Goal: Task Accomplishment & Management: Use online tool/utility

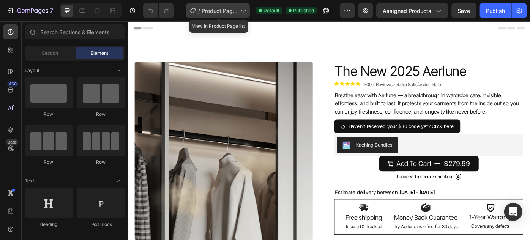
click at [230, 8] on span "Product Page - G" at bounding box center [220, 11] width 36 height 8
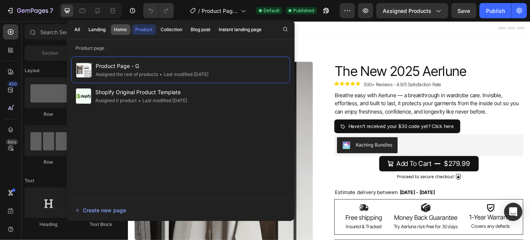
click at [119, 29] on div "Home" at bounding box center [120, 29] width 13 height 7
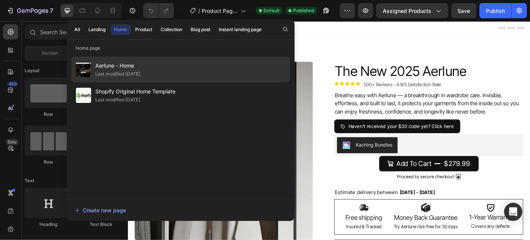
click at [153, 82] on div "Aerlune - Home Last modified 14 days ago" at bounding box center [180, 95] width 219 height 26
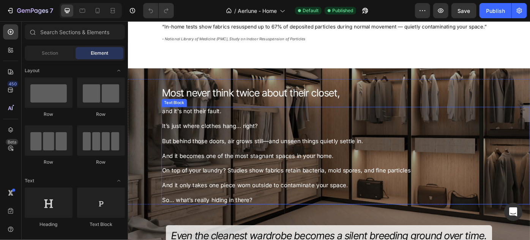
scroll to position [380, 0]
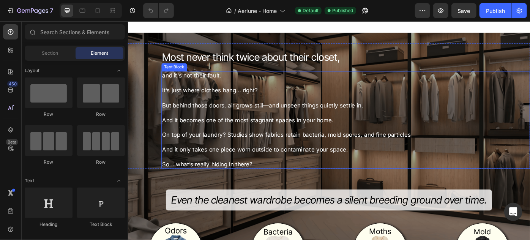
click at [239, 95] on p "It’s just where clothes hang… right?" at bounding box center [374, 95] width 416 height 17
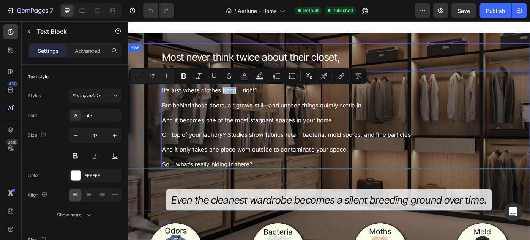
click at [154, 111] on div "Most never think twice about their closet, Heading and it's not their fault. It…" at bounding box center [356, 117] width 456 height 142
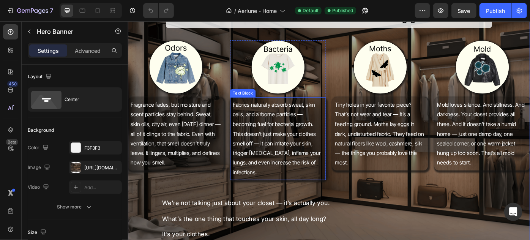
scroll to position [553, 0]
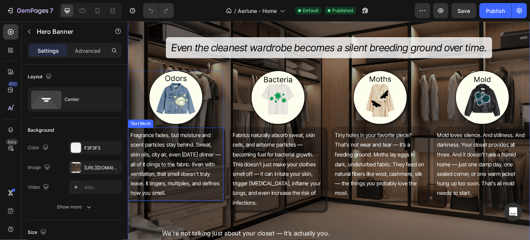
click at [185, 192] on p "Fragrance fades, but moisture and scent particles stay behind. Sweat, skin oils…" at bounding box center [182, 182] width 102 height 77
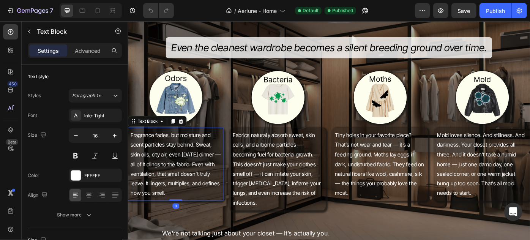
click at [185, 192] on p "Fragrance fades, but moisture and scent particles stay behind. Sweat, skin oils…" at bounding box center [182, 182] width 102 height 77
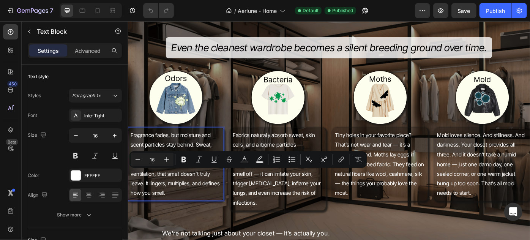
click at [178, 203] on p "Fragrance fades, but moisture and scent particles stay behind. Sweat, skin oils…" at bounding box center [182, 182] width 102 height 77
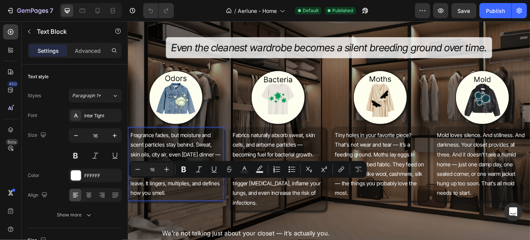
drag, startPoint x: 181, startPoint y: 205, endPoint x: 233, endPoint y: 219, distance: 53.4
click at [233, 219] on div "Fragrance fades, but moisture and scent particles stay behind. Sweat, skin oils…" at bounding box center [182, 182] width 108 height 83
click at [205, 211] on p "Fragrance fades, but moisture and scent particles stay behind. Sweat, skin oils…" at bounding box center [182, 182] width 102 height 77
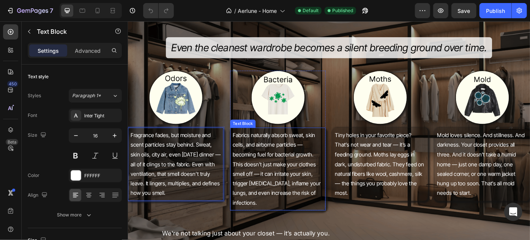
click at [317, 161] on p "Fabrics naturally absorb sweat, skin cells, and airborne particles — becoming f…" at bounding box center [297, 187] width 102 height 87
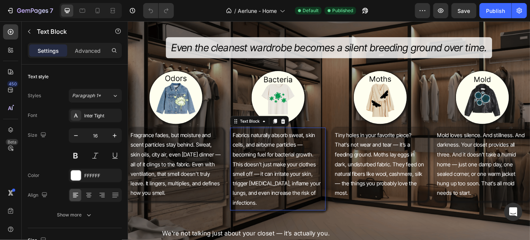
click at [317, 161] on p "Fabrics naturally absorb sweat, skin cells, and airborne particles — becoming f…" at bounding box center [297, 187] width 102 height 87
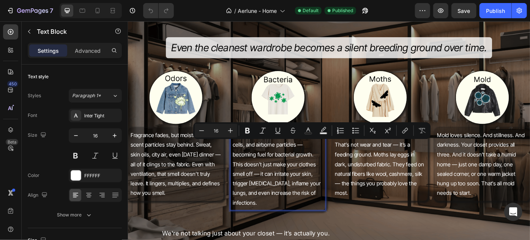
click at [274, 195] on p "Fabrics naturally absorb sweat, skin cells, and airborne particles — becoming f…" at bounding box center [297, 187] width 102 height 87
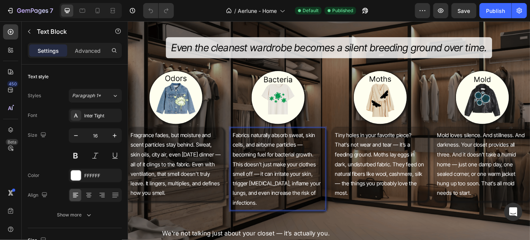
click at [266, 217] on p "Fabrics naturally absorb sweat, skin cells, and airborne particles — becoming f…" at bounding box center [297, 187] width 102 height 87
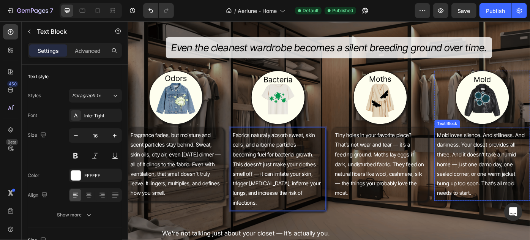
click at [484, 189] on span "Mold loves silence. And stillness. And darkness. Your closet provides all three…" at bounding box center [527, 182] width 99 height 73
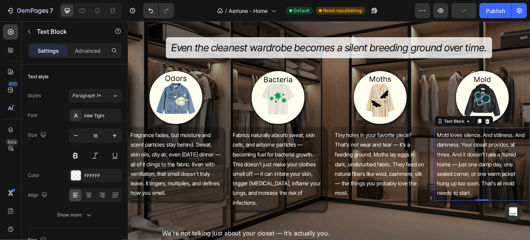
scroll to position [622, 0]
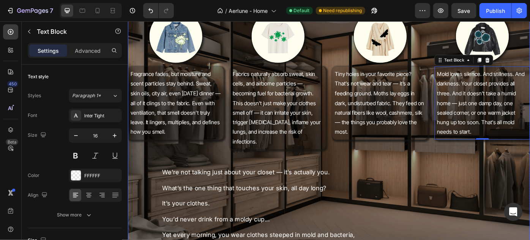
click at [449, 162] on div "Most never think twice about their closet, Heading and it's not their fault. It…" at bounding box center [356, 88] width 456 height 569
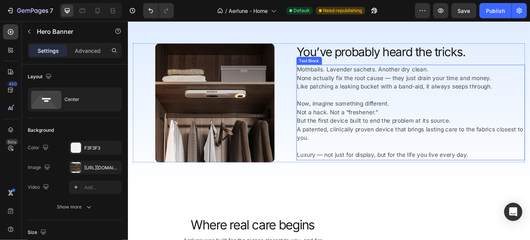
scroll to position [1072, 0]
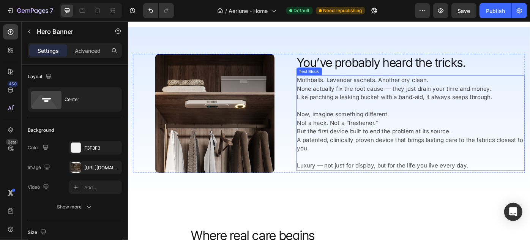
click at [350, 137] on p "Now, imagine something different. Not a hack. Not a “freshener.” But the first …" at bounding box center [448, 145] width 258 height 49
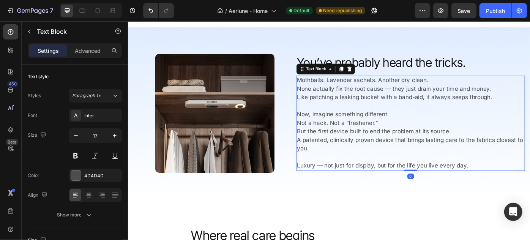
click at [350, 137] on p "Now, imagine something different. Not a hack. Not a “freshener.” But the first …" at bounding box center [448, 145] width 258 height 49
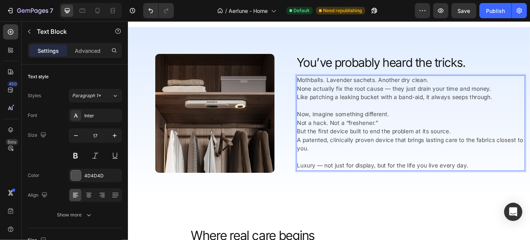
click at [333, 161] on p "Now, imagine something different. Not a hack. Not a “freshener.” But the first …" at bounding box center [448, 145] width 258 height 49
click at [387, 161] on p "Now, imagine something different. Not a hack. Not a “freshener.” But the first …" at bounding box center [448, 145] width 258 height 49
click at [362, 159] on p "Now, imagine something different. Not a hack. Not a “freshener.” But the first …" at bounding box center [448, 145] width 258 height 49
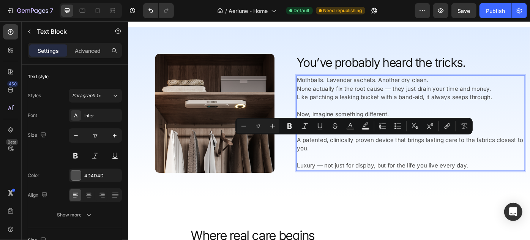
click at [405, 161] on p "Now, imagine something different. Not a hack. Not a “freshener.” But the first …" at bounding box center [448, 145] width 258 height 49
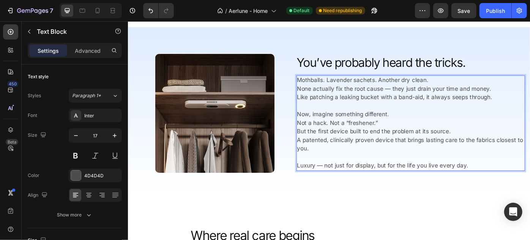
click at [448, 157] on p "Now, imagine something different. Not a hack. Not a “freshener.” But the first …" at bounding box center [448, 145] width 258 height 49
click at [482, 159] on p "Now, imagine something different. Not a hack. Not a “freshener.” But the first …" at bounding box center [448, 145] width 258 height 49
click at [510, 153] on p "Now, imagine something different. Not a hack. Not a “freshener.” But the first …" at bounding box center [448, 145] width 258 height 49
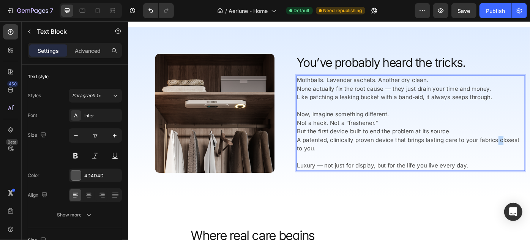
drag, startPoint x: 543, startPoint y: 154, endPoint x: 548, endPoint y: 159, distance: 7.0
click at [530, 159] on p "Now, imagine something different. Not a hack. Not a “freshener.” But the first …" at bounding box center [448, 145] width 258 height 49
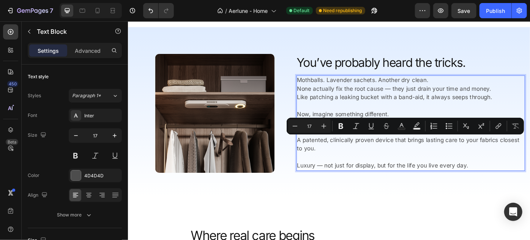
drag, startPoint x: 548, startPoint y: 159, endPoint x: 550, endPoint y: 163, distance: 4.2
click at [530, 163] on p "Now, imagine something different. Not a hack. Not a “freshener.” But the first …" at bounding box center [448, 145] width 258 height 49
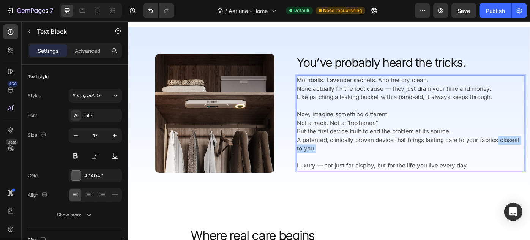
drag, startPoint x: 550, startPoint y: 163, endPoint x: 542, endPoint y: 155, distance: 10.5
click at [530, 155] on p "Now, imagine something different. Not a hack. Not a “freshener.” But the first …" at bounding box center [448, 145] width 258 height 49
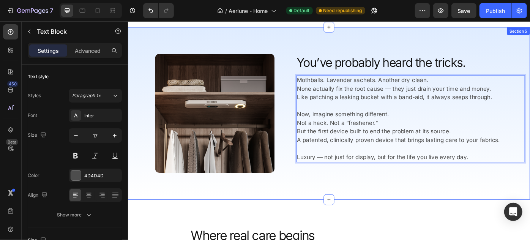
click at [468, 215] on div "Image You’ve probably heard the tricks. Heading Image Mothballs. Lavender sache…" at bounding box center [356, 125] width 456 height 196
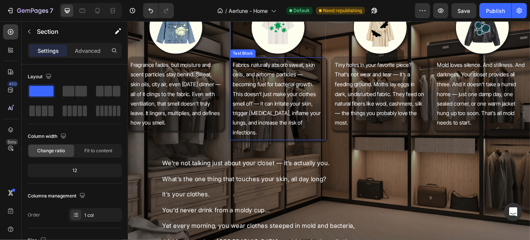
scroll to position [634, 0]
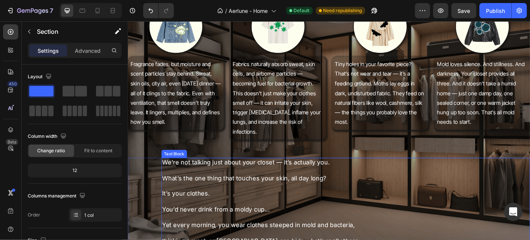
click at [307, 176] on p "We're not talking just about your closet — it’s actually you." at bounding box center [374, 180] width 416 height 9
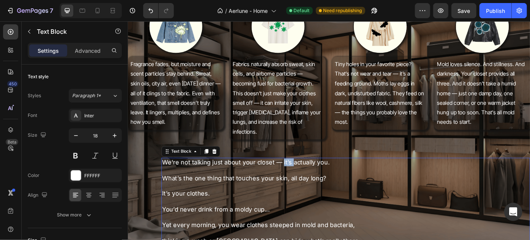
click at [307, 176] on p "We're not talking just about your closet — it’s actually you." at bounding box center [374, 180] width 416 height 9
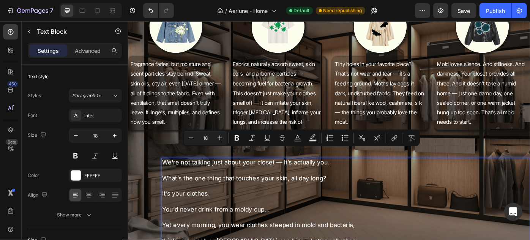
click at [315, 191] on p "What’s the one thing that touches your skin, all day long?" at bounding box center [374, 194] width 416 height 18
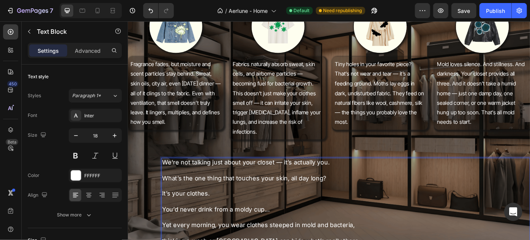
click at [287, 205] on p "It’s your clothes." at bounding box center [374, 212] width 416 height 18
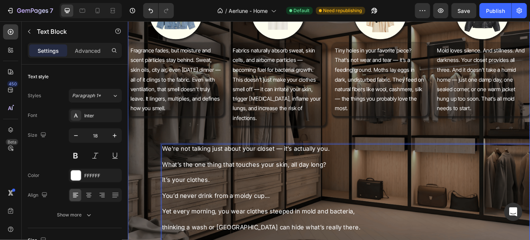
click at [245, 135] on div "Most never think twice about their closet, Heading and it's not their fault. It…" at bounding box center [356, 61] width 456 height 569
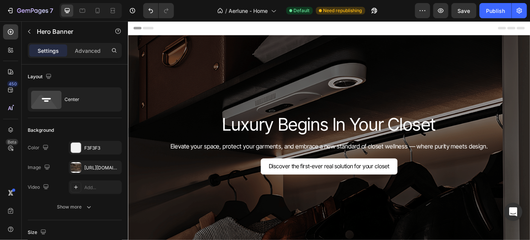
scroll to position [49, 0]
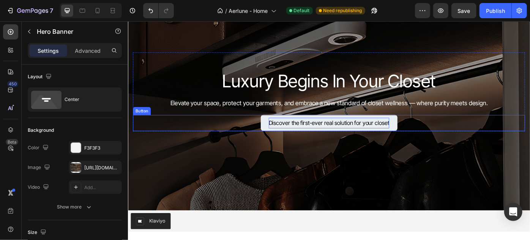
click at [315, 136] on span "Discover the first-ever real solution for your closet" at bounding box center [355, 136] width 137 height 8
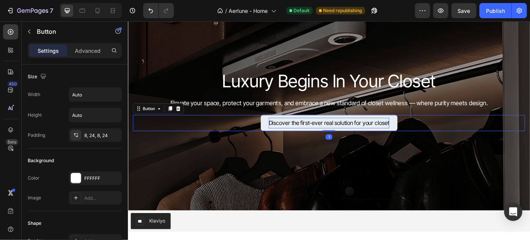
click at [315, 136] on span "Discover the first-ever real solution for your closet" at bounding box center [355, 136] width 137 height 8
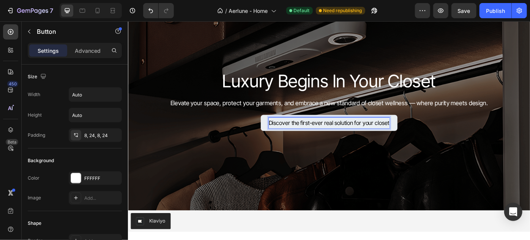
click at [336, 137] on span "Discover the first-ever real solution for your closet" at bounding box center [355, 136] width 137 height 8
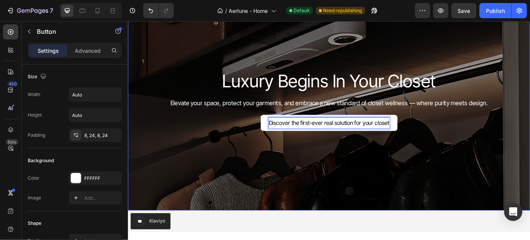
click at [362, 152] on div "Luxury Begins In Your Closet Heading Luxury Begins In Your Closet Heading Eleva…" at bounding box center [355, 111] width 444 height 110
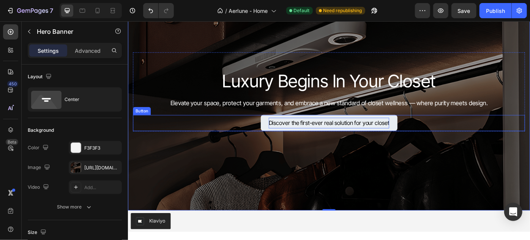
click at [342, 136] on span "Discover the first-ever real solution for your closet" at bounding box center [355, 136] width 137 height 8
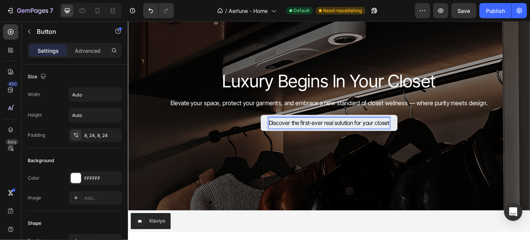
click at [335, 136] on span "Discover the first-ever real solution for your closet" at bounding box center [355, 136] width 137 height 8
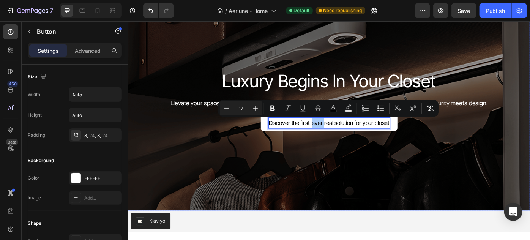
click at [363, 178] on div "Overlay" at bounding box center [356, 111] width 456 height 248
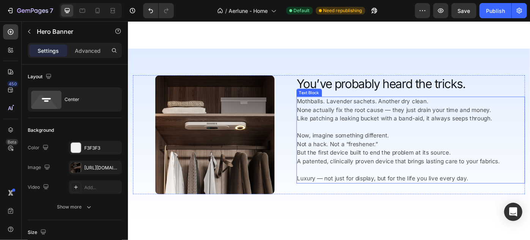
scroll to position [1048, 0]
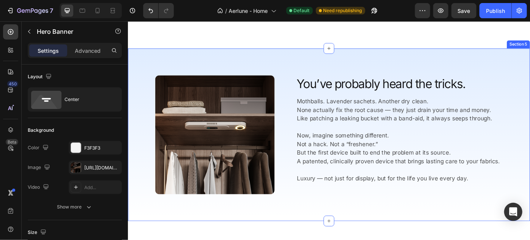
click at [356, 222] on div "Image You’ve probably heard the tricks. Heading Image Mothballs. Lavender sache…" at bounding box center [356, 150] width 456 height 196
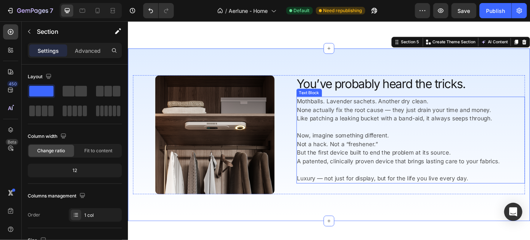
click at [382, 179] on p "Now, imagine something different. Not a hack. Not a “freshener.” But the first …" at bounding box center [448, 165] width 258 height 39
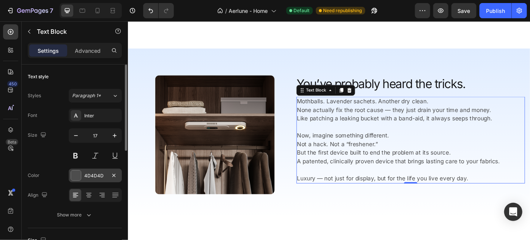
scroll to position [61, 0]
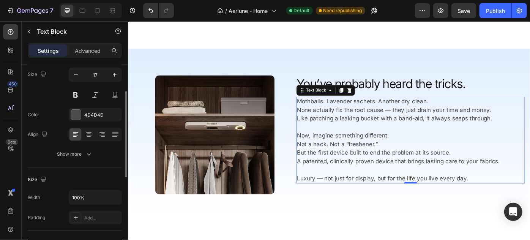
click at [88, 156] on icon "button" at bounding box center [89, 154] width 8 height 8
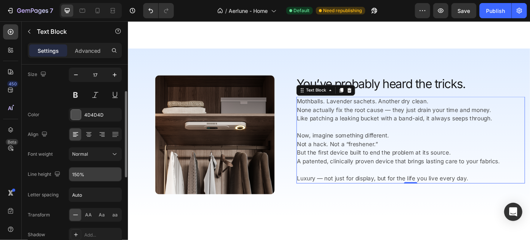
click at [84, 178] on input "150%" at bounding box center [95, 174] width 52 height 14
click at [112, 175] on icon "button" at bounding box center [115, 174] width 8 height 8
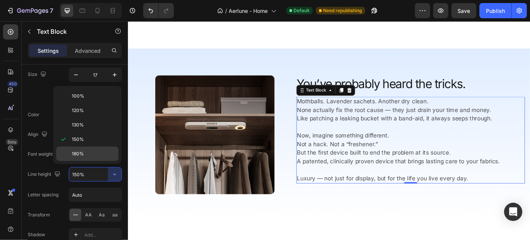
click at [79, 150] on span "180%" at bounding box center [78, 153] width 12 height 7
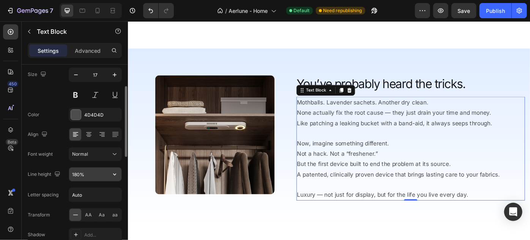
click at [98, 172] on input "180%" at bounding box center [95, 174] width 52 height 14
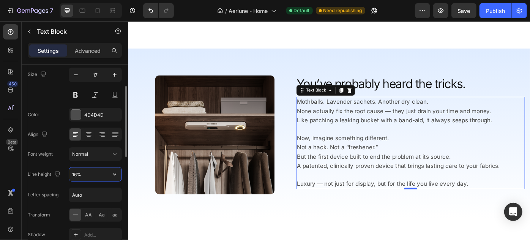
type input "165%"
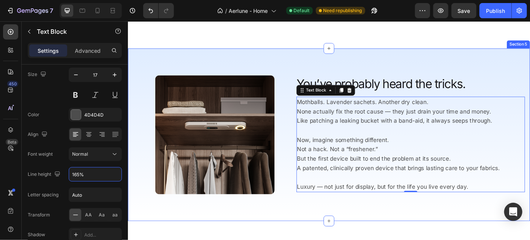
click at [304, 222] on div "Image You’ve probably heard the tricks. Heading Image Mothballs. Lavender sache…" at bounding box center [356, 150] width 456 height 196
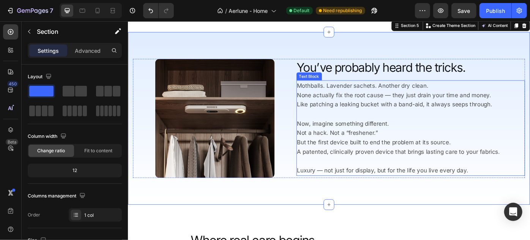
scroll to position [1067, 0]
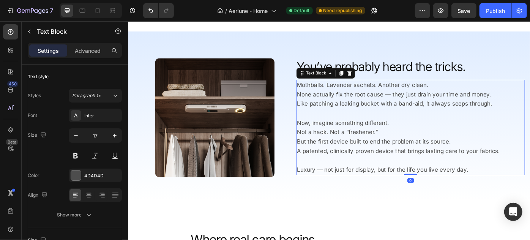
click at [426, 138] on p "Now, imagine something different. Not a hack. Not a “freshener.” But the first …" at bounding box center [448, 152] width 258 height 43
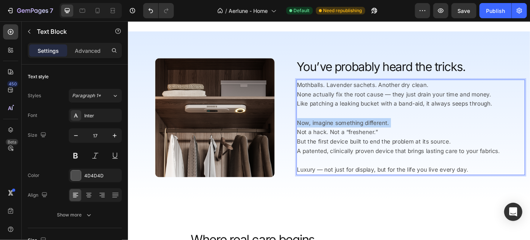
click at [426, 138] on p "Now, imagine something different. Not a hack. Not a “freshener.” But the first …" at bounding box center [448, 152] width 258 height 43
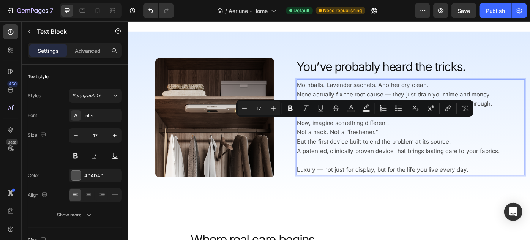
click at [418, 144] on p "Now, imagine something different. Not a hack. Not a “freshener.” But the first …" at bounding box center [448, 152] width 258 height 43
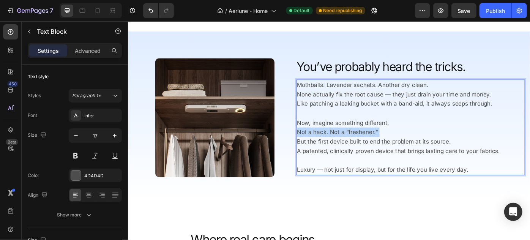
click at [418, 144] on p "Now, imagine something different. Not a hack. Not a “freshener.” But the first …" at bounding box center [448, 152] width 258 height 43
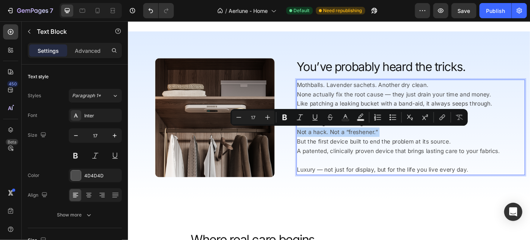
click at [426, 145] on p "Now, imagine something different. Not a hack. Not a “freshener.” But the first …" at bounding box center [448, 152] width 258 height 43
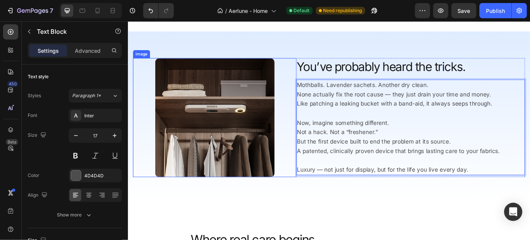
click at [290, 220] on div "Image You’ve probably heard the tricks. Heading Image Mothballs. Lavender sache…" at bounding box center [356, 130] width 456 height 196
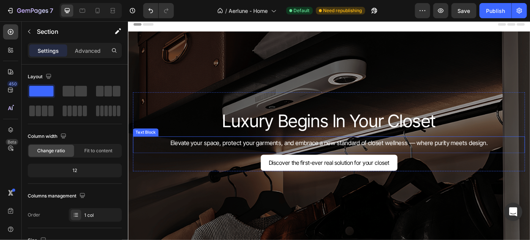
scroll to position [0, 0]
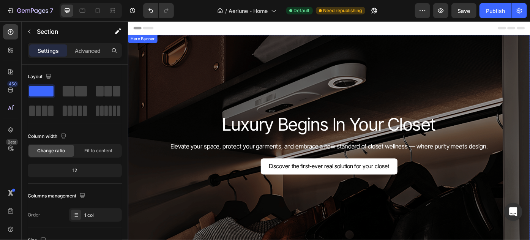
click at [260, 84] on div "Overlay" at bounding box center [356, 160] width 456 height 248
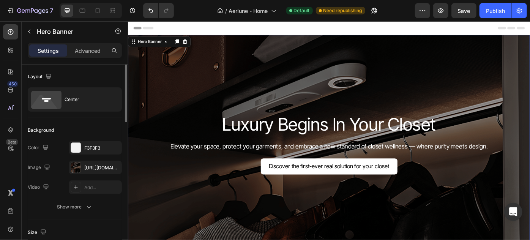
scroll to position [103, 0]
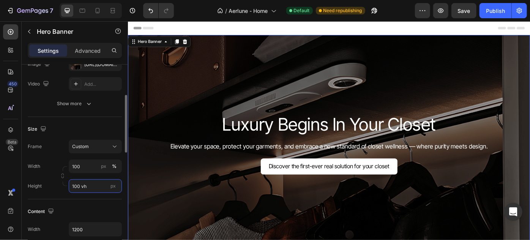
click at [91, 185] on input "100 vh" at bounding box center [95, 186] width 53 height 14
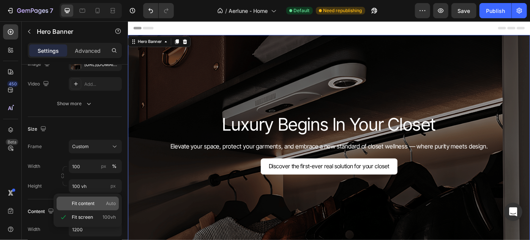
click at [96, 202] on p "Fit content Auto" at bounding box center [94, 203] width 44 height 7
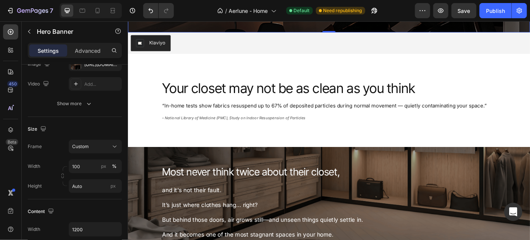
scroll to position [0, 0]
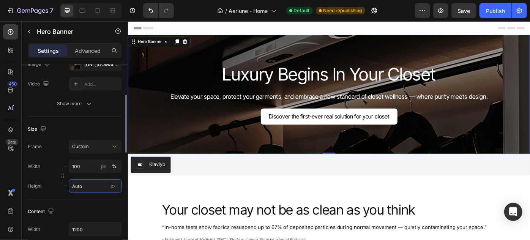
click at [88, 186] on input "Auto" at bounding box center [95, 186] width 53 height 14
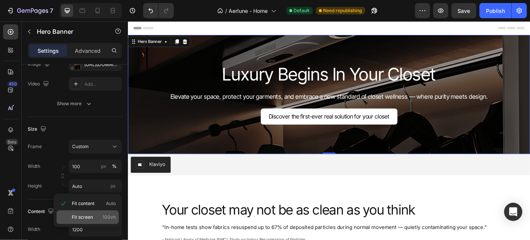
click at [91, 214] on span "Fit screen" at bounding box center [82, 217] width 21 height 7
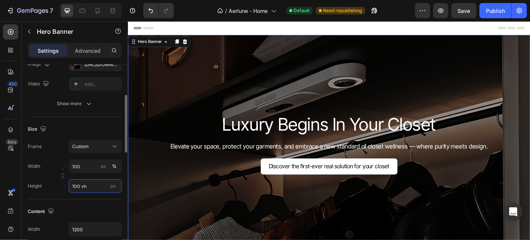
click at [76, 182] on input "100 vh" at bounding box center [95, 186] width 53 height 14
type input "1 vh"
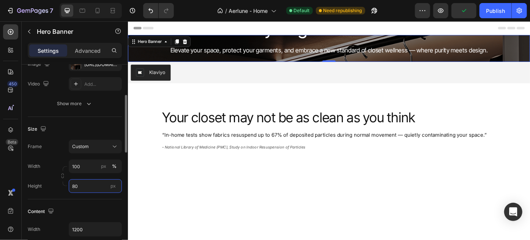
click at [99, 184] on input "80" at bounding box center [95, 186] width 53 height 14
click at [91, 183] on input "80" at bounding box center [95, 186] width 53 height 14
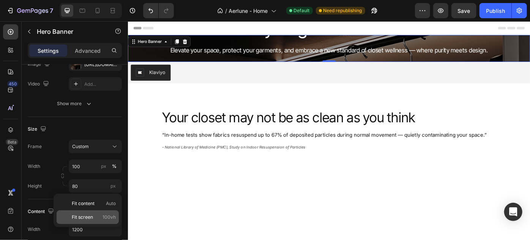
click at [98, 215] on p "Fit screen 100vh" at bounding box center [94, 217] width 44 height 7
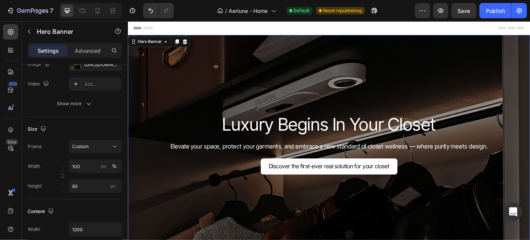
type input "100 vh"
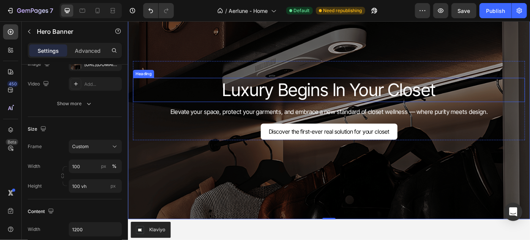
scroll to position [34, 0]
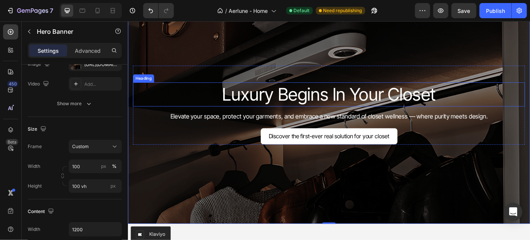
click at [324, 57] on div "Overlay" at bounding box center [356, 126] width 456 height 248
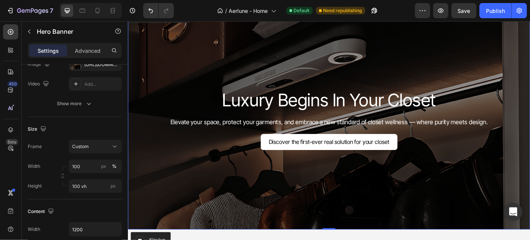
scroll to position [27, 0]
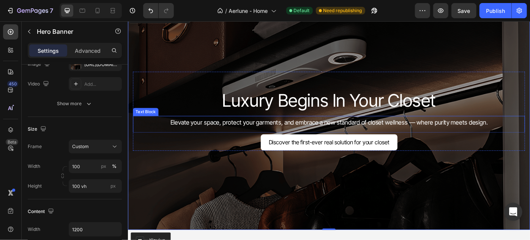
click at [349, 133] on p "Elevate your space, protect your garments, and embrace a new standard of closet…" at bounding box center [355, 136] width 443 height 14
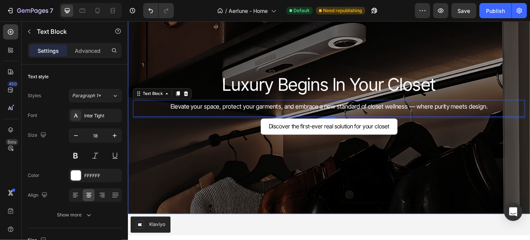
scroll to position [41, 0]
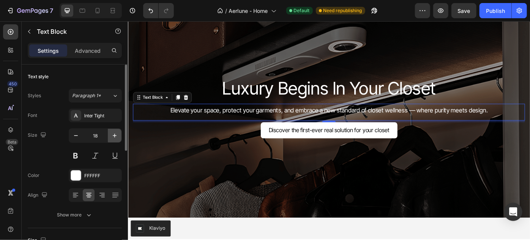
click at [112, 136] on icon "button" at bounding box center [115, 136] width 8 height 8
type input "19"
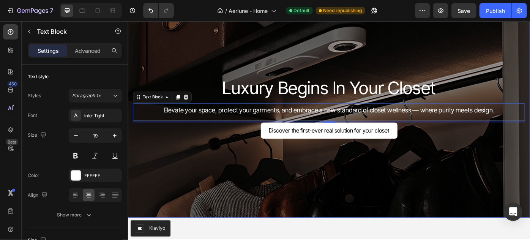
click at [288, 175] on div "Luxury Begins In Your Closet Heading Luxury Begins In Your Closet Heading Eleva…" at bounding box center [356, 120] width 456 height 136
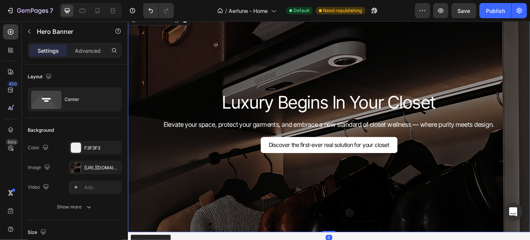
scroll to position [23, 0]
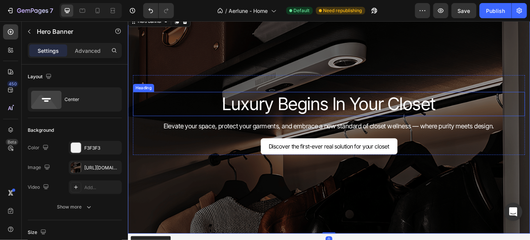
click at [334, 117] on h2 "Luxury Begins In Your Closet" at bounding box center [355, 114] width 444 height 27
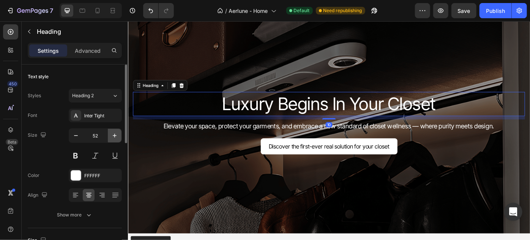
click at [112, 136] on icon "button" at bounding box center [115, 136] width 8 height 8
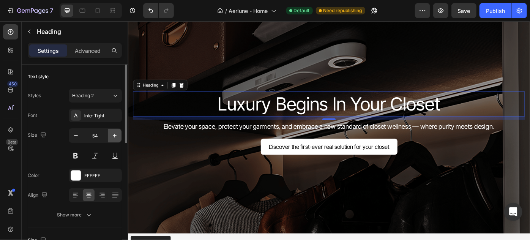
type input "55"
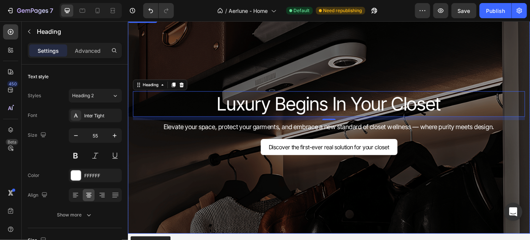
click at [371, 222] on div "Overlay" at bounding box center [356, 137] width 456 height 248
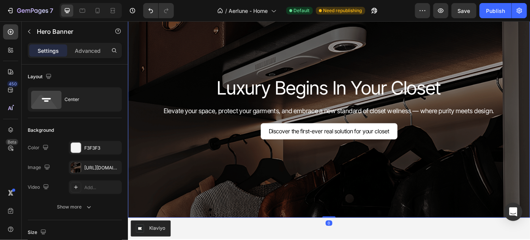
scroll to position [43, 0]
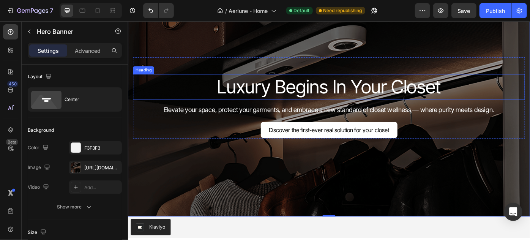
click at [369, 88] on h2 "Luxury Begins In Your Closet" at bounding box center [355, 94] width 444 height 29
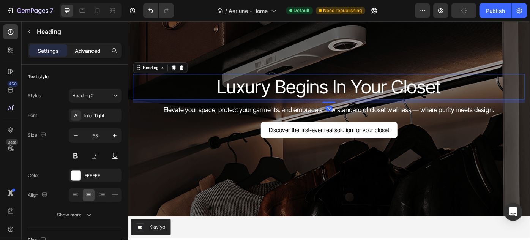
click at [88, 52] on p "Advanced" at bounding box center [88, 51] width 26 height 8
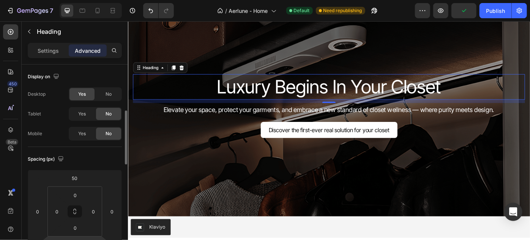
scroll to position [36, 0]
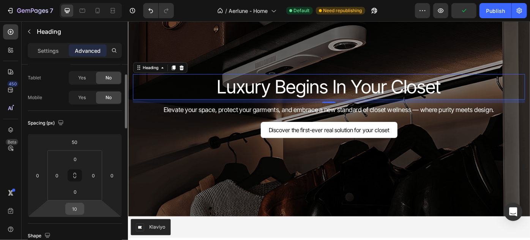
click at [75, 211] on input "10" at bounding box center [74, 208] width 15 height 11
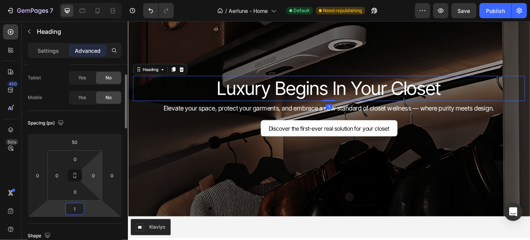
type input "10"
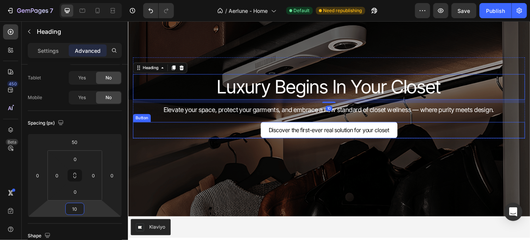
scroll to position [240, 0]
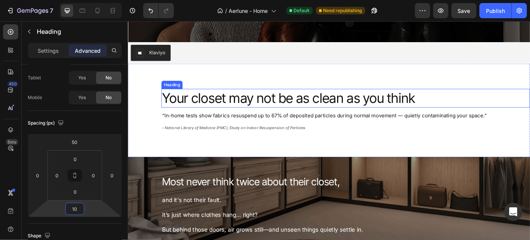
click at [304, 105] on h2 "Your closet may not be as clean as you think" at bounding box center [375, 107] width 418 height 21
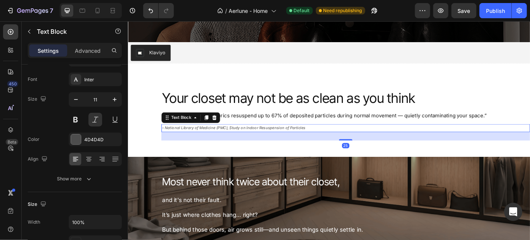
scroll to position [0, 0]
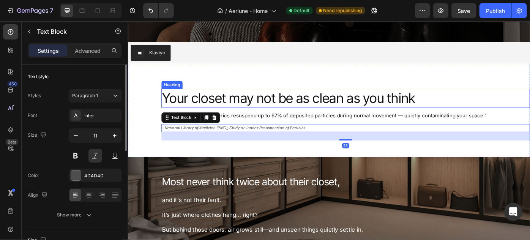
click at [324, 118] on div "Your closet may not be as clean as you think Heading “In-home tests show fabric…" at bounding box center [356, 122] width 456 height 68
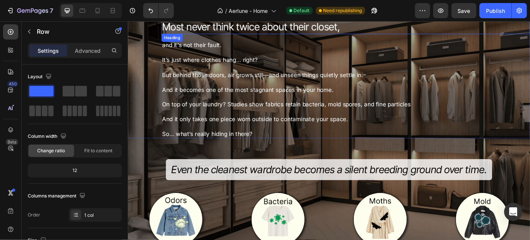
scroll to position [418, 0]
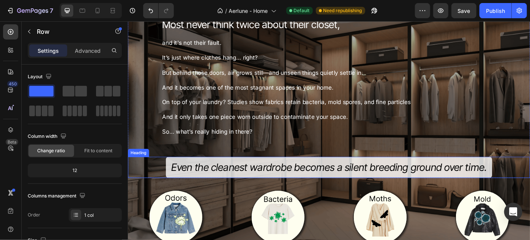
click at [245, 191] on h2 "Even the cleanest wardrobe becomes a silent breeding ground over time." at bounding box center [355, 186] width 370 height 24
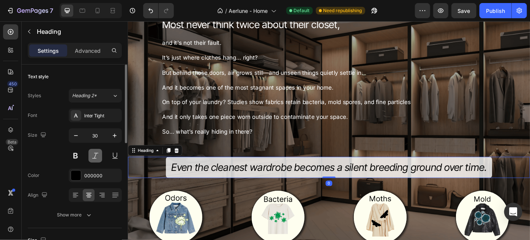
click at [91, 157] on button at bounding box center [95, 156] width 14 height 14
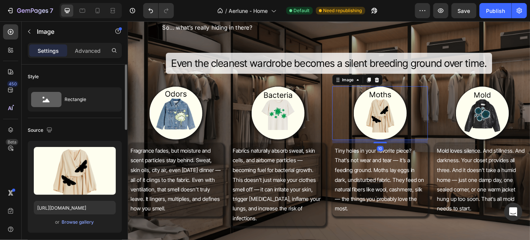
scroll to position [536, 0]
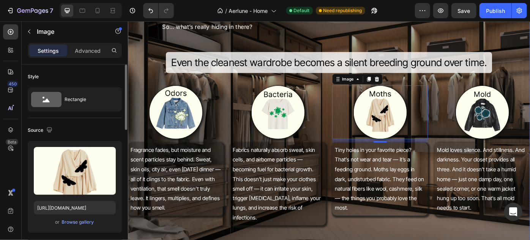
click at [344, 88] on div "Most never think twice about their closet, Heading and it's not their fault. It…" at bounding box center [356, 174] width 456 height 569
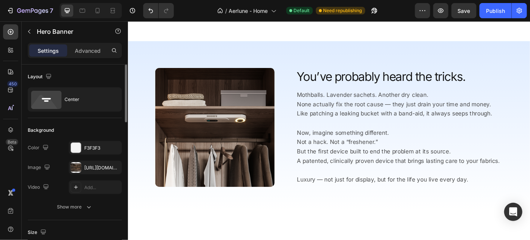
scroll to position [1040, 0]
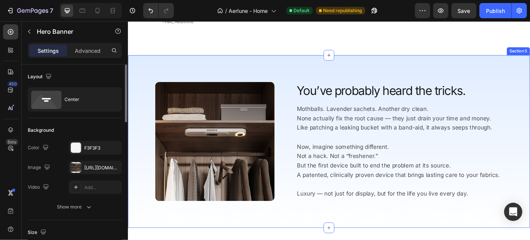
click at [145, 68] on div "Image You’ve probably heard the tricks. Heading Image Mothballs. Lavender sache…" at bounding box center [356, 157] width 456 height 196
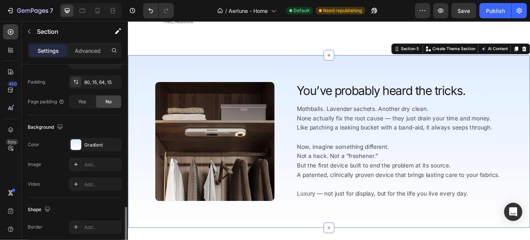
scroll to position [265, 0]
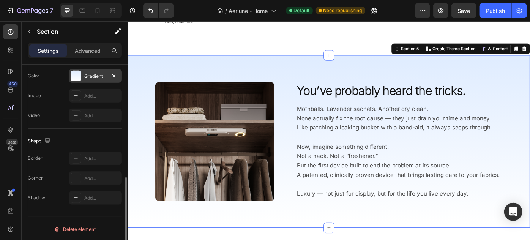
click at [73, 76] on div at bounding box center [76, 76] width 11 height 11
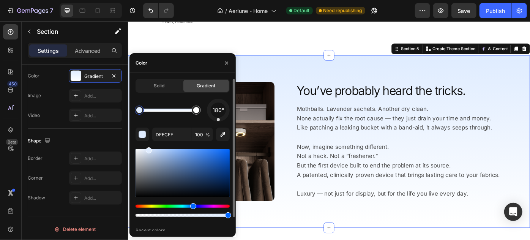
click at [145, 150] on div at bounding box center [183, 173] width 94 height 48
click at [147, 150] on div at bounding box center [146, 151] width 6 height 6
type input "DCE7F7"
click at [315, 42] on div "It's time to start protecting yourself. Heading “Pathogenic bacteria—such as Sa…" at bounding box center [356, 8] width 456 height 78
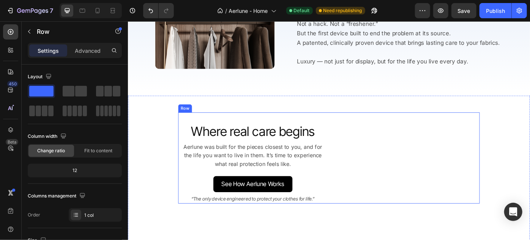
scroll to position [1189, 0]
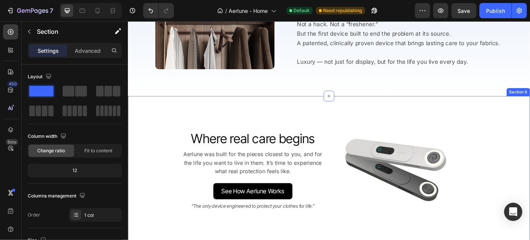
click at [392, 115] on div "Image Image Where real care begins Heading Image Aerlune was built for the piec…" at bounding box center [356, 207] width 456 height 202
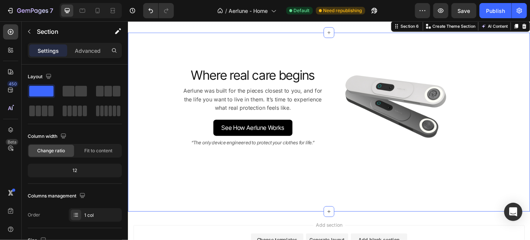
click at [419, 197] on div "Image Image Where real care begins Heading Image Aerlune was built for the piec…" at bounding box center [355, 135] width 410 height 164
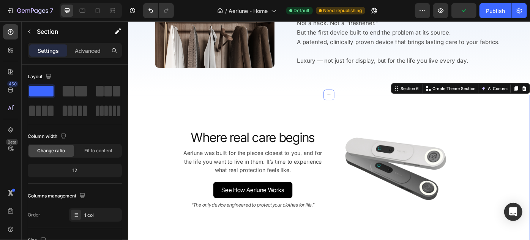
scroll to position [1192, 0]
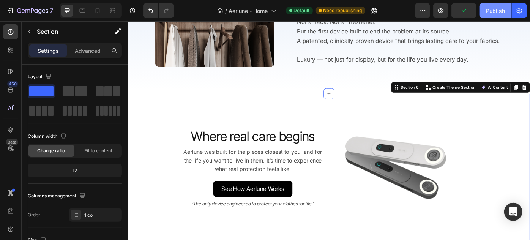
click at [496, 8] on div "Publish" at bounding box center [495, 11] width 19 height 8
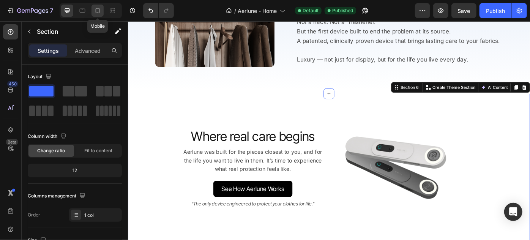
click at [98, 11] on icon at bounding box center [98, 11] width 8 height 8
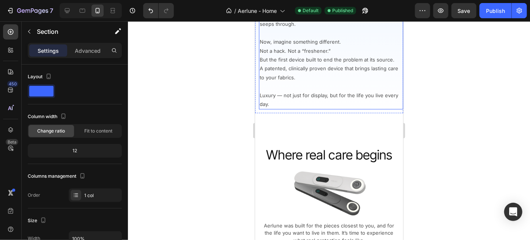
scroll to position [1208, 0]
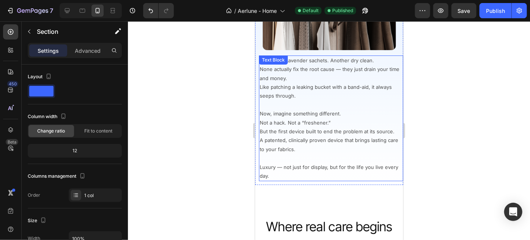
click at [325, 94] on p "Mothballs. Lavender sachets. Another dry clean. None actually fix the root caus…" at bounding box center [330, 78] width 143 height 44
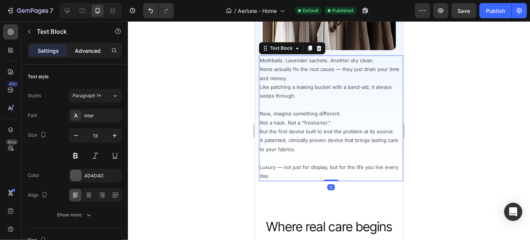
click at [81, 47] on p "Advanced" at bounding box center [88, 51] width 26 height 8
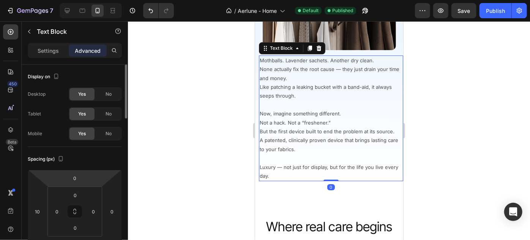
scroll to position [69, 0]
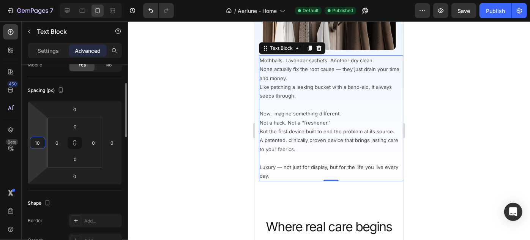
click at [39, 140] on input "10" at bounding box center [37, 142] width 11 height 11
type input "8"
click at [109, 143] on input "0" at bounding box center [111, 142] width 11 height 11
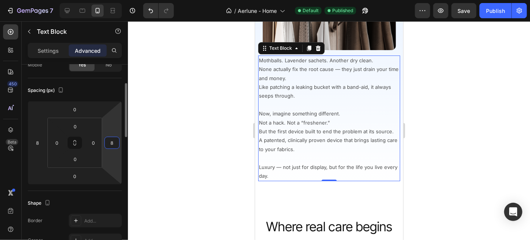
type input "8"
click at [105, 92] on div "Spacing (px)" at bounding box center [75, 90] width 94 height 12
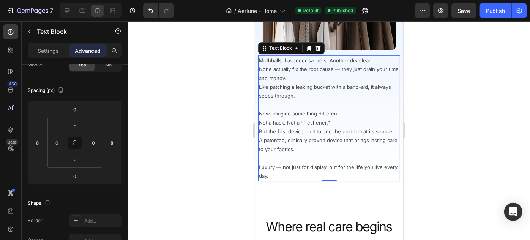
click at [301, 101] on p at bounding box center [329, 104] width 140 height 9
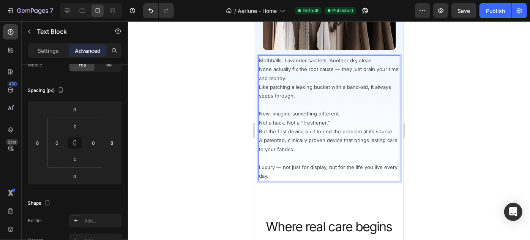
click at [231, 160] on div at bounding box center [329, 130] width 402 height 219
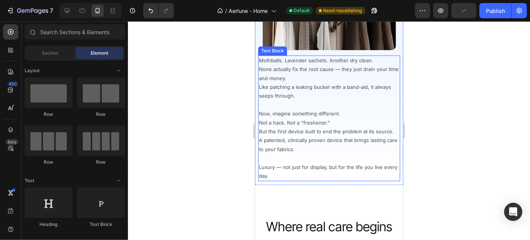
click at [326, 141] on p "Now, imagine something different. Not a hack. Not a “freshener.” But the first …" at bounding box center [329, 131] width 140 height 44
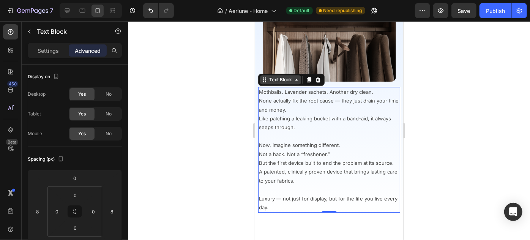
scroll to position [1139, 0]
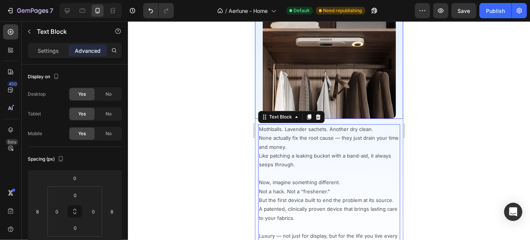
click at [293, 73] on img at bounding box center [328, 51] width 133 height 133
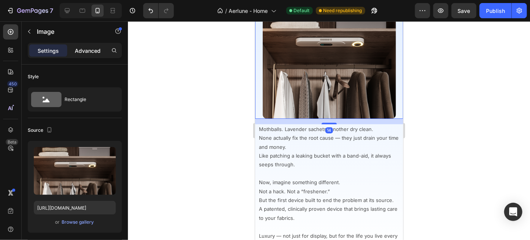
click at [81, 51] on p "Advanced" at bounding box center [88, 51] width 26 height 8
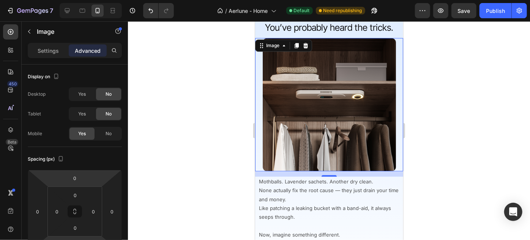
scroll to position [1070, 0]
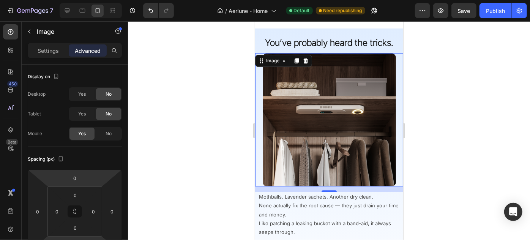
click at [223, 120] on div at bounding box center [329, 130] width 402 height 219
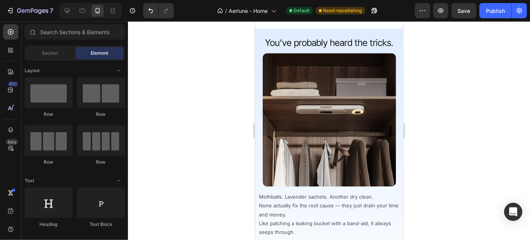
click at [288, 113] on img at bounding box center [328, 119] width 133 height 133
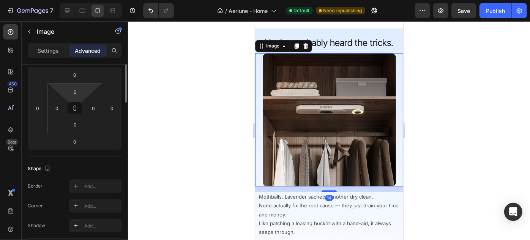
scroll to position [0, 0]
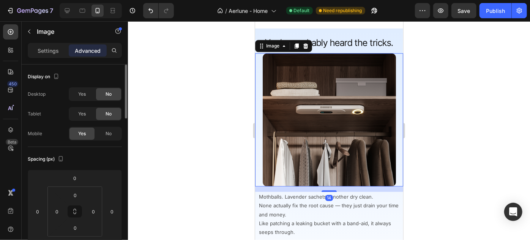
click at [52, 44] on div "Settings Advanced" at bounding box center [75, 50] width 94 height 15
click at [58, 53] on p "Settings" at bounding box center [48, 51] width 21 height 8
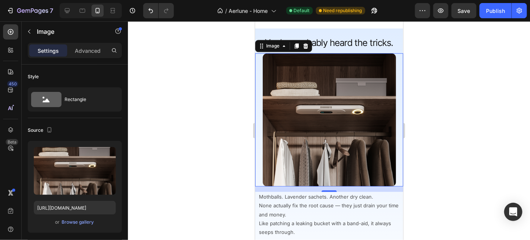
click at [306, 92] on img at bounding box center [328, 119] width 133 height 133
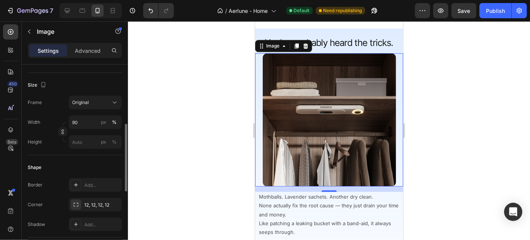
scroll to position [276, 0]
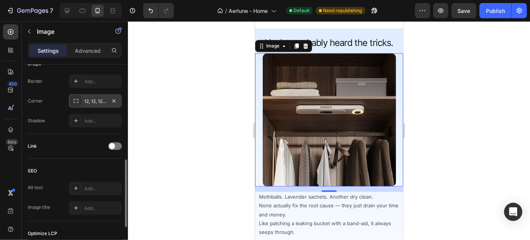
click at [76, 102] on icon at bounding box center [76, 101] width 6 height 6
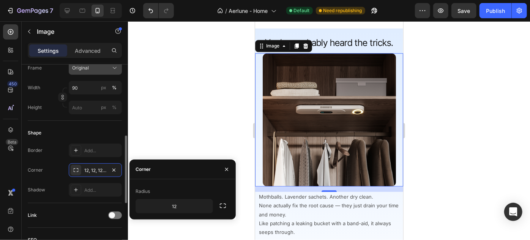
scroll to position [172, 0]
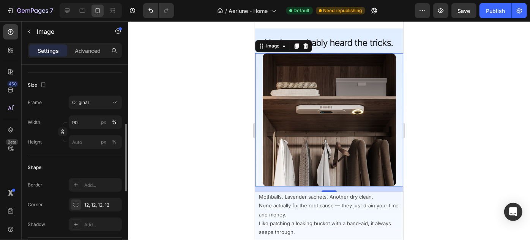
click at [70, 162] on div "Shape" at bounding box center [75, 167] width 94 height 12
click at [80, 186] on div at bounding box center [76, 185] width 11 height 11
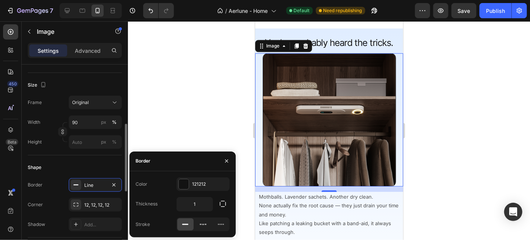
click at [95, 161] on div "Shape" at bounding box center [75, 167] width 94 height 12
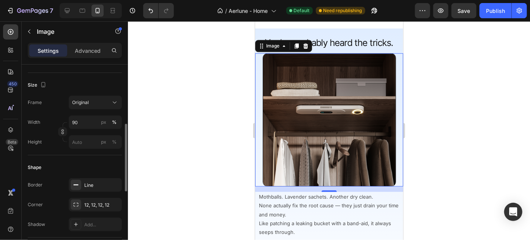
scroll to position [207, 0]
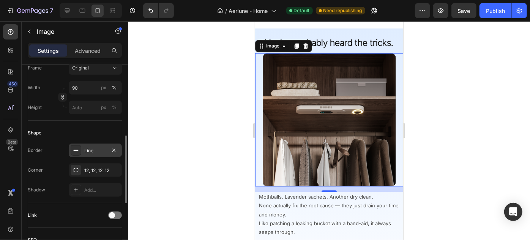
click at [77, 151] on icon at bounding box center [76, 150] width 6 height 6
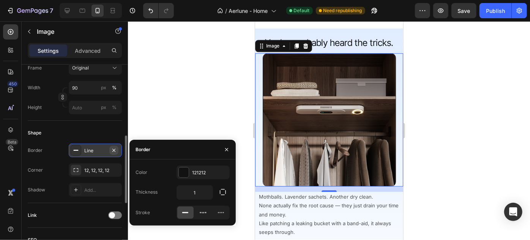
click at [113, 148] on icon "button" at bounding box center [113, 149] width 3 height 3
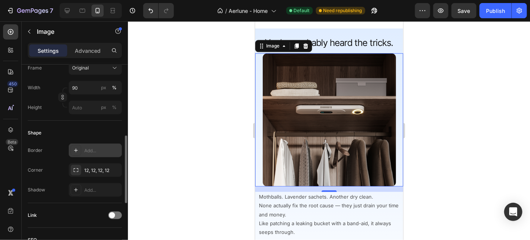
click at [108, 133] on div "Shape" at bounding box center [75, 133] width 94 height 12
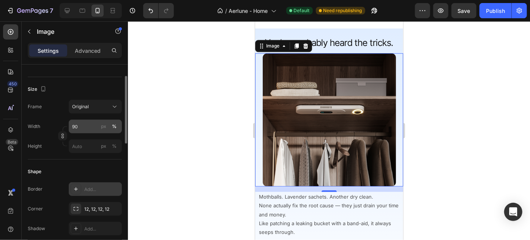
scroll to position [134, 0]
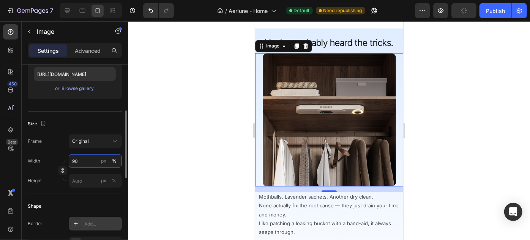
click at [87, 162] on input "90" at bounding box center [95, 161] width 53 height 14
type input "95"
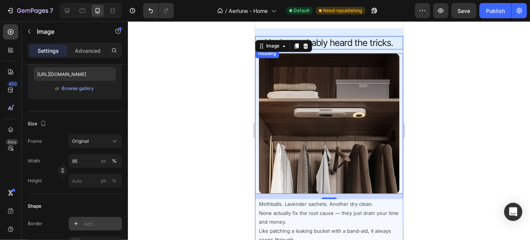
click at [352, 45] on h2 "You’ve probably heard the tricks." at bounding box center [329, 42] width 148 height 13
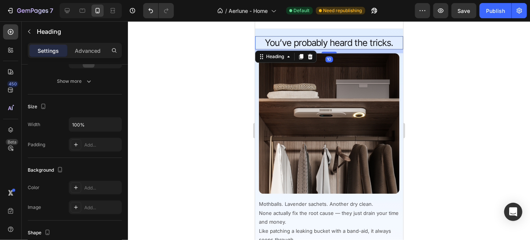
scroll to position [0, 0]
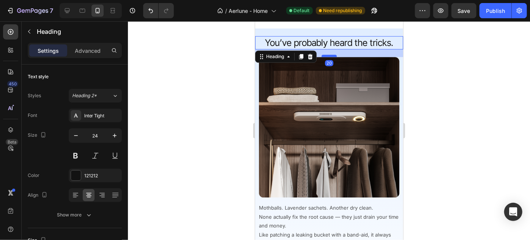
click at [329, 55] on div at bounding box center [328, 55] width 15 height 2
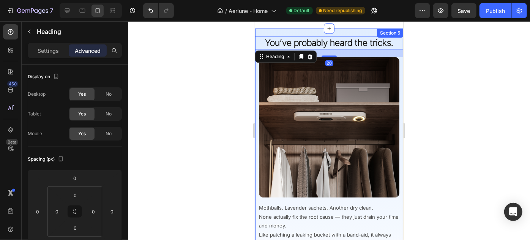
click at [347, 30] on div "Image You’ve probably heard the tricks. Heading 20 Image Mothballs. Lavender sa…" at bounding box center [329, 183] width 148 height 310
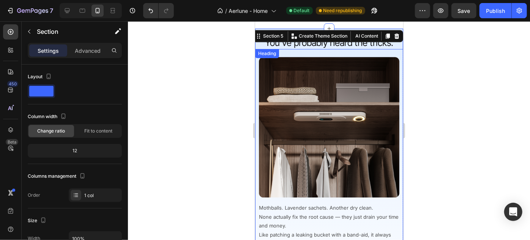
click at [334, 47] on h2 "You’ve probably heard the tricks." at bounding box center [329, 42] width 148 height 13
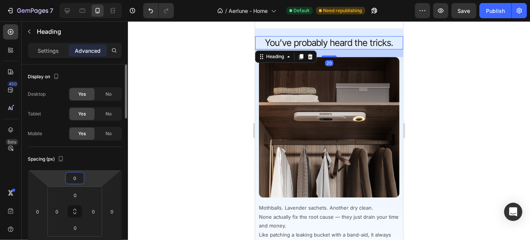
click at [74, 183] on input "0" at bounding box center [74, 177] width 15 height 11
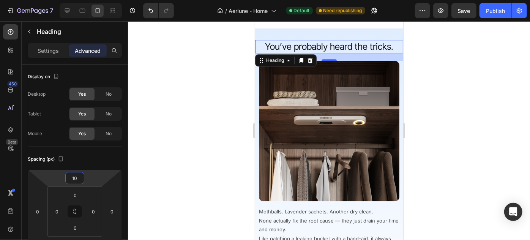
type input "10"
click at [382, 55] on div "20" at bounding box center [329, 57] width 148 height 8
click at [390, 43] on h2 "You’ve probably heard the tricks." at bounding box center [329, 45] width 148 height 13
click at [390, 43] on p "You’ve probably heard the tricks." at bounding box center [328, 46] width 147 height 12
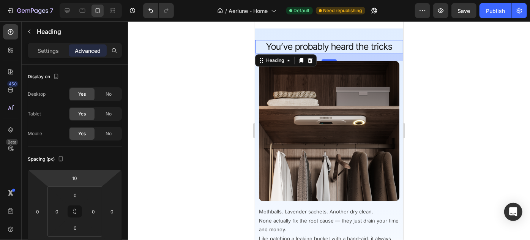
click at [412, 80] on div at bounding box center [329, 130] width 402 height 219
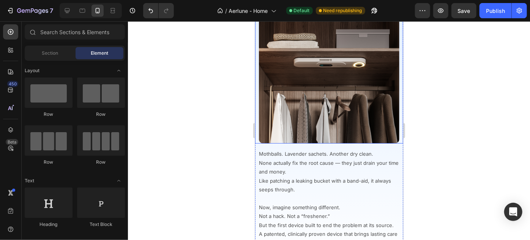
scroll to position [1208, 0]
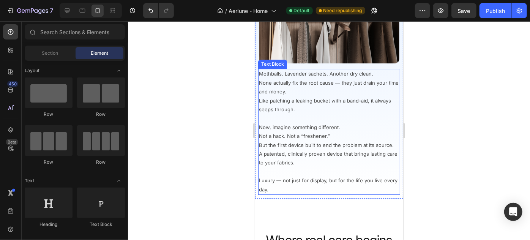
click at [317, 135] on p "Now, imagine something different. Not a hack. Not a “freshener.” But the first …" at bounding box center [329, 145] width 140 height 44
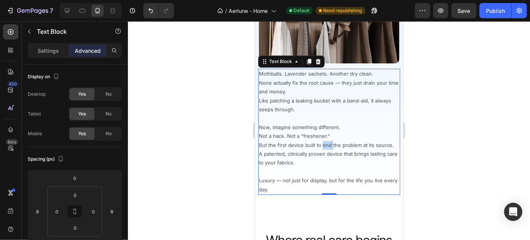
click at [325, 136] on p "Now, imagine something different. Not a hack. Not a “freshener.” But the first …" at bounding box center [329, 145] width 140 height 44
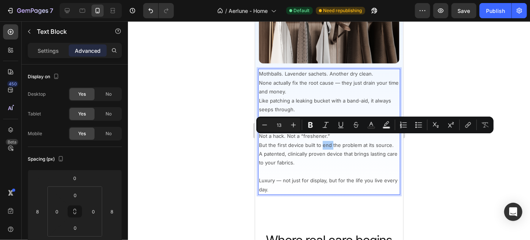
click at [209, 84] on div at bounding box center [329, 130] width 402 height 219
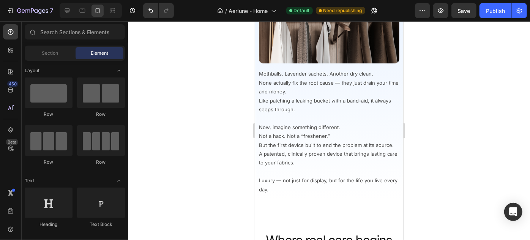
click at [278, 82] on p "Mothballs. Lavender sachets. Another dry clean. None actually fix the root caus…" at bounding box center [329, 91] width 140 height 44
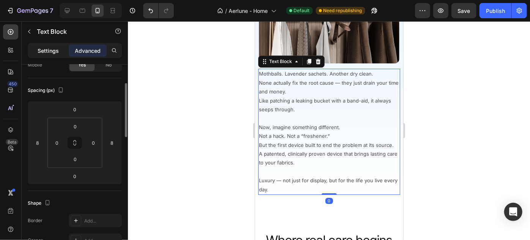
click at [54, 51] on p "Settings" at bounding box center [48, 51] width 21 height 8
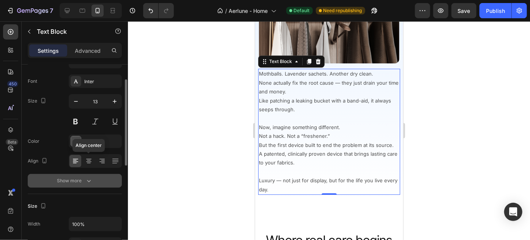
click at [82, 177] on div "Show more" at bounding box center [74, 181] width 35 height 8
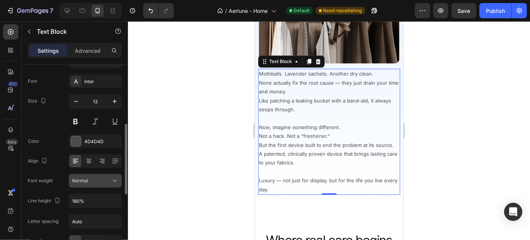
scroll to position [69, 0]
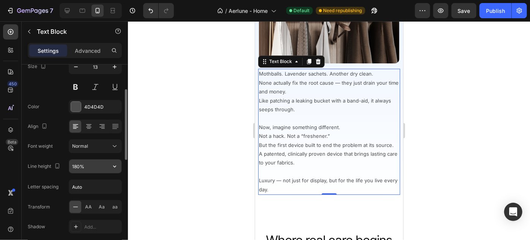
click at [91, 168] on input "180%" at bounding box center [95, 166] width 52 height 14
click at [115, 164] on icon "button" at bounding box center [115, 166] width 8 height 8
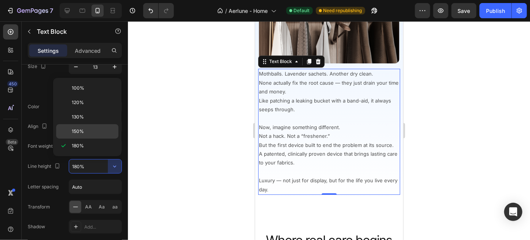
click at [80, 128] on span "150%" at bounding box center [78, 131] width 12 height 7
type input "150%"
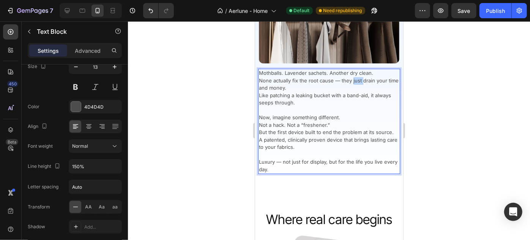
click at [358, 74] on p "Mothballs. Lavender sachets. Another dry clean. None actually fix the root caus…" at bounding box center [329, 87] width 140 height 37
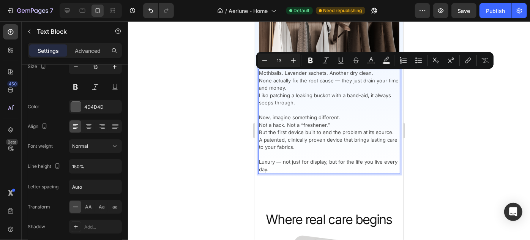
click at [374, 77] on p "Mothballs. Lavender sachets. Another dry clean. None actually fix the root caus…" at bounding box center [329, 87] width 140 height 37
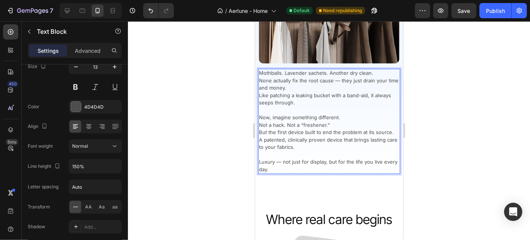
click at [378, 69] on p "Mothballs. Lavender sachets. Another dry clean. None actually fix the root caus…" at bounding box center [329, 87] width 140 height 37
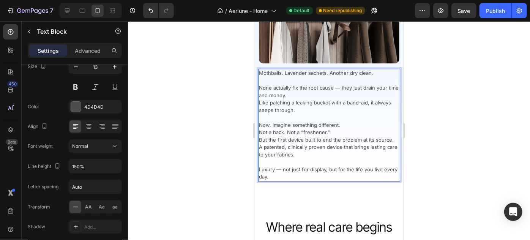
click at [337, 91] on p "⁠⁠⁠⁠⁠⁠⁠ None actually fix the root cause — they just drain your time and money.…" at bounding box center [329, 95] width 140 height 37
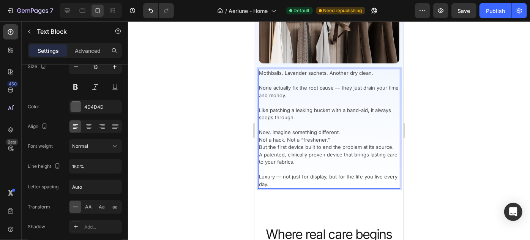
click at [347, 128] on p "Now, imagine something different. Not a hack. Not a “freshener.” But the first …" at bounding box center [329, 146] width 140 height 37
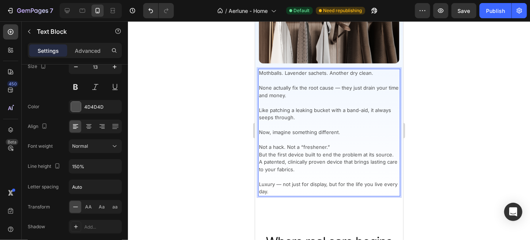
click at [340, 141] on p "⁠⁠⁠⁠⁠⁠⁠ Not a hack. Not a “freshener.” But the first device built to end the pr…" at bounding box center [329, 154] width 140 height 37
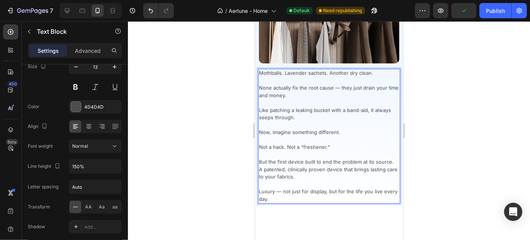
click at [259, 164] on p "⁠⁠⁠⁠⁠⁠⁠ But the first device built to end the problem at its source. A patented…" at bounding box center [329, 166] width 140 height 30
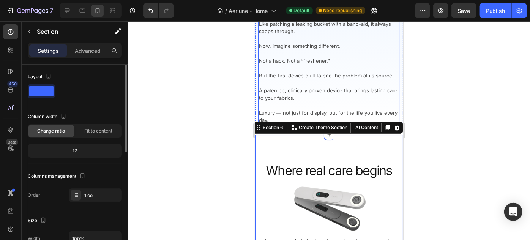
scroll to position [1294, 0]
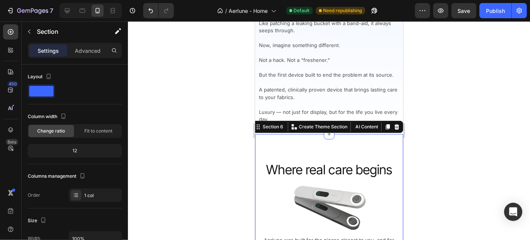
click at [430, 129] on div at bounding box center [329, 130] width 402 height 219
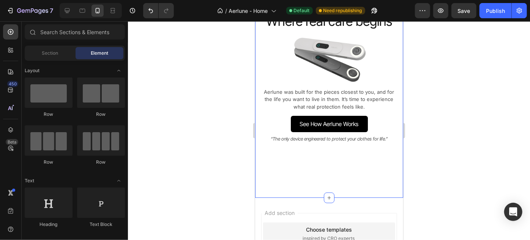
scroll to position [1438, 0]
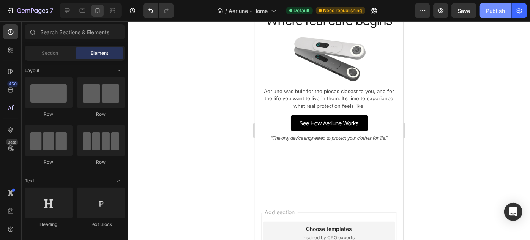
click at [499, 9] on div "Publish" at bounding box center [495, 11] width 19 height 8
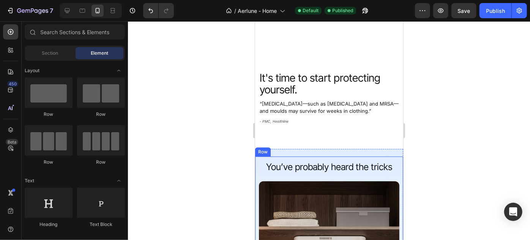
scroll to position [1313, 0]
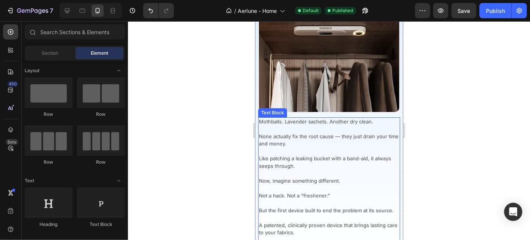
click at [298, 150] on p "Like patching a leaking bucket with a band-aid, it always seeps through." at bounding box center [329, 158] width 140 height 22
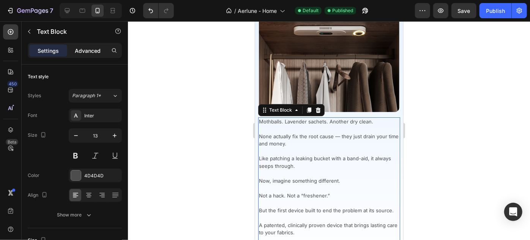
click at [85, 48] on p "Advanced" at bounding box center [88, 51] width 26 height 8
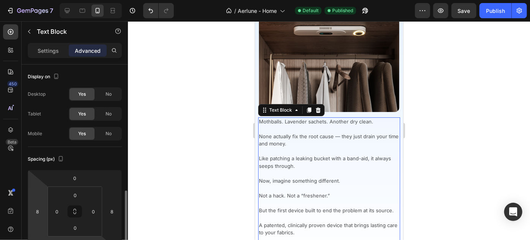
scroll to position [99, 0]
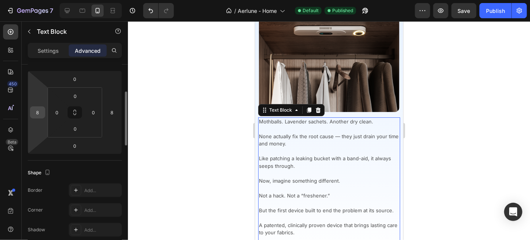
click at [43, 111] on input "8" at bounding box center [37, 112] width 11 height 11
type input "10"
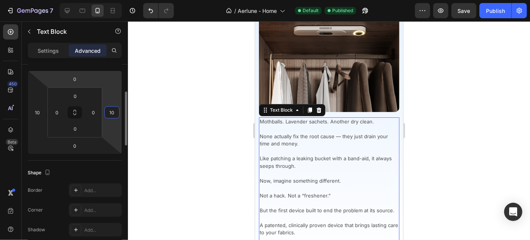
type input "10"
click at [99, 65] on div "Spacing (px)" at bounding box center [75, 60] width 94 height 12
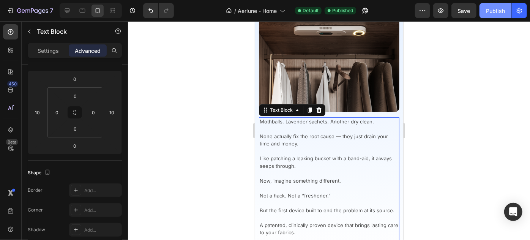
click at [501, 10] on div "Publish" at bounding box center [495, 11] width 19 height 8
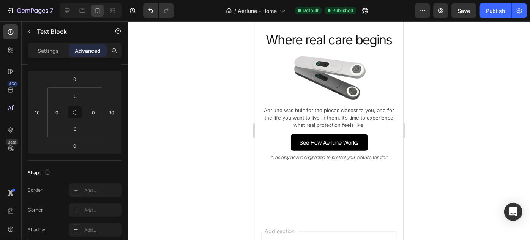
scroll to position [1540, 0]
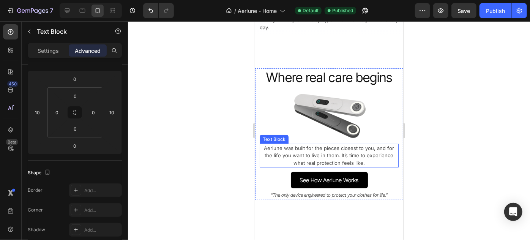
click at [299, 149] on p "Aerlune was built for the pieces closest to you, and for the life you want to l…" at bounding box center [328, 155] width 137 height 22
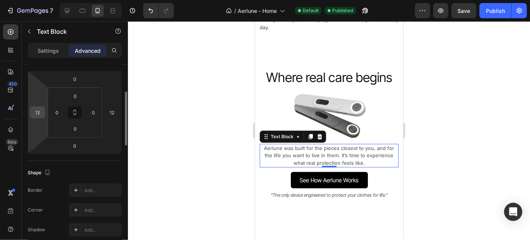
click at [40, 112] on input "12" at bounding box center [37, 112] width 11 height 11
type input "20"
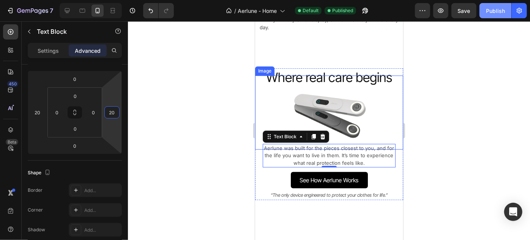
type input "20"
click at [495, 12] on div "Publish" at bounding box center [495, 11] width 19 height 8
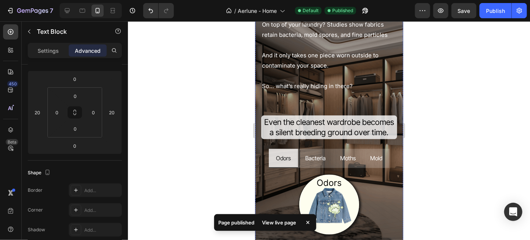
scroll to position [0, 0]
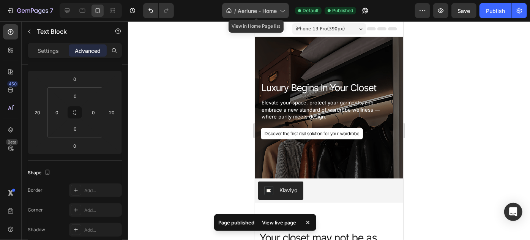
click at [275, 11] on span "Aerlune - Home" at bounding box center [257, 11] width 39 height 8
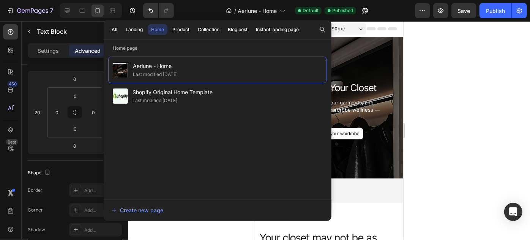
click at [446, 58] on div at bounding box center [329, 130] width 402 height 219
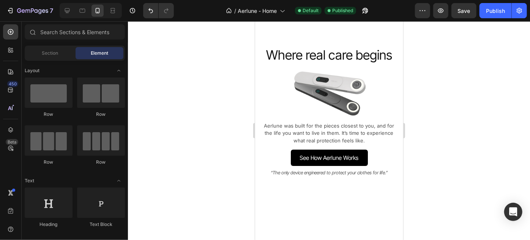
scroll to position [1463, 0]
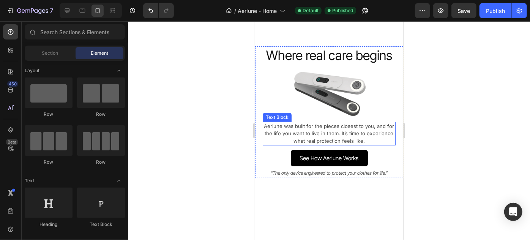
click at [341, 138] on p "Aerlune was built for the pieces closest to you, and for the life you want to l…" at bounding box center [328, 133] width 131 height 22
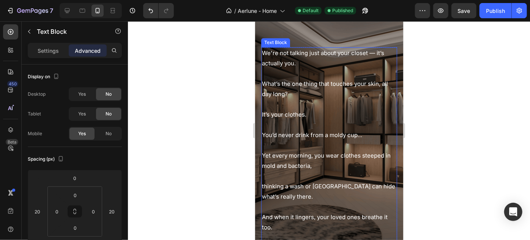
scroll to position [742, 0]
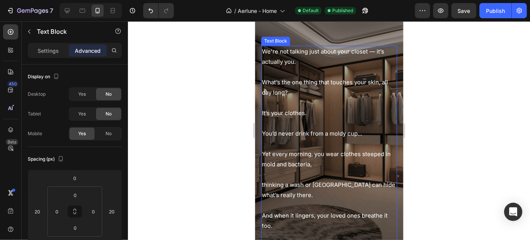
click at [295, 98] on p "What’s the one thing that touches your skin, all day long?" at bounding box center [329, 82] width 134 height 31
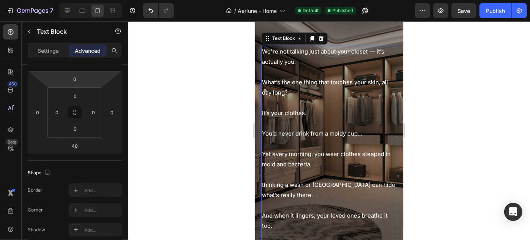
scroll to position [0, 0]
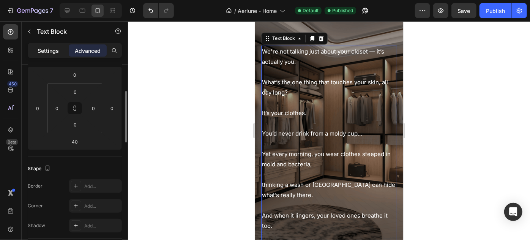
click at [47, 55] on div "Settings" at bounding box center [48, 50] width 38 height 12
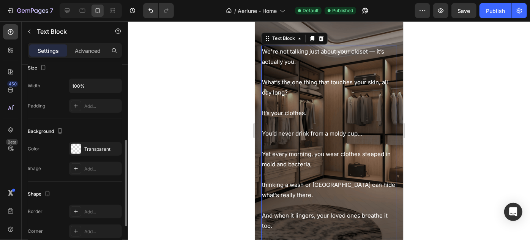
scroll to position [69, 0]
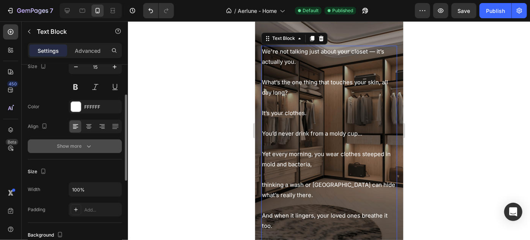
click at [84, 144] on div "Show more" at bounding box center [74, 146] width 35 height 8
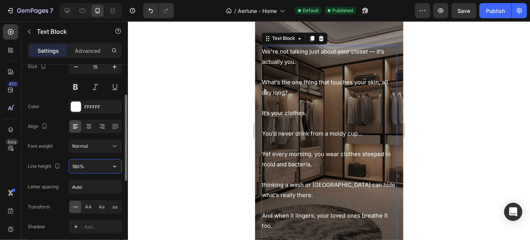
click at [76, 168] on input "180%" at bounding box center [95, 166] width 52 height 14
click at [115, 166] on icon "button" at bounding box center [114, 167] width 3 height 2
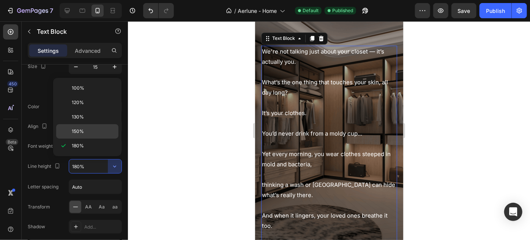
click at [90, 130] on p "150%" at bounding box center [93, 131] width 43 height 7
type input "150%"
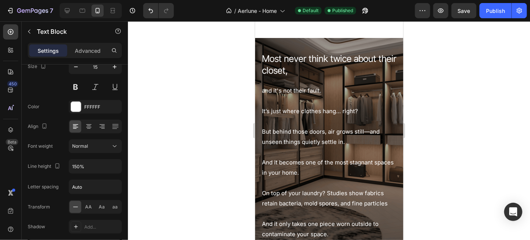
scroll to position [260, 0]
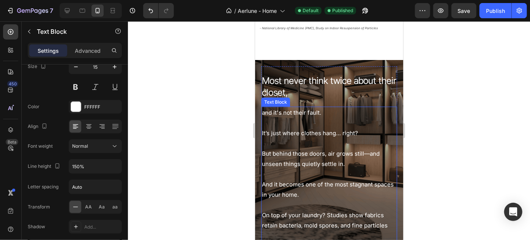
click at [292, 131] on p "It’s just where clothes hang… right?" at bounding box center [329, 127] width 134 height 20
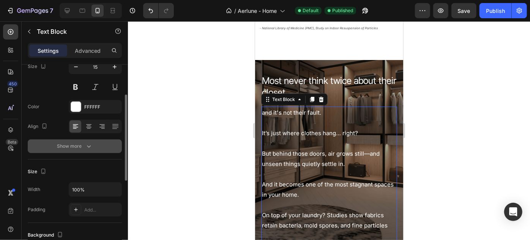
click at [87, 144] on icon "button" at bounding box center [89, 146] width 8 height 8
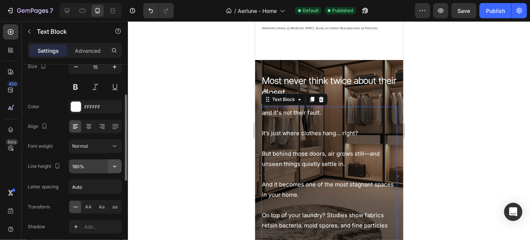
click at [114, 166] on icon "button" at bounding box center [115, 166] width 8 height 8
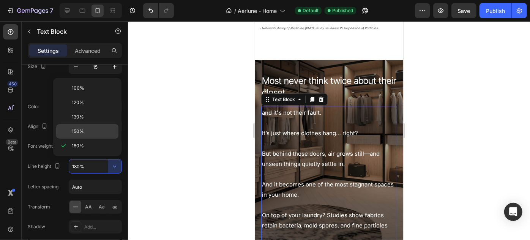
click at [82, 130] on span "150%" at bounding box center [78, 131] width 12 height 7
type input "150%"
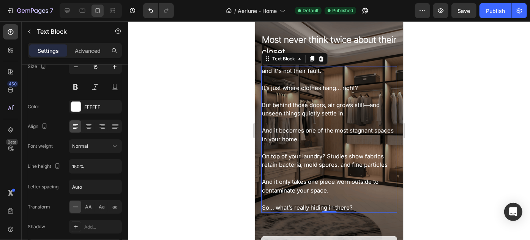
scroll to position [260, 0]
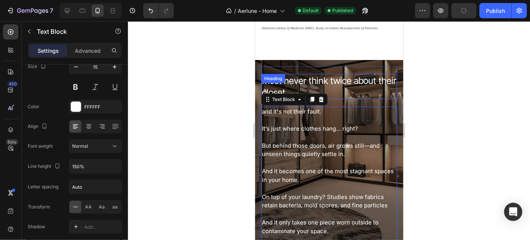
click at [330, 89] on h2 "Most never think twice about their closet," at bounding box center [329, 86] width 136 height 25
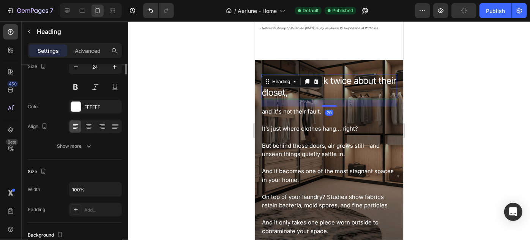
scroll to position [0, 0]
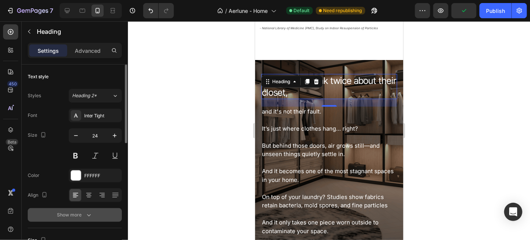
click at [70, 214] on div "Show more" at bounding box center [74, 215] width 35 height 8
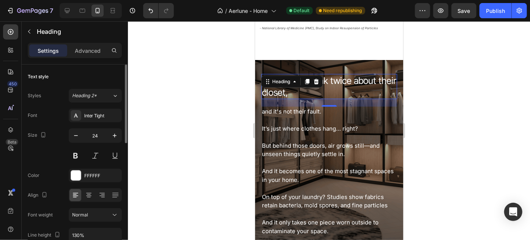
scroll to position [34, 0]
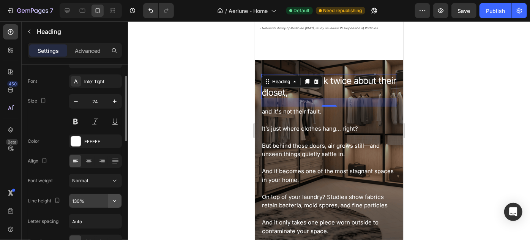
click at [115, 200] on icon "button" at bounding box center [114, 201] width 3 height 2
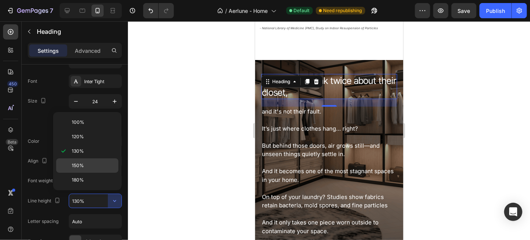
click at [81, 166] on span "150%" at bounding box center [78, 165] width 12 height 7
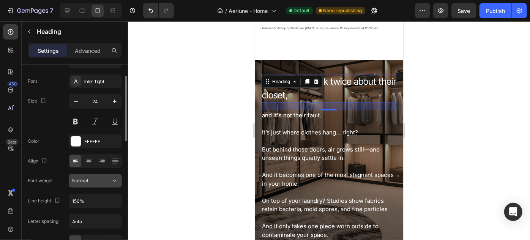
click at [112, 181] on icon at bounding box center [115, 181] width 8 height 8
click at [107, 202] on input "150%" at bounding box center [95, 201] width 52 height 14
click at [117, 202] on icon "button" at bounding box center [115, 201] width 8 height 8
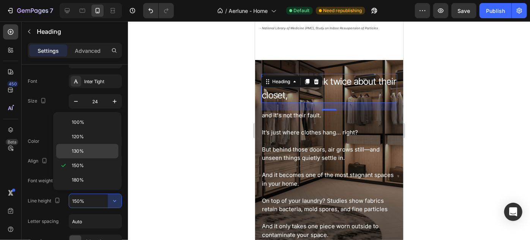
click at [90, 151] on p "130%" at bounding box center [93, 151] width 43 height 7
type input "130%"
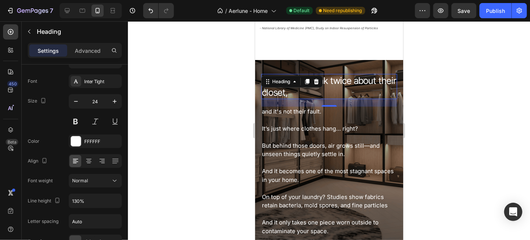
click at [419, 128] on div at bounding box center [329, 130] width 402 height 219
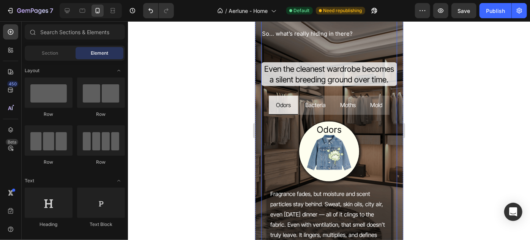
scroll to position [398, 0]
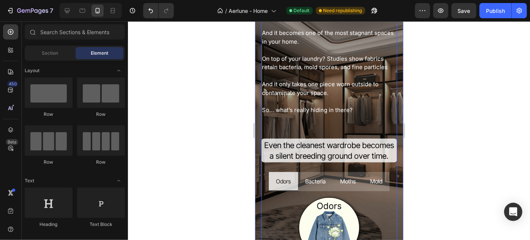
click at [309, 117] on div "Most never think twice about their closet, Heading and it's not their fault. It…" at bounding box center [329, 131] width 136 height 408
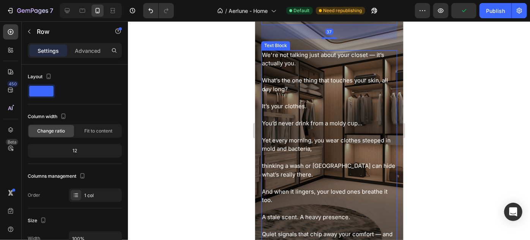
scroll to position [640, 0]
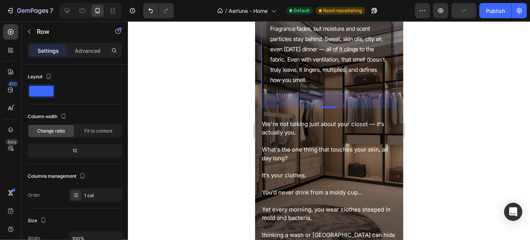
click at [413, 108] on div at bounding box center [329, 130] width 402 height 219
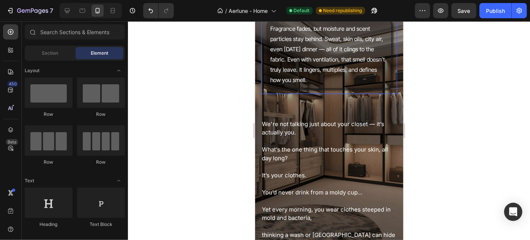
click at [333, 81] on p "Fragrance fades, but moisture and scent particles stay behind. Sweat, skin oils…" at bounding box center [329, 53] width 118 height 61
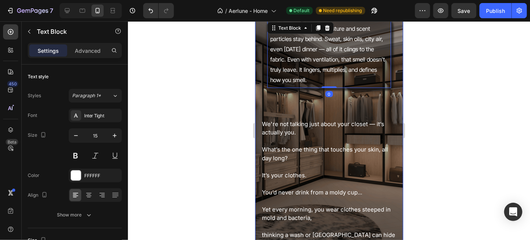
click at [337, 94] on div "Image Fragrance fades, but moisture and scent particles stay behind. Sweat, ski…" at bounding box center [329, 22] width 136 height 144
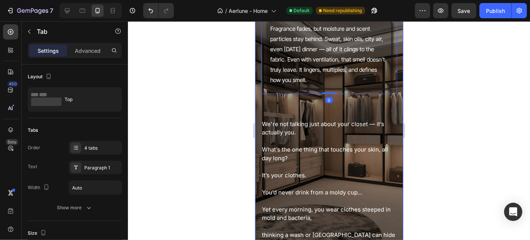
click at [336, 119] on div "Most never think twice about their closet, Heading and it's not their fault. It…" at bounding box center [329, 9] width 136 height 646
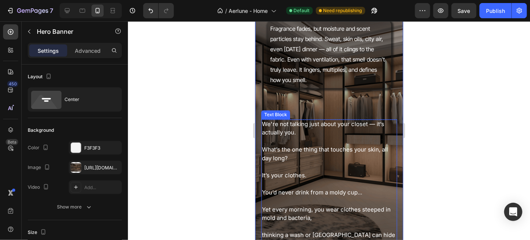
click at [323, 137] on p "We're not talking just about your closet — it’s actually you." at bounding box center [329, 128] width 134 height 17
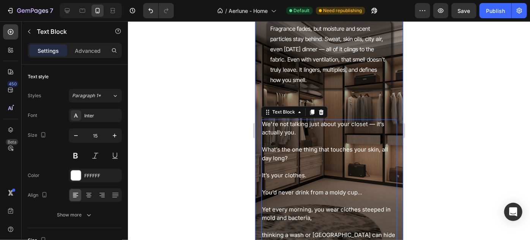
drag, startPoint x: 341, startPoint y: 120, endPoint x: 342, endPoint y: 102, distance: 17.9
click at [341, 120] on div "Most never think twice about their closet, Heading and it's not their fault. It…" at bounding box center [329, 9] width 136 height 646
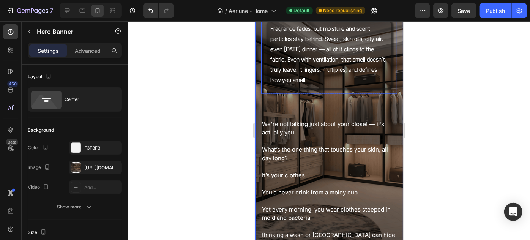
click at [344, 85] on p "Fragrance fades, but moisture and scent particles stay behind. Sweat, skin oils…" at bounding box center [329, 53] width 118 height 61
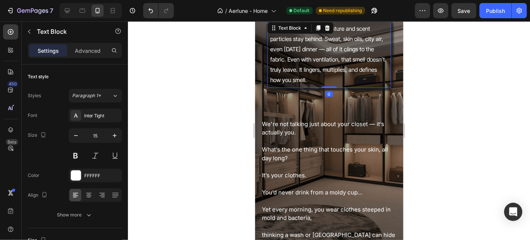
click at [393, 56] on div "Most never think twice about their closet, Heading and it's not their fault. It…" at bounding box center [329, 9] width 148 height 658
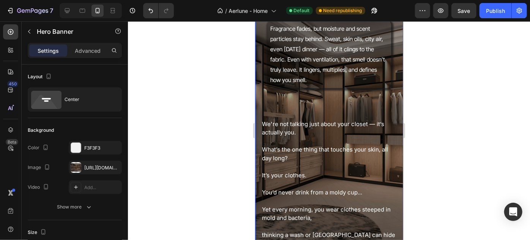
click at [389, 50] on div "Image Fragrance fades, but moisture and scent particles stay behind. Sweat, ski…" at bounding box center [329, 22] width 136 height 144
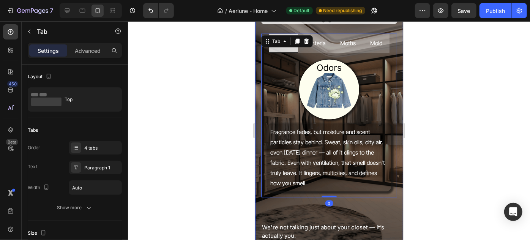
click at [394, 50] on div "Most never think twice about their closet, Heading and it's not their fault. It…" at bounding box center [329, 112] width 148 height 658
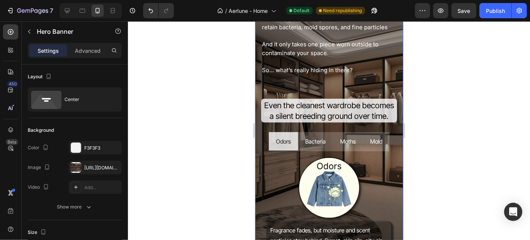
scroll to position [433, 0]
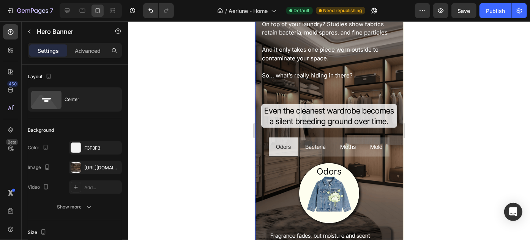
click at [390, 74] on p "So… what’s really hiding in there?" at bounding box center [329, 70] width 134 height 17
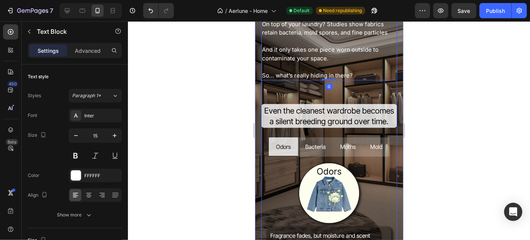
click at [378, 90] on div "Most never think twice about their closet, Heading and it's not their fault. It…" at bounding box center [329, 97] width 136 height 408
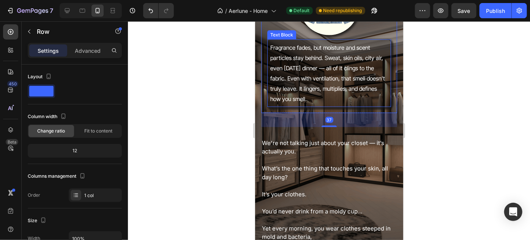
scroll to position [640, 0]
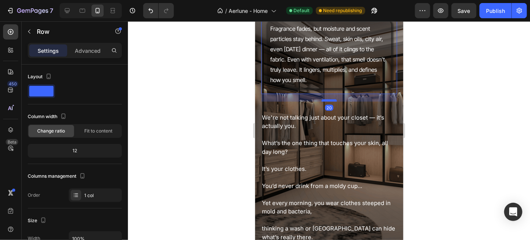
drag, startPoint x: 322, startPoint y: 117, endPoint x: 333, endPoint y: 110, distance: 13.1
click at [333, 101] on div at bounding box center [328, 100] width 15 height 2
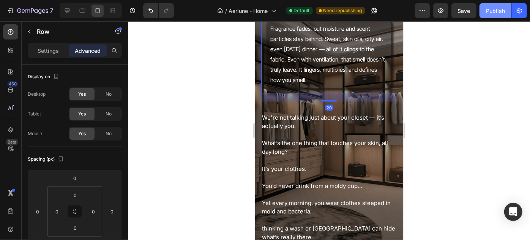
click at [491, 16] on button "Publish" at bounding box center [495, 10] width 32 height 15
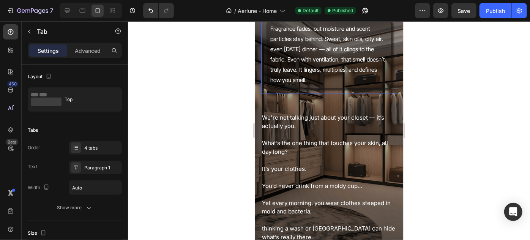
click at [330, 94] on div "Image Fragrance fades, but moisture and scent particles stay behind. Sweat, ski…" at bounding box center [329, 22] width 136 height 144
click at [379, 85] on p "Fragrance fades, but moisture and scent particles stay behind. Sweat, skin oils…" at bounding box center [329, 53] width 118 height 61
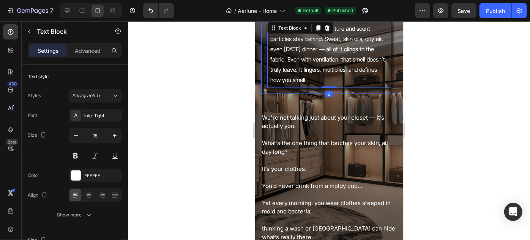
click at [389, 92] on div "Image Fragrance fades, but moisture and scent particles stay behind. Sweat, ski…" at bounding box center [329, 22] width 136 height 144
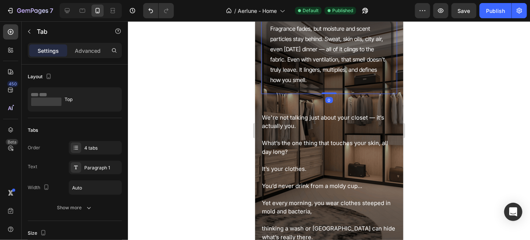
click at [394, 94] on div "Most never think twice about their closet, Heading and it's not their fault. It…" at bounding box center [329, 6] width 148 height 652
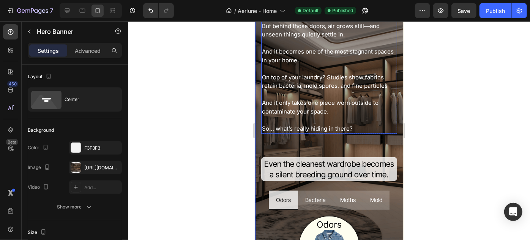
scroll to position [329, 0]
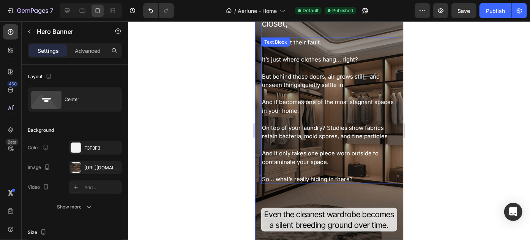
click at [390, 72] on p "But behind those doors, air grows still—and unseen things quietly settle in." at bounding box center [329, 76] width 134 height 26
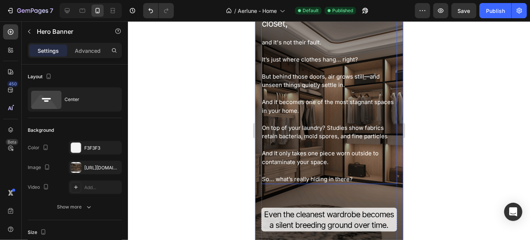
click at [389, 34] on div "Most never think twice about their closet, Heading and it's not their fault. It…" at bounding box center [329, 90] width 136 height 187
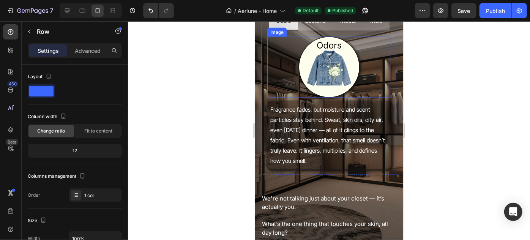
scroll to position [605, 0]
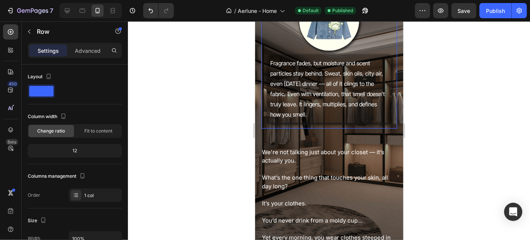
click at [389, 128] on div "Image Fragrance fades, but moisture and scent particles stay behind. Sweat, ski…" at bounding box center [329, 56] width 136 height 144
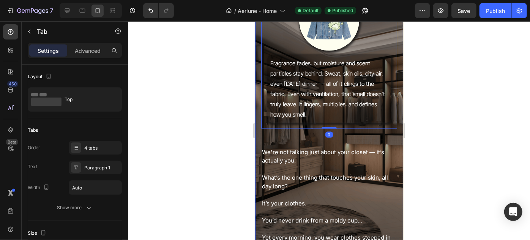
click at [393, 130] on div "Most never think twice about their closet, Heading and it's not their fault. It…" at bounding box center [329, 41] width 148 height 652
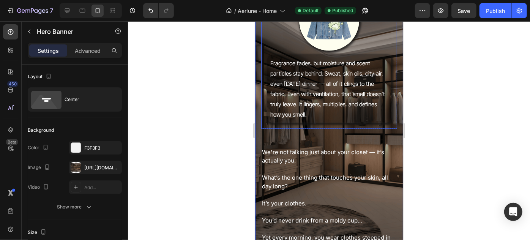
scroll to position [502, 0]
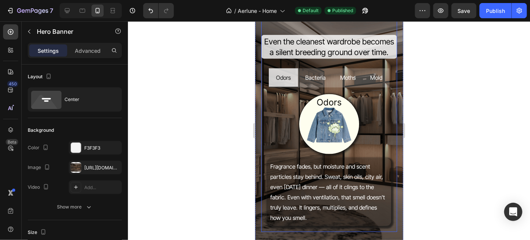
click at [390, 73] on div "Most never think twice about their closet, Heading and it's not their fault. It…" at bounding box center [329, 28] width 136 height 408
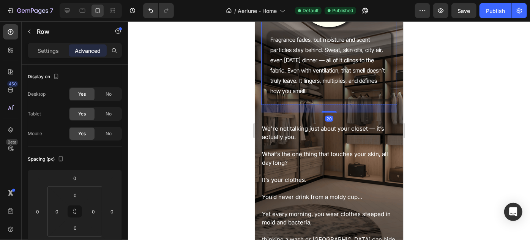
scroll to position [640, 0]
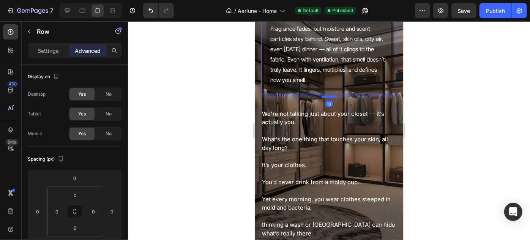
click at [330, 98] on div at bounding box center [328, 96] width 15 height 2
type input "10"
click at [493, 9] on div "Publish" at bounding box center [495, 11] width 19 height 8
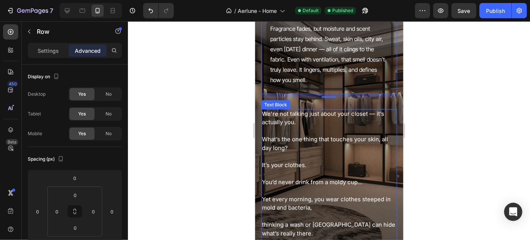
click at [289, 145] on p "What’s the one thing that touches your skin, all day long?" at bounding box center [329, 140] width 134 height 26
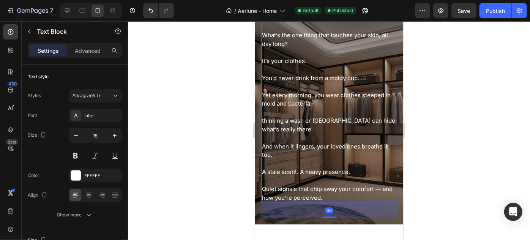
scroll to position [847, 0]
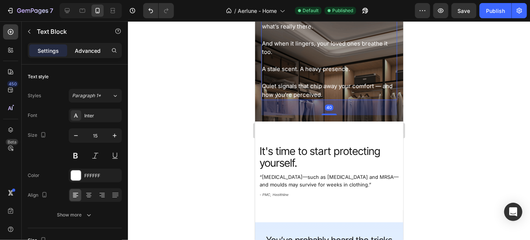
click at [79, 52] on p "Advanced" at bounding box center [88, 51] width 26 height 8
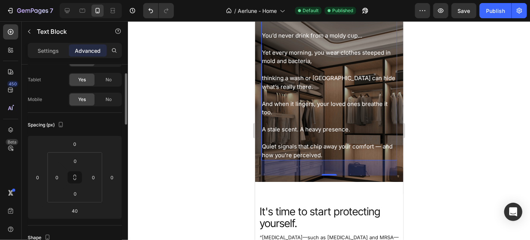
scroll to position [743, 0]
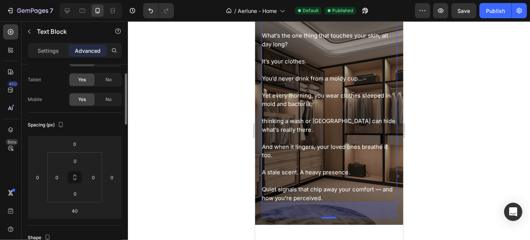
click at [301, 134] on p "thinking a wash or cologne can hide what’s really there." at bounding box center [329, 122] width 134 height 26
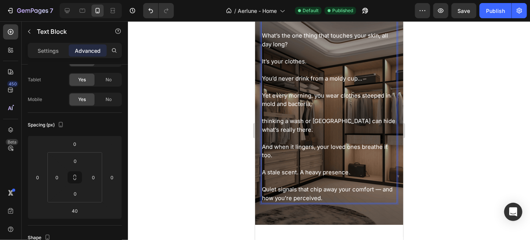
drag, startPoint x: 227, startPoint y: 138, endPoint x: 47, endPoint y: 116, distance: 181.3
click at [227, 138] on div at bounding box center [329, 130] width 402 height 219
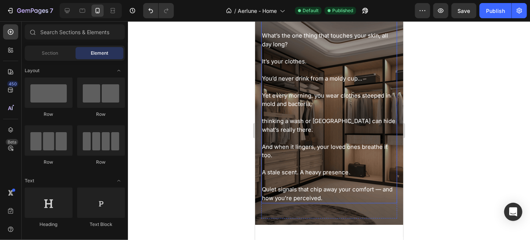
click at [315, 134] on p "thinking a wash or cologne can hide what’s really there." at bounding box center [329, 122] width 134 height 26
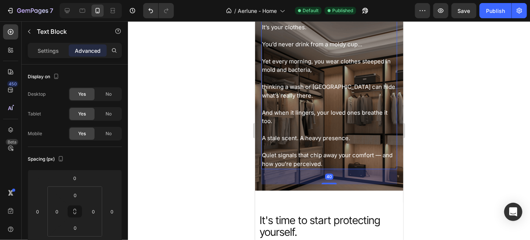
scroll to position [916, 0]
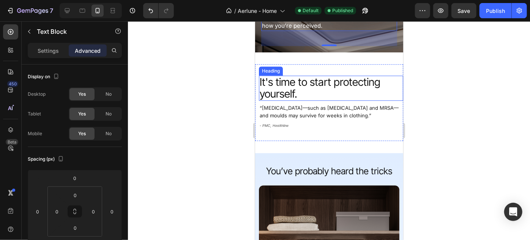
click at [320, 100] on h2 "It's time to start protecting yourself." at bounding box center [331, 87] width 144 height 25
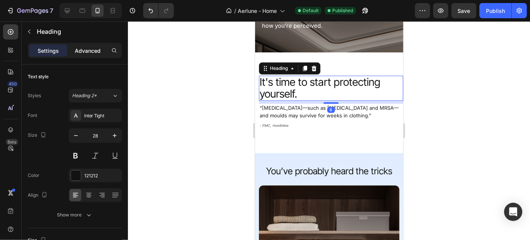
click at [97, 50] on p "Advanced" at bounding box center [88, 51] width 26 height 8
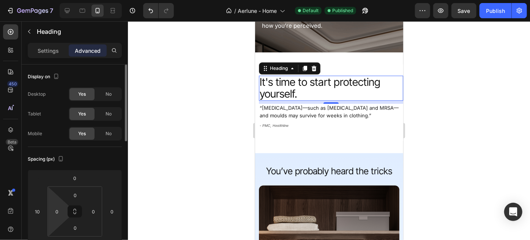
scroll to position [69, 0]
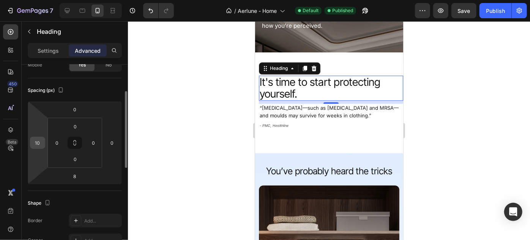
click at [36, 142] on input "10" at bounding box center [37, 142] width 11 height 11
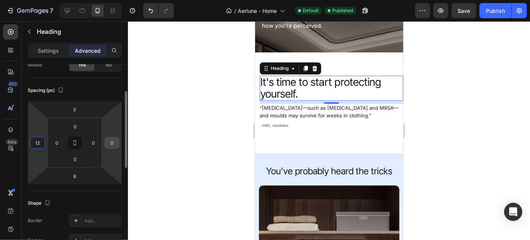
type input "12"
click at [114, 141] on input "0" at bounding box center [111, 142] width 11 height 11
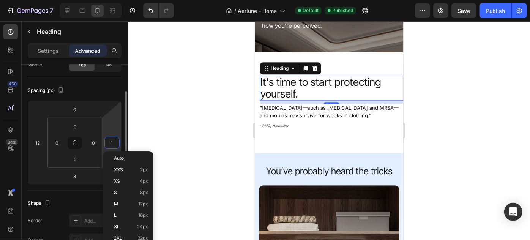
type input "12"
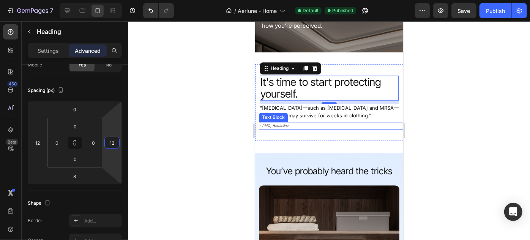
click at [285, 120] on div "Text Block" at bounding box center [273, 117] width 26 height 7
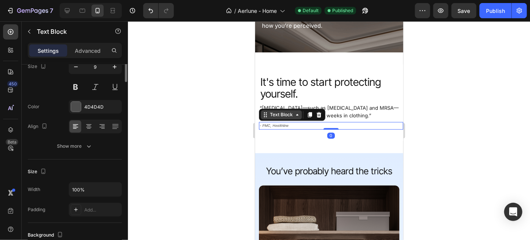
scroll to position [0, 0]
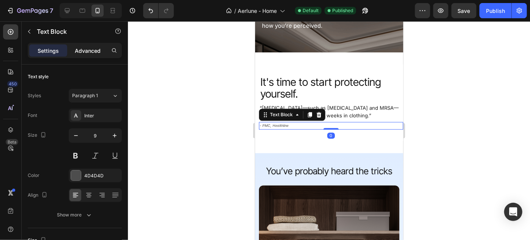
click at [84, 50] on p "Advanced" at bounding box center [88, 51] width 26 height 8
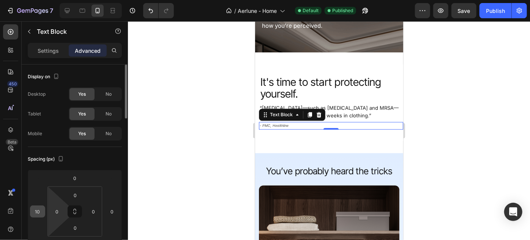
click at [36, 209] on input "10" at bounding box center [37, 211] width 11 height 11
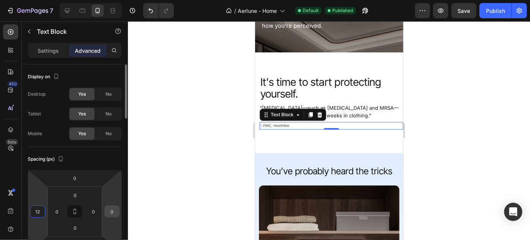
type input "12"
click at [109, 216] on input "0" at bounding box center [111, 211] width 11 height 11
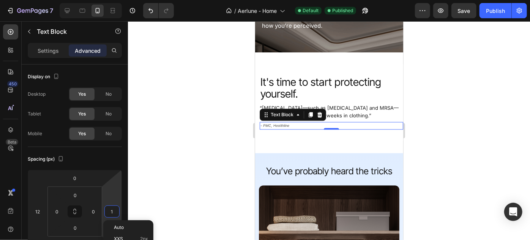
type input "12"
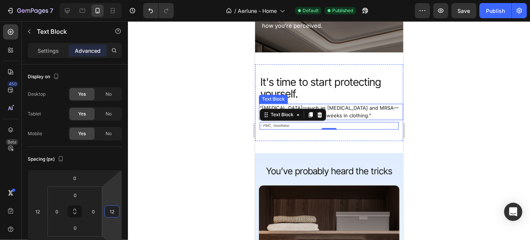
click at [362, 119] on p "“Pathogenic bacteria—such as Salmonella and MRSA—and moulds may survive for wee…" at bounding box center [330, 111] width 143 height 15
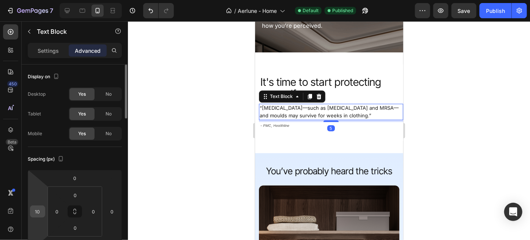
click at [45, 0] on html "7 Version history / Aerlune - Home Default Published Preview Save Publish 450 B…" at bounding box center [265, 0] width 530 height 0
click at [36, 211] on input "8" at bounding box center [37, 211] width 11 height 11
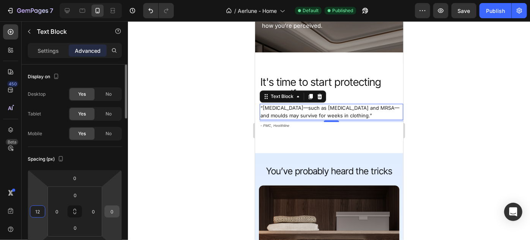
type input "12"
click at [113, 210] on input "0" at bounding box center [111, 211] width 11 height 11
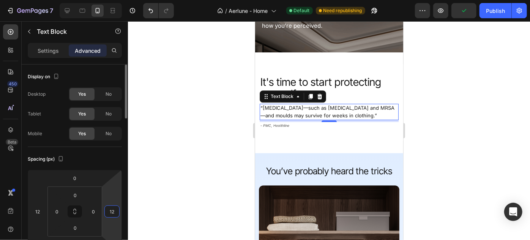
type input "12"
click at [0, 0] on div "Spacing (px) 0 12 5 12 0 0 0 0" at bounding box center [0, 0] width 0 height 0
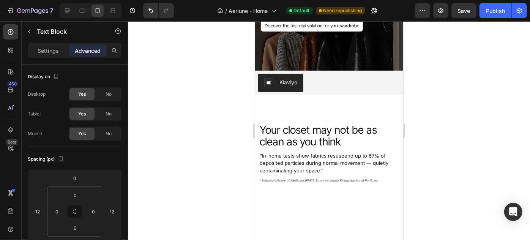
scroll to position [54, 0]
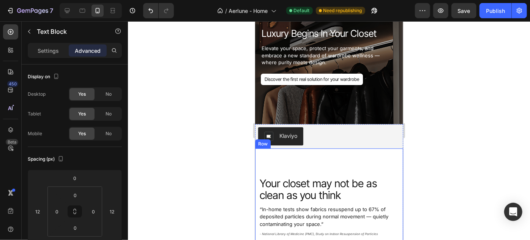
click at [287, 189] on h2 "Your closet may not be as clean as you think" at bounding box center [329, 189] width 140 height 25
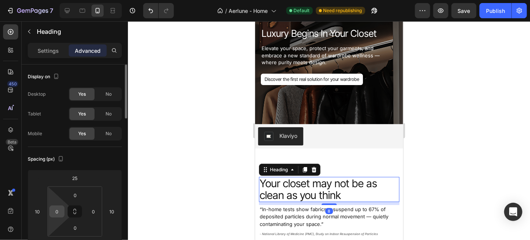
scroll to position [34, 0]
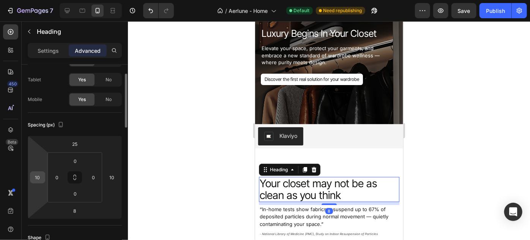
click at [42, 175] on input "10" at bounding box center [37, 177] width 11 height 11
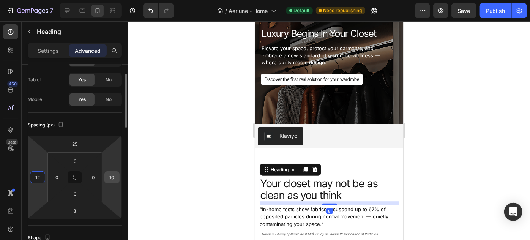
type input "12"
click at [112, 178] on input "10" at bounding box center [111, 177] width 11 height 11
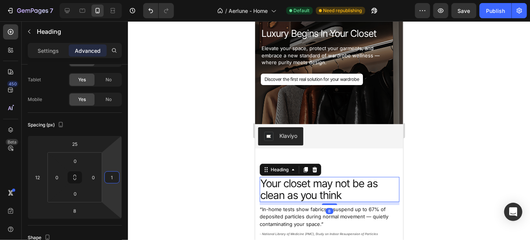
type input "12"
click at [287, 209] on p "“In-home tests show fabrics resuspend up to 67% of deposited particles during n…" at bounding box center [328, 216] width 139 height 22
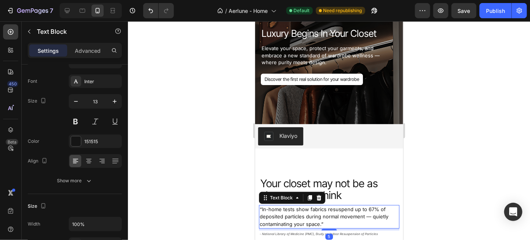
scroll to position [0, 0]
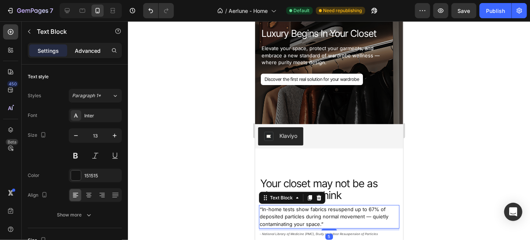
click at [89, 53] on p "Advanced" at bounding box center [88, 51] width 26 height 8
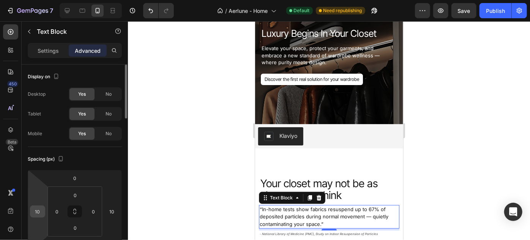
drag, startPoint x: 38, startPoint y: 215, endPoint x: 63, endPoint y: 212, distance: 24.5
click at [38, 215] on input "10" at bounding box center [37, 211] width 11 height 11
type input "12"
click at [110, 208] on input "10" at bounding box center [111, 211] width 11 height 11
type input "12"
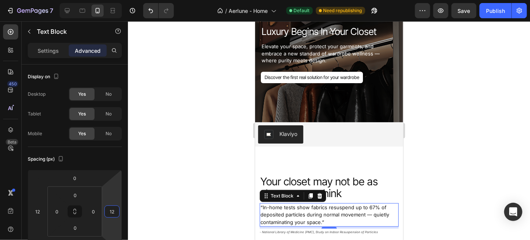
scroll to position [192, 0]
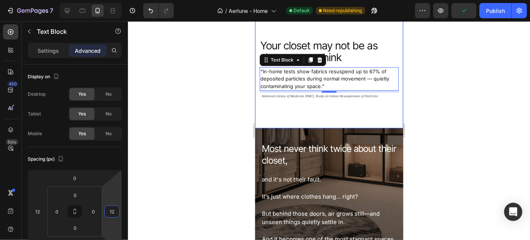
click at [290, 96] on p "- National Library of Medicine (PMC), Study on Indoor Resuspension of Particles" at bounding box center [328, 95] width 139 height 5
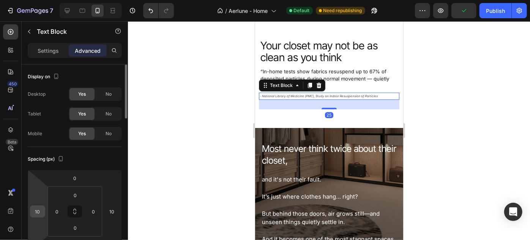
click at [40, 208] on input "10" at bounding box center [37, 211] width 11 height 11
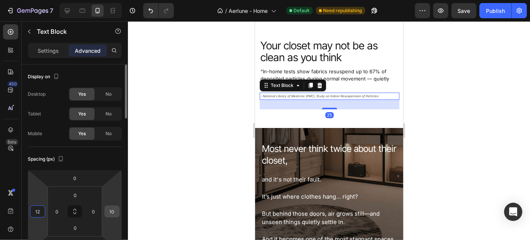
type input "12"
click at [112, 210] on input "10" at bounding box center [111, 211] width 11 height 11
type input "12"
click at [0, 0] on div "Spacing (px) 0 12 25 12 0 0 0 0" at bounding box center [0, 0] width 0 height 0
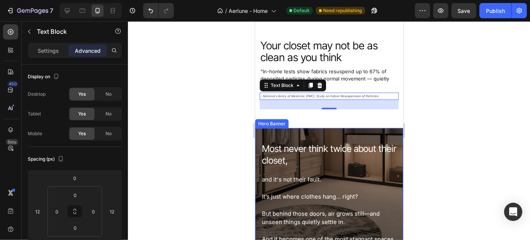
click at [359, 123] on div "Your closet may not be as clean as you think Heading “In-home tests show fabric…" at bounding box center [329, 69] width 148 height 118
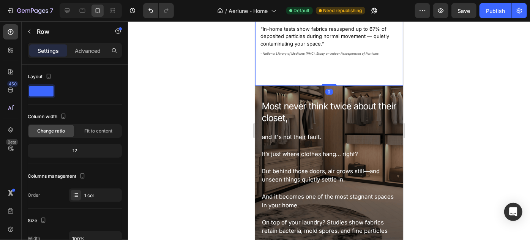
scroll to position [261, 0]
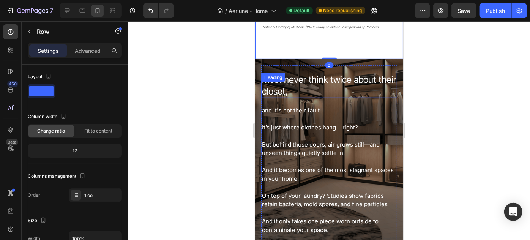
click at [301, 89] on h2 "Most never think twice about their closet," at bounding box center [329, 85] width 136 height 25
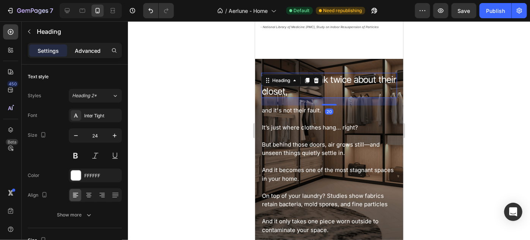
click at [91, 54] on p "Advanced" at bounding box center [88, 51] width 26 height 8
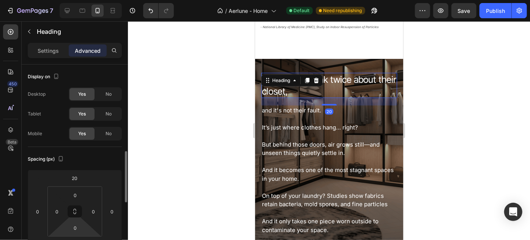
scroll to position [69, 0]
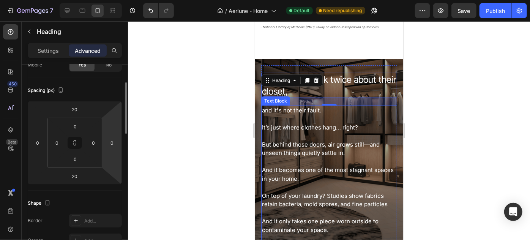
click at [293, 126] on p "It’s just where clothes hang… right?" at bounding box center [329, 122] width 134 height 17
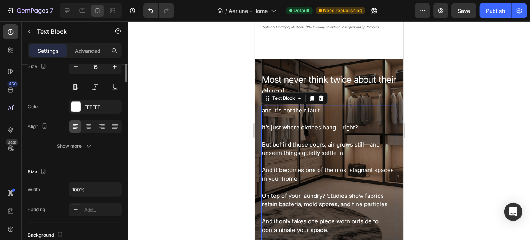
scroll to position [0, 0]
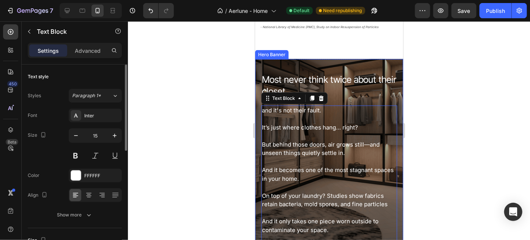
click at [386, 81] on h2 "Most never think twice about their closet," at bounding box center [329, 85] width 136 height 25
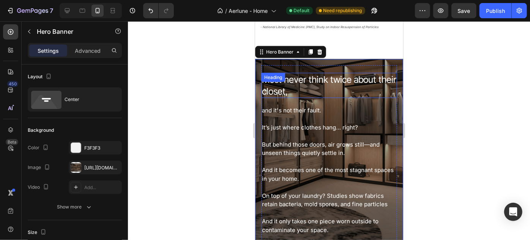
click at [391, 95] on h2 "Most never think twice about their closet," at bounding box center [329, 85] width 136 height 25
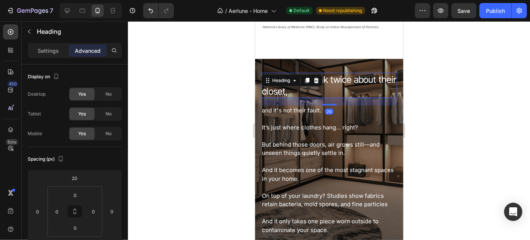
click at [213, 93] on div at bounding box center [329, 130] width 402 height 219
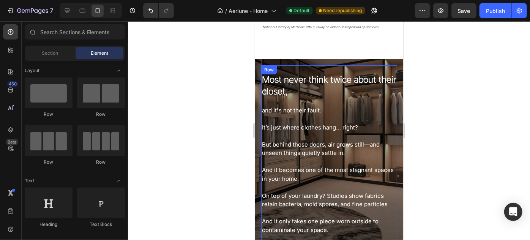
click at [262, 71] on div "Row" at bounding box center [269, 69] width 16 height 9
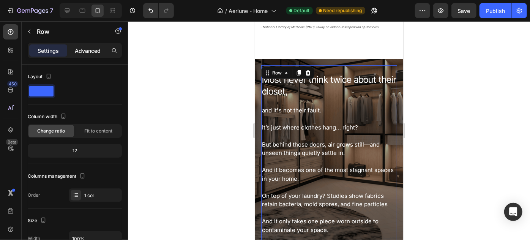
click at [89, 53] on p "Advanced" at bounding box center [88, 51] width 26 height 8
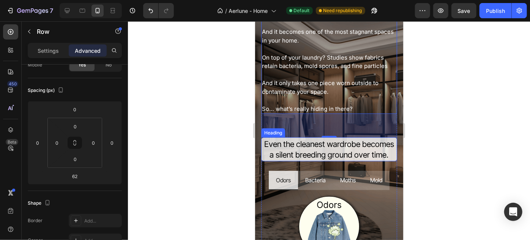
scroll to position [434, 0]
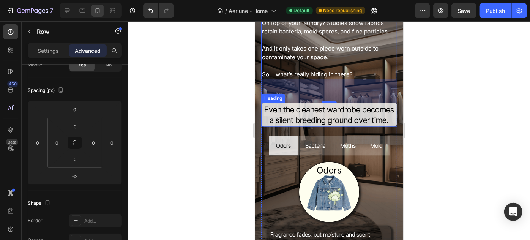
click at [326, 123] on h2 "Even the cleanest wardrobe becomes a silent breeding ground over time." at bounding box center [329, 114] width 136 height 24
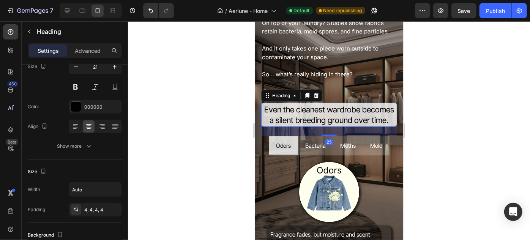
scroll to position [0, 0]
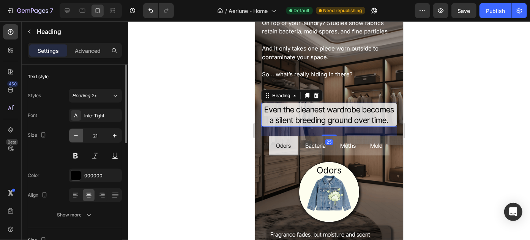
click at [77, 135] on icon "button" at bounding box center [76, 135] width 4 height 1
click at [76, 135] on icon "button" at bounding box center [76, 135] width 4 height 1
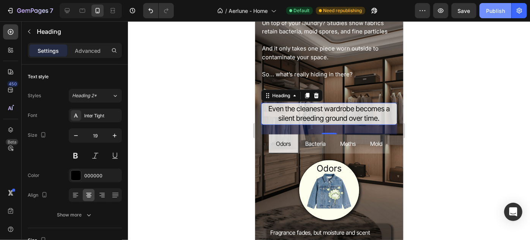
click at [484, 12] on button "Publish" at bounding box center [495, 10] width 32 height 15
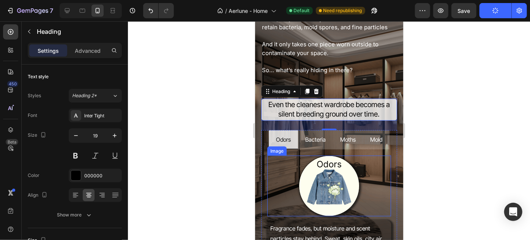
scroll to position [434, 0]
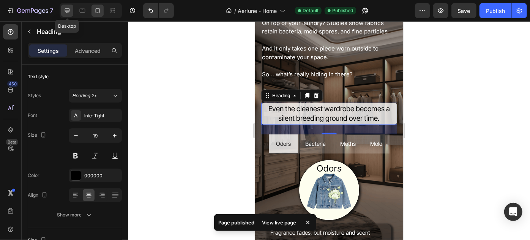
click at [64, 6] on div at bounding box center [67, 11] width 12 height 12
type input "30"
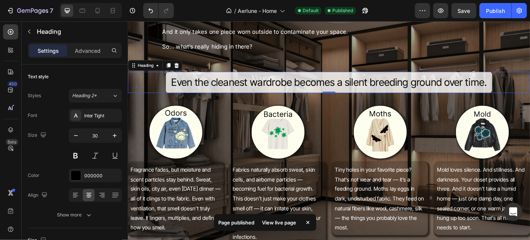
scroll to position [415, 0]
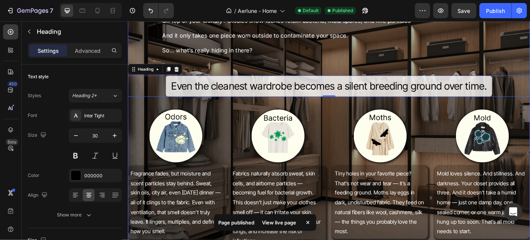
click at [179, 95] on h2 "Even the cleanest wardrobe becomes a silent breeding ground over time." at bounding box center [355, 94] width 370 height 24
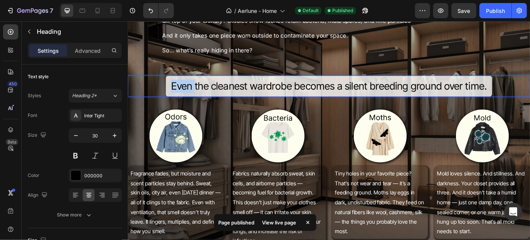
click at [179, 95] on p "Even the cleanest wardrobe becomes a silent breeding ground over time." at bounding box center [356, 94] width 358 height 15
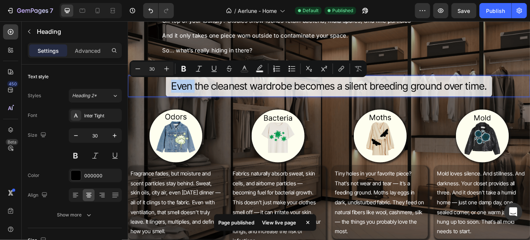
click at [177, 94] on p "Even the cleanest wardrobe becomes a silent breeding ground over time." at bounding box center [356, 94] width 358 height 15
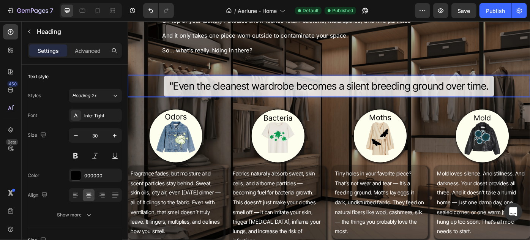
click at [530, 93] on p ""Even the cleanest wardrobe becomes a silent breeding ground over time." at bounding box center [355, 94] width 362 height 15
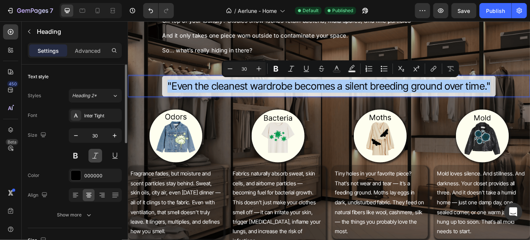
click at [95, 153] on button at bounding box center [95, 156] width 14 height 14
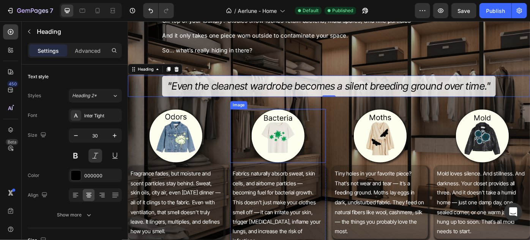
click at [260, 127] on div at bounding box center [297, 150] width 108 height 61
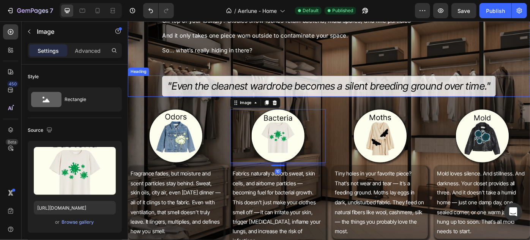
click at [529, 96] on p ""Even the cleanest wardrobe becomes a silent breeding ground over time."" at bounding box center [355, 94] width 366 height 15
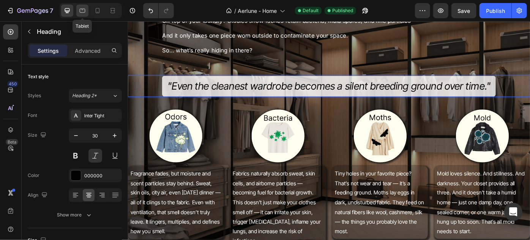
click at [79, 8] on icon at bounding box center [83, 11] width 8 height 8
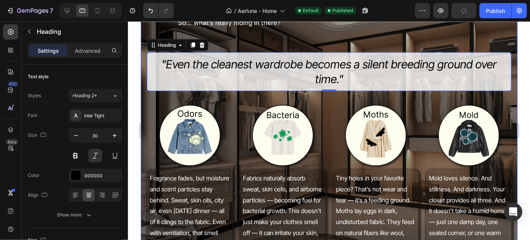
scroll to position [460, 0]
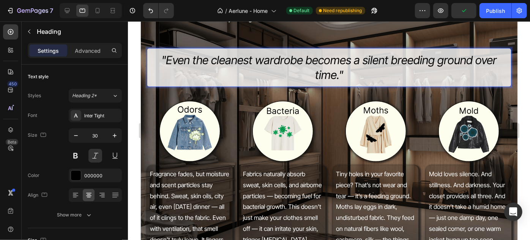
click at [241, 98] on div "Most never think twice about their closet, Heading and it's not their fault. It…" at bounding box center [329, 178] width 364 height 627
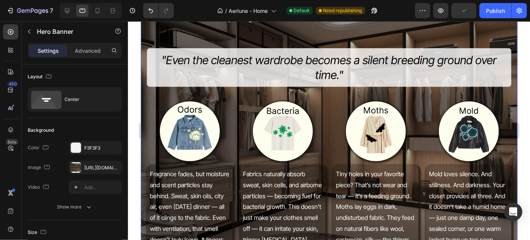
click at [268, 59] on p ""Even the cleanest wardrobe becomes a silent breeding ground over time."" at bounding box center [329, 67] width 352 height 30
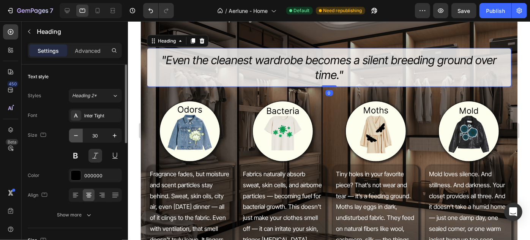
click at [74, 134] on icon "button" at bounding box center [76, 136] width 8 height 8
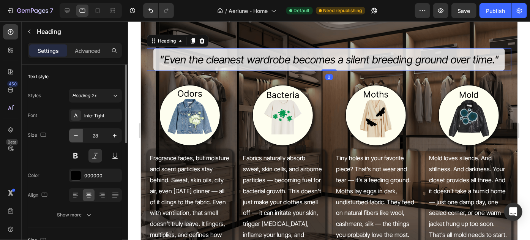
click at [74, 134] on icon "button" at bounding box center [76, 136] width 8 height 8
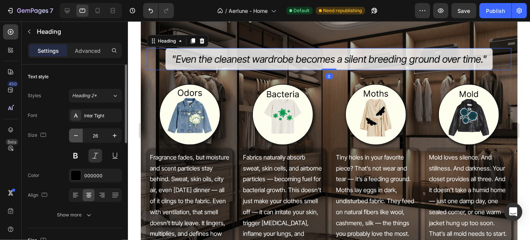
click at [74, 134] on icon "button" at bounding box center [76, 136] width 8 height 8
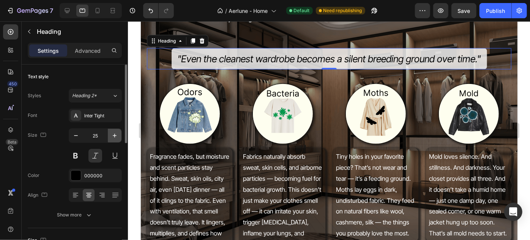
click at [114, 136] on icon "button" at bounding box center [115, 136] width 8 height 8
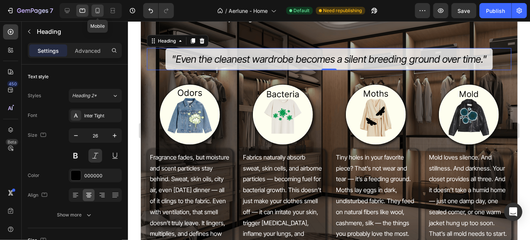
click at [96, 9] on icon at bounding box center [98, 11] width 8 height 8
type input "19"
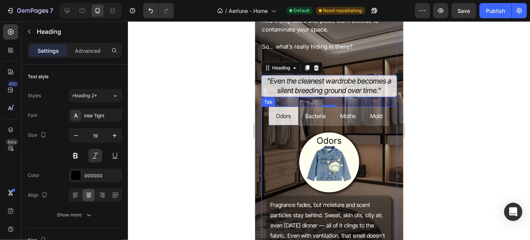
scroll to position [459, 0]
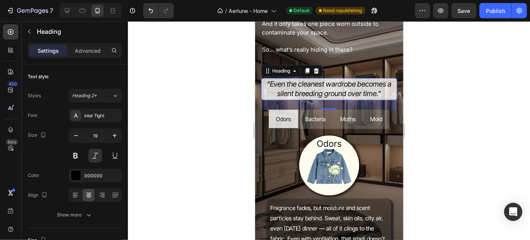
click at [188, 97] on div at bounding box center [329, 130] width 402 height 219
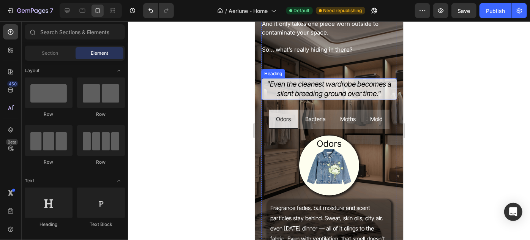
click at [317, 85] on p ""Even the cleanest wardrobe becomes a silent breeding ground over time."" at bounding box center [328, 88] width 133 height 19
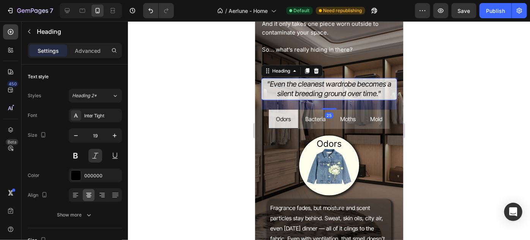
click at [213, 113] on div at bounding box center [329, 130] width 402 height 219
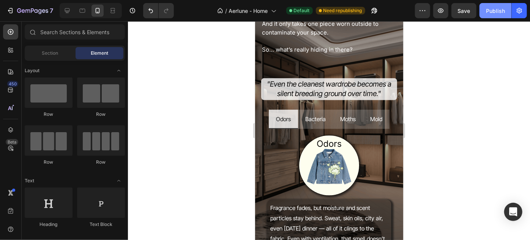
click at [494, 16] on button "Publish" at bounding box center [495, 10] width 32 height 15
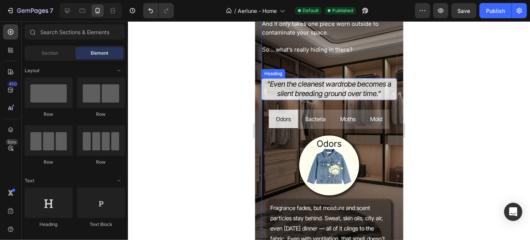
click at [318, 86] on p ""Even the cleanest wardrobe becomes a silent breeding ground over time."" at bounding box center [328, 88] width 133 height 19
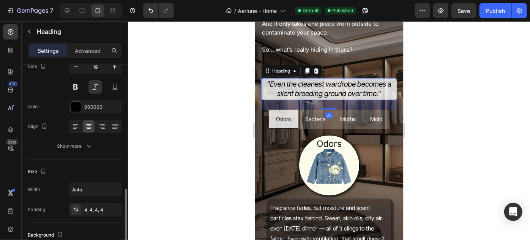
scroll to position [138, 0]
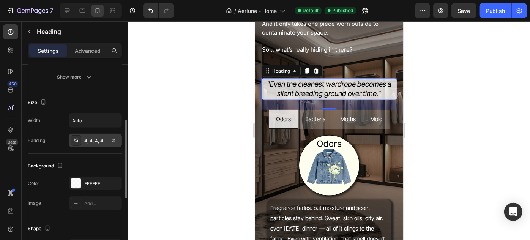
click at [76, 139] on icon at bounding box center [76, 140] width 6 height 6
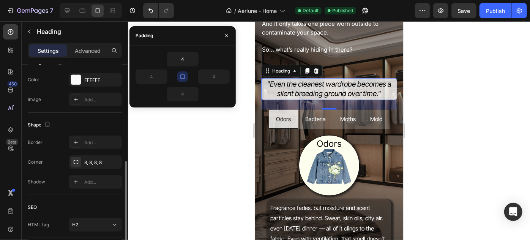
scroll to position [207, 0]
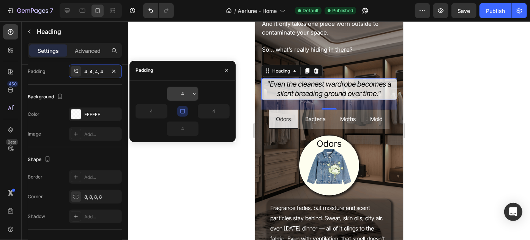
click at [184, 95] on input "4" at bounding box center [182, 94] width 31 height 14
click at [183, 113] on icon "button" at bounding box center [183, 111] width 6 height 6
click at [187, 95] on input "4" at bounding box center [182, 94] width 31 height 14
type input "5"
click at [184, 111] on icon "button" at bounding box center [183, 111] width 6 height 6
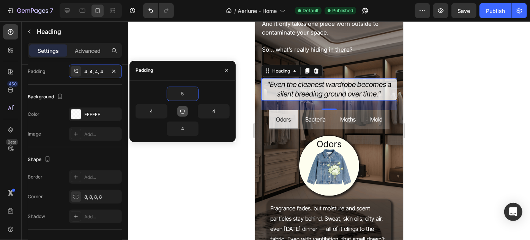
type input "5"
click at [185, 94] on input "5" at bounding box center [182, 94] width 31 height 14
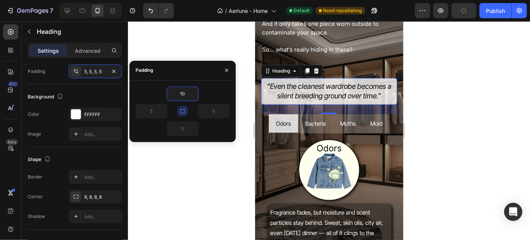
type input "10"
click at [180, 108] on icon "button" at bounding box center [183, 111] width 6 height 6
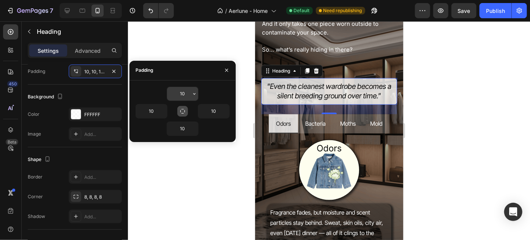
click at [180, 94] on input "10" at bounding box center [182, 94] width 31 height 14
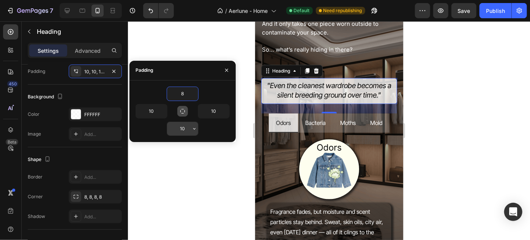
type input "8"
click at [184, 126] on input "10" at bounding box center [182, 129] width 31 height 14
type input "8"
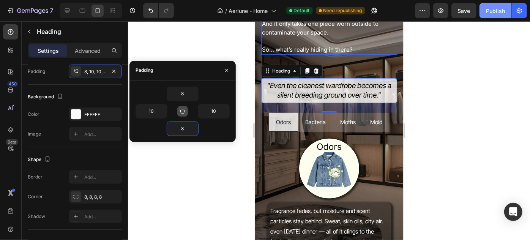
click at [494, 9] on div "Publish" at bounding box center [495, 11] width 19 height 8
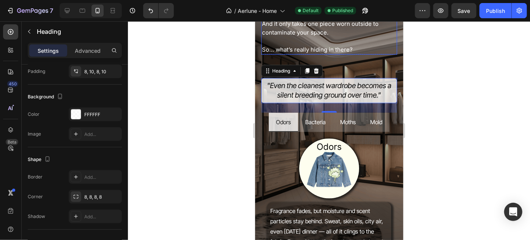
drag, startPoint x: 456, startPoint y: 74, endPoint x: 449, endPoint y: 76, distance: 6.3
click at [455, 74] on div at bounding box center [329, 130] width 402 height 219
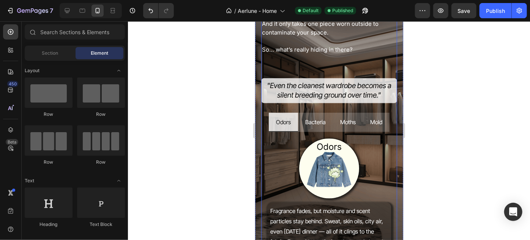
click at [359, 101] on h2 ""Even the cleanest wardrobe becomes a silent breeding ground over time."" at bounding box center [329, 90] width 136 height 25
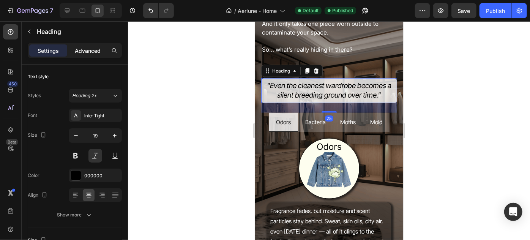
click at [86, 48] on p "Advanced" at bounding box center [88, 51] width 26 height 8
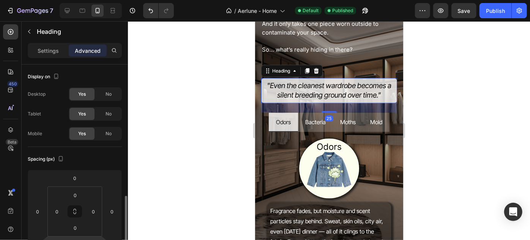
scroll to position [103, 0]
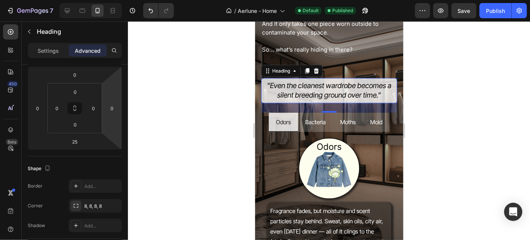
click at [235, 98] on div at bounding box center [329, 130] width 402 height 219
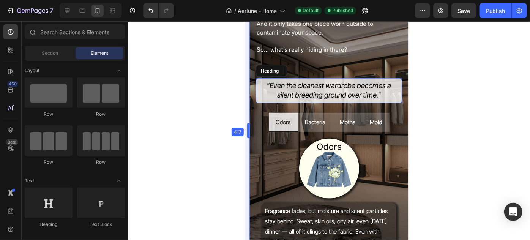
drag, startPoint x: 252, startPoint y: 93, endPoint x: 251, endPoint y: 34, distance: 59.6
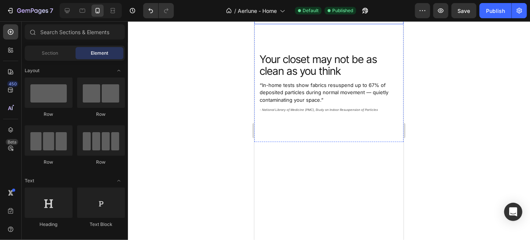
scroll to position [0, 0]
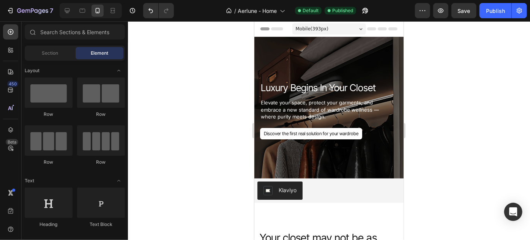
click at [310, 27] on span "Mobile ( 393 px)" at bounding box center [311, 29] width 33 height 8
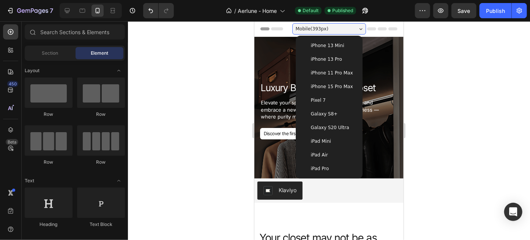
click at [326, 128] on span "Galaxy S20 Ultra" at bounding box center [330, 127] width 38 height 8
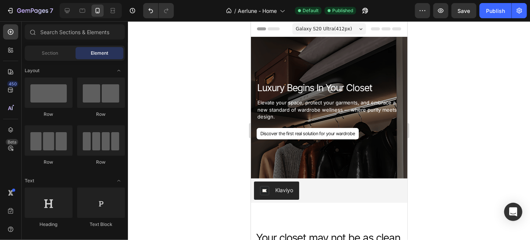
click at [322, 25] on span "Galaxy S20 Ultra ( 412 px)" at bounding box center [323, 29] width 56 height 8
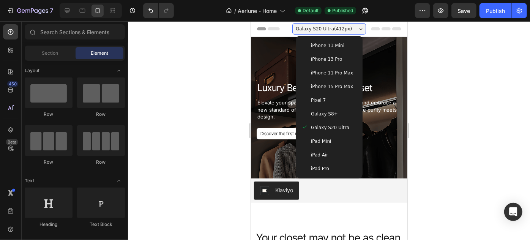
click at [333, 90] on div "iPhone 15 Pro Max" at bounding box center [328, 86] width 61 height 14
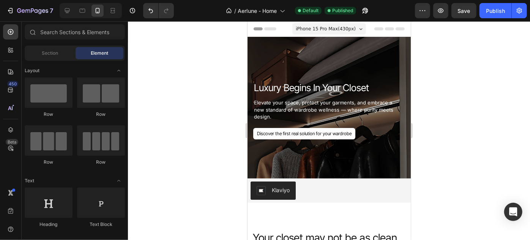
click at [326, 29] on span "iPhone 15 Pro Max ( 430 px)" at bounding box center [325, 29] width 60 height 8
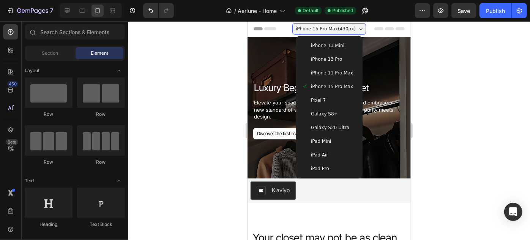
click at [331, 77] on div "iPhone 11 Pro Max" at bounding box center [328, 73] width 61 height 14
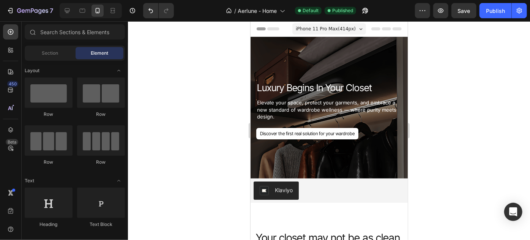
click at [331, 32] on div "iPhone 11 Pro Max ( 414 px)" at bounding box center [329, 28] width 74 height 11
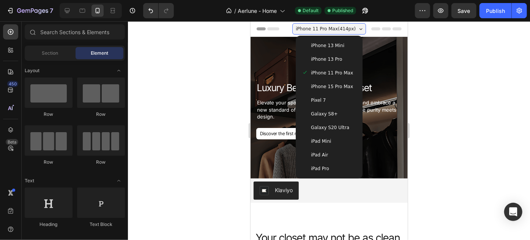
click at [328, 60] on span "iPhone 13 Pro" at bounding box center [326, 59] width 31 height 8
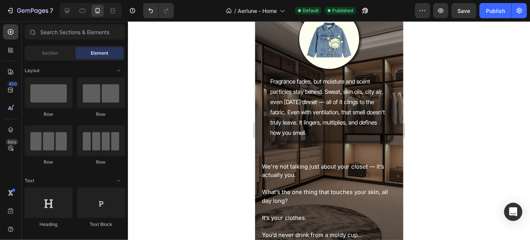
scroll to position [621, 0]
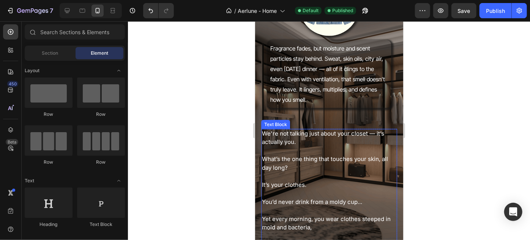
click at [295, 136] on p "We're not talking just about your closet — it’s actually you." at bounding box center [329, 137] width 134 height 17
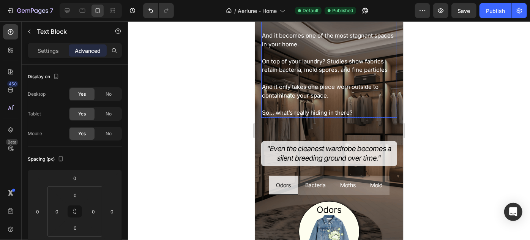
scroll to position [345, 0]
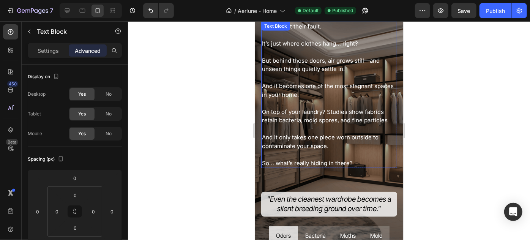
click at [303, 93] on p "And it becomes one of the most stagnant spaces in your home." at bounding box center [329, 86] width 134 height 26
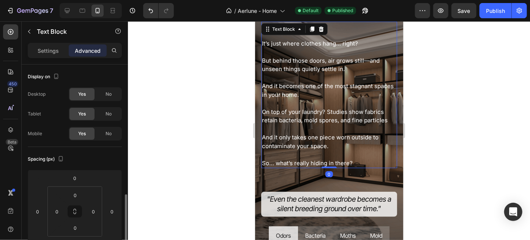
scroll to position [103, 0]
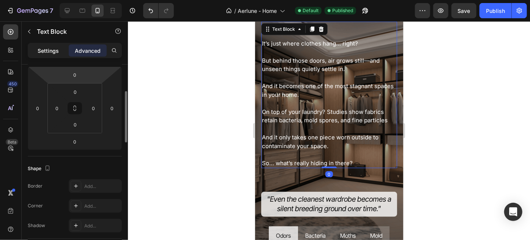
click at [54, 48] on p "Settings" at bounding box center [48, 51] width 21 height 8
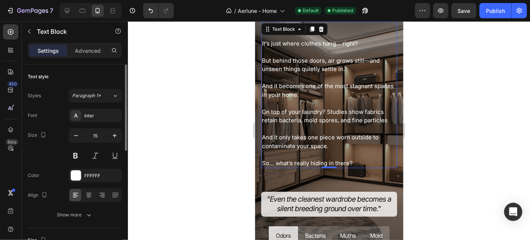
scroll to position [34, 0]
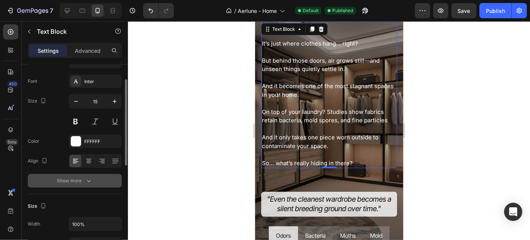
click at [93, 178] on button "Show more" at bounding box center [75, 181] width 94 height 14
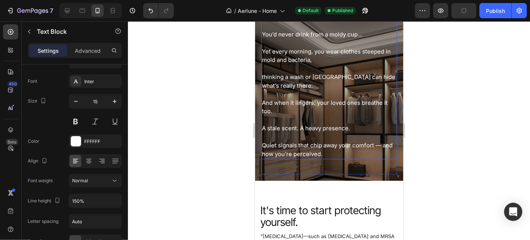
scroll to position [793, 0]
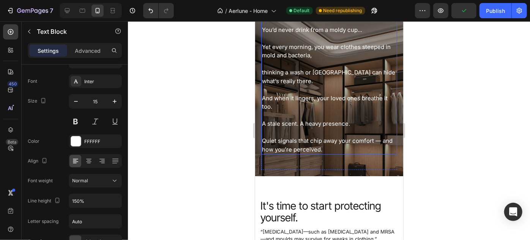
click at [298, 97] on p "And when it lingers, your loved ones breathe it too." at bounding box center [329, 98] width 134 height 26
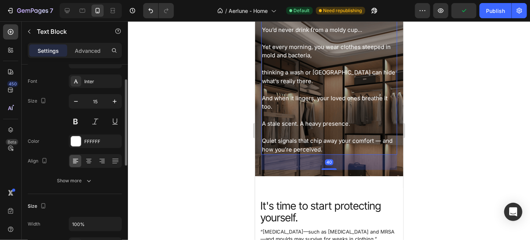
scroll to position [34, 0]
click at [86, 182] on icon "button" at bounding box center [89, 181] width 8 height 8
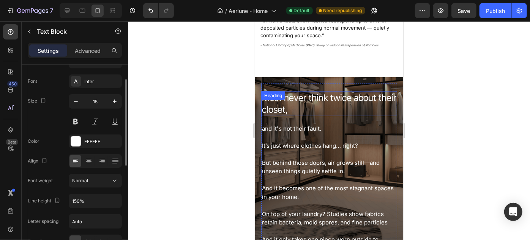
scroll to position [243, 0]
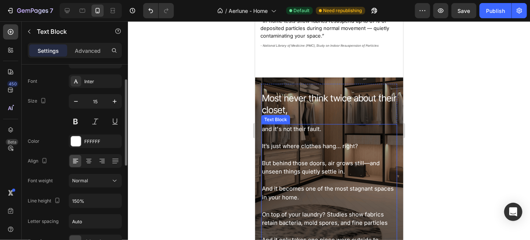
click at [315, 155] on p "But behind those doors, air grows still—and unseen things quietly settle in." at bounding box center [329, 163] width 134 height 26
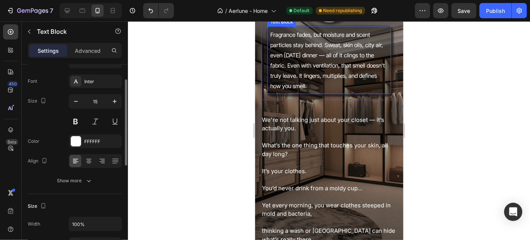
scroll to position [691, 0]
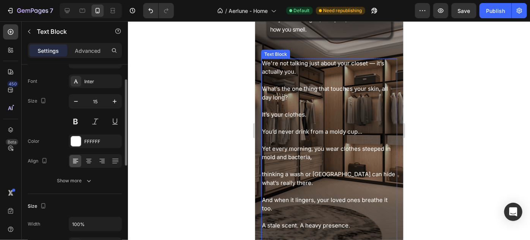
click at [301, 82] on p "What’s the one thing that touches your skin, all day long?" at bounding box center [329, 89] width 134 height 26
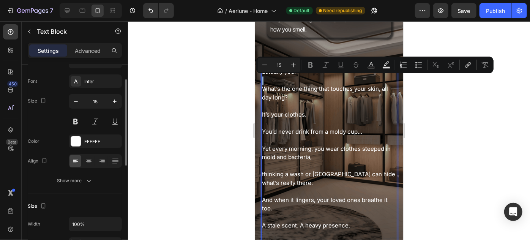
click at [316, 80] on p "What’s the one thing that touches your skin, all day long?" at bounding box center [329, 89] width 134 height 26
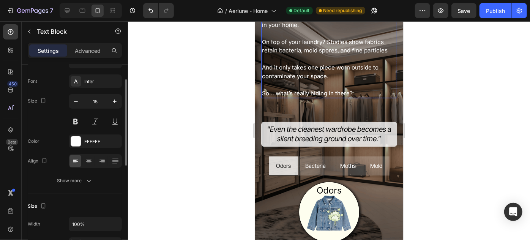
scroll to position [312, 0]
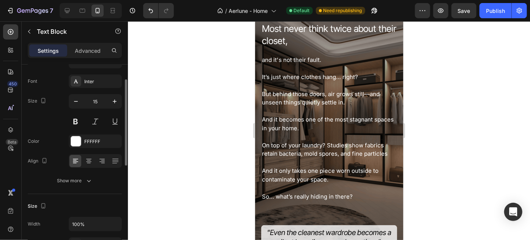
click at [431, 88] on div at bounding box center [329, 130] width 402 height 219
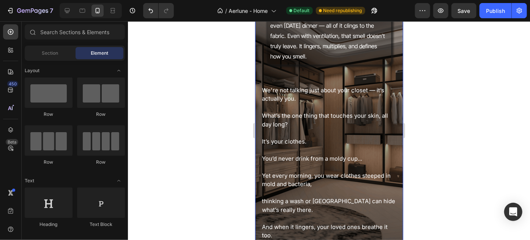
scroll to position [691, 0]
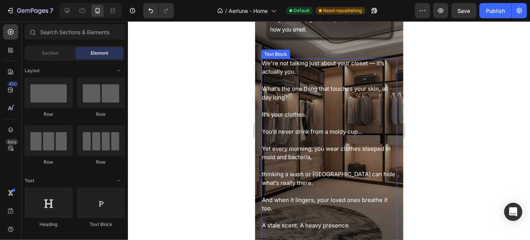
click at [323, 107] on p "It’s your clothes." at bounding box center [329, 110] width 134 height 17
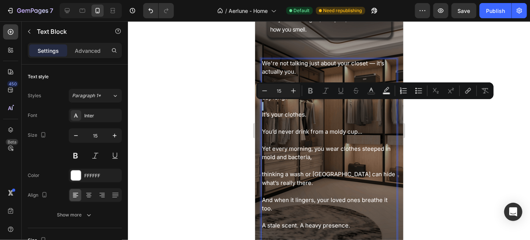
click at [262, 116] on p "It’s your clothes." at bounding box center [329, 110] width 134 height 17
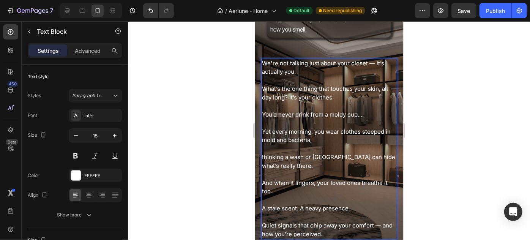
click at [208, 114] on div at bounding box center [329, 130] width 402 height 219
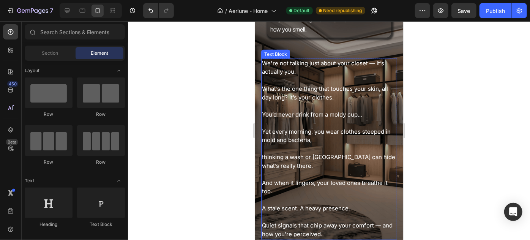
click at [324, 104] on p "You’d never drink from a moldy cup..." at bounding box center [329, 110] width 134 height 17
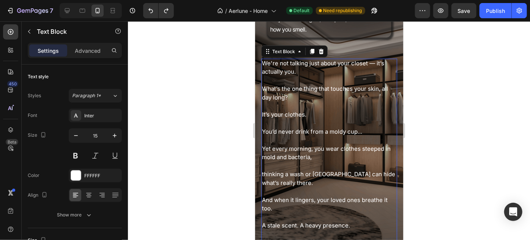
click at [449, 129] on div at bounding box center [329, 130] width 402 height 219
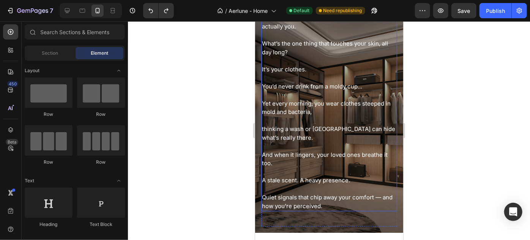
scroll to position [726, 0]
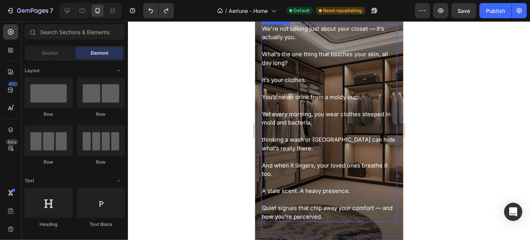
click at [306, 148] on p "thinking a wash or cologne can hide what’s really there." at bounding box center [329, 140] width 134 height 26
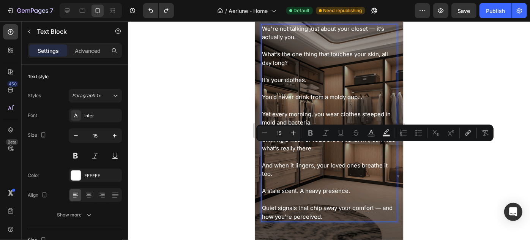
click at [265, 145] on p "thinking a wash or cologne can hide what’s really there." at bounding box center [329, 140] width 134 height 26
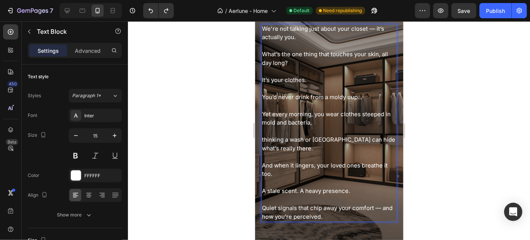
click at [262, 138] on p "thinking a wash or cologne can hide what’s really there." at bounding box center [329, 140] width 134 height 26
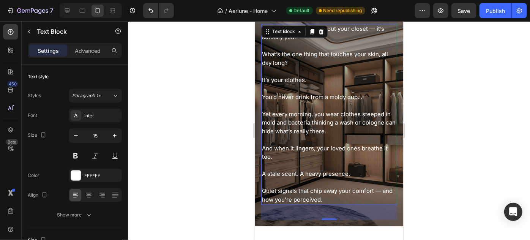
click at [487, 78] on div at bounding box center [329, 130] width 402 height 219
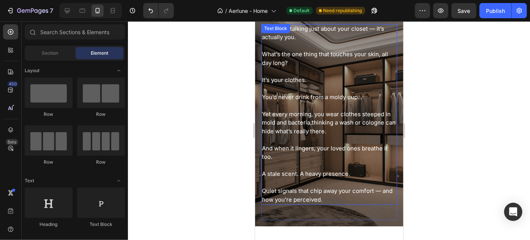
click at [314, 129] on p "Yet every morning, you wear clothes steeped in mold and bacteria,thinking a was…" at bounding box center [329, 118] width 134 height 34
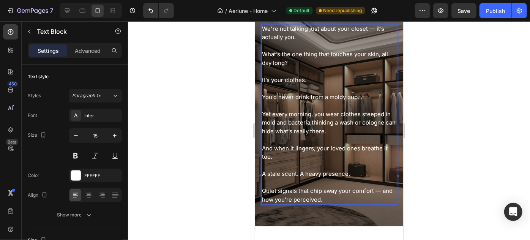
click at [312, 122] on p "Yet every morning, you wear clothes steeped in mold and bacteria,thinking a was…" at bounding box center [329, 118] width 134 height 34
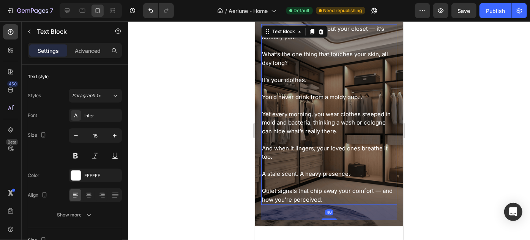
click at [440, 110] on div at bounding box center [329, 130] width 402 height 219
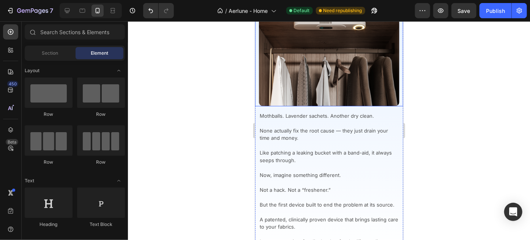
scroll to position [1140, 0]
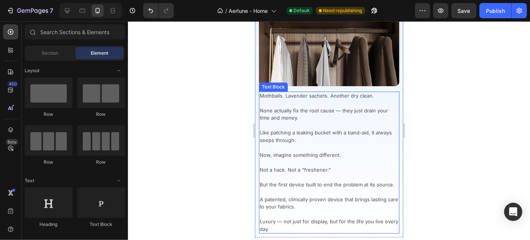
click at [339, 124] on p "Like patching a leaking bucket with a band-aid, it always seeps through." at bounding box center [328, 132] width 139 height 22
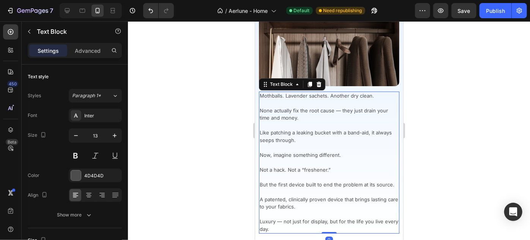
click at [287, 173] on p "But the first device built to end the problem at its source." at bounding box center [328, 184] width 139 height 22
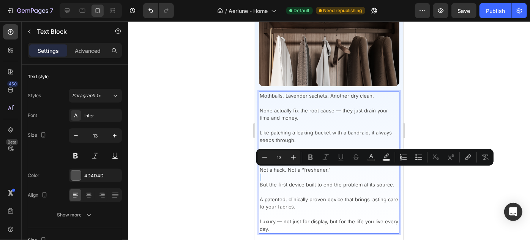
click at [307, 173] on p "But the first device built to end the problem at its source." at bounding box center [328, 184] width 139 height 22
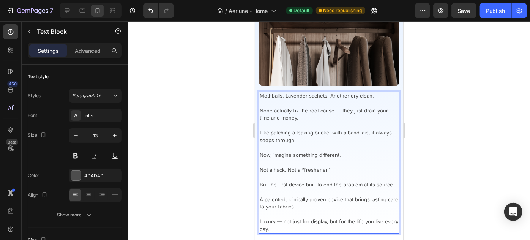
click at [308, 181] on p "⁠⁠⁠⁠⁠⁠⁠ But the first device built to end the problem at its source." at bounding box center [328, 184] width 139 height 22
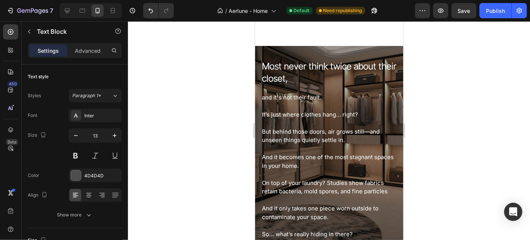
scroll to position [244, 0]
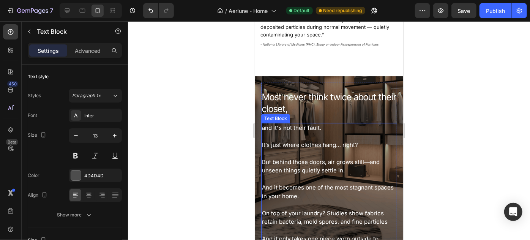
click at [298, 155] on p "But behind those doors, air grows still—and unseen things quietly settle in." at bounding box center [329, 162] width 134 height 26
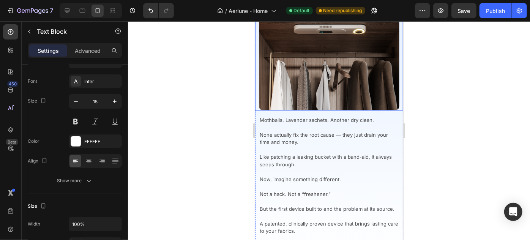
scroll to position [1141, 0]
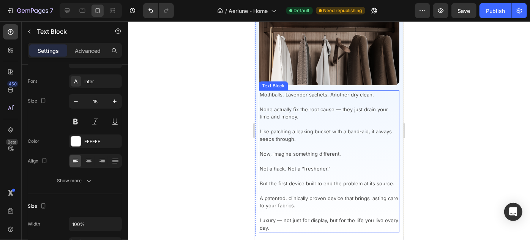
click at [293, 106] on p "None actually fix the root cause — they just drain your time and money." at bounding box center [328, 109] width 139 height 22
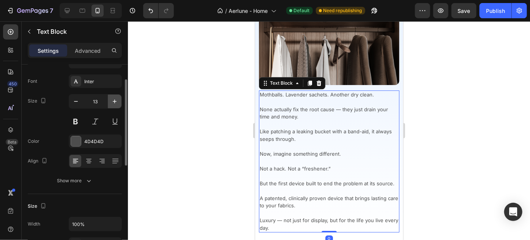
click at [114, 104] on icon "button" at bounding box center [115, 102] width 8 height 8
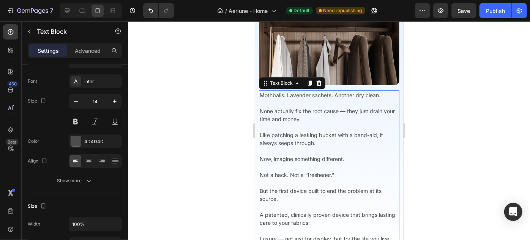
type input "15"
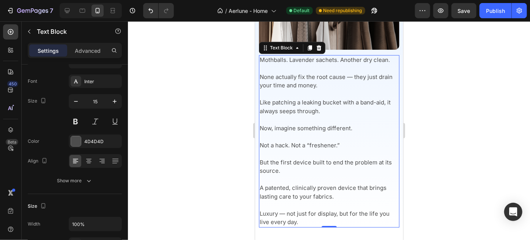
scroll to position [1210, 0]
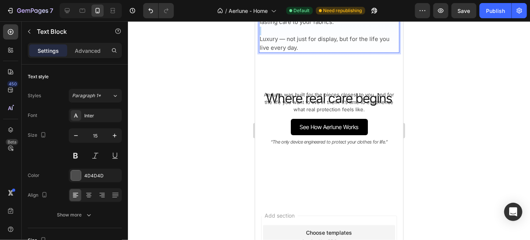
scroll to position [34, 0]
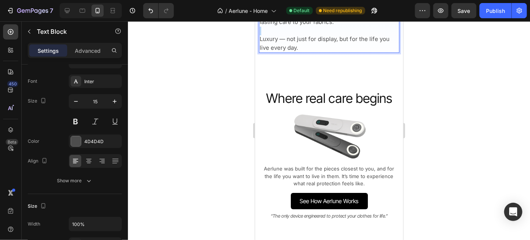
click at [295, 35] on p "Rich Text Editor. Editing area: main" at bounding box center [328, 30] width 139 height 9
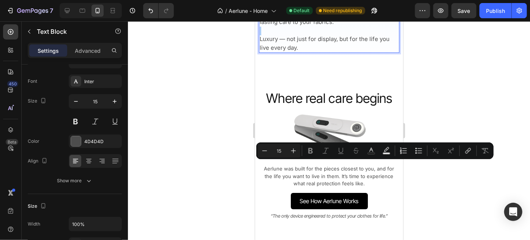
click at [307, 156] on button "Bold" at bounding box center [311, 151] width 14 height 14
click at [335, 35] on p "Rich Text Editor. Editing area: main" at bounding box center [328, 30] width 139 height 9
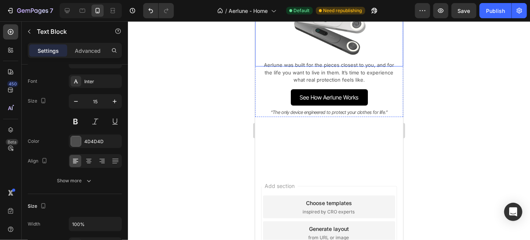
scroll to position [1383, 0]
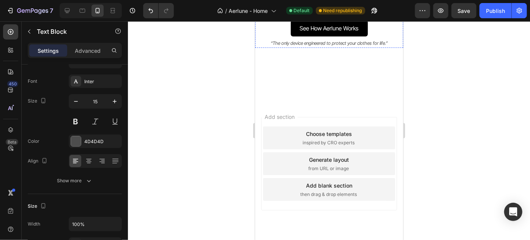
click at [304, 14] on p "Aerlune was built for the pieces closest to you, and for the life you want to l…" at bounding box center [328, 3] width 131 height 22
click at [110, 101] on button "button" at bounding box center [115, 102] width 14 height 14
type input "14"
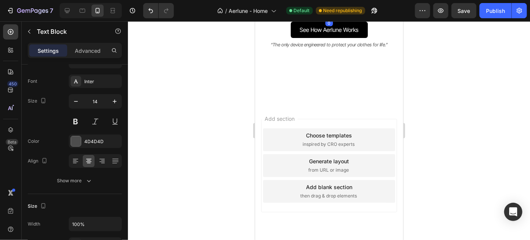
click at [461, 112] on div at bounding box center [329, 130] width 402 height 219
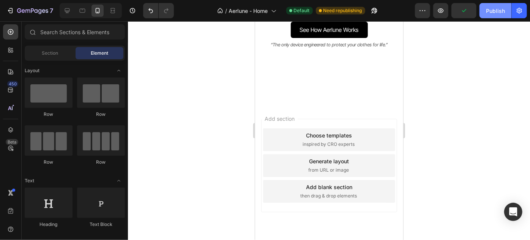
click at [495, 13] on div "Publish" at bounding box center [495, 11] width 19 height 8
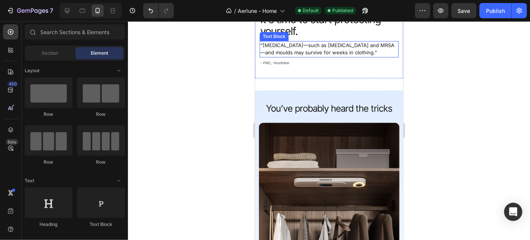
scroll to position [1082, 0]
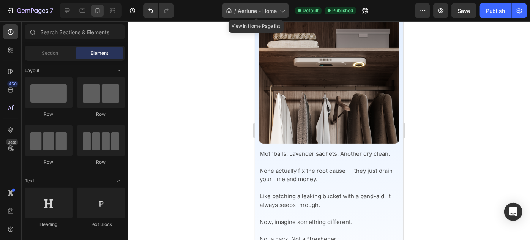
click at [276, 13] on span "Aerlune - Home" at bounding box center [257, 11] width 39 height 8
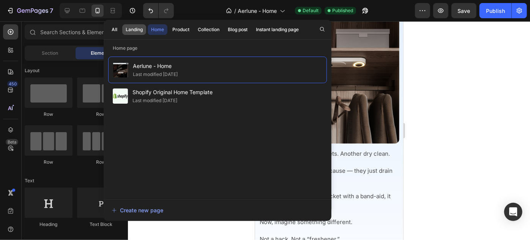
click at [136, 33] on button "Landing" at bounding box center [134, 29] width 24 height 11
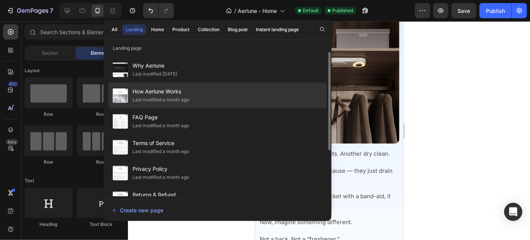
click at [184, 99] on div "Last modified a month ago" at bounding box center [160, 100] width 57 height 8
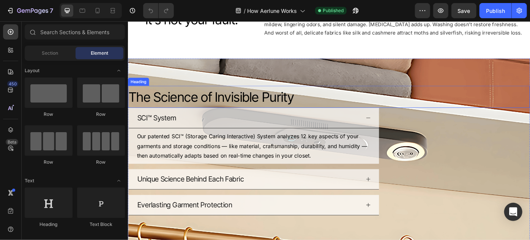
scroll to position [311, 0]
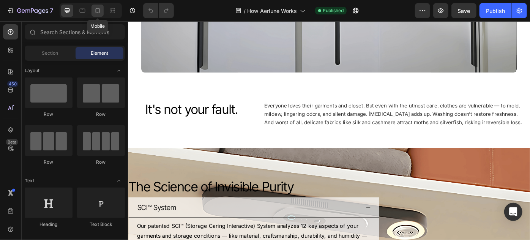
click at [96, 9] on icon at bounding box center [98, 10] width 4 height 5
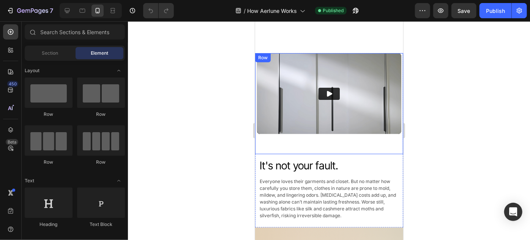
scroll to position [69, 0]
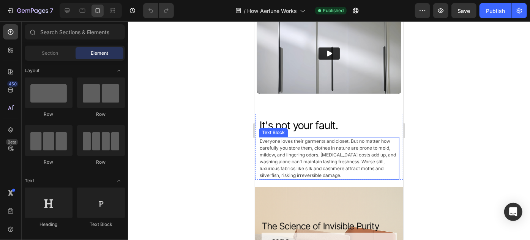
click at [320, 142] on p "Everyone loves their garments and closet. But no matter how carefully you store…" at bounding box center [328, 157] width 139 height 41
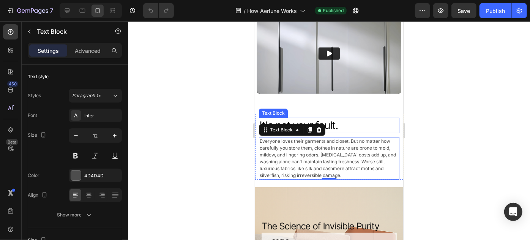
click at [354, 120] on p "It's not your fault." at bounding box center [328, 125] width 139 height 14
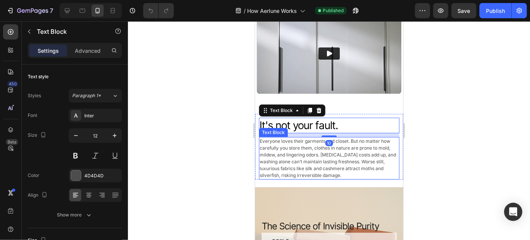
click at [349, 142] on p "Everyone loves their garments and closet. But no matter how carefully you store…" at bounding box center [328, 157] width 139 height 41
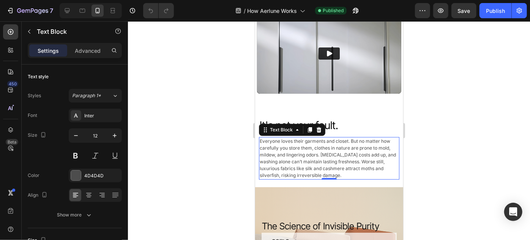
click at [354, 145] on p "Everyone loves their garments and closet. But no matter how carefully you store…" at bounding box center [328, 157] width 139 height 41
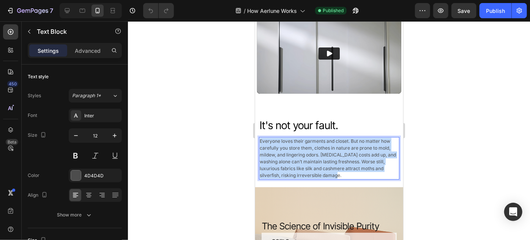
click at [354, 145] on p "Everyone loves their garments and closet. But no matter how carefully you store…" at bounding box center [328, 157] width 139 height 41
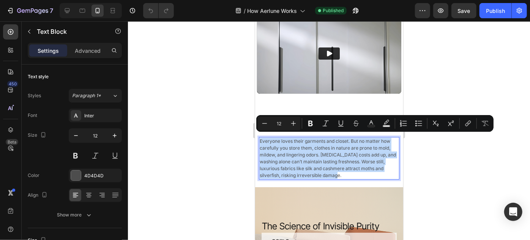
copy p "Everyone loves their garments and closet. But no matter how carefully you store…"
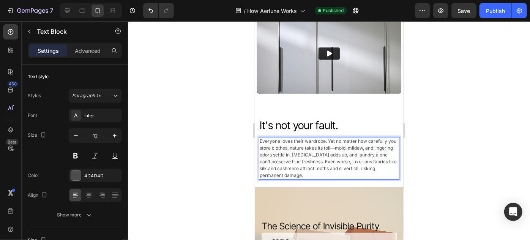
click at [314, 139] on p "Everyone loves their wardrobe. Yet no matter how carefully you store clothes, n…" at bounding box center [328, 157] width 139 height 41
click at [334, 150] on p "Everyone loves their wardrobe. Yet no matter how carefully you store clothes, n…" at bounding box center [328, 157] width 139 height 41
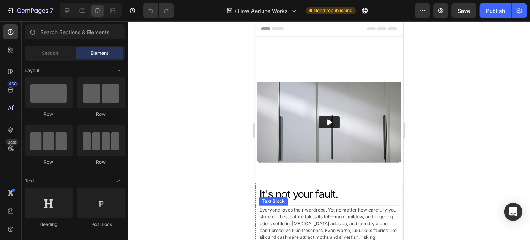
scroll to position [76, 0]
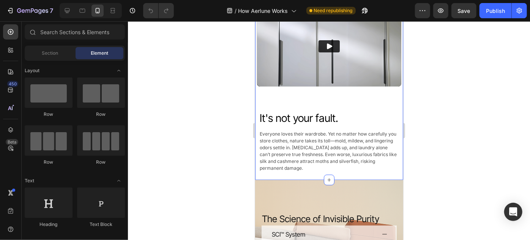
click at [334, 155] on p "Everyone loves their wardrobe. Yet no matter how carefully you store clothes, n…" at bounding box center [328, 150] width 139 height 41
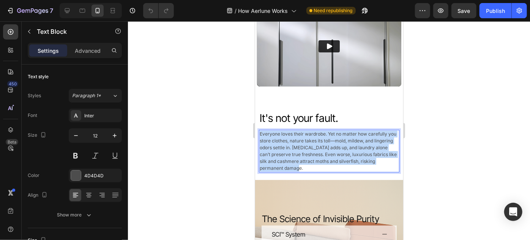
click at [334, 155] on p "Everyone loves their wardrobe. Yet no matter how carefully you store clothes, n…" at bounding box center [328, 150] width 139 height 41
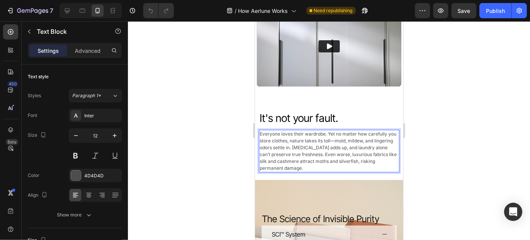
click at [314, 130] on p "Everyone loves their wardrobe. Yet no matter how carefully you store clothes, n…" at bounding box center [328, 150] width 139 height 41
click at [304, 130] on p "Everyone loves their . Yet no matter how carefully you store clothes, nature ta…" at bounding box center [328, 150] width 139 height 41
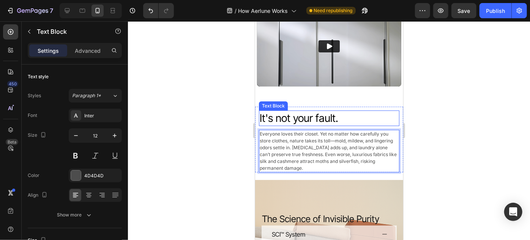
click at [367, 94] on div "Video" at bounding box center [329, 55] width 148 height 101
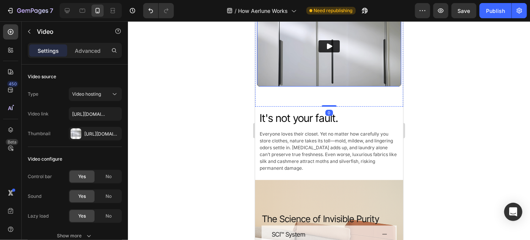
click at [353, 72] on img at bounding box center [329, 45] width 144 height 81
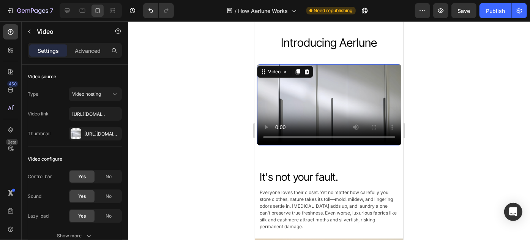
scroll to position [13, 0]
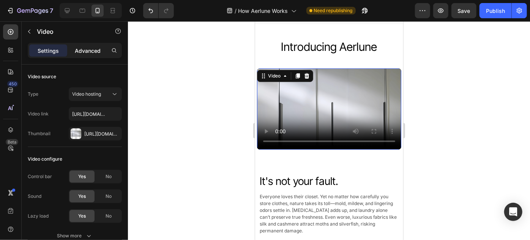
click at [88, 53] on p "Advanced" at bounding box center [88, 51] width 26 height 8
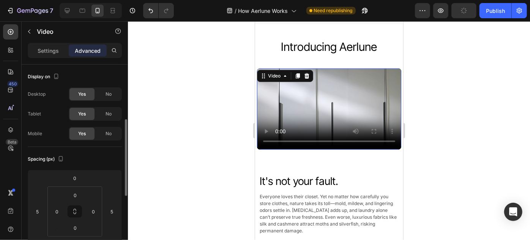
scroll to position [39, 0]
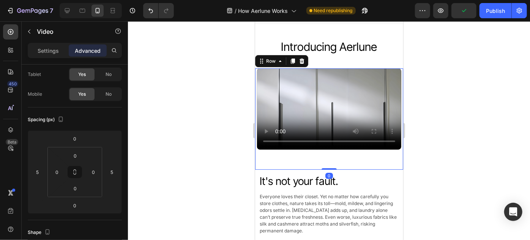
click at [301, 150] on div "Video" at bounding box center [329, 118] width 148 height 101
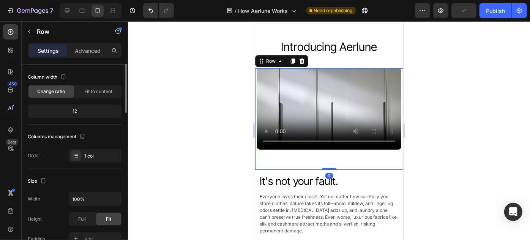
scroll to position [0, 0]
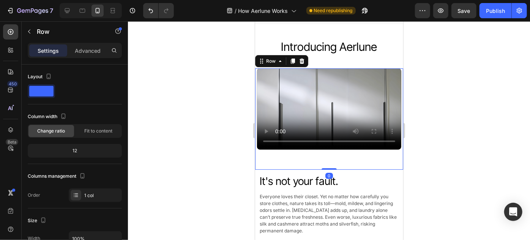
click at [338, 139] on div "Video Row 0" at bounding box center [329, 118] width 148 height 101
click at [366, 169] on div "0" at bounding box center [329, 169] width 148 height 0
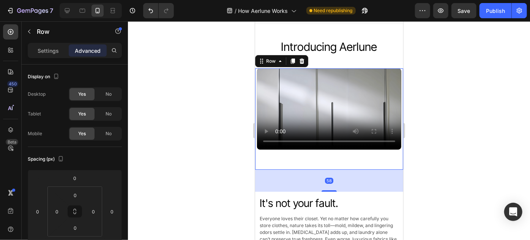
click at [345, 110] on div "Video Row 58" at bounding box center [329, 118] width 148 height 101
type input "0"
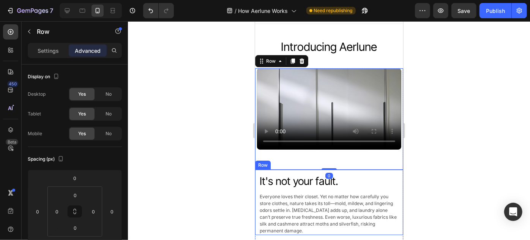
click at [366, 184] on div "It's not your fault." at bounding box center [329, 180] width 140 height 15
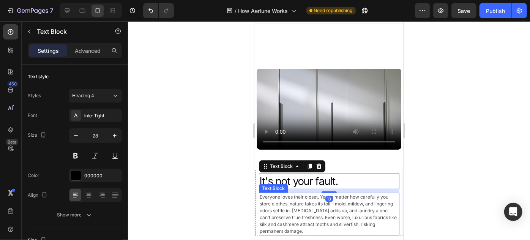
scroll to position [91, 0]
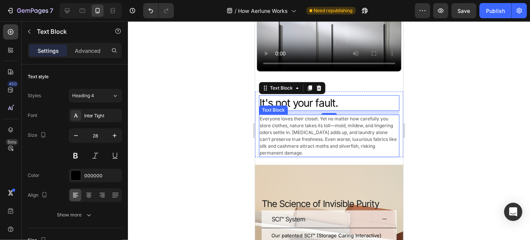
click at [358, 154] on div "Video Row It's not your fault. Text Block 10 It's not your fault. Text Block It…" at bounding box center [329, 77] width 148 height 174
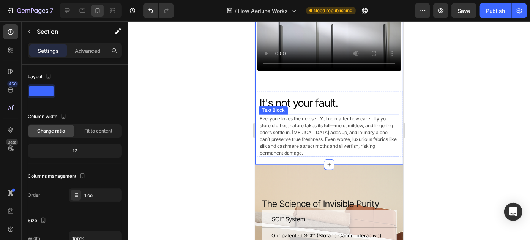
click at [353, 139] on p "Everyone loves their closet. Yet no matter how carefully you store clothes, nat…" at bounding box center [328, 135] width 139 height 41
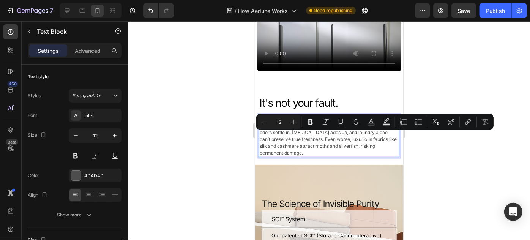
click at [319, 134] on p "Everyone loves their closet. Yet no matter how carefully you store clothes, nat…" at bounding box center [328, 135] width 139 height 41
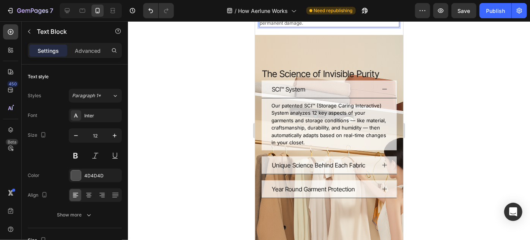
scroll to position [227, 0]
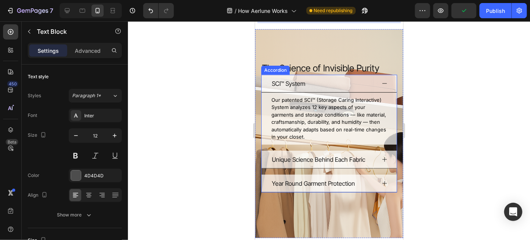
click at [384, 84] on div "SCI™ System" at bounding box center [328, 83] width 135 height 18
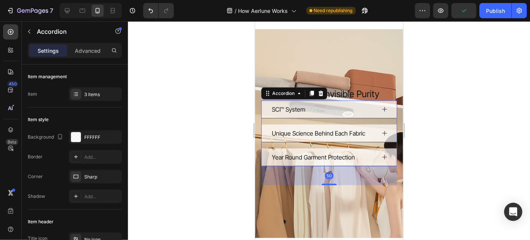
click at [375, 106] on div "SCI™ System" at bounding box center [328, 109] width 135 height 18
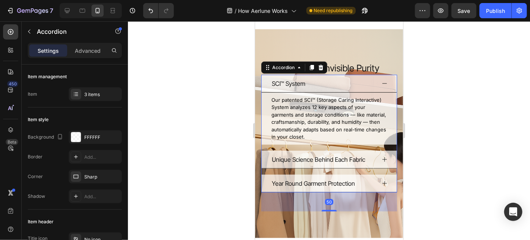
click at [381, 180] on icon at bounding box center [384, 183] width 6 height 6
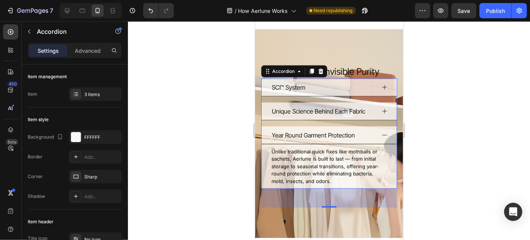
click at [381, 110] on icon at bounding box center [384, 111] width 6 height 6
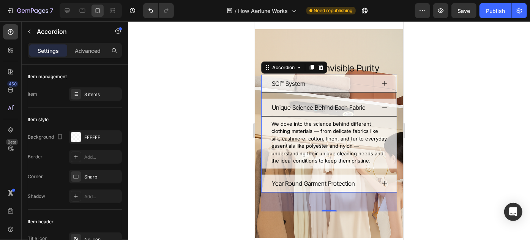
click at [381, 80] on icon at bounding box center [384, 83] width 6 height 6
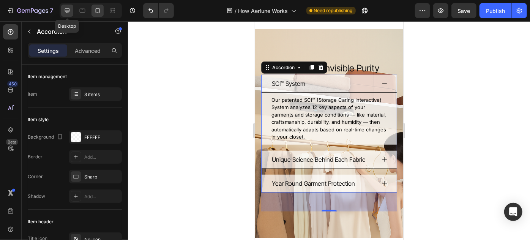
click at [64, 11] on icon at bounding box center [67, 11] width 8 height 8
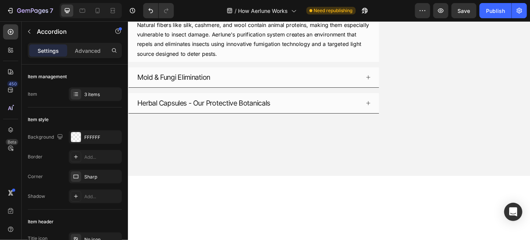
scroll to position [892, 0]
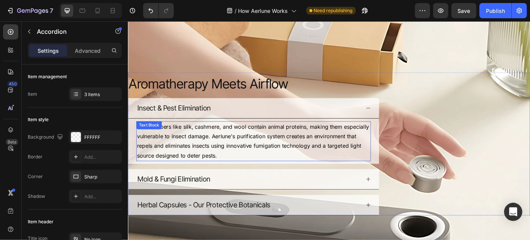
click at [328, 158] on p "Natural fibers like silk, cashmere, and wool contain animal proteins, making th…" at bounding box center [270, 157] width 264 height 44
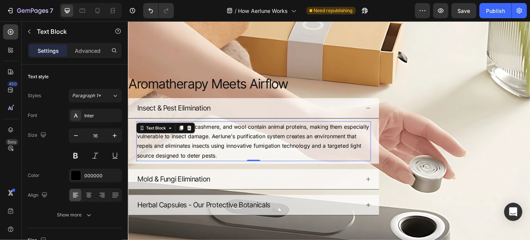
click at [328, 158] on p "Natural fibers like silk, cashmere, and wool contain animal proteins, making th…" at bounding box center [270, 157] width 264 height 44
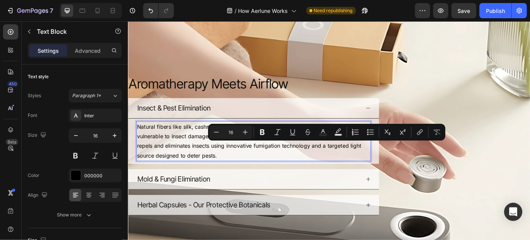
click at [190, 155] on p "Natural fibers like silk, cashmere, and wool contain animal proteins, making th…" at bounding box center [270, 157] width 264 height 44
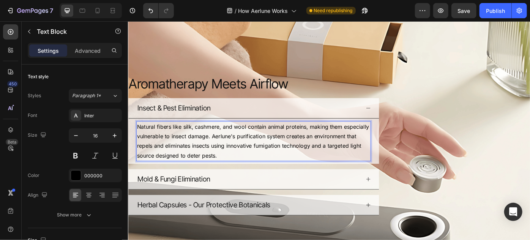
click at [271, 150] on p "Natural fibers like silk, cashmere, and wool contain animal proteins, making th…" at bounding box center [270, 157] width 264 height 44
click at [299, 151] on p "Natural fibers like silk, cashmere, and wool contain animal proteins, making th…" at bounding box center [270, 157] width 264 height 44
click at [327, 151] on p "Natural fibers like silk, cashmere, and wool contain animal proteins, making th…" at bounding box center [270, 157] width 264 height 44
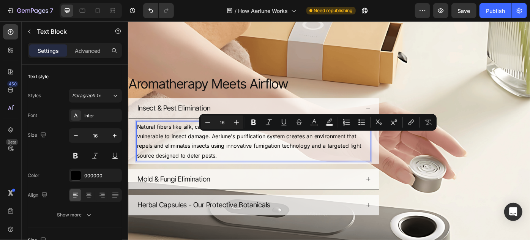
click at [295, 151] on p "Natural fibers like silk, cashmere, and wool contain animal proteins, making th…" at bounding box center [270, 157] width 264 height 44
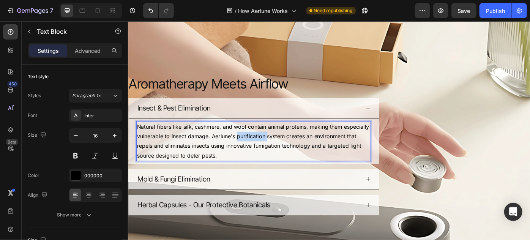
click at [295, 151] on p "Natural fibers like silk, cashmere, and wool contain animal proteins, making th…" at bounding box center [270, 157] width 264 height 44
click at [339, 150] on p "Natural fibers like silk, cashmere, and wool contain animal proteins, making th…" at bounding box center [270, 157] width 264 height 44
click at [342, 170] on p "Natural fibers like silk, cashmere, and wool contain animal proteins, making th…" at bounding box center [270, 157] width 264 height 44
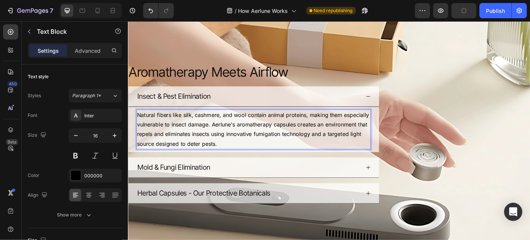
scroll to position [907, 0]
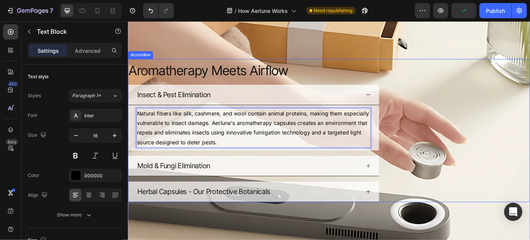
click at [240, 180] on div "Mold & Fungi Elimination" at bounding box center [264, 184] width 254 height 17
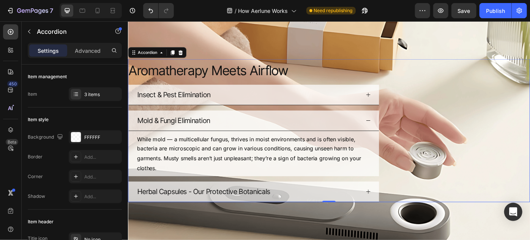
click at [277, 105] on div "Insect & Pest Elimination" at bounding box center [264, 104] width 254 height 17
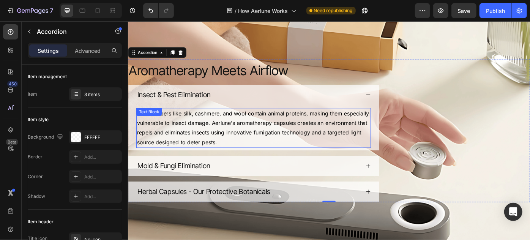
click at [265, 143] on p "Natural fibers like silk, cashmere, and wool contain animal proteins, making th…" at bounding box center [270, 142] width 264 height 44
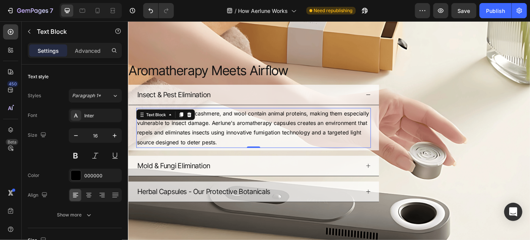
click at [265, 143] on p "Natural fibers like silk, cashmere, and wool contain animal proteins, making th…" at bounding box center [270, 142] width 264 height 44
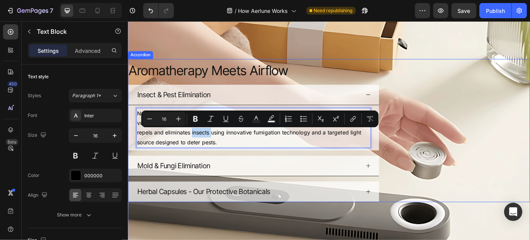
click at [266, 181] on div "Mold & Fungi Elimination" at bounding box center [264, 184] width 254 height 17
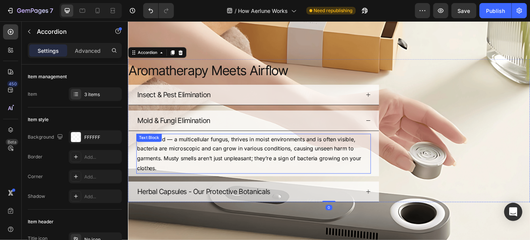
click at [268, 177] on p "While mold — a multicellular fungus, thrives in moist environments and is often…" at bounding box center [270, 171] width 264 height 44
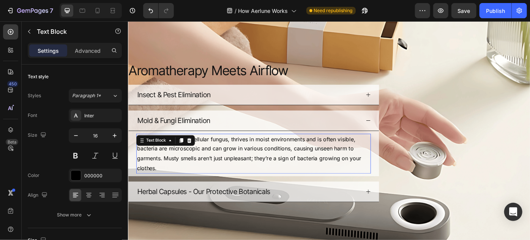
click at [268, 177] on p "While mold — a multicellular fungus, thrives in moist environments and is often…" at bounding box center [270, 171] width 264 height 44
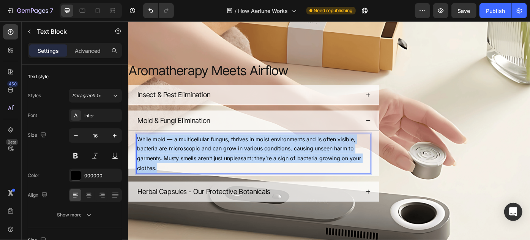
click at [268, 177] on p "While mold — a multicellular fungus, thrives in moist environments and is often…" at bounding box center [270, 171] width 264 height 44
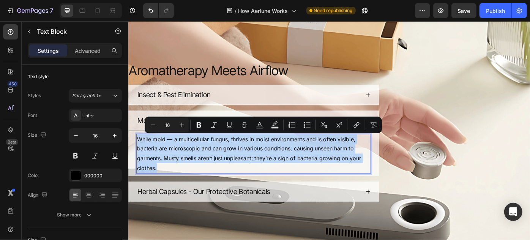
click at [233, 181] on p "While mold — a multicellular fungus, thrives in moist environments and is often…" at bounding box center [270, 171] width 264 height 44
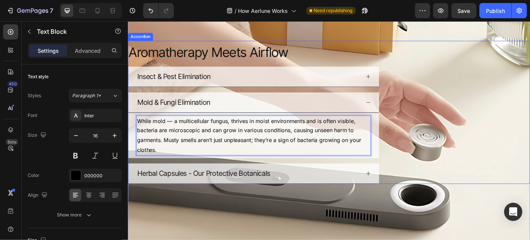
click at [304, 189] on div "Herbal Capsules - Our Protective Botanicals" at bounding box center [264, 193] width 254 height 17
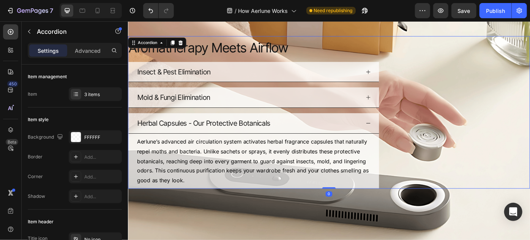
scroll to position [989, 0]
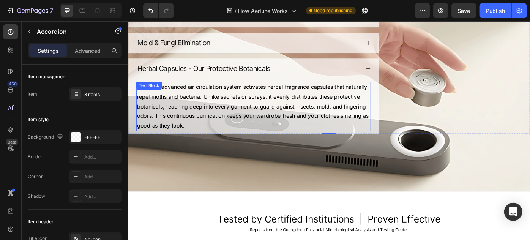
click at [254, 102] on p "Aerlune’s advanced air circulation system activates herbal fragrance capsules t…" at bounding box center [270, 117] width 264 height 55
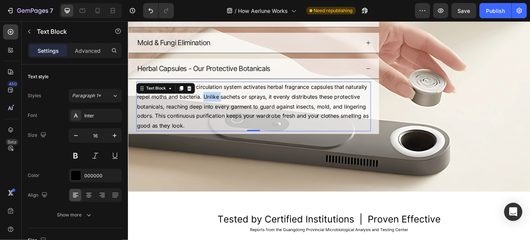
click at [254, 102] on p "Aerlune’s advanced air circulation system activates herbal fragrance capsules t…" at bounding box center [270, 117] width 264 height 55
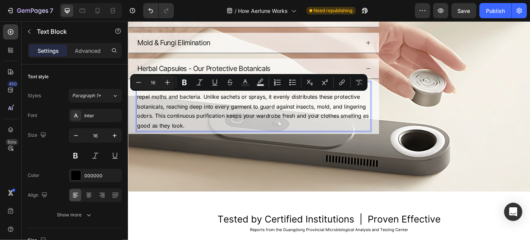
click at [285, 103] on p "Aerlune’s advanced air circulation system activates herbal fragrance capsules t…" at bounding box center [270, 117] width 264 height 55
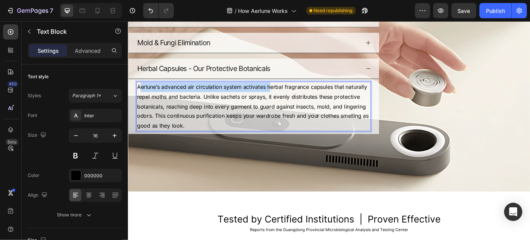
drag, startPoint x: 290, startPoint y: 95, endPoint x: 142, endPoint y: 93, distance: 147.3
click at [142, 93] on p "Aerlune’s advanced air circulation system activates herbal fragrance capsules t…" at bounding box center [270, 117] width 264 height 55
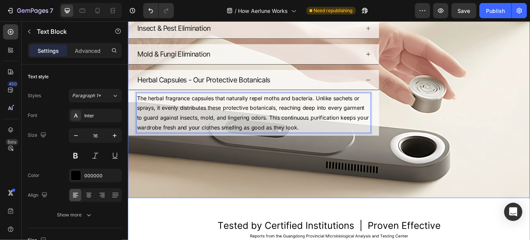
scroll to position [980, 0]
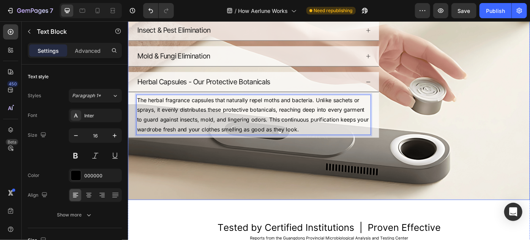
click at [296, 167] on div "Background Image" at bounding box center [356, 72] width 456 height 304
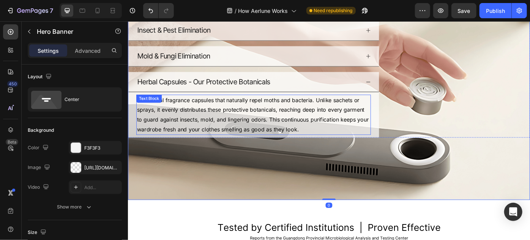
scroll to position [935, 0]
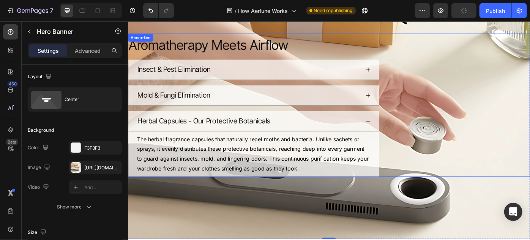
click at [234, 76] on div "Insect & Pest Elimination" at bounding box center [264, 75] width 254 height 17
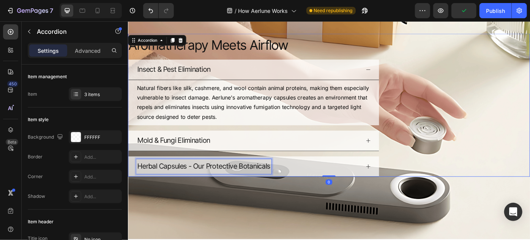
click at [205, 189] on p "Herbal Capsules - Our Protective Botanicals" at bounding box center [213, 185] width 151 height 14
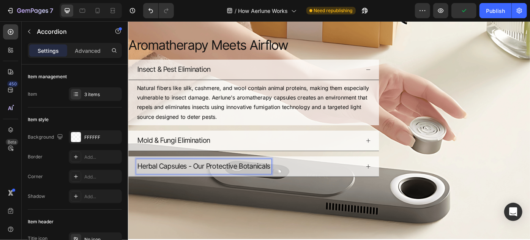
click at [315, 180] on div "Herbal Capsules - Our Protective Botanicals" at bounding box center [264, 185] width 254 height 17
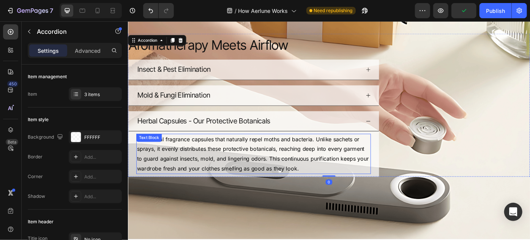
click at [216, 175] on p "The herbal fragrance capsules that naturally repel moths and bacteria. Unlike s…" at bounding box center [270, 171] width 264 height 44
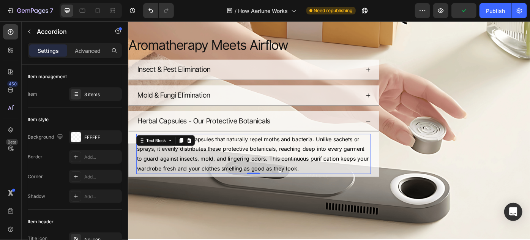
click at [216, 175] on p "The herbal fragrance capsules that naturally repel moths and bacteria. Unlike s…" at bounding box center [270, 171] width 264 height 44
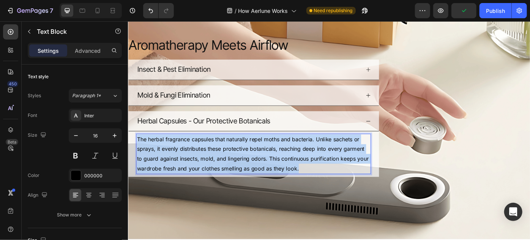
click at [216, 175] on p "The herbal fragrance capsules that naturally repel moths and bacteria. Unlike s…" at bounding box center [270, 171] width 264 height 44
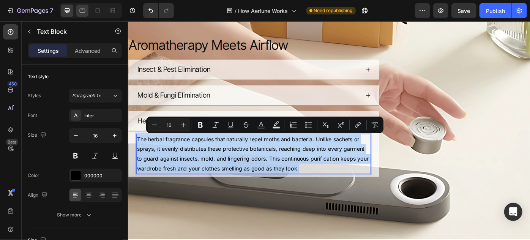
copy p "The herbal fragrance capsules that naturally repel moths and bacteria. Unlike s…"
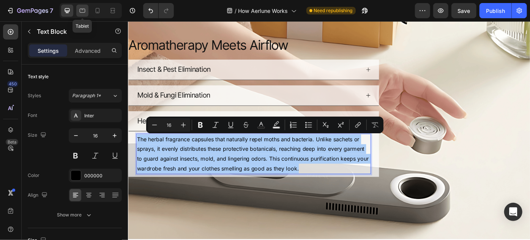
click at [83, 11] on icon at bounding box center [83, 11] width 8 height 8
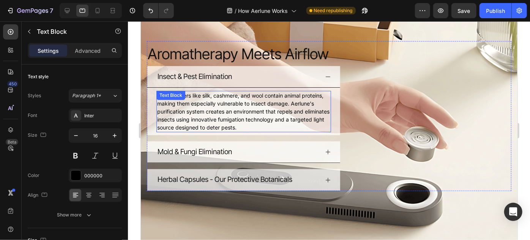
scroll to position [936, 0]
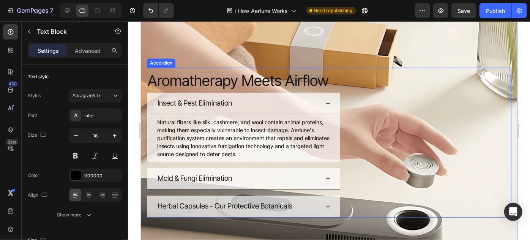
click at [304, 206] on div "Herbal Capsules - Our Protective Botanicals" at bounding box center [237, 205] width 162 height 15
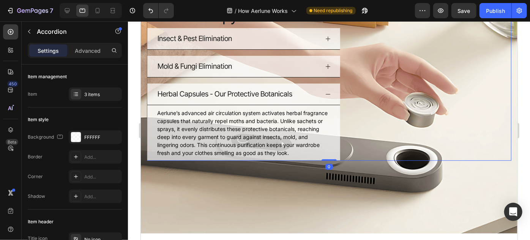
scroll to position [1010, 0]
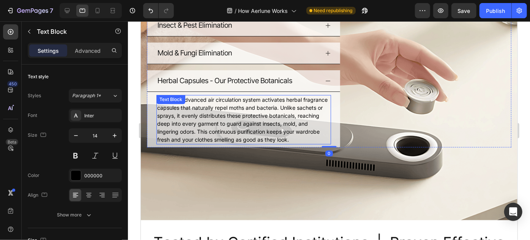
click at [251, 126] on p "Aerlune’s advanced air circulation system activates herbal fragrance capsules t…" at bounding box center [243, 119] width 173 height 48
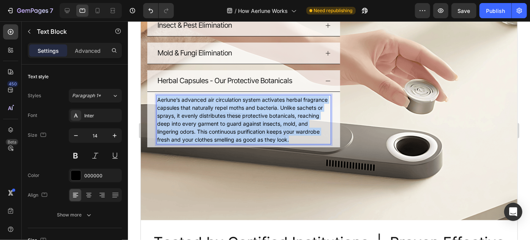
click at [251, 126] on p "Aerlune’s advanced air circulation system activates herbal fragrance capsules t…" at bounding box center [243, 119] width 173 height 48
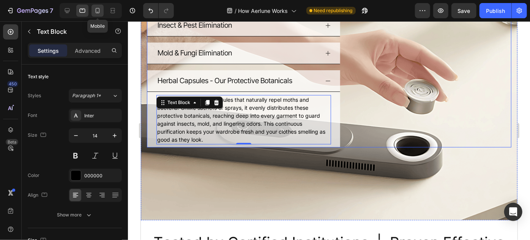
click at [97, 10] on icon at bounding box center [98, 11] width 8 height 8
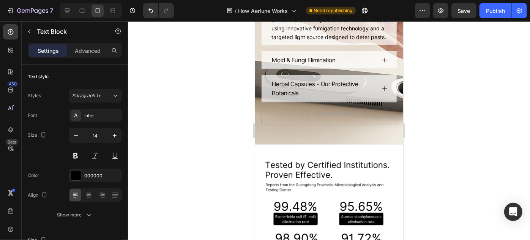
scroll to position [979, 0]
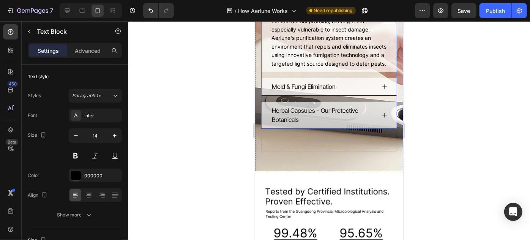
click at [312, 124] on p "Herbal Capsules - Our Protective Botanicals" at bounding box center [322, 115] width 102 height 18
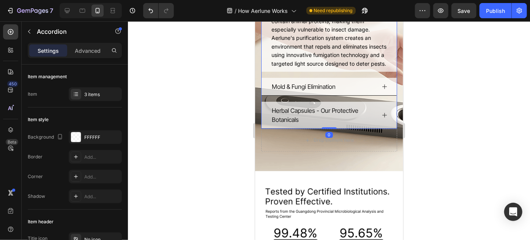
click at [381, 118] on icon at bounding box center [384, 115] width 6 height 6
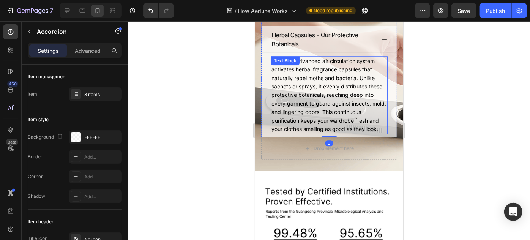
click at [289, 96] on span "Aerlune’s advanced air circulation system activates herbal fragrance capsules t…" at bounding box center [328, 94] width 115 height 74
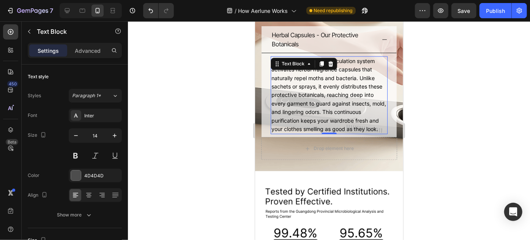
click at [289, 96] on span "Aerlune’s advanced air circulation system activates herbal fragrance capsules t…" at bounding box center [328, 94] width 115 height 74
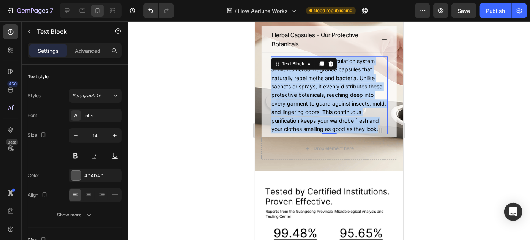
click at [289, 96] on span "Aerlune’s advanced air circulation system activates herbal fragrance capsules t…" at bounding box center [328, 94] width 115 height 74
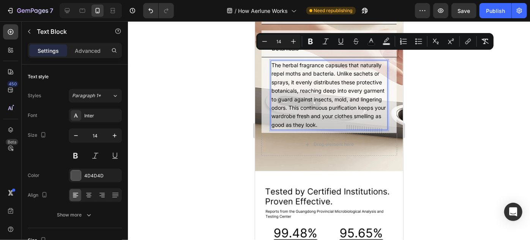
scroll to position [984, 0]
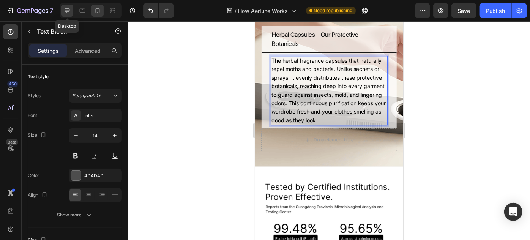
click at [66, 9] on icon at bounding box center [67, 11] width 8 height 8
type input "16"
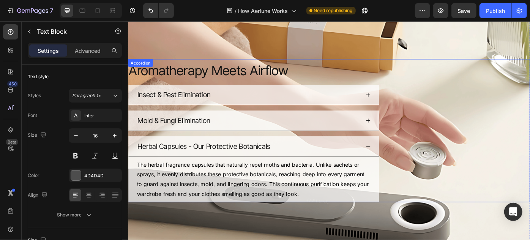
scroll to position [907, 0]
click at [235, 98] on div "Insect & Pest Elimination" at bounding box center [264, 104] width 254 height 17
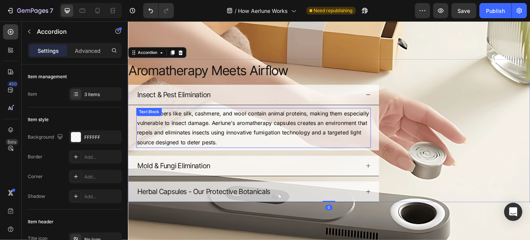
click at [213, 140] on p "Natural fibers like silk, cashmere, and wool contain animal proteins, making th…" at bounding box center [270, 142] width 264 height 44
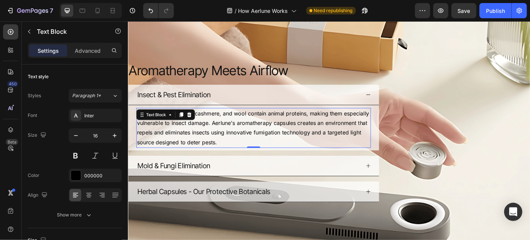
click at [213, 140] on p "Natural fibers like silk, cashmere, and wool contain animal proteins, making th…" at bounding box center [270, 142] width 264 height 44
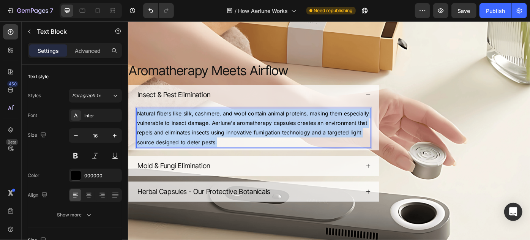
click at [213, 140] on p "Natural fibers like silk, cashmere, and wool contain animal proteins, making th…" at bounding box center [270, 142] width 264 height 44
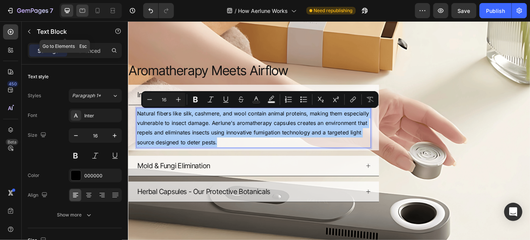
click at [85, 16] on div at bounding box center [82, 11] width 12 height 12
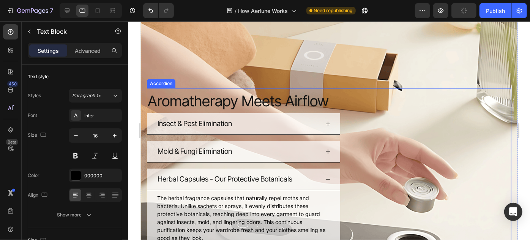
scroll to position [907, 0]
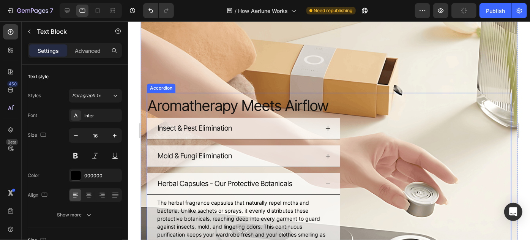
click at [248, 129] on div "Insect & Pest Elimination" at bounding box center [237, 127] width 162 height 15
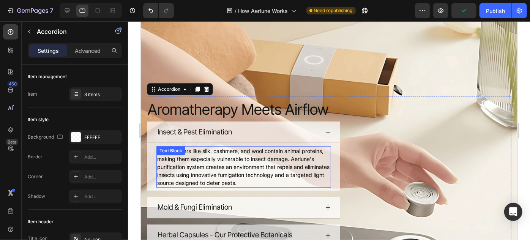
click at [223, 157] on p "Natural fibers like silk, cashmere, and wool contain animal proteins, making th…" at bounding box center [243, 167] width 173 height 40
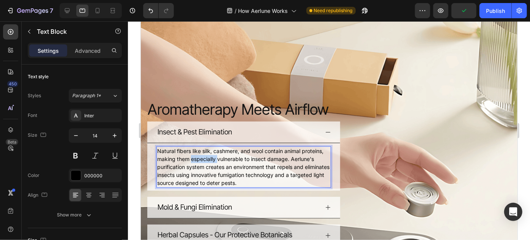
click at [223, 157] on p "Natural fibers like silk, cashmere, and wool contain animal proteins, making th…" at bounding box center [243, 167] width 173 height 40
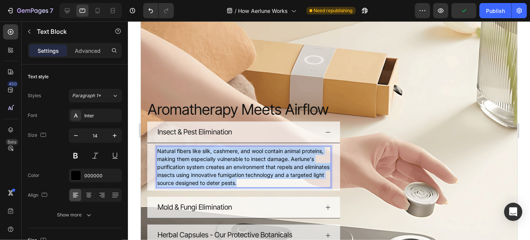
click at [223, 157] on p "Natural fibers like silk, cashmere, and wool contain animal proteins, making th…" at bounding box center [243, 167] width 173 height 40
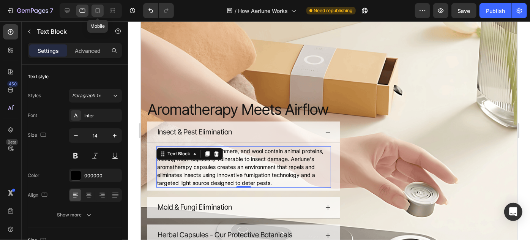
click at [99, 14] on icon at bounding box center [98, 11] width 8 height 8
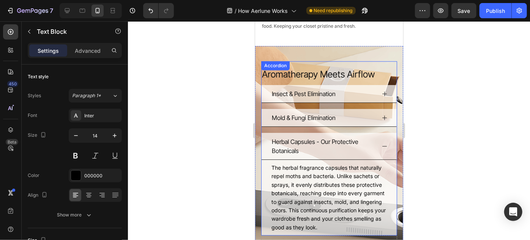
scroll to position [877, 0]
click at [375, 88] on div "Insect & Pest Elimination" at bounding box center [328, 94] width 135 height 18
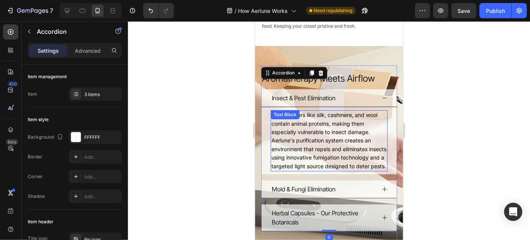
click at [290, 148] on span "Natural fibers like silk, cashmere, and wool contain animal proteins, making th…" at bounding box center [328, 139] width 115 height 57
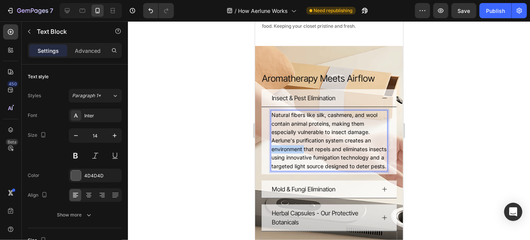
click at [290, 148] on span "Natural fibers like silk, cashmere, and wool contain animal proteins, making th…" at bounding box center [328, 139] width 115 height 57
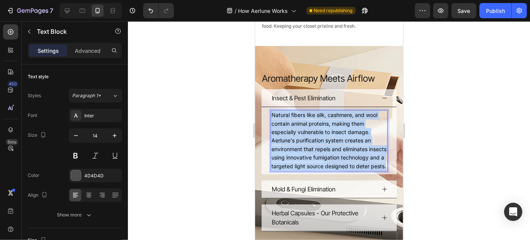
click at [290, 148] on span "Natural fibers like silk, cashmere, and wool contain animal proteins, making th…" at bounding box center [328, 139] width 115 height 57
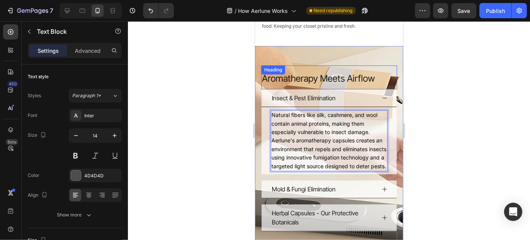
click at [385, 68] on h2 "Aromatherapy Meets Airflow" at bounding box center [329, 77] width 136 height 24
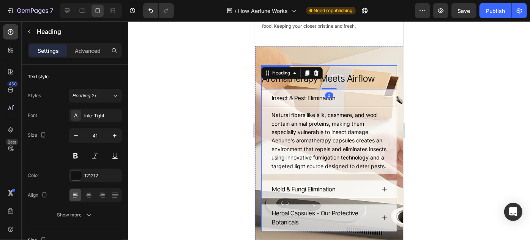
click at [382, 93] on div "Insect & Pest Elimination" at bounding box center [328, 98] width 135 height 18
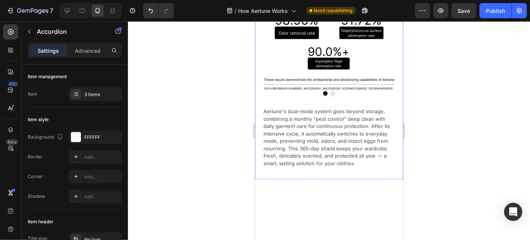
scroll to position [1224, 0]
click at [71, 9] on icon at bounding box center [67, 11] width 8 height 8
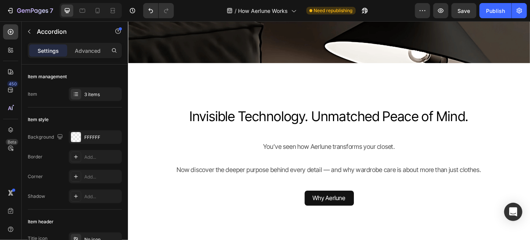
scroll to position [1962, 0]
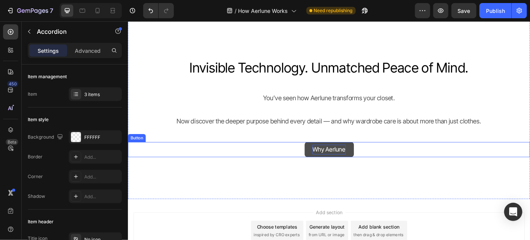
click at [356, 164] on span "Why Aerlune" at bounding box center [356, 166] width 38 height 8
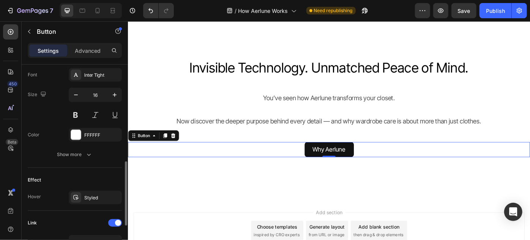
scroll to position [296, 0]
click at [111, 96] on icon "button" at bounding box center [115, 95] width 8 height 8
type input "18"
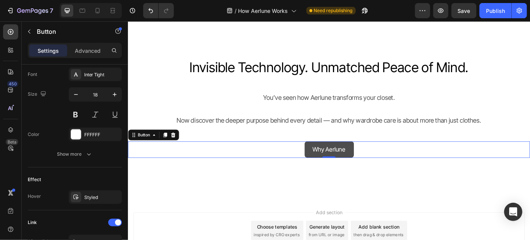
type input "17"
click at [351, 168] on span "Why Aerlune" at bounding box center [356, 166] width 38 height 8
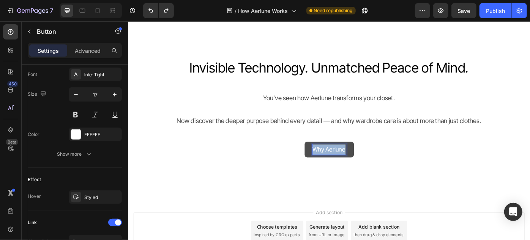
click at [351, 168] on span "Why Aerlune" at bounding box center [356, 166] width 38 height 8
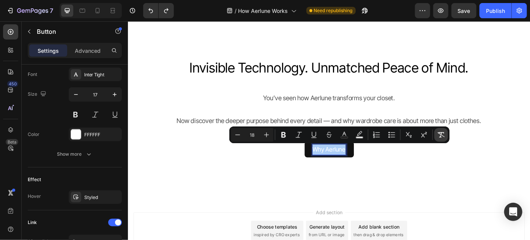
click at [438, 131] on icon "Editor contextual toolbar" at bounding box center [441, 135] width 8 height 8
type input "17"
click at [397, 185] on div "Invisible Technology. Unmatched Peace of Mind. Heading Invisible Technology. Un…" at bounding box center [356, 117] width 456 height 139
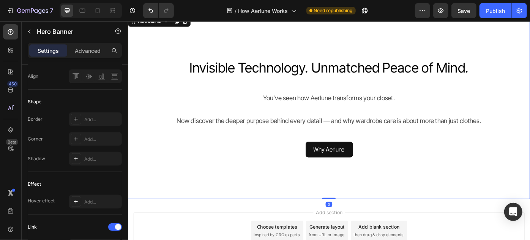
scroll to position [0, 0]
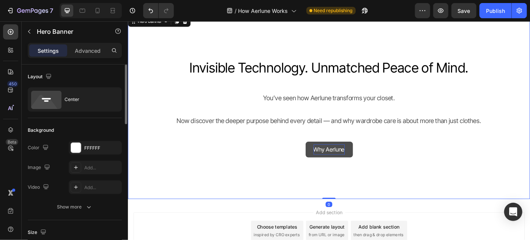
click at [352, 162] on p "Why Aerlune" at bounding box center [355, 166] width 35 height 12
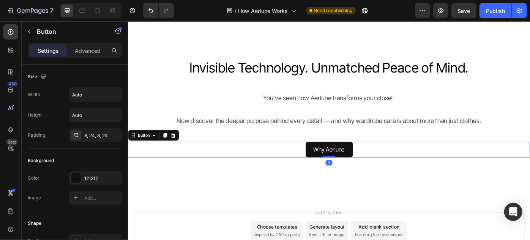
scroll to position [230, 0]
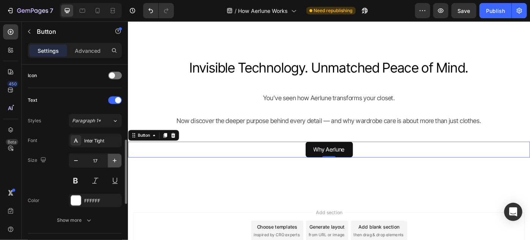
click at [116, 162] on icon "button" at bounding box center [115, 161] width 8 height 8
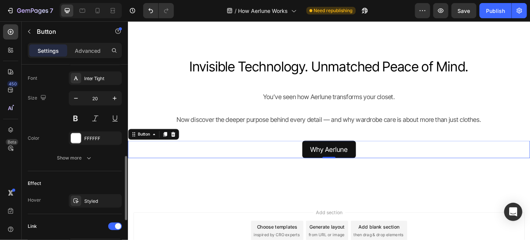
scroll to position [293, 0]
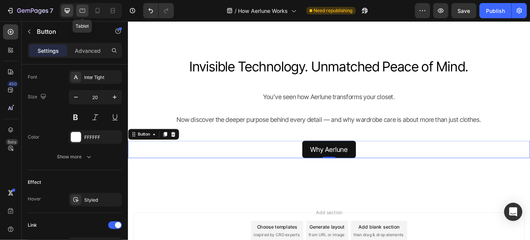
click at [82, 11] on icon at bounding box center [83, 11] width 8 height 8
type input "16"
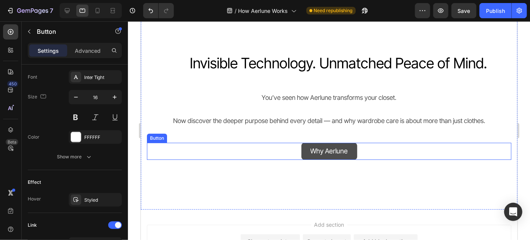
scroll to position [1399, 0]
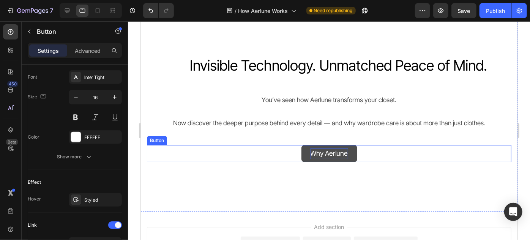
click at [329, 153] on span "Why Aerlune" at bounding box center [329, 153] width 38 height 8
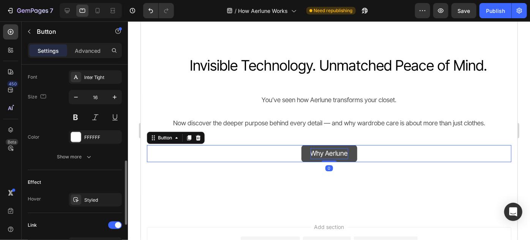
scroll to position [293, 0]
click at [329, 153] on span "Why Aerlune" at bounding box center [329, 153] width 38 height 8
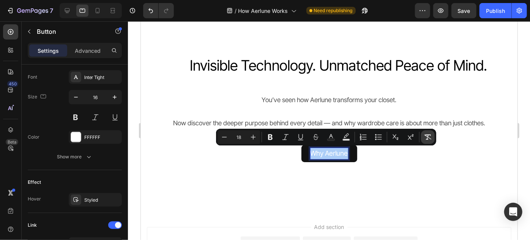
click at [431, 138] on icon "Editor contextual toolbar" at bounding box center [428, 137] width 8 height 8
type input "16"
click at [115, 93] on icon "button" at bounding box center [115, 97] width 8 height 8
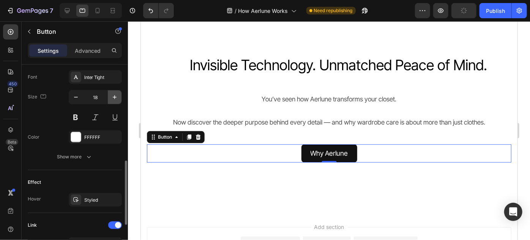
click at [115, 93] on icon "button" at bounding box center [115, 97] width 8 height 8
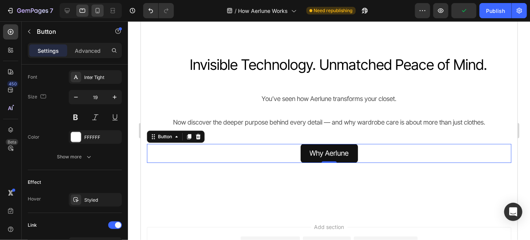
click at [92, 12] on div at bounding box center [97, 11] width 12 height 12
type input "14"
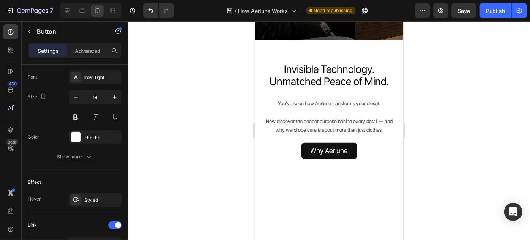
scroll to position [1657, 0]
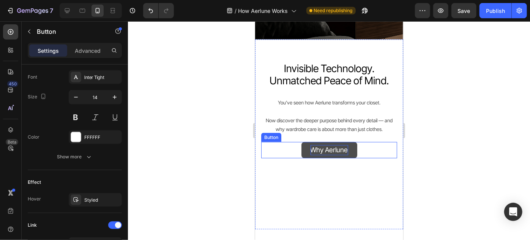
click at [336, 149] on span "Why Aerlune" at bounding box center [329, 149] width 38 height 8
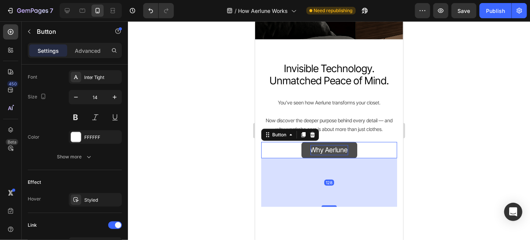
click at [336, 149] on span "Why Aerlune" at bounding box center [329, 149] width 38 height 8
click at [468, 133] on div at bounding box center [329, 130] width 402 height 219
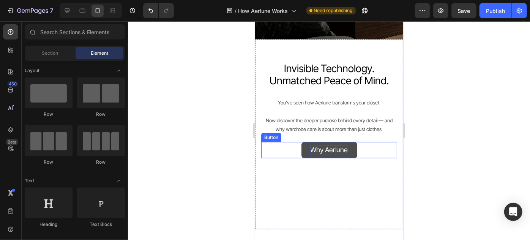
click at [318, 147] on span "Why Aerlune" at bounding box center [329, 149] width 38 height 8
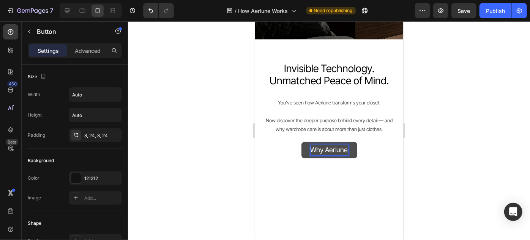
click at [334, 154] on p "Why Aerlune" at bounding box center [329, 150] width 38 height 10
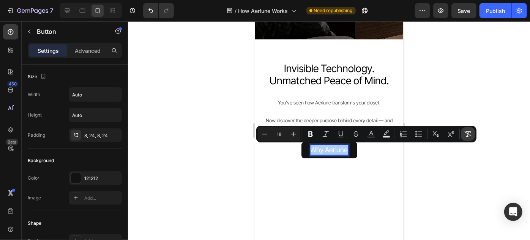
click at [468, 134] on icon "Editor contextual toolbar" at bounding box center [468, 134] width 8 height 8
type input "14"
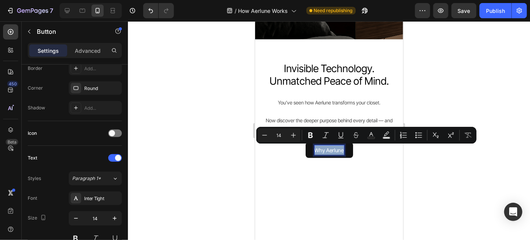
scroll to position [276, 0]
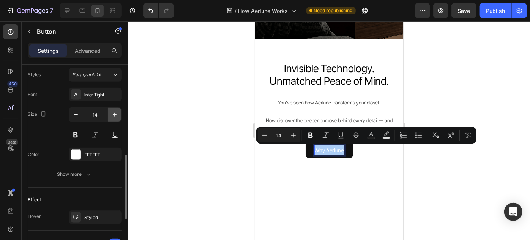
click at [115, 115] on icon "button" at bounding box center [115, 115] width 8 height 8
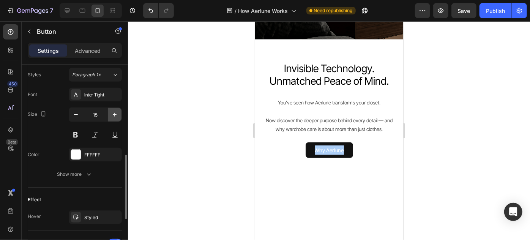
click at [115, 115] on icon "button" at bounding box center [115, 115] width 8 height 8
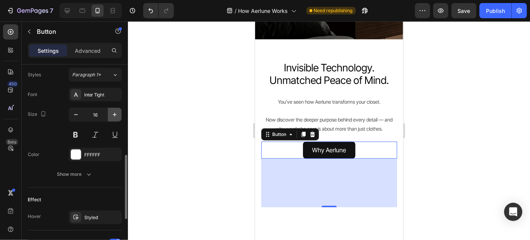
click at [115, 115] on icon "button" at bounding box center [115, 115] width 8 height 8
type input "17"
click at [435, 113] on div at bounding box center [329, 130] width 402 height 219
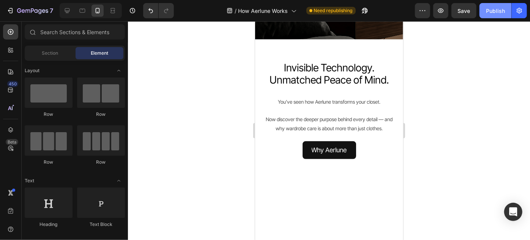
click at [499, 6] on button "Publish" at bounding box center [495, 10] width 32 height 15
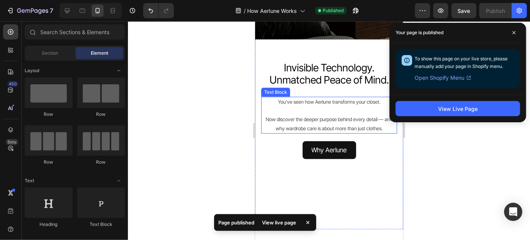
click at [298, 129] on p "Now discover the deeper purpose behind every detail — and why wardrobe care is …" at bounding box center [329, 119] width 134 height 27
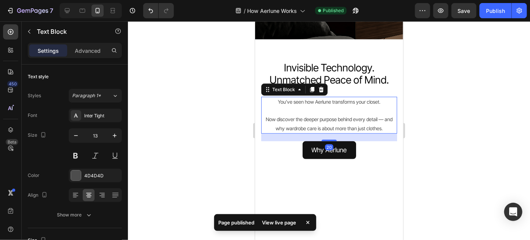
click at [298, 129] on p "Now discover the deeper purpose behind every detail — and why wardrobe care is …" at bounding box center [329, 119] width 134 height 27
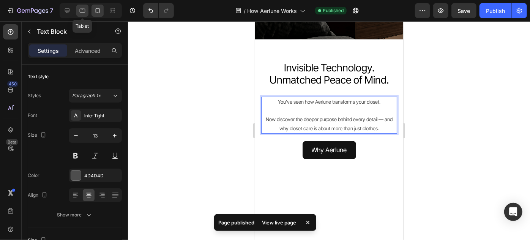
click at [84, 13] on icon at bounding box center [83, 11] width 8 height 8
type input "16"
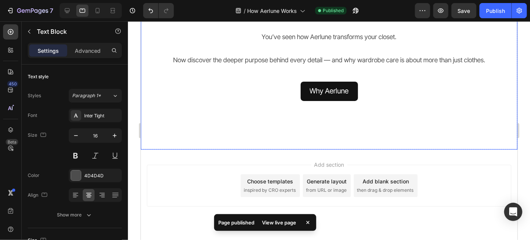
scroll to position [1581, 0]
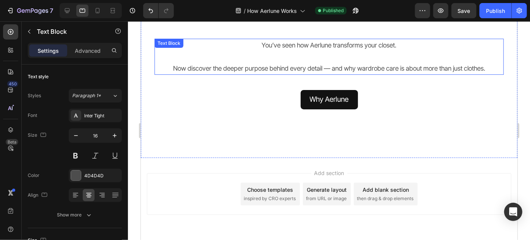
click at [431, 65] on p "Now discover the deeper purpose behind every detail — and why wardrobe care is …" at bounding box center [329, 61] width 348 height 23
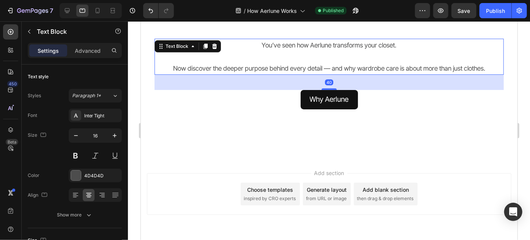
scroll to position [252, 0]
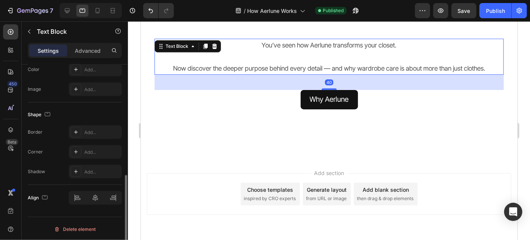
click at [431, 65] on p "Now discover the deeper purpose behind every detail — and why wardrobe care is …" at bounding box center [329, 61] width 348 height 23
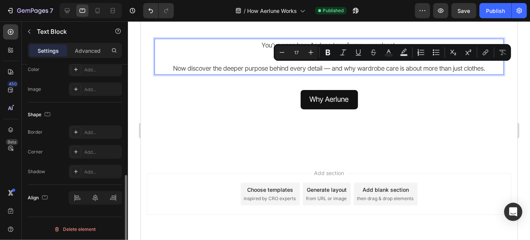
click at [367, 65] on p "Now discover the deeper purpose behind every detail — and why wardrobe care is …" at bounding box center [329, 61] width 348 height 23
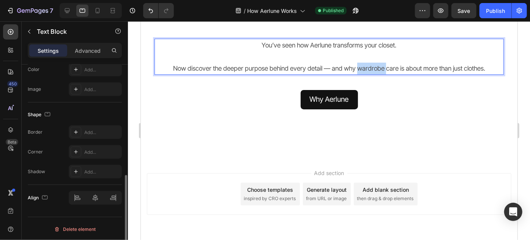
click at [367, 65] on p "Now discover the deeper purpose behind every detail — and why wardrobe care is …" at bounding box center [329, 61] width 348 height 23
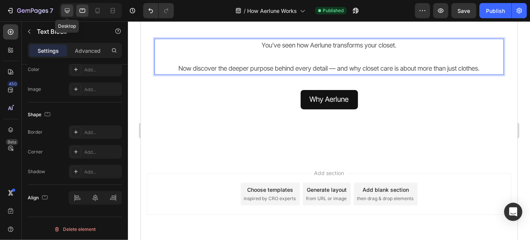
click at [66, 13] on icon at bounding box center [67, 10] width 5 height 5
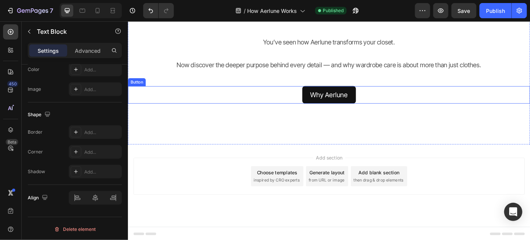
scroll to position [1552, 0]
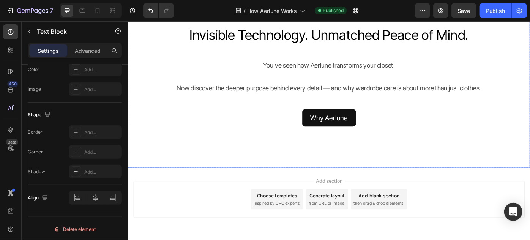
click at [397, 105] on div "Invisible Technology. Unmatched Peace of Mind. Heading Invisible Technology. Un…" at bounding box center [356, 82] width 456 height 117
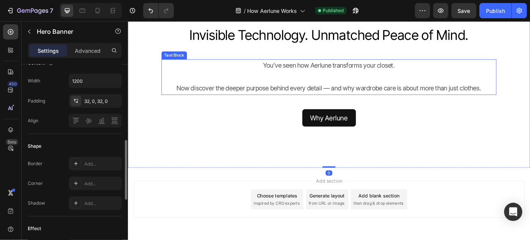
scroll to position [0, 0]
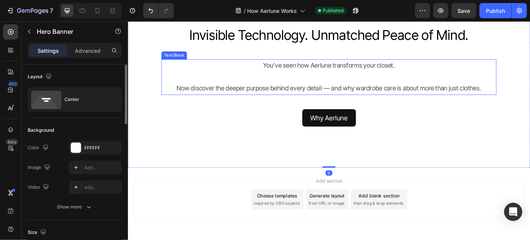
click at [399, 100] on p "Now discover the deeper purpose behind every detail — and why wardrobe care is …" at bounding box center [355, 90] width 378 height 26
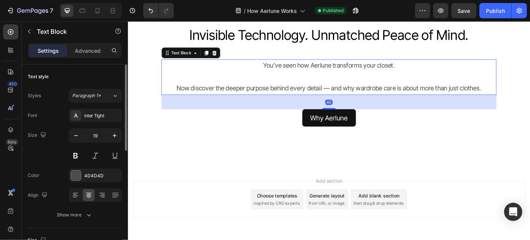
click at [399, 100] on p "Now discover the deeper purpose behind every detail — and why wardrobe care is …" at bounding box center [355, 90] width 378 height 26
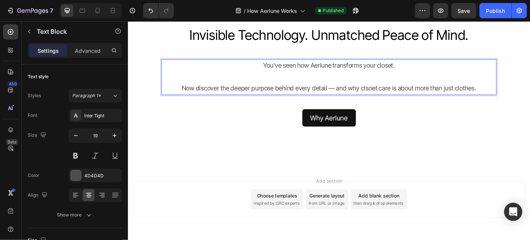
click at [400, 98] on p "Now discover the deeper purpose behind every detail — and why clsoet care is ab…" at bounding box center [355, 90] width 378 height 26
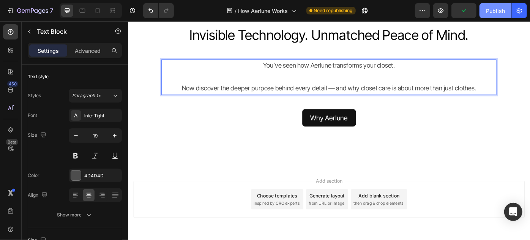
click at [489, 13] on div "Publish" at bounding box center [495, 11] width 19 height 8
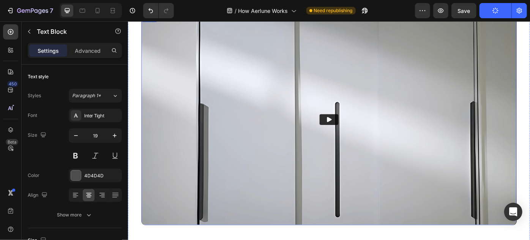
scroll to position [103, 0]
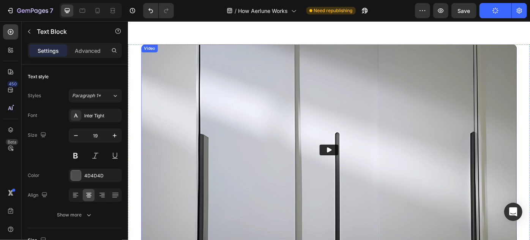
click at [169, 95] on img at bounding box center [355, 166] width 425 height 239
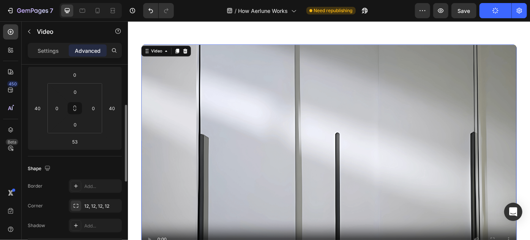
click at [243, 154] on video at bounding box center [355, 166] width 425 height 239
click at [52, 52] on p "Settings" at bounding box center [48, 51] width 21 height 8
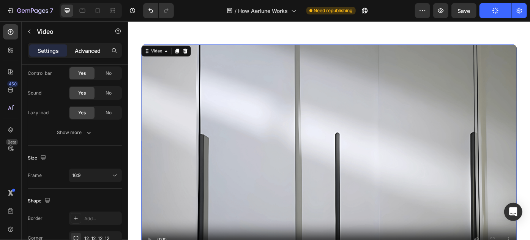
click at [84, 52] on p "Advanced" at bounding box center [88, 51] width 26 height 8
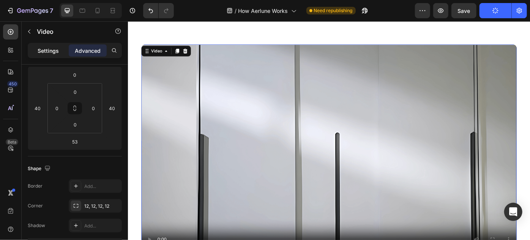
click at [50, 52] on p "Settings" at bounding box center [48, 51] width 21 height 8
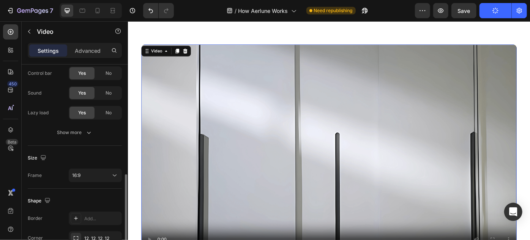
scroll to position [164, 0]
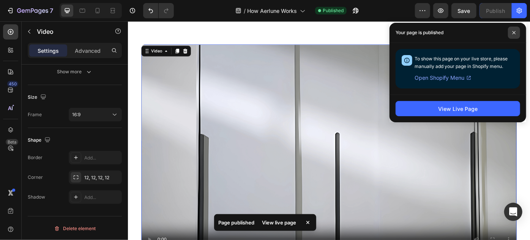
click at [514, 32] on icon at bounding box center [514, 33] width 4 height 4
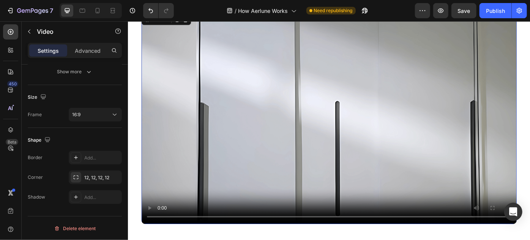
scroll to position [138, 0]
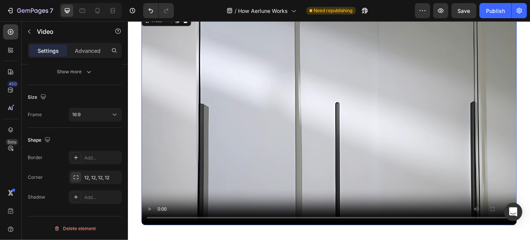
click at [195, 141] on video at bounding box center [355, 132] width 425 height 239
click at [82, 48] on p "Advanced" at bounding box center [88, 51] width 26 height 8
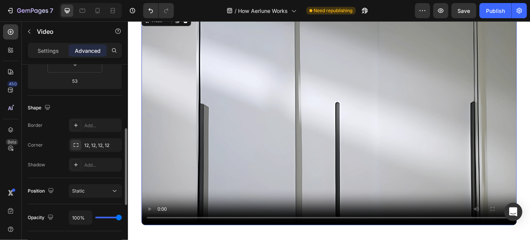
scroll to position [60, 0]
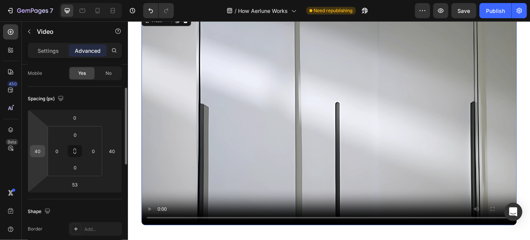
click at [38, 150] on input "40" at bounding box center [37, 150] width 11 height 11
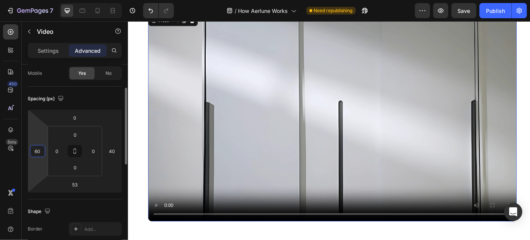
type input "60"
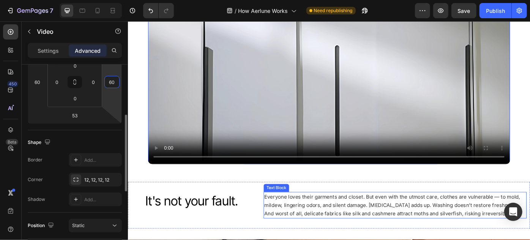
scroll to position [241, 0]
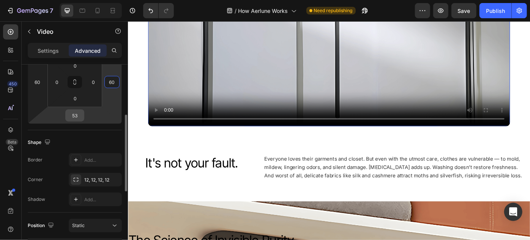
type input "60"
click at [76, 116] on input "53" at bounding box center [74, 115] width 15 height 11
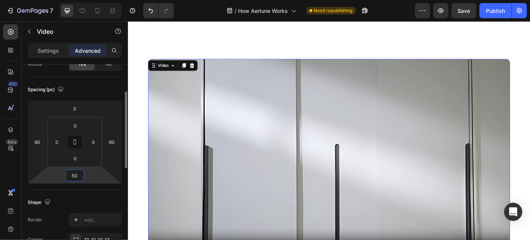
scroll to position [6, 0]
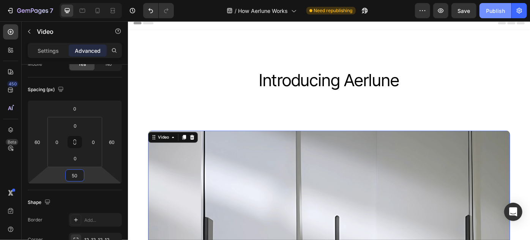
type input "50"
click at [492, 9] on div "Publish" at bounding box center [495, 11] width 19 height 8
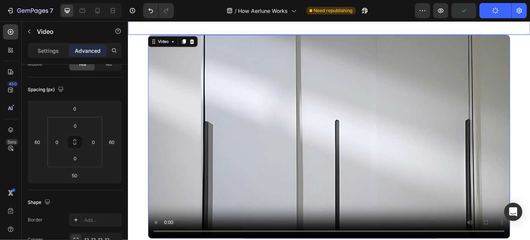
scroll to position [114, 0]
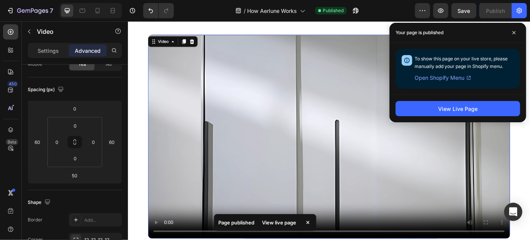
click at [467, 100] on div "View Live Page" at bounding box center [457, 109] width 137 height 28
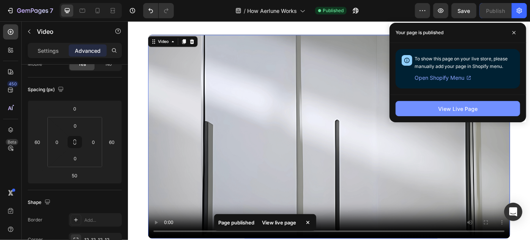
click at [463, 105] on div "View Live Page" at bounding box center [457, 109] width 39 height 8
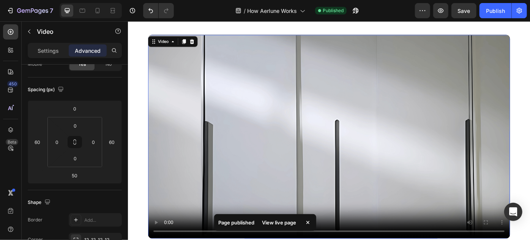
click at [367, 149] on video at bounding box center [355, 151] width 410 height 231
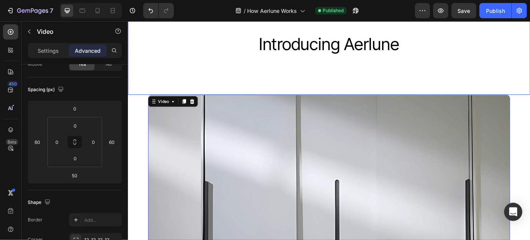
scroll to position [46, 0]
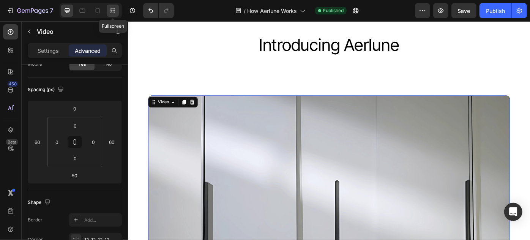
click at [110, 12] on icon at bounding box center [113, 11] width 8 height 8
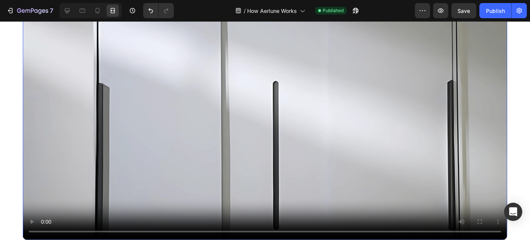
scroll to position [114, 0]
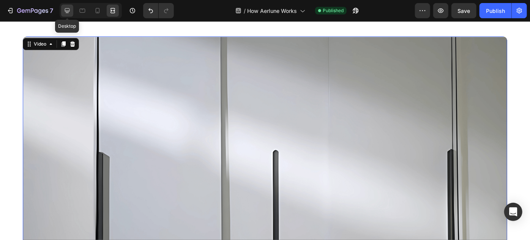
click at [69, 9] on icon at bounding box center [67, 11] width 8 height 8
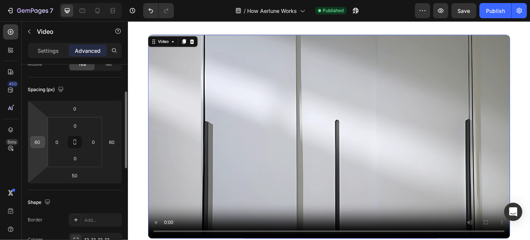
click at [42, 144] on input "60" at bounding box center [37, 141] width 11 height 11
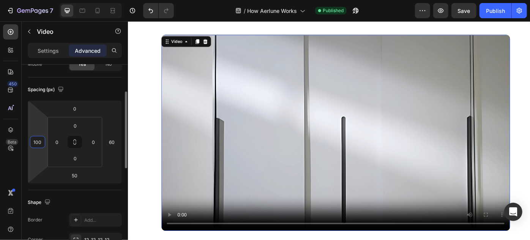
type input "100"
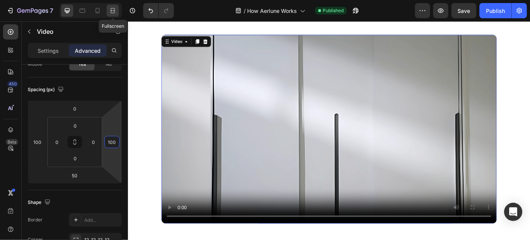
type input "100"
click at [112, 9] on icon at bounding box center [113, 11] width 8 height 8
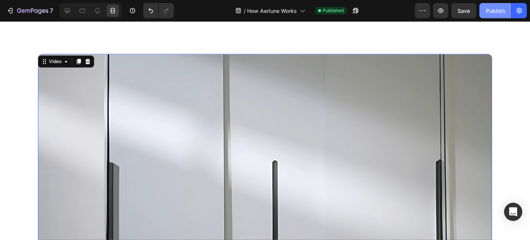
scroll to position [94, 0]
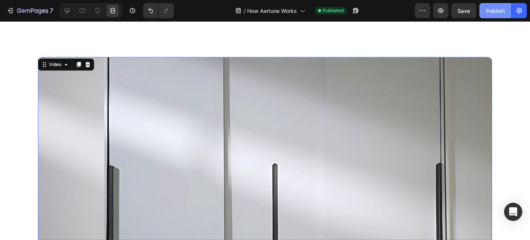
click at [497, 7] on div "Publish" at bounding box center [495, 11] width 19 height 8
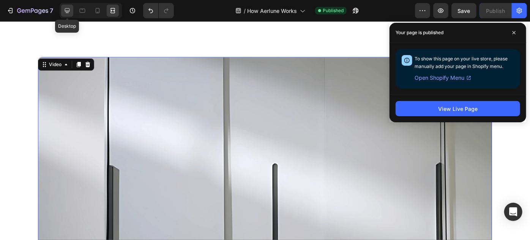
click at [69, 9] on icon at bounding box center [67, 11] width 8 height 8
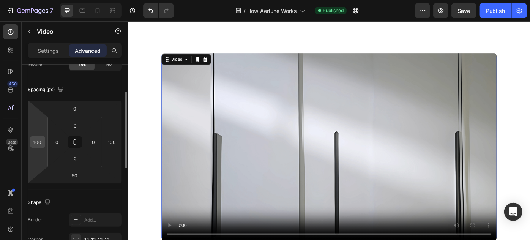
click at [40, 143] on input "100" at bounding box center [37, 141] width 11 height 11
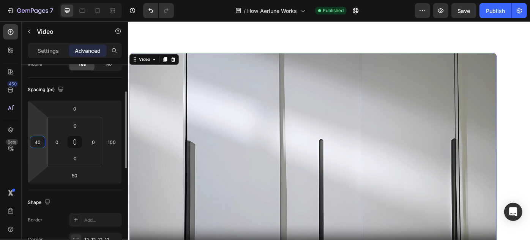
type input "40"
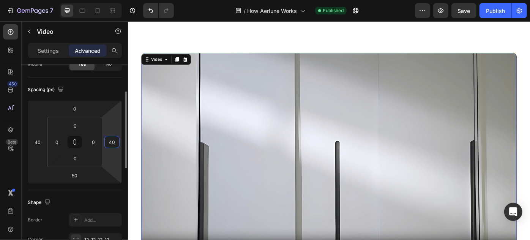
type input "40"
click at [0, 0] on div "Spacing (px) 0 40 50 40 0 0 0 0" at bounding box center [0, 0] width 0 height 0
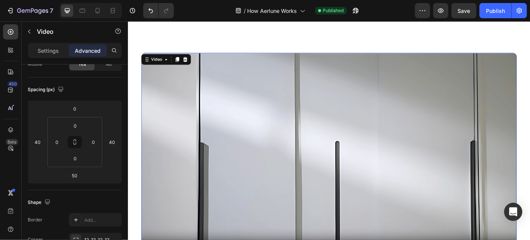
click at [292, 125] on video at bounding box center [355, 176] width 425 height 239
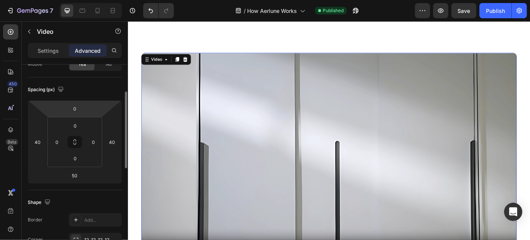
scroll to position [35, 0]
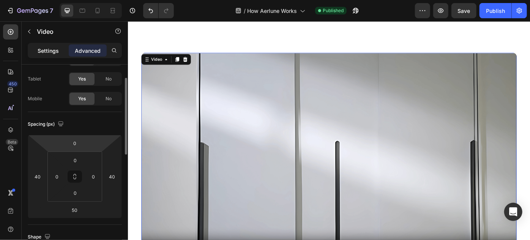
click at [48, 52] on p "Settings" at bounding box center [48, 51] width 21 height 8
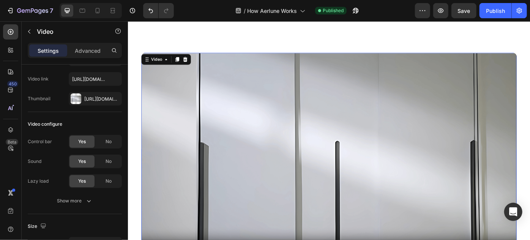
click at [285, 176] on video at bounding box center [355, 176] width 425 height 239
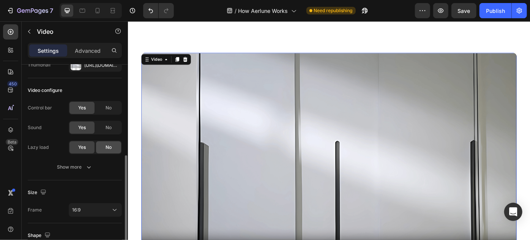
scroll to position [103, 0]
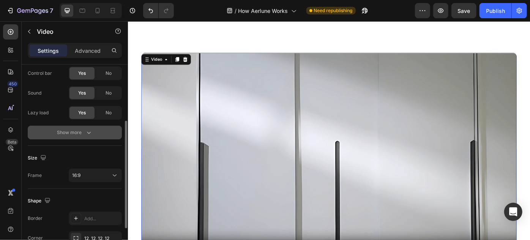
click at [82, 131] on div "Show more" at bounding box center [74, 133] width 35 height 8
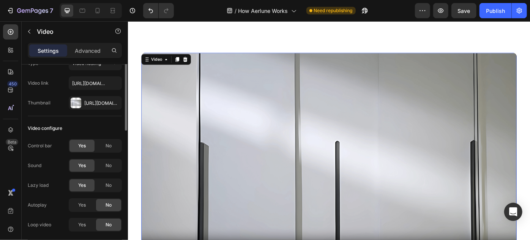
scroll to position [0, 0]
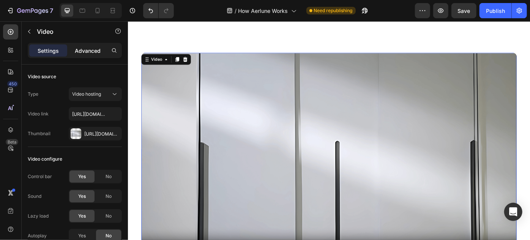
click at [95, 47] on p "Advanced" at bounding box center [88, 51] width 26 height 8
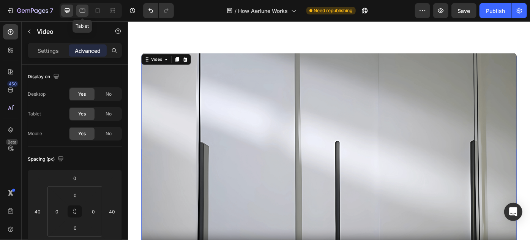
click at [84, 12] on icon at bounding box center [83, 11] width 8 height 8
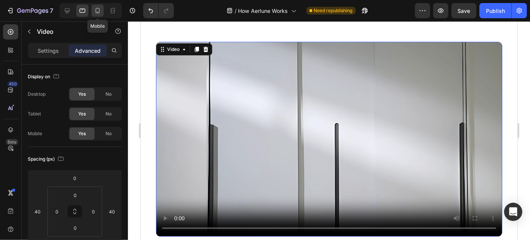
scroll to position [65, 0]
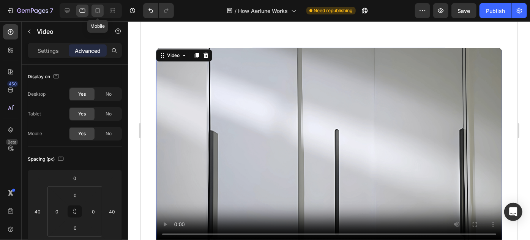
click at [101, 13] on icon at bounding box center [98, 11] width 8 height 8
type input "5"
type input "0"
type input "5"
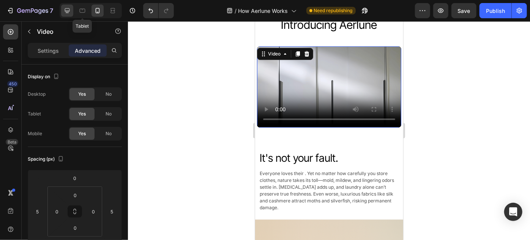
scroll to position [33, 0]
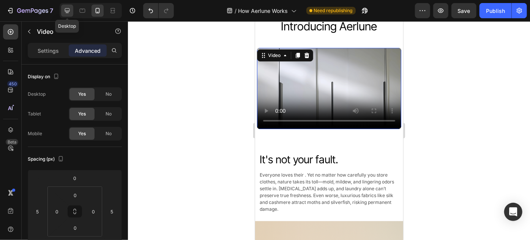
click at [69, 11] on icon at bounding box center [67, 10] width 5 height 5
type input "40"
type input "50"
type input "40"
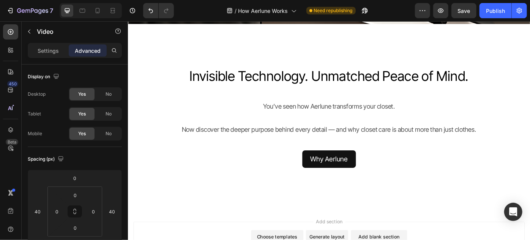
scroll to position [2070, 0]
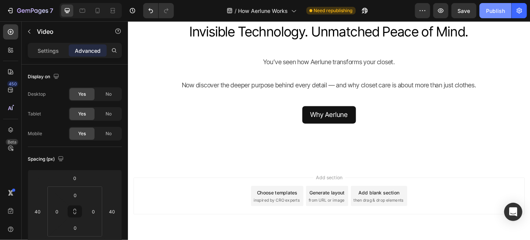
click at [495, 7] on div "Publish" at bounding box center [495, 11] width 19 height 8
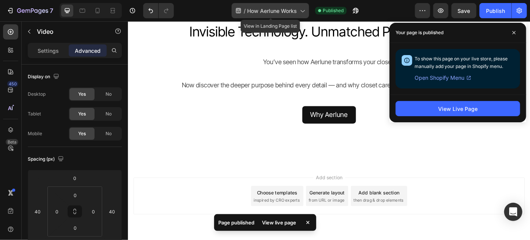
click at [281, 14] on span "How Aerlune Works" at bounding box center [272, 11] width 50 height 8
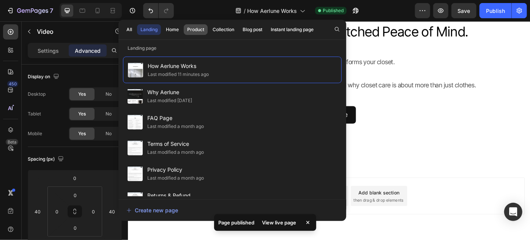
click at [195, 27] on div "Product" at bounding box center [195, 29] width 17 height 7
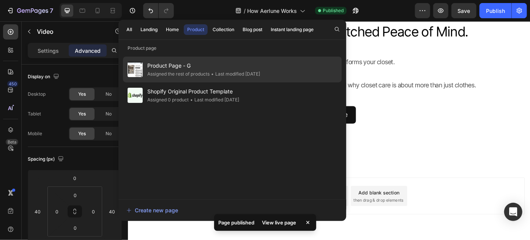
click at [178, 62] on span "Product Page - G" at bounding box center [203, 65] width 113 height 9
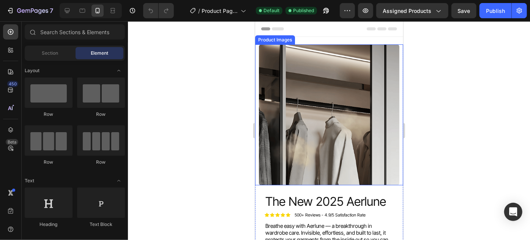
click at [284, 77] on img at bounding box center [329, 114] width 141 height 141
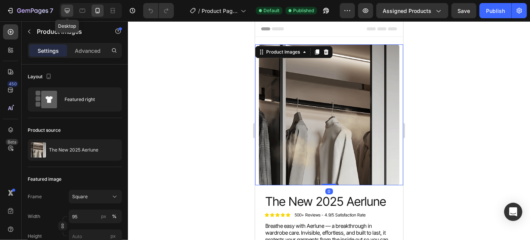
click at [64, 16] on div at bounding box center [67, 11] width 12 height 12
type input "100"
type input "16"
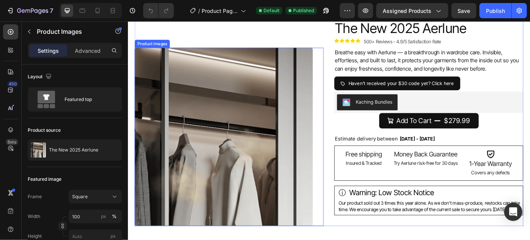
scroll to position [69, 0]
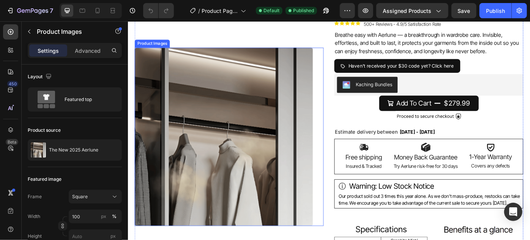
click at [218, 86] on img at bounding box center [236, 151] width 202 height 202
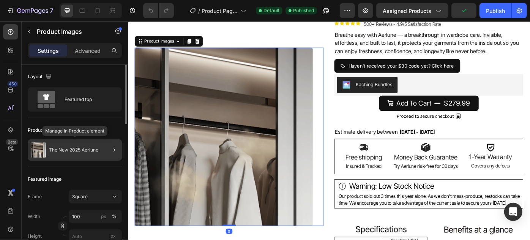
click at [78, 149] on p "The New 2025 Aerlune" at bounding box center [73, 149] width 49 height 5
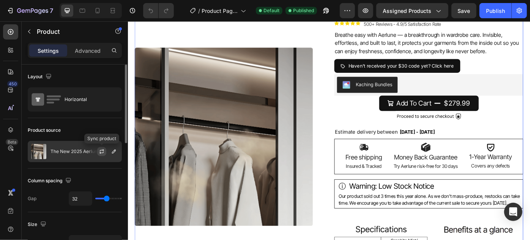
click at [100, 150] on icon "button" at bounding box center [102, 151] width 6 height 6
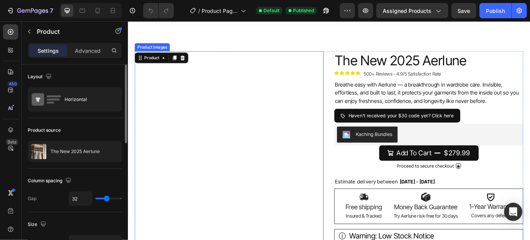
scroll to position [0, 0]
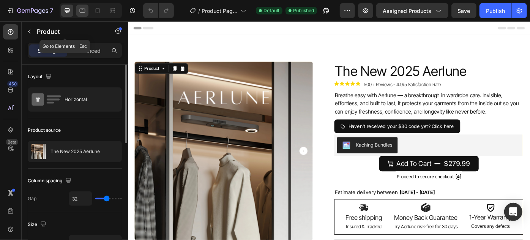
click at [82, 10] on icon at bounding box center [83, 11] width 6 height 4
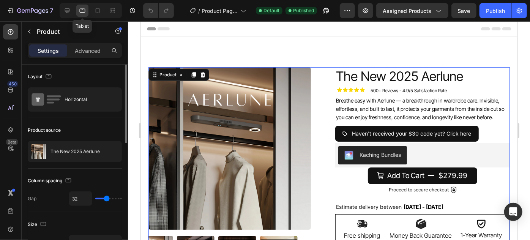
type input "100%"
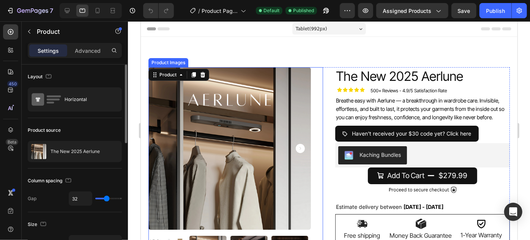
scroll to position [103, 0]
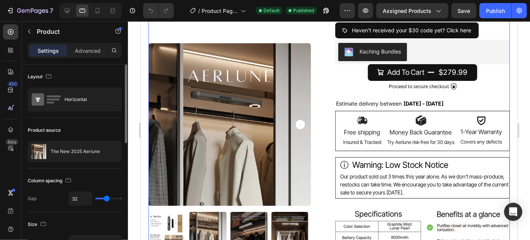
click at [90, 10] on div at bounding box center [91, 10] width 62 height 15
click at [100, 11] on icon at bounding box center [98, 11] width 8 height 8
type input "0"
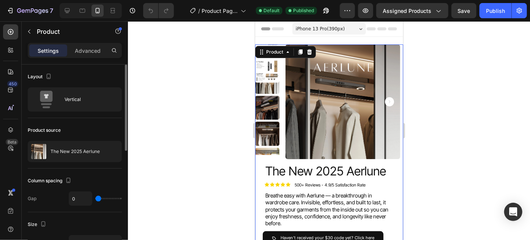
click at [435, 140] on div at bounding box center [329, 130] width 402 height 219
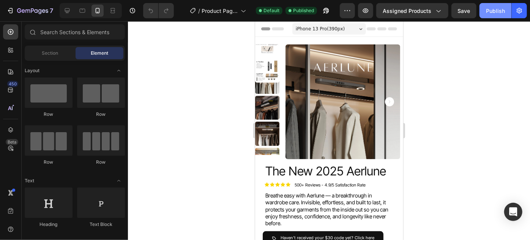
click at [497, 13] on div "Publish" at bounding box center [495, 11] width 19 height 8
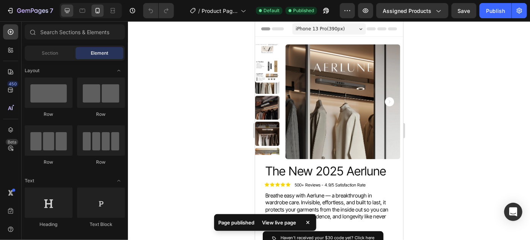
click at [68, 6] on div at bounding box center [67, 11] width 12 height 12
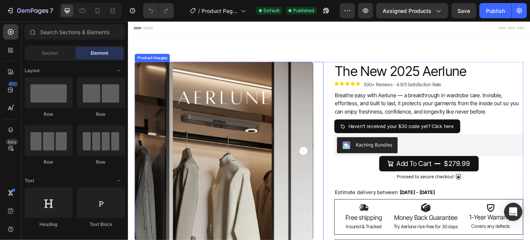
click at [255, 79] on img at bounding box center [236, 168] width 202 height 202
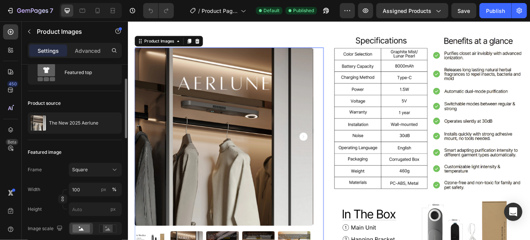
scroll to position [32, 0]
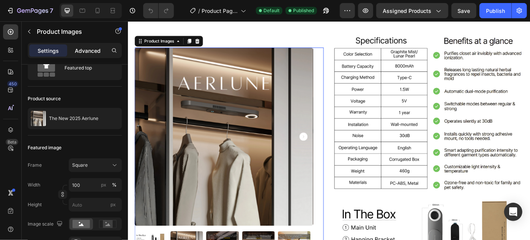
click at [79, 54] on div "Advanced" at bounding box center [88, 50] width 38 height 12
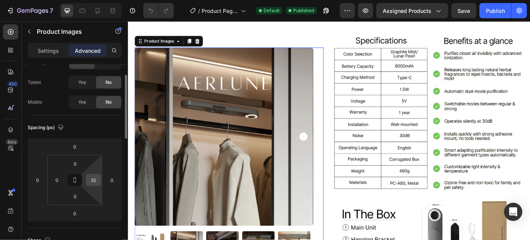
click at [92, 179] on input "32" at bounding box center [93, 179] width 11 height 11
click at [107, 0] on html "7 Version history / Product Page - G Default Published Preview Assigned Product…" at bounding box center [265, 0] width 530 height 0
click at [108, 125] on div "Spacing (px)" at bounding box center [75, 127] width 94 height 12
type input "0"
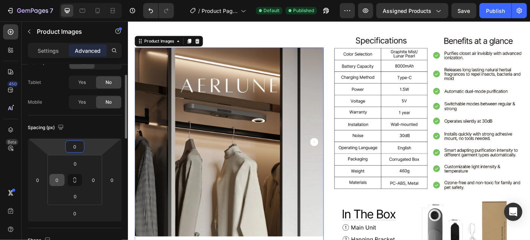
click at [63, 174] on div "0" at bounding box center [56, 180] width 15 height 12
click at [55, 178] on input "0" at bounding box center [56, 179] width 11 height 11
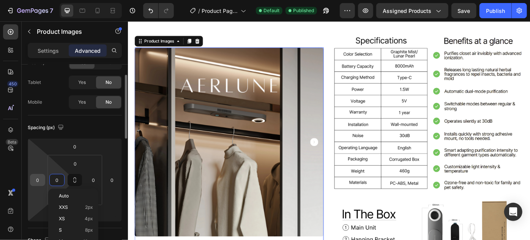
click at [40, 180] on input "0" at bounding box center [37, 179] width 11 height 11
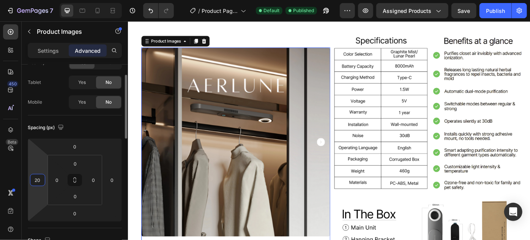
type input "20"
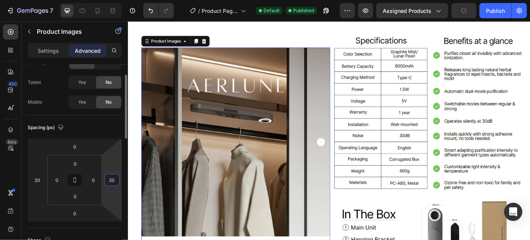
type input "20"
click at [98, 131] on div "Spacing (px)" at bounding box center [75, 127] width 94 height 12
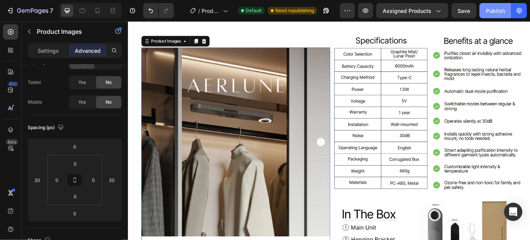
click at [495, 9] on div "Publish" at bounding box center [495, 11] width 19 height 8
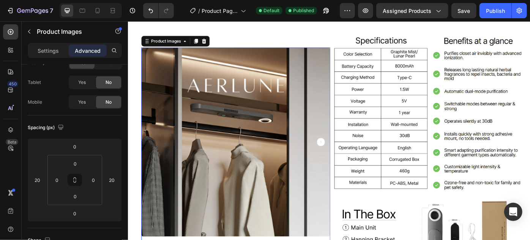
click at [226, 110] on img at bounding box center [250, 157] width 214 height 214
click at [416, 73] on img at bounding box center [414, 123] width 106 height 185
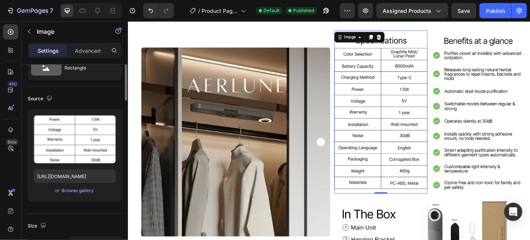
scroll to position [0, 0]
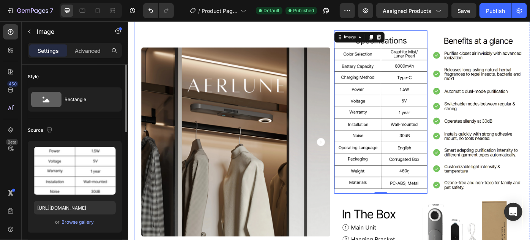
click at [316, 43] on div "Product Images Product Images Product Images" at bounding box center [242, 214] width 214 height 860
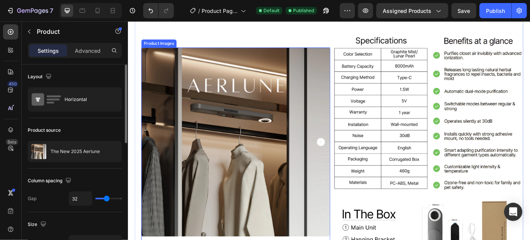
click at [287, 110] on img at bounding box center [250, 157] width 214 height 214
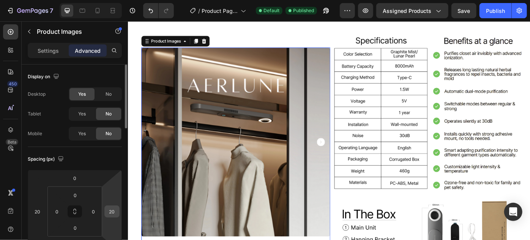
click at [111, 209] on input "20" at bounding box center [111, 211] width 11 height 11
type input "40"
click at [104, 164] on div "Spacing (px)" at bounding box center [75, 159] width 94 height 12
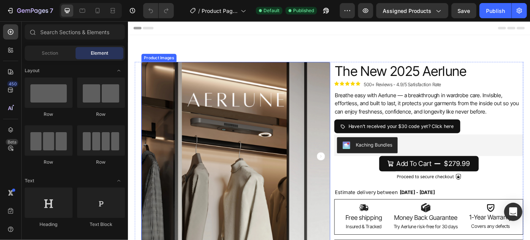
click at [277, 152] on img at bounding box center [250, 174] width 214 height 214
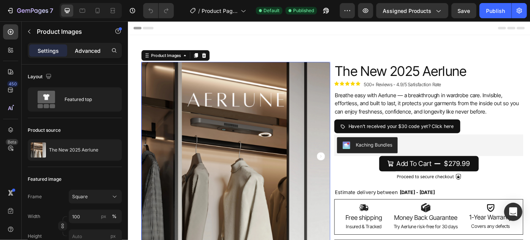
click at [98, 55] on div "Advanced" at bounding box center [88, 50] width 38 height 12
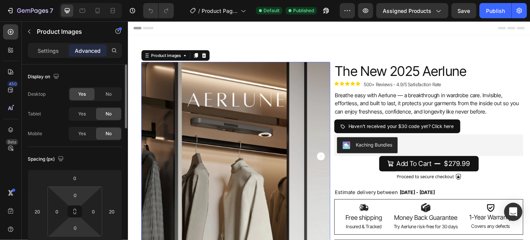
scroll to position [34, 0]
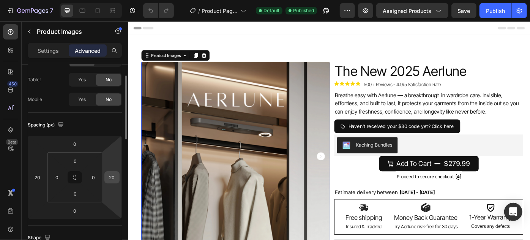
click at [115, 178] on input "20" at bounding box center [111, 177] width 11 height 11
type input "0"
click at [94, 178] on input "0" at bounding box center [93, 177] width 11 height 11
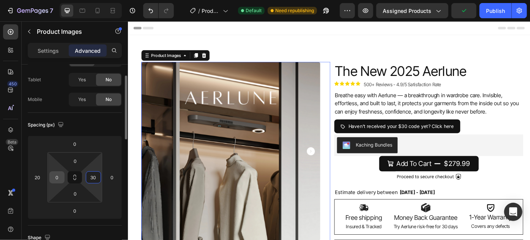
type input "30"
click at [58, 177] on input "0" at bounding box center [56, 177] width 11 height 11
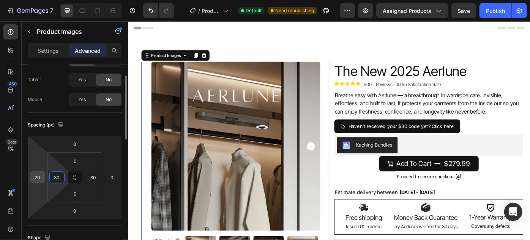
type input "30"
click at [37, 177] on input "20" at bounding box center [37, 177] width 11 height 11
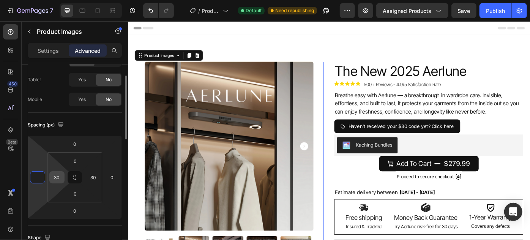
type input "0"
click at [60, 180] on input "30" at bounding box center [56, 177] width 11 height 11
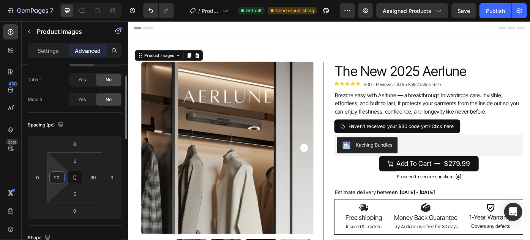
type input "20"
click at [102, 124] on div "Spacing (px)" at bounding box center [75, 125] width 94 height 12
click at [82, 14] on icon at bounding box center [83, 11] width 8 height 8
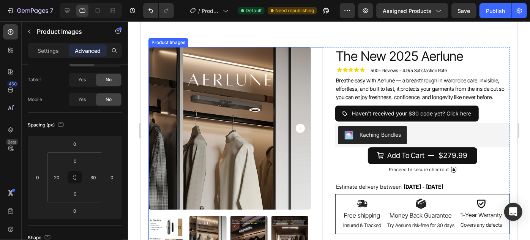
scroll to position [41, 0]
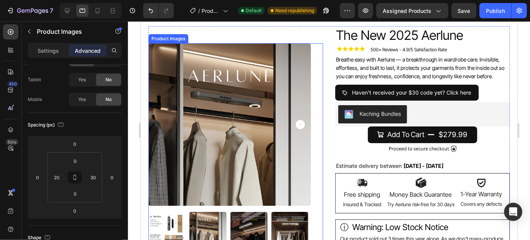
click at [230, 148] on img at bounding box center [229, 124] width 162 height 162
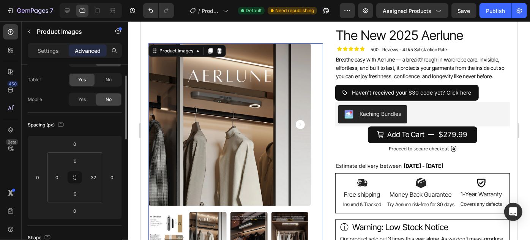
scroll to position [34, 0]
click at [58, 177] on input "0" at bounding box center [56, 177] width 11 height 11
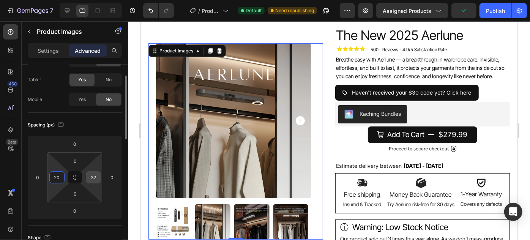
type input "20"
click at [93, 178] on input "32" at bounding box center [93, 177] width 11 height 11
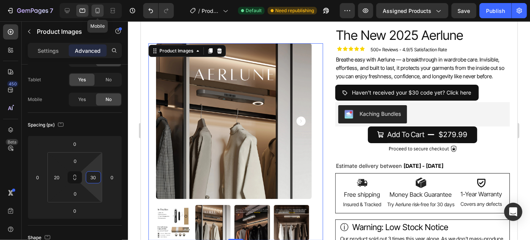
type input "30"
click at [96, 11] on icon at bounding box center [98, 11] width 8 height 8
type input "36"
type input "0"
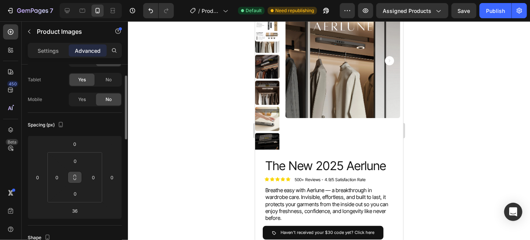
scroll to position [14, 0]
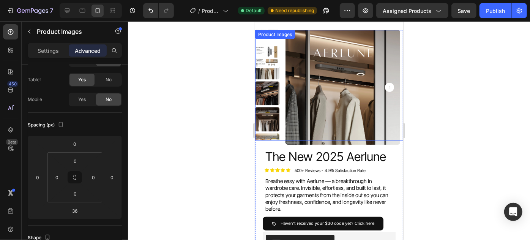
click at [325, 80] on img at bounding box center [342, 87] width 115 height 115
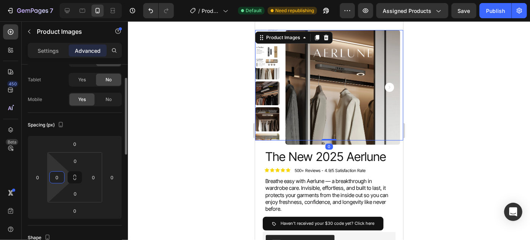
click at [58, 178] on input "0" at bounding box center [56, 177] width 11 height 11
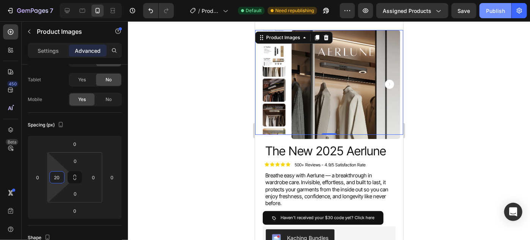
type input "20"
click at [494, 10] on div "Publish" at bounding box center [495, 11] width 19 height 8
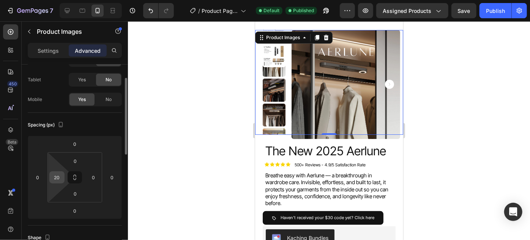
click at [56, 176] on input "20" at bounding box center [56, 177] width 11 height 11
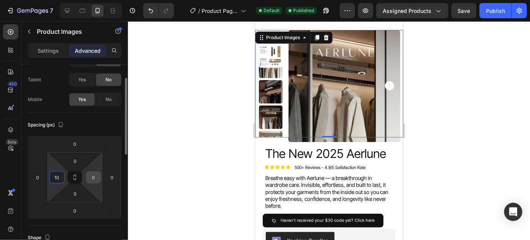
type input "10"
click at [93, 179] on input "0" at bounding box center [93, 177] width 11 height 11
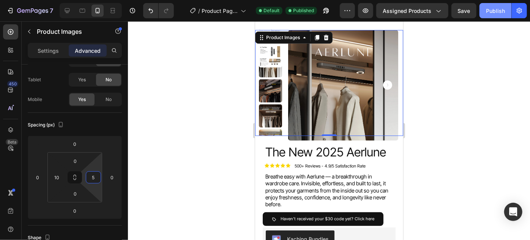
type input "5"
click at [497, 6] on button "Publish" at bounding box center [495, 10] width 32 height 15
click at [67, 10] on icon at bounding box center [67, 11] width 8 height 8
type input "25"
type input "0"
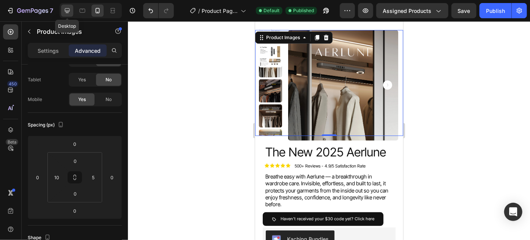
type input "32"
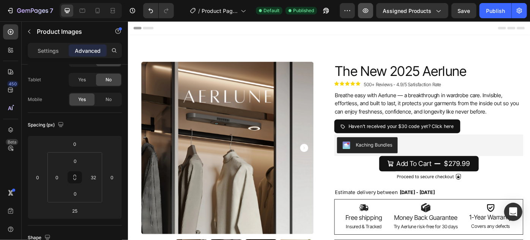
scroll to position [51, 0]
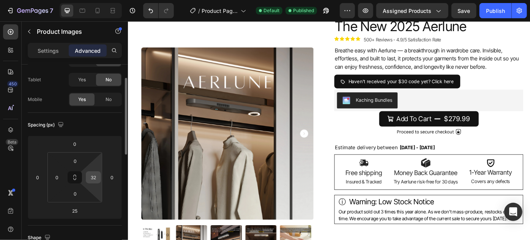
click at [92, 180] on input "32" at bounding box center [93, 177] width 11 height 11
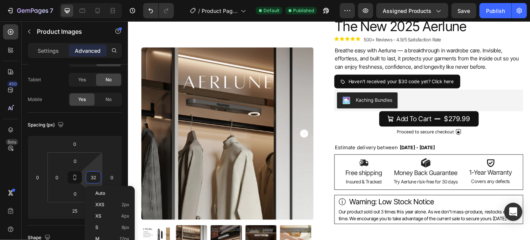
click at [260, 97] on img at bounding box center [240, 147] width 195 height 195
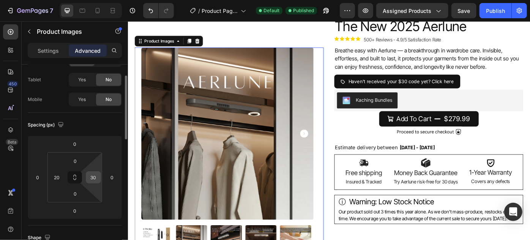
click at [93, 178] on input "30" at bounding box center [93, 177] width 11 height 11
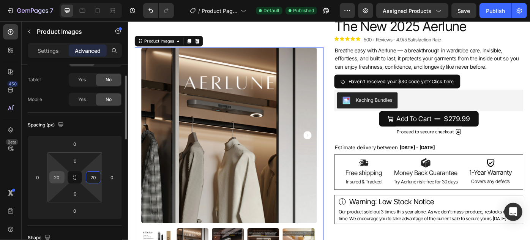
type input "20"
click at [56, 177] on input "20" at bounding box center [56, 177] width 11 height 11
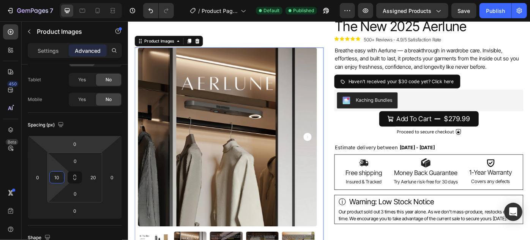
type input "10"
click at [490, 7] on div "Publish" at bounding box center [495, 11] width 19 height 8
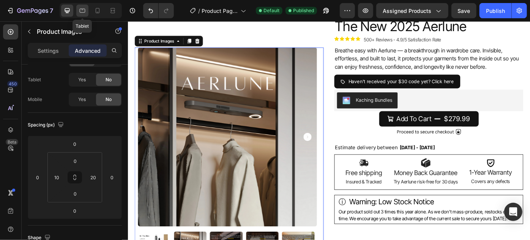
click at [78, 9] on div at bounding box center [82, 11] width 12 height 12
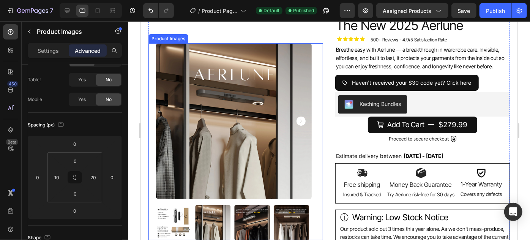
scroll to position [24, 0]
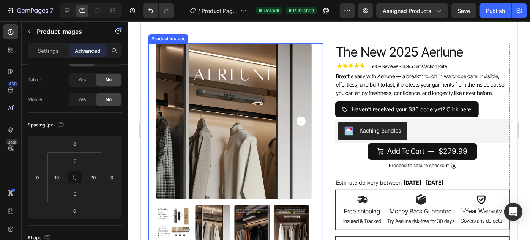
click at [243, 58] on img at bounding box center [234, 121] width 156 height 156
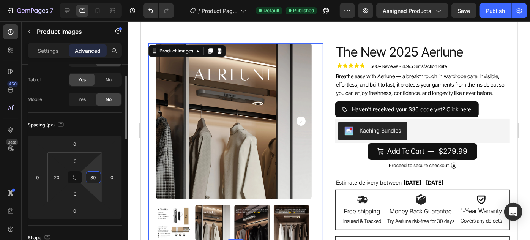
click at [96, 177] on input "30" at bounding box center [93, 177] width 11 height 11
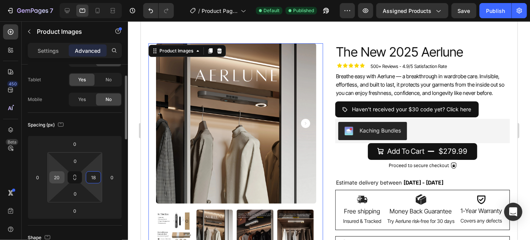
type input "18"
click at [58, 172] on input "20" at bounding box center [56, 177] width 11 height 11
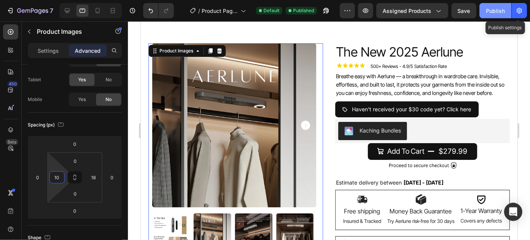
type input "10"
click at [493, 7] on div "Publish" at bounding box center [495, 11] width 19 height 8
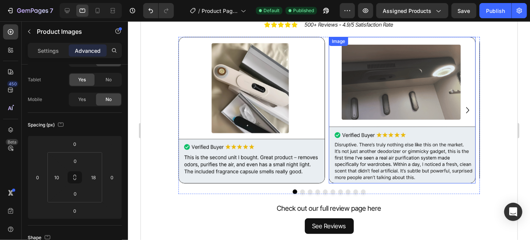
scroll to position [1256, 0]
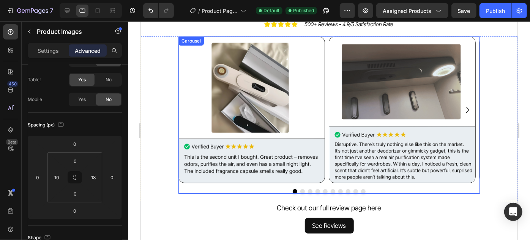
click at [466, 107] on icon "Carousel Next Arrow" at bounding box center [467, 109] width 3 height 6
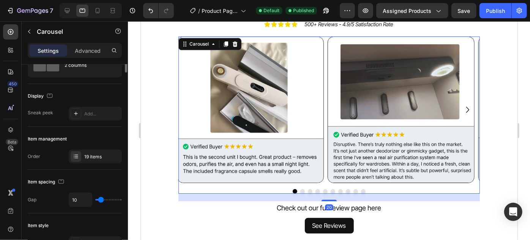
scroll to position [0, 0]
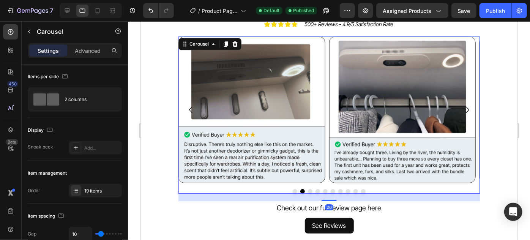
click at [466, 107] on icon "Carousel Next Arrow" at bounding box center [467, 109] width 3 height 6
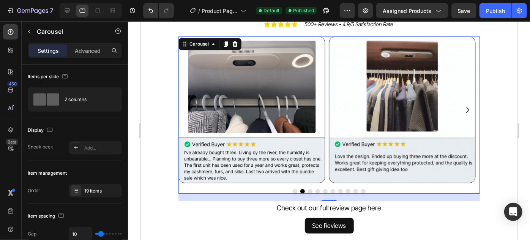
scroll to position [1280, 0]
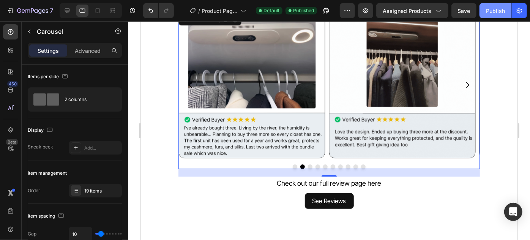
click at [487, 15] on button "Publish" at bounding box center [495, 10] width 32 height 15
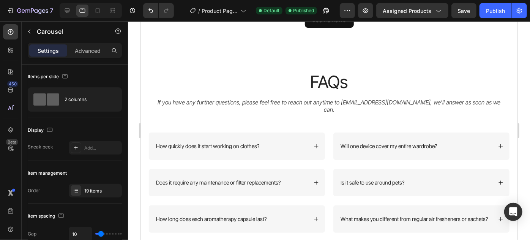
scroll to position [1462, 0]
click at [42, 7] on div "7" at bounding box center [35, 10] width 36 height 9
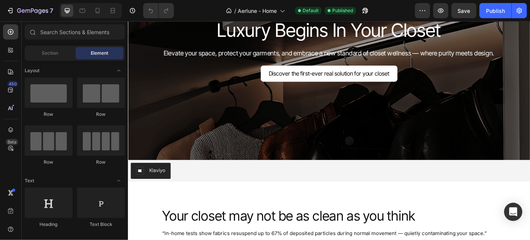
scroll to position [70, 0]
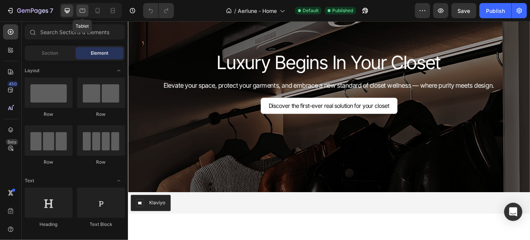
click at [85, 11] on icon at bounding box center [83, 11] width 6 height 4
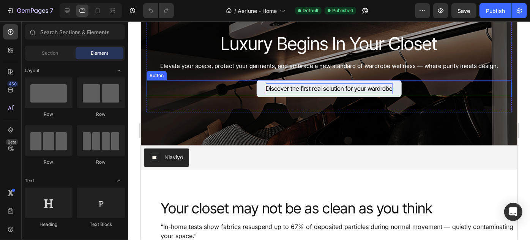
click at [377, 89] on span "Discover the first real solution for your wardrobe" at bounding box center [328, 88] width 127 height 8
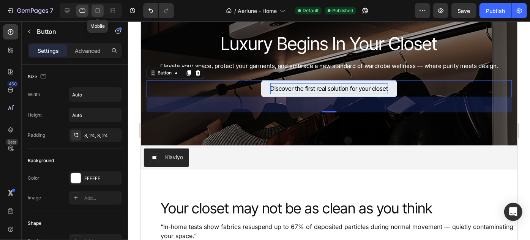
click at [99, 11] on icon at bounding box center [98, 10] width 4 height 5
type input "14"
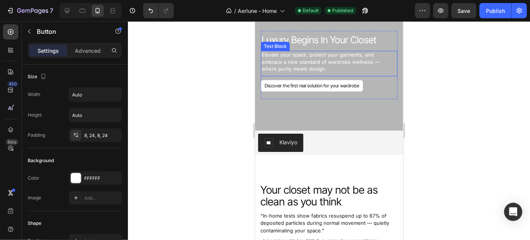
scroll to position [43, 0]
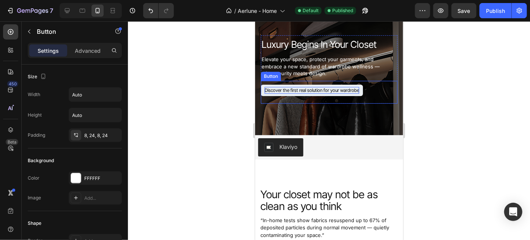
click at [345, 89] on p "Discover the first real solution for your wardrobe" at bounding box center [311, 90] width 95 height 7
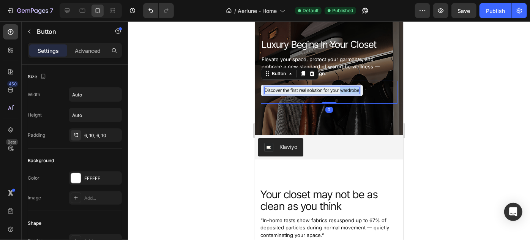
click at [345, 89] on p "Discover the first real solution for your wardrobe" at bounding box center [311, 90] width 95 height 7
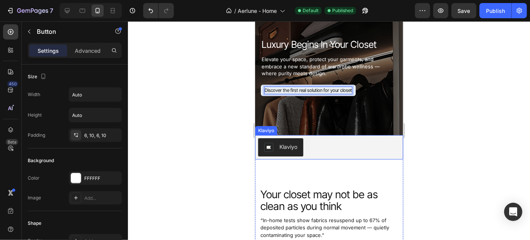
click at [371, 151] on div "Klaviyo" at bounding box center [329, 147] width 142 height 18
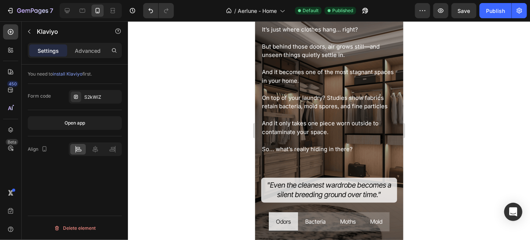
scroll to position [377, 0]
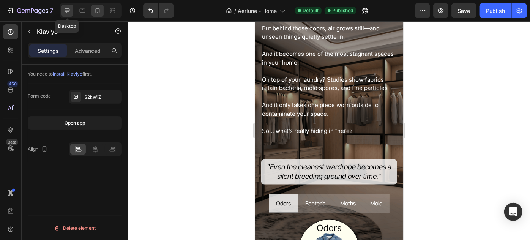
click at [71, 6] on div at bounding box center [67, 11] width 12 height 12
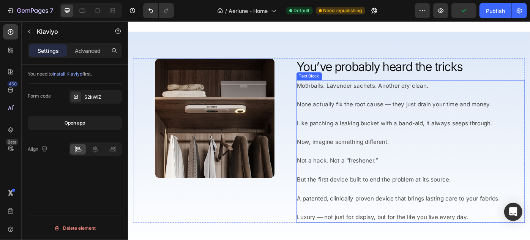
scroll to position [954, 0]
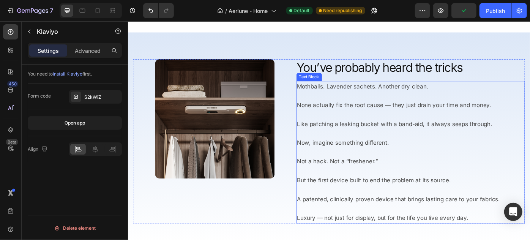
click at [360, 102] on p "None actually fix the root cause — they just drain your time and money." at bounding box center [448, 110] width 258 height 21
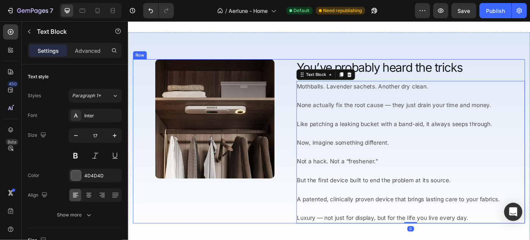
click at [276, 214] on div "Image" at bounding box center [225, 157] width 185 height 186
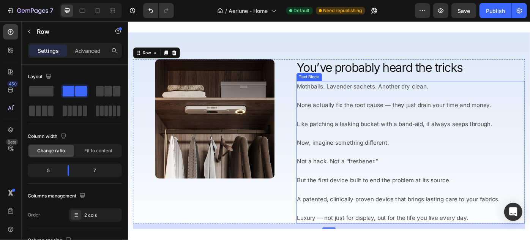
click at [382, 105] on p "None actually fix the root cause — they just drain your time and money." at bounding box center [448, 110] width 258 height 21
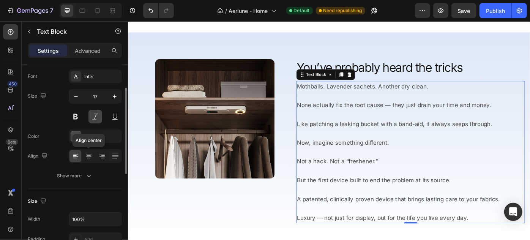
scroll to position [43, 0]
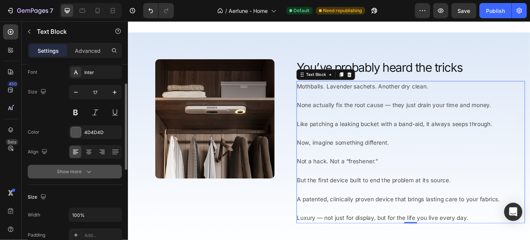
click at [84, 171] on div "Show more" at bounding box center [74, 172] width 35 height 8
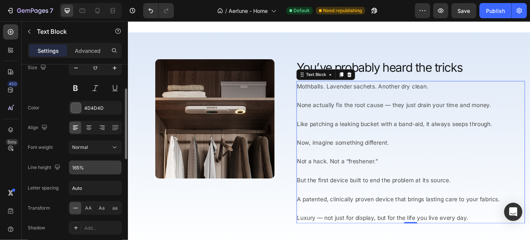
scroll to position [68, 0]
click at [114, 169] on icon "button" at bounding box center [115, 168] width 8 height 8
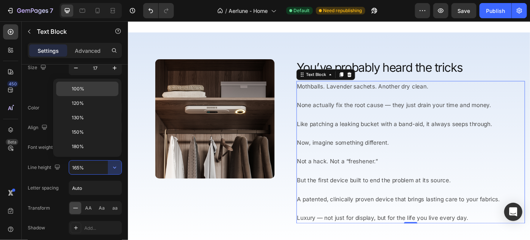
click at [90, 88] on p "100%" at bounding box center [93, 88] width 43 height 7
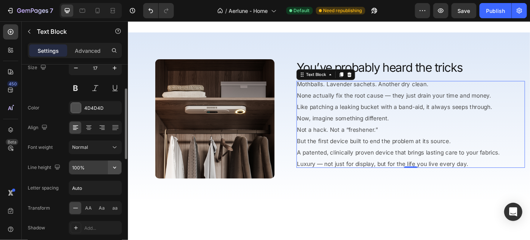
click at [116, 164] on icon "button" at bounding box center [115, 168] width 8 height 8
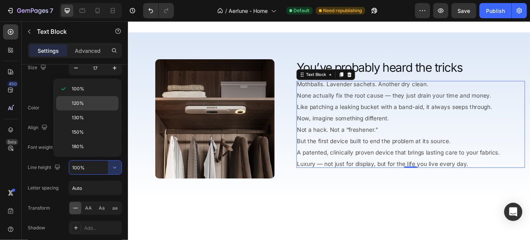
click at [100, 106] on p "120%" at bounding box center [93, 103] width 43 height 7
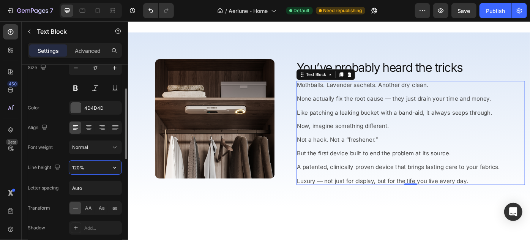
click at [76, 167] on input "120%" at bounding box center [95, 168] width 52 height 14
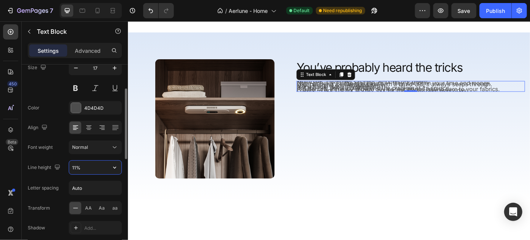
type input "110%"
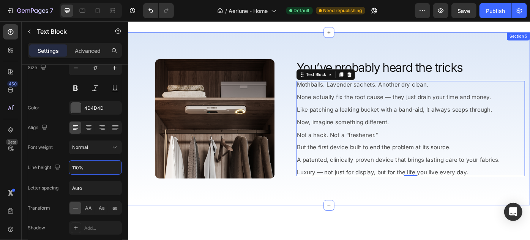
click at [290, 35] on div "Image You’ve probably heard the tricks Heading Image Mothballs. Lavender sachet…" at bounding box center [356, 131] width 456 height 196
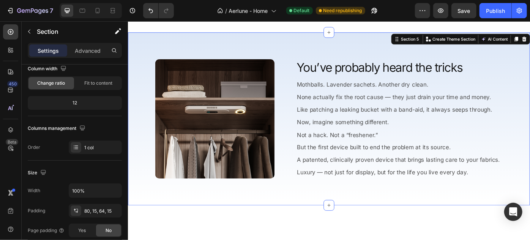
scroll to position [0, 0]
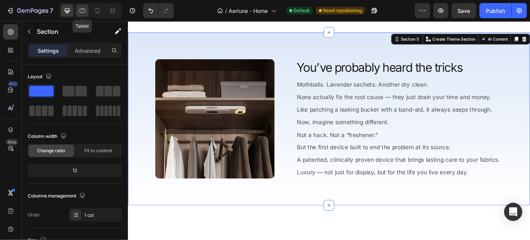
click at [81, 10] on icon at bounding box center [83, 11] width 6 height 4
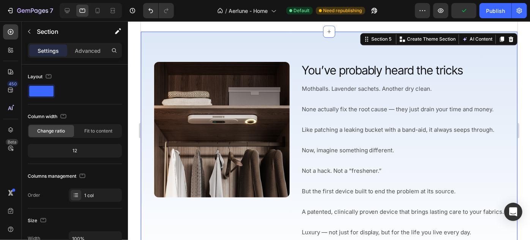
scroll to position [937, 0]
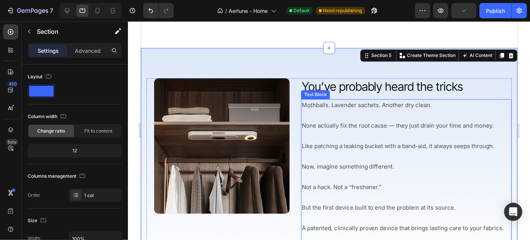
click at [345, 141] on p "Like patching a leaking bucket with a band-aid, it always seeps through." at bounding box center [405, 140] width 209 height 20
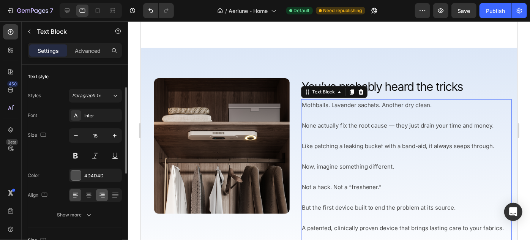
scroll to position [22, 0]
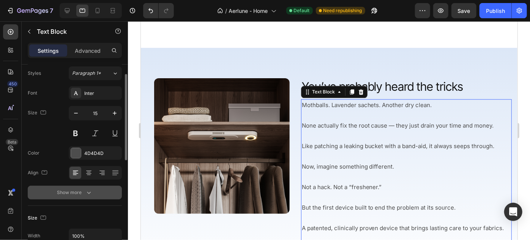
click at [99, 187] on button "Show more" at bounding box center [75, 193] width 94 height 14
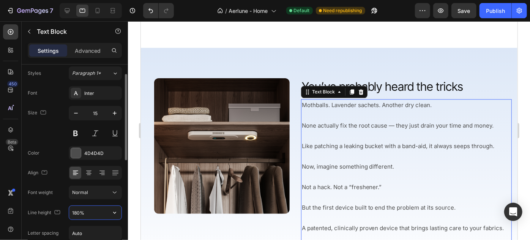
click at [85, 213] on input "180%" at bounding box center [95, 213] width 52 height 14
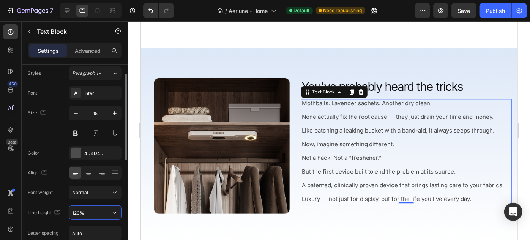
click at [80, 213] on input "120%" at bounding box center [95, 213] width 52 height 14
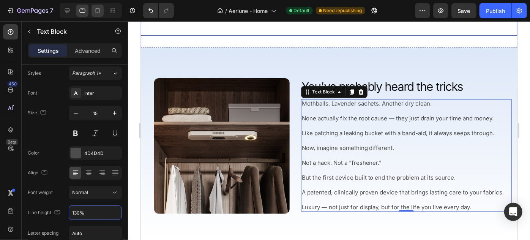
click at [97, 6] on div at bounding box center [97, 11] width 12 height 12
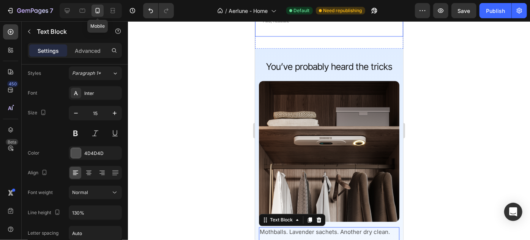
type input "150%"
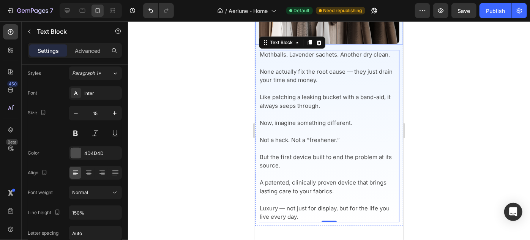
scroll to position [1115, 0]
click at [337, 118] on p "Now, imagine something different." at bounding box center [328, 122] width 139 height 9
click at [216, 98] on div at bounding box center [329, 130] width 402 height 219
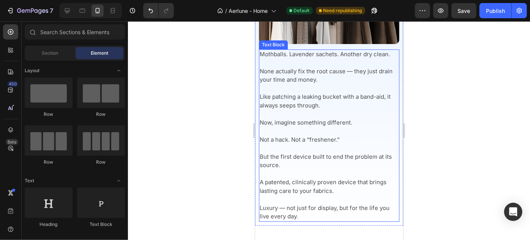
click at [311, 90] on p "Like patching a leaking bucket with a band-aid, it always seeps through." at bounding box center [328, 97] width 139 height 26
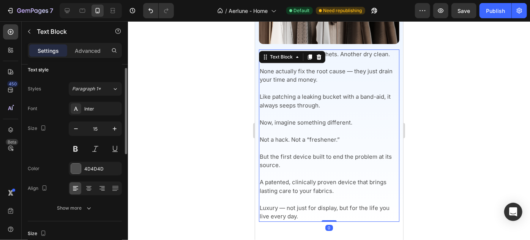
scroll to position [8, 0]
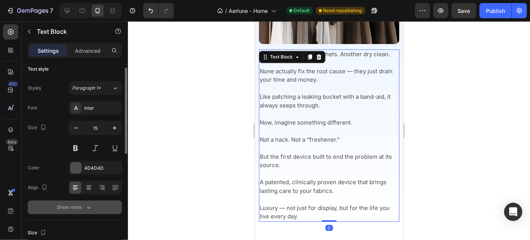
click at [88, 206] on icon "button" at bounding box center [89, 207] width 8 height 8
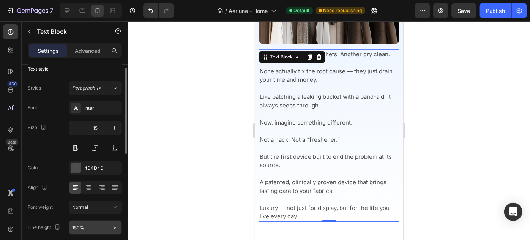
click at [88, 226] on input "150%" at bounding box center [95, 228] width 52 height 14
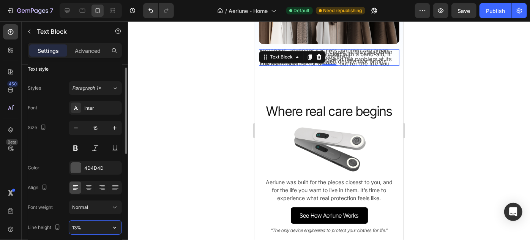
type input "130%"
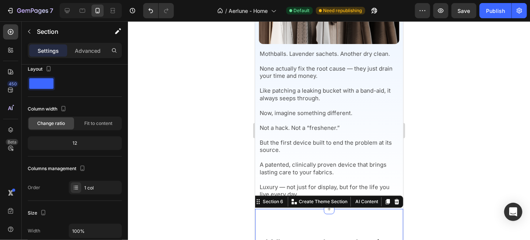
scroll to position [0, 0]
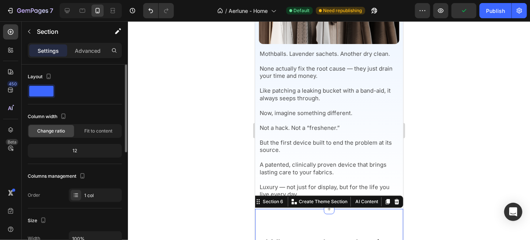
click at [492, 23] on div at bounding box center [329, 130] width 402 height 219
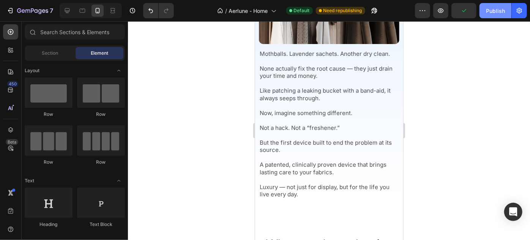
click at [492, 15] on button "Publish" at bounding box center [495, 10] width 32 height 15
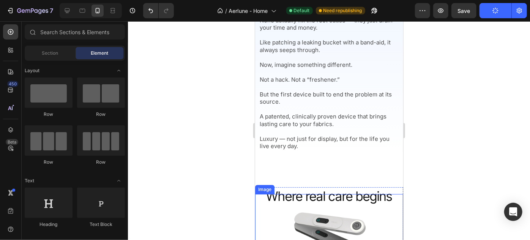
scroll to position [1163, 0]
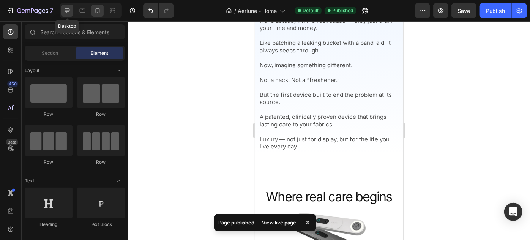
click at [68, 11] on icon at bounding box center [67, 11] width 8 height 8
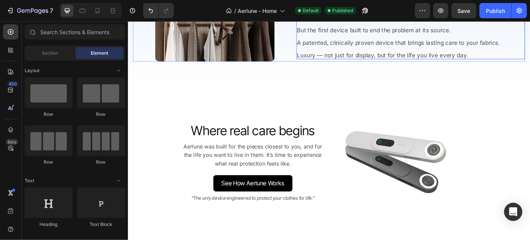
scroll to position [1089, 0]
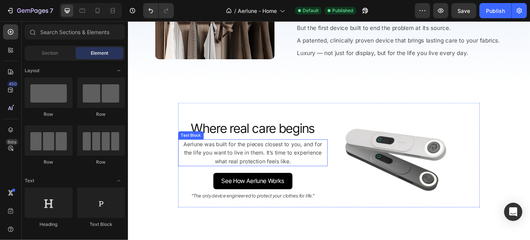
click at [320, 166] on p "Aerlune was built for the pieces closest to you, and for the life you want to l…" at bounding box center [269, 169] width 160 height 29
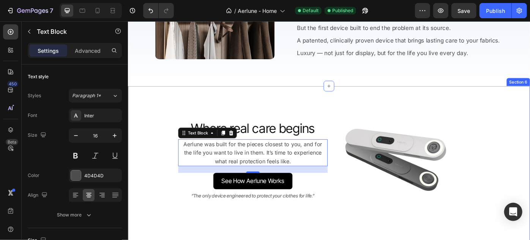
click at [153, 169] on div "Image Image Where real care begins Heading Image Aerlune was built for the piec…" at bounding box center [355, 195] width 410 height 164
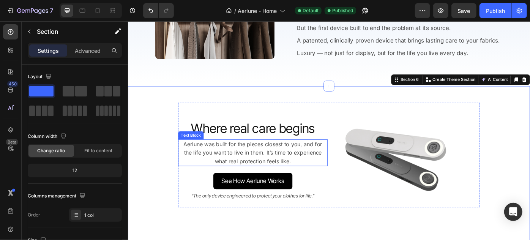
click at [255, 166] on p "Aerlune was built for the pieces closest to you, and for the life you want to l…" at bounding box center [269, 169] width 160 height 29
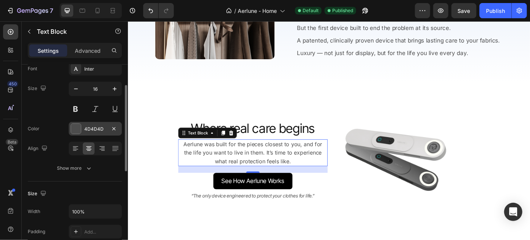
scroll to position [19, 0]
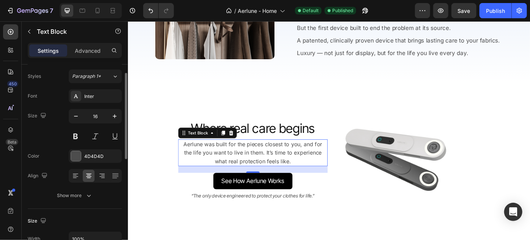
click at [88, 56] on div "Settings Advanced" at bounding box center [75, 50] width 94 height 15
click at [88, 49] on p "Advanced" at bounding box center [88, 51] width 26 height 8
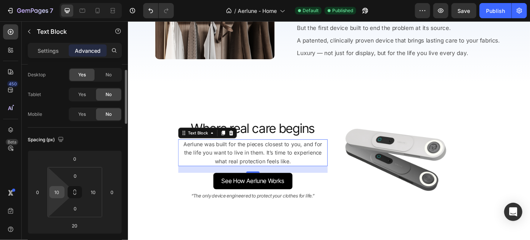
click at [55, 189] on input "10" at bounding box center [56, 191] width 11 height 11
type input "20"
type input "0"
click at [35, 191] on input "0" at bounding box center [37, 191] width 11 height 11
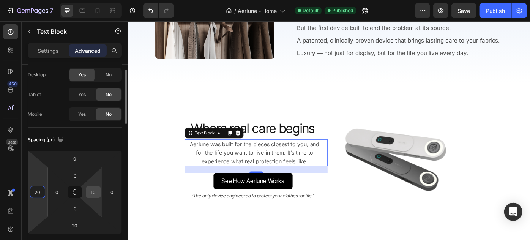
type input "20"
click at [94, 191] on input "10" at bounding box center [93, 191] width 11 height 11
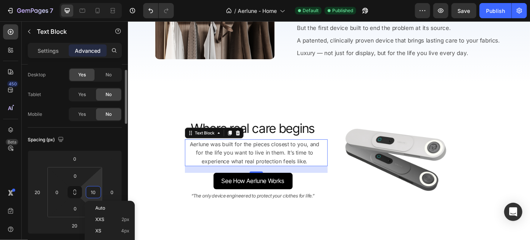
type input "a"
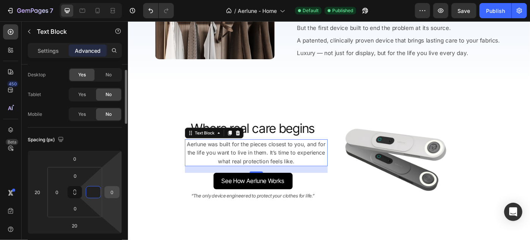
type input "0"
click at [112, 191] on input "0" at bounding box center [111, 191] width 11 height 11
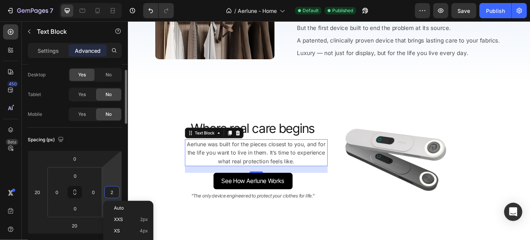
type input "20"
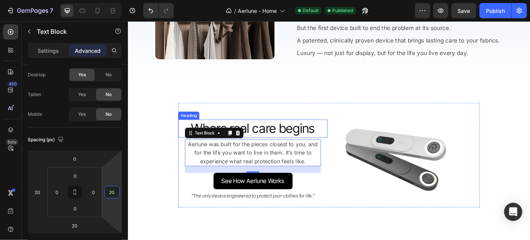
click at [196, 128] on div "Heading" at bounding box center [196, 127] width 24 height 9
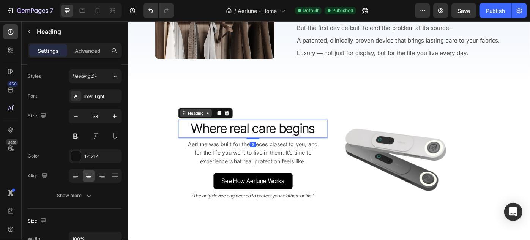
scroll to position [0, 0]
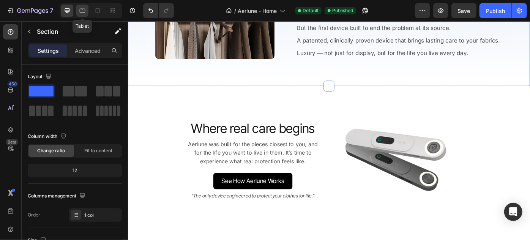
click at [80, 9] on icon at bounding box center [83, 11] width 8 height 8
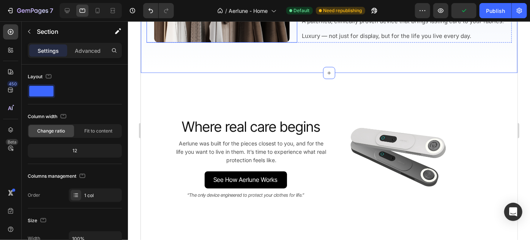
scroll to position [1115, 0]
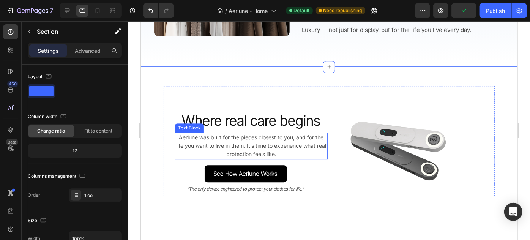
click at [248, 136] on p "Aerlune was built for the pieces closest to you, and for the life you want to l…" at bounding box center [250, 145] width 151 height 25
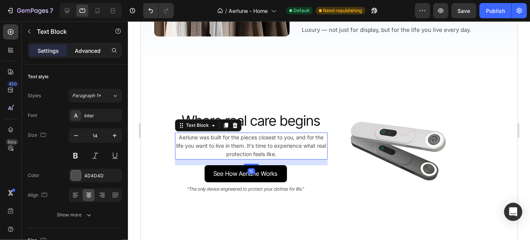
click at [87, 46] on div "Advanced" at bounding box center [88, 50] width 38 height 12
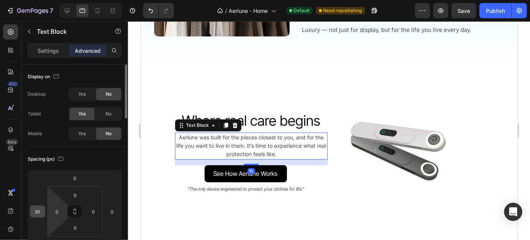
click at [36, 209] on input "30" at bounding box center [37, 211] width 11 height 11
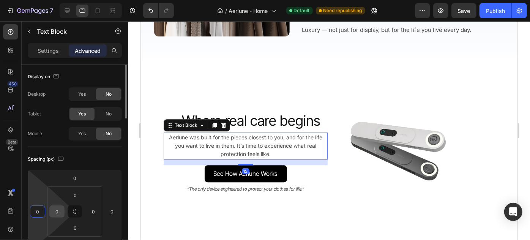
click at [57, 213] on input "0" at bounding box center [56, 211] width 11 height 11
click at [35, 209] on input "0" at bounding box center [37, 211] width 11 height 11
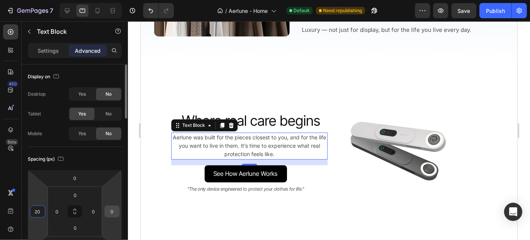
type input "20"
click at [112, 213] on input "0" at bounding box center [111, 211] width 11 height 11
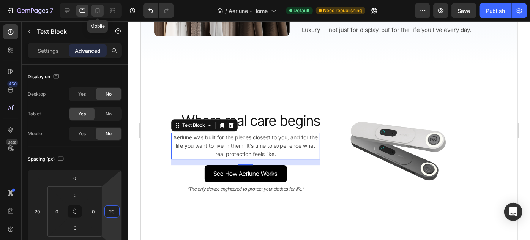
type input "20"
click at [99, 9] on icon at bounding box center [98, 10] width 4 height 5
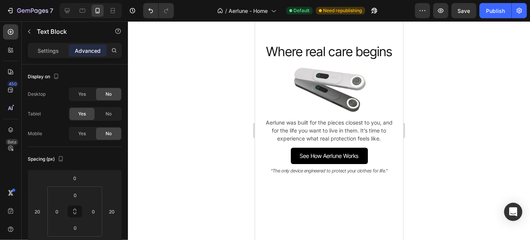
scroll to position [1301, 0]
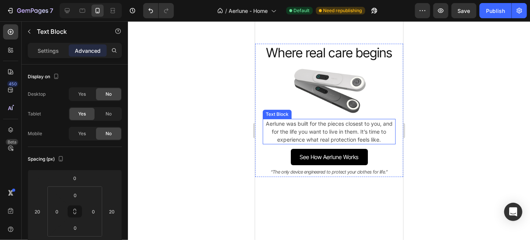
click at [345, 131] on p "Aerlune was built for the pieces closest to you, and for the life you want to l…" at bounding box center [328, 131] width 131 height 24
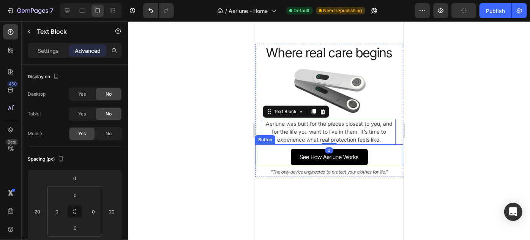
click at [388, 158] on div "See How Aerlune Works Button" at bounding box center [329, 154] width 148 height 21
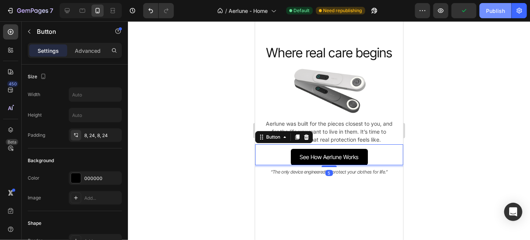
click at [500, 8] on div "Publish" at bounding box center [495, 11] width 19 height 8
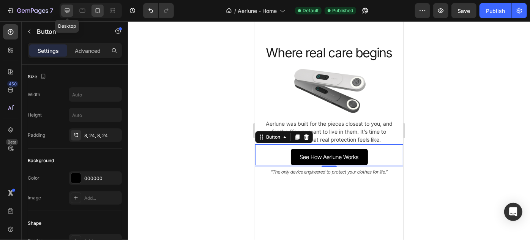
click at [61, 11] on div at bounding box center [67, 11] width 12 height 12
type input "18"
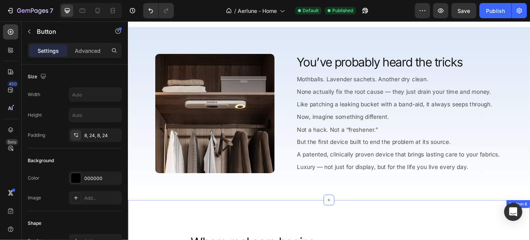
scroll to position [960, 0]
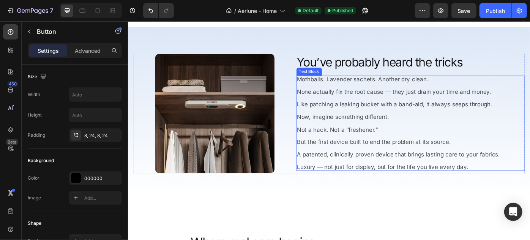
click at [348, 109] on p "Like patching a leaking bucket with a band-aid, it always seeps through." at bounding box center [448, 111] width 258 height 14
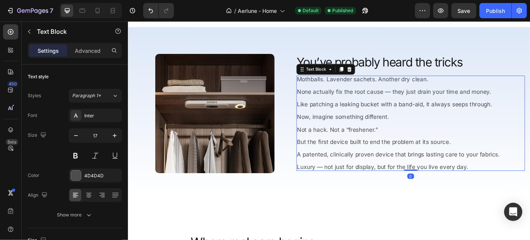
click at [273, 111] on img at bounding box center [225, 125] width 135 height 135
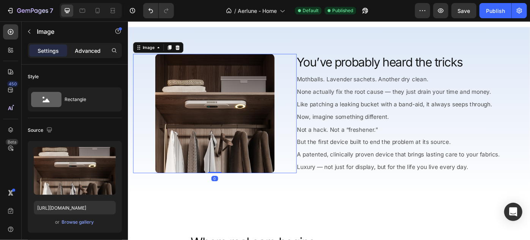
click at [93, 49] on p "Advanced" at bounding box center [88, 51] width 26 height 8
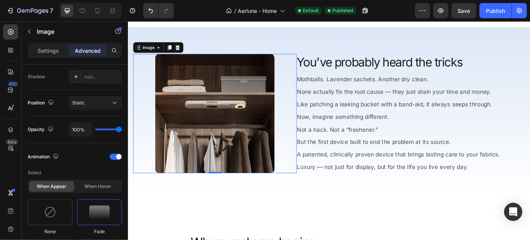
scroll to position [0, 0]
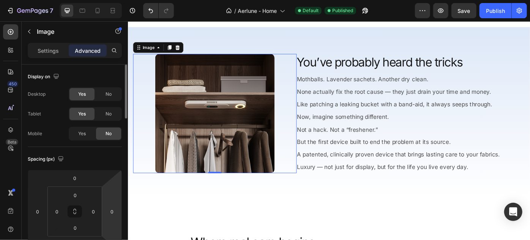
click at [42, 44] on div "Settings Advanced" at bounding box center [75, 50] width 94 height 15
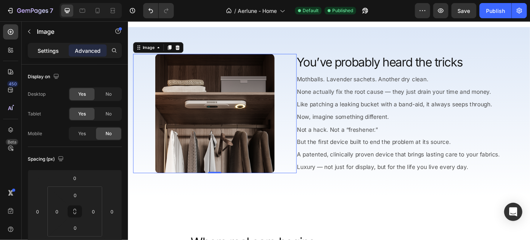
click at [46, 50] on p "Settings" at bounding box center [48, 51] width 21 height 8
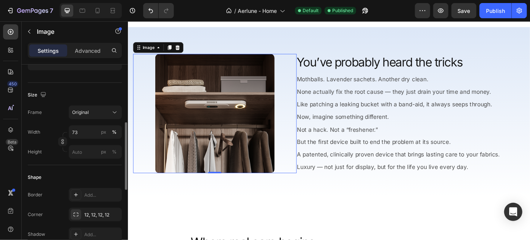
scroll to position [183, 0]
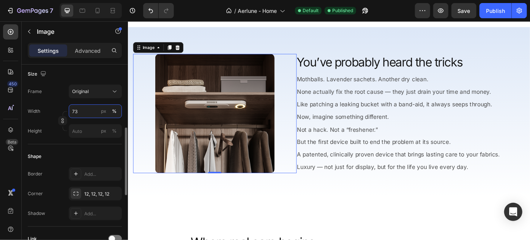
click at [87, 110] on input "73" at bounding box center [95, 111] width 53 height 14
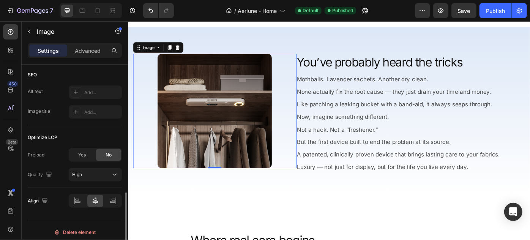
scroll to position [375, 0]
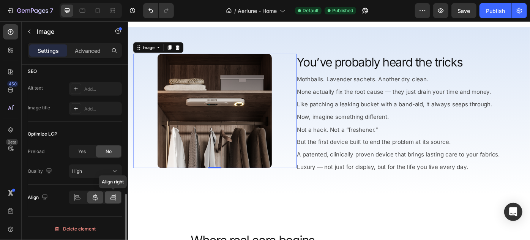
click at [114, 196] on icon at bounding box center [113, 198] width 8 height 8
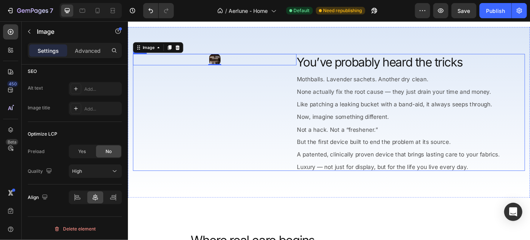
type input "70"
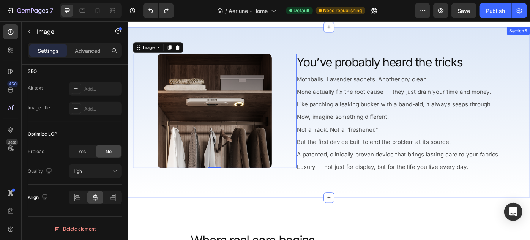
click at [322, 202] on div "Image 0 You’ve probably heard the tricks Heading Image Mothballs. Lavender sach…" at bounding box center [356, 123] width 456 height 193
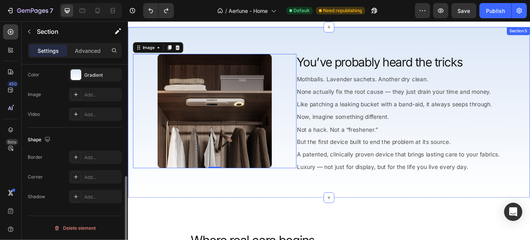
scroll to position [0, 0]
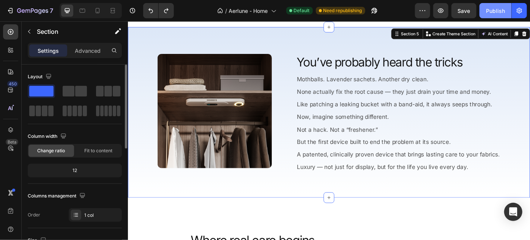
click at [495, 16] on button "Publish" at bounding box center [495, 10] width 32 height 15
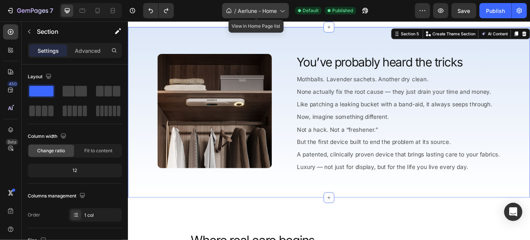
click at [260, 14] on span "Aerlune - Home" at bounding box center [257, 11] width 39 height 8
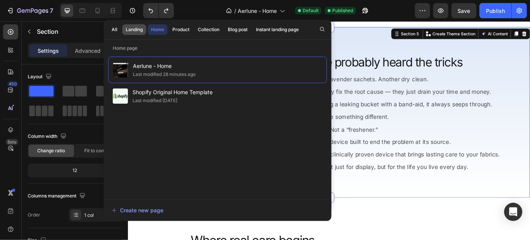
click at [140, 29] on div "Landing" at bounding box center [134, 29] width 17 height 7
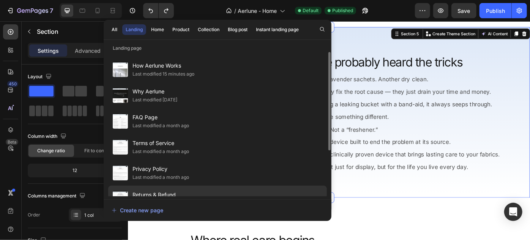
scroll to position [67, 0]
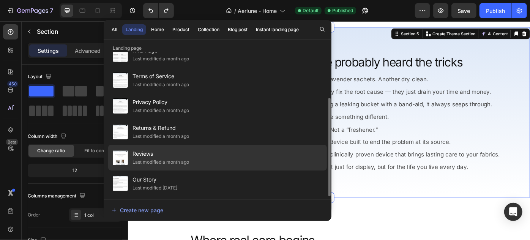
click at [175, 155] on span "Reviews" at bounding box center [160, 153] width 57 height 9
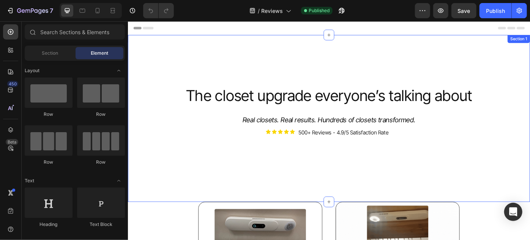
click at [299, 76] on div "The closet upgrade everyone’s talking about Heading The closet upgrade everyone…" at bounding box center [356, 130] width 456 height 189
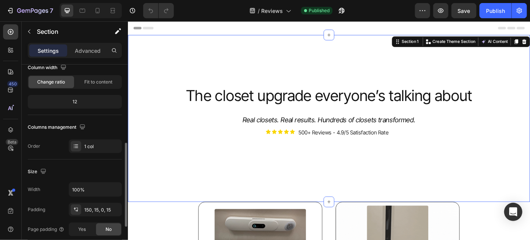
scroll to position [103, 0]
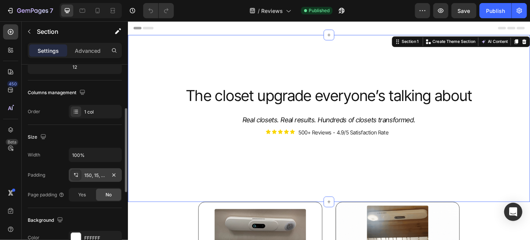
click at [79, 172] on div at bounding box center [76, 175] width 11 height 11
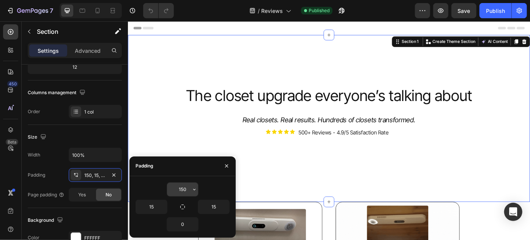
click at [184, 186] on input "150" at bounding box center [182, 190] width 31 height 14
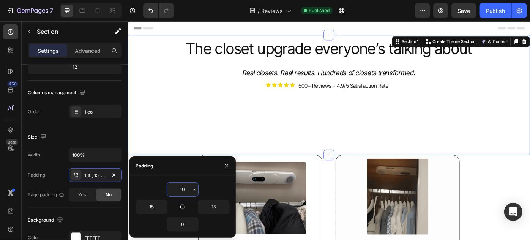
type input "100"
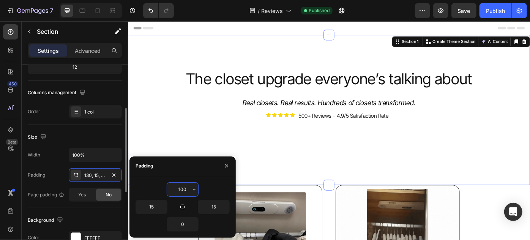
click at [93, 138] on div "Size" at bounding box center [75, 137] width 94 height 12
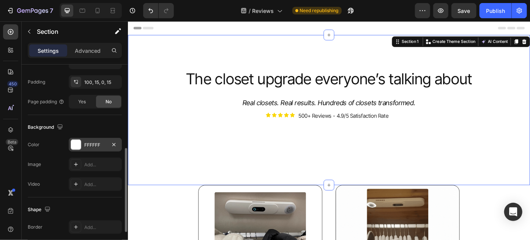
scroll to position [127, 0]
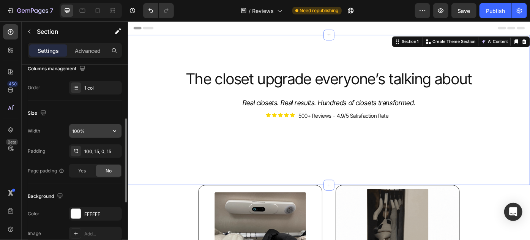
click at [87, 129] on input "100%" at bounding box center [95, 131] width 52 height 14
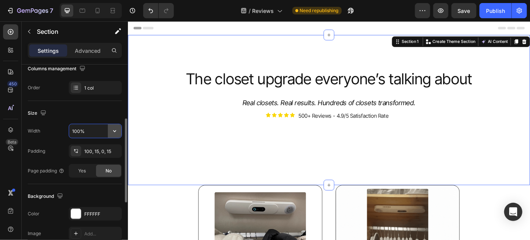
click at [117, 131] on icon "button" at bounding box center [115, 131] width 8 height 8
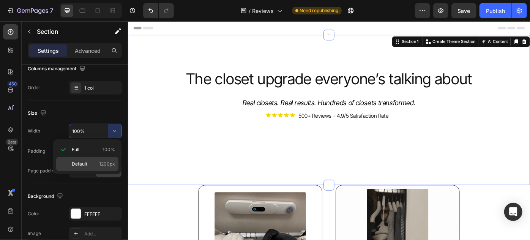
click at [101, 162] on span "1200px" at bounding box center [107, 164] width 16 height 7
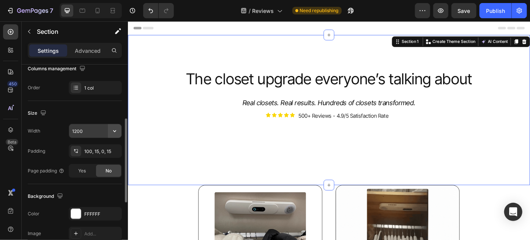
click at [109, 131] on button "button" at bounding box center [115, 131] width 14 height 14
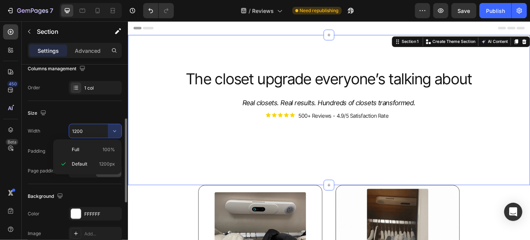
click at [100, 147] on p "Full 100%" at bounding box center [93, 149] width 43 height 7
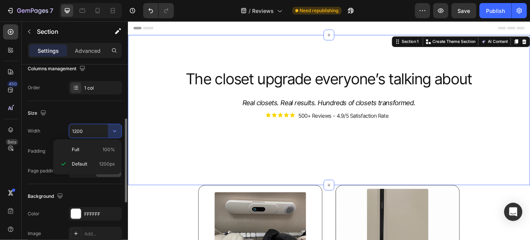
type input "100%"
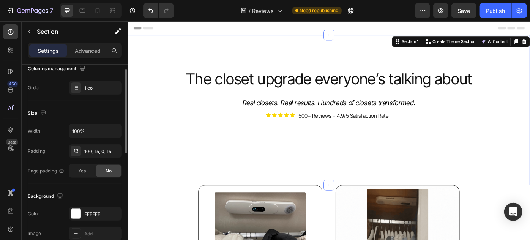
scroll to position [93, 0]
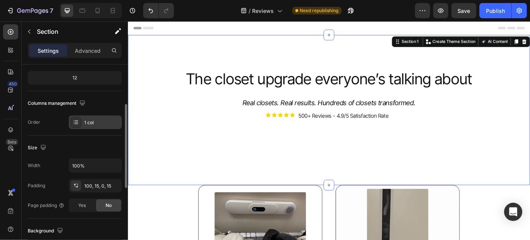
click at [96, 125] on div "1 col" at bounding box center [95, 122] width 53 height 14
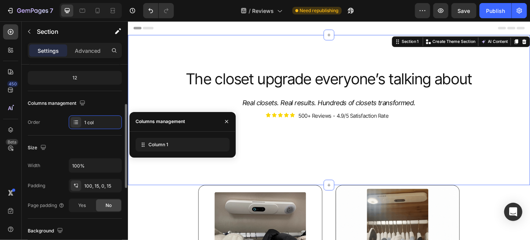
click at [98, 155] on div "Size Width 100% Padding 100, 15, 0, 15 Page padding Yes No" at bounding box center [75, 177] width 94 height 83
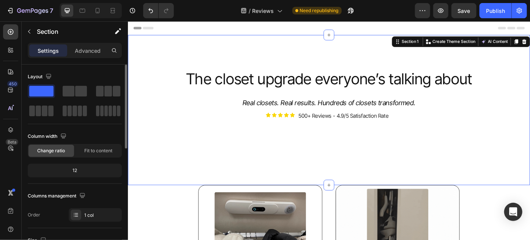
scroll to position [138, 0]
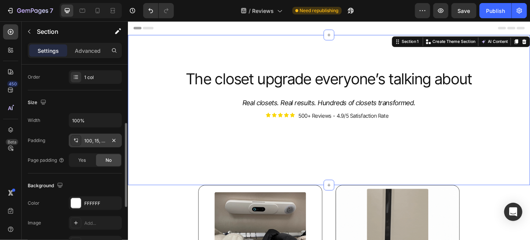
click at [90, 139] on div "100, 15, 0, 15" at bounding box center [95, 140] width 22 height 7
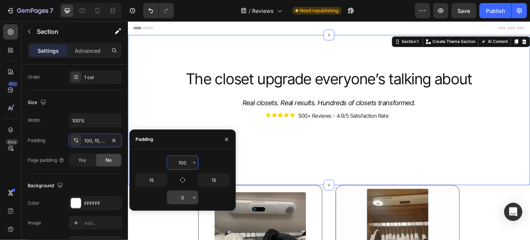
click at [184, 195] on input "0" at bounding box center [182, 198] width 31 height 14
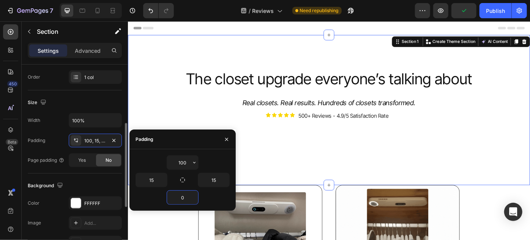
click at [86, 178] on div "Background The changes might be hidden by the video. Color FFFFFF Image Add... …" at bounding box center [75, 214] width 94 height 82
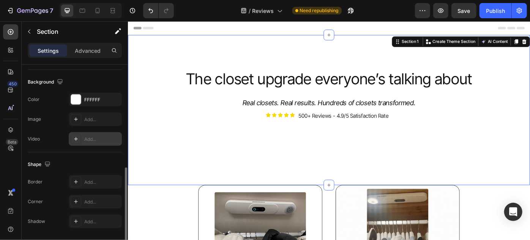
scroll to position [265, 0]
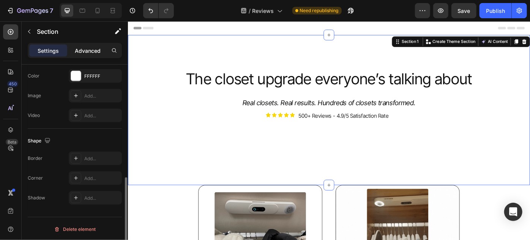
click at [78, 47] on p "Advanced" at bounding box center [88, 51] width 26 height 8
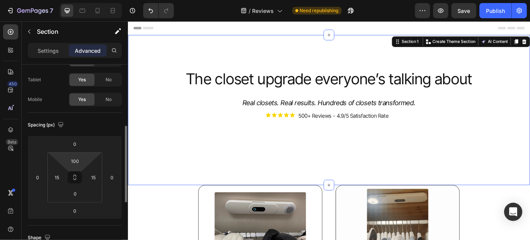
scroll to position [69, 0]
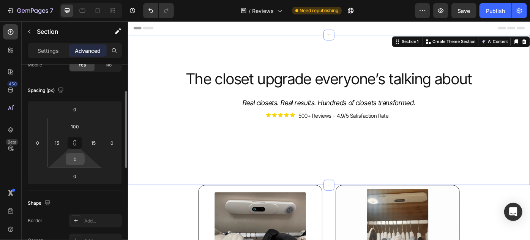
click at [74, 161] on input "0" at bounding box center [75, 158] width 15 height 11
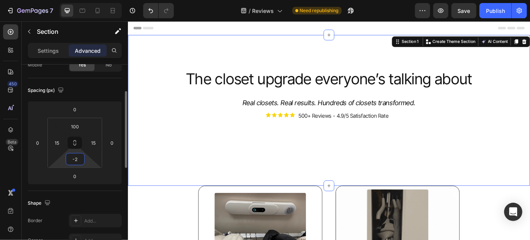
type input "-20"
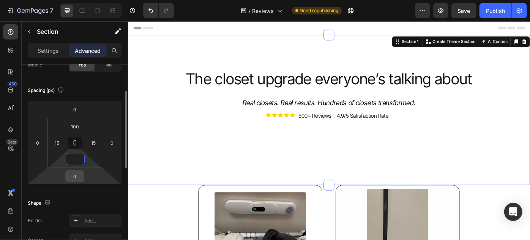
click at [77, 175] on input "0" at bounding box center [74, 175] width 15 height 11
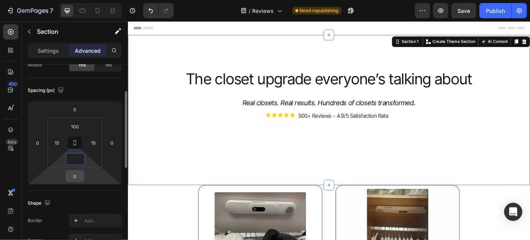
type input "0"
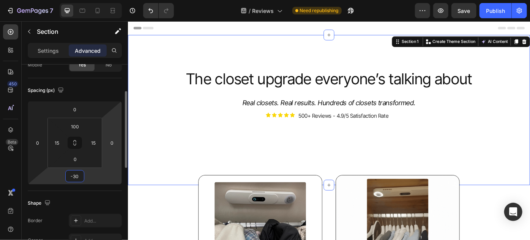
type input "0"
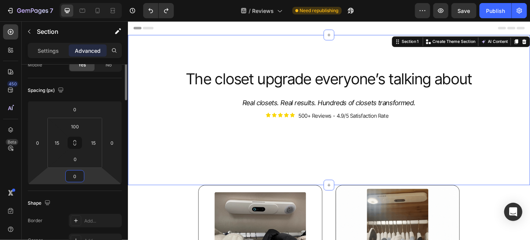
scroll to position [20, 0]
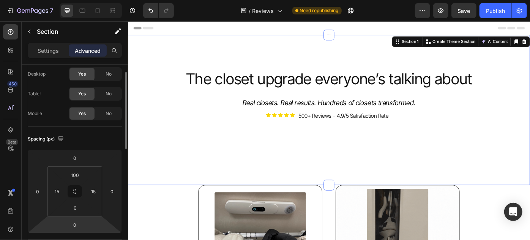
click at [104, 143] on div "Spacing (px)" at bounding box center [75, 139] width 94 height 12
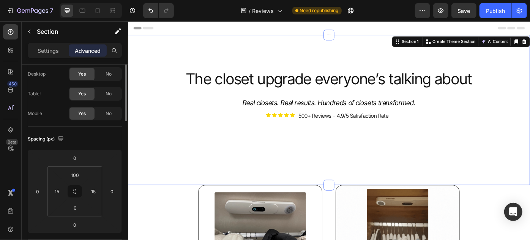
scroll to position [0, 0]
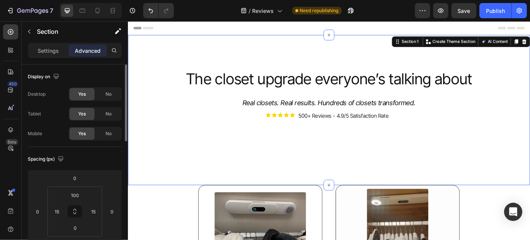
click at [221, 48] on div "The closet upgrade everyone’s talking about Heading The closet upgrade everyone…" at bounding box center [356, 121] width 456 height 170
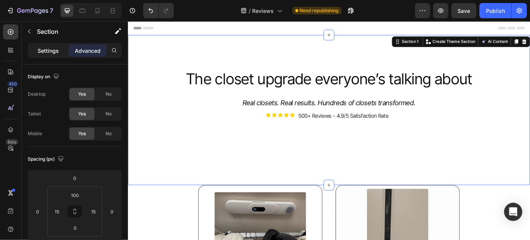
click at [53, 48] on p "Settings" at bounding box center [48, 51] width 21 height 8
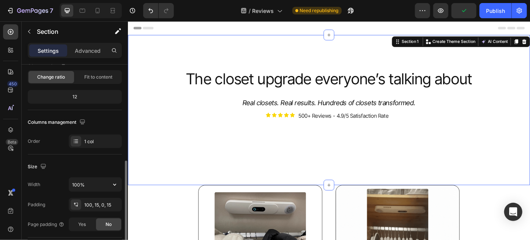
scroll to position [125, 0]
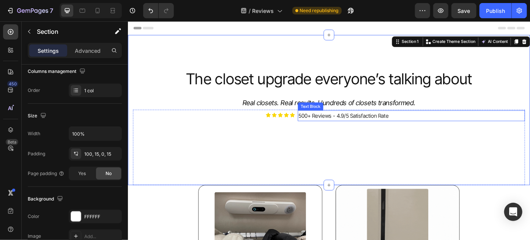
click at [384, 132] on p "500+ Reviews - 4.9/5 Satisfaction Rate" at bounding box center [449, 128] width 256 height 11
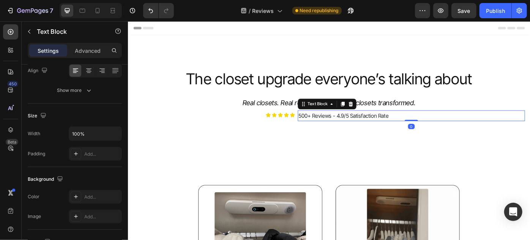
scroll to position [0, 0]
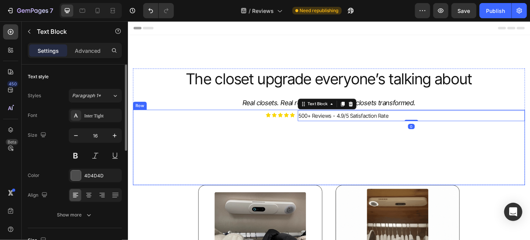
click at [329, 150] on div "500+ Reviews - 4.9/5 Satisfaction Rate Text Block 0 500+ Reviews - 4.9/5 Satisf…" at bounding box center [448, 163] width 257 height 85
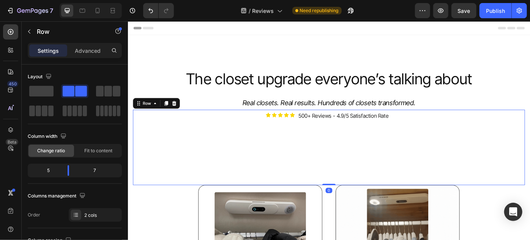
click at [367, 175] on div "500+ Reviews - 4.9/5 Satisfaction Rate Text Block 500+ Reviews - 4.9/5 Satisfac…" at bounding box center [448, 163] width 257 height 85
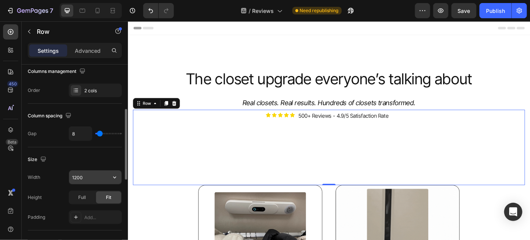
scroll to position [140, 0]
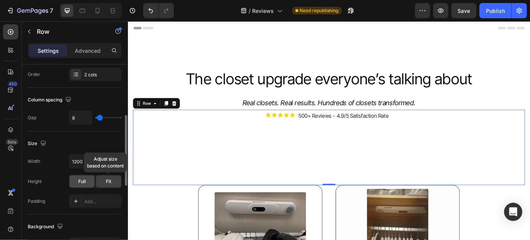
click at [85, 180] on span "Full" at bounding box center [82, 181] width 8 height 7
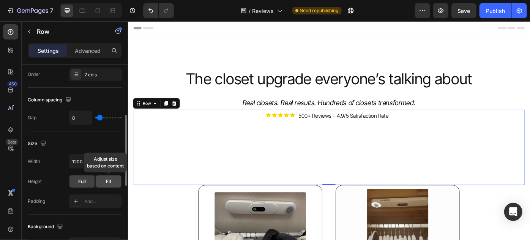
click at [110, 181] on span "Fit" at bounding box center [108, 181] width 5 height 7
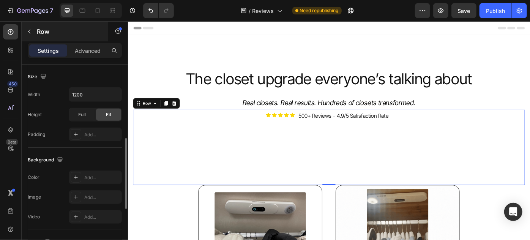
scroll to position [207, 0]
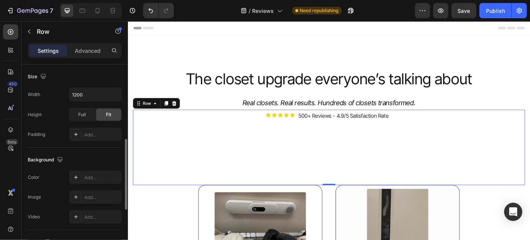
click at [262, 97] on h2 "The closet upgrade everyone’s talking about" at bounding box center [355, 86] width 444 height 24
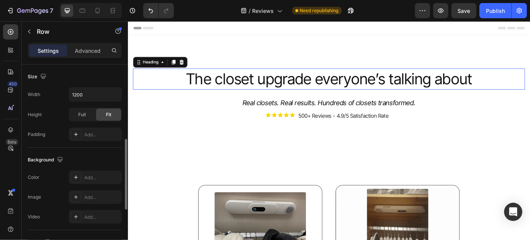
scroll to position [0, 0]
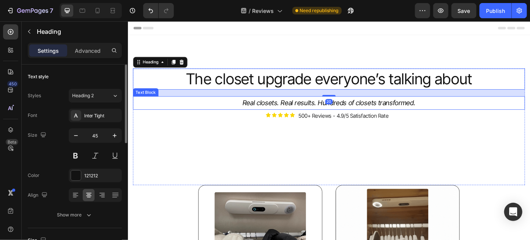
click at [273, 115] on p "Real closets. Real results. Hundreds of closets transformed." at bounding box center [355, 114] width 443 height 14
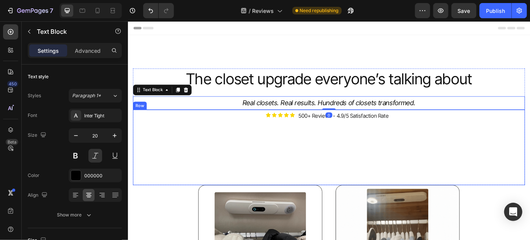
click at [289, 132] on div "Icon Icon Icon Icon Icon Icon List Icon Icon Icon Icon Icon Icon List Icon Icon…" at bounding box center [225, 163] width 184 height 85
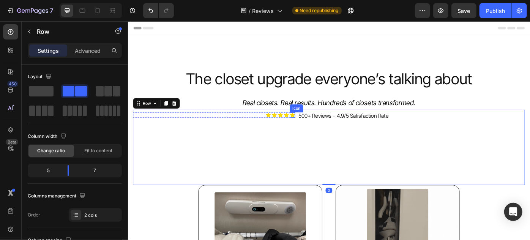
click at [325, 126] on span "500+ Reviews - 4.9/5 Satisfaction Rate" at bounding box center [372, 128] width 102 height 8
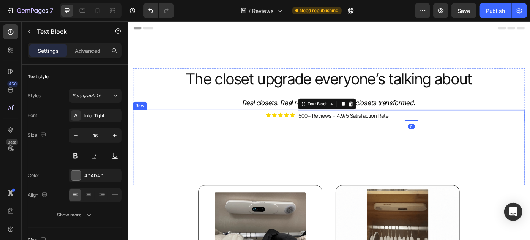
click at [303, 131] on div "Icon Icon Icon Icon Icon Icon List Icon Icon Icon Icon Icon Icon List Icon Icon…" at bounding box center [225, 163] width 184 height 85
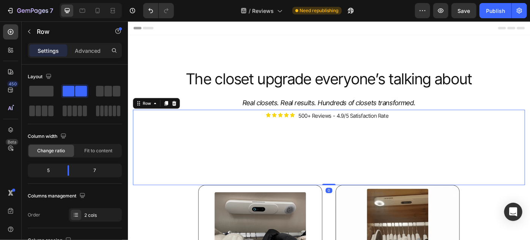
click at [306, 128] on div "Icon" at bounding box center [307, 127] width 6 height 6
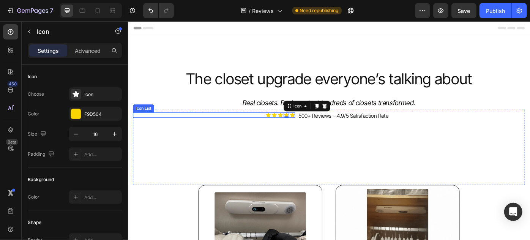
click at [277, 127] on div "Icon Icon Icon Icon 0 Icon" at bounding box center [225, 127] width 184 height 6
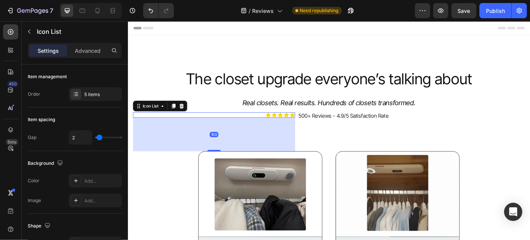
drag, startPoint x: 225, startPoint y: 205, endPoint x: 235, endPoint y: 167, distance: 39.6
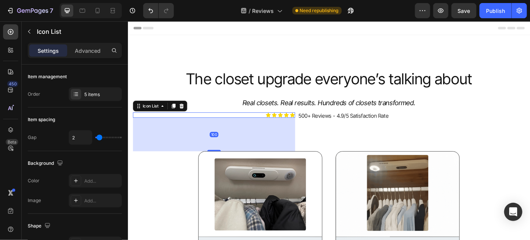
click at [235, 130] on div "100" at bounding box center [225, 130] width 184 height 0
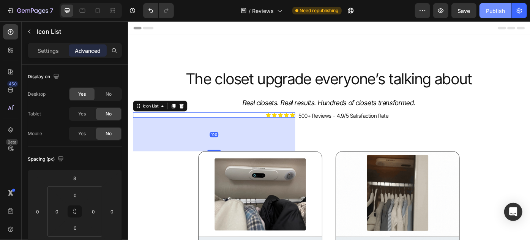
click at [486, 17] on button "Publish" at bounding box center [495, 10] width 32 height 15
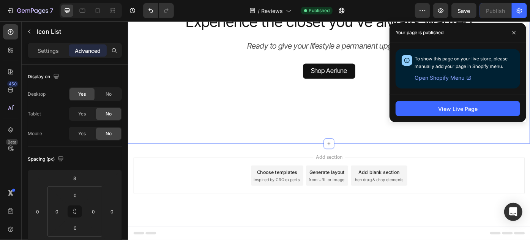
scroll to position [2956, 0]
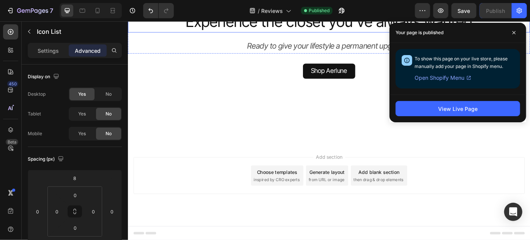
click at [347, 32] on span "Experience the closet you’ve always wanted" at bounding box center [355, 21] width 325 height 21
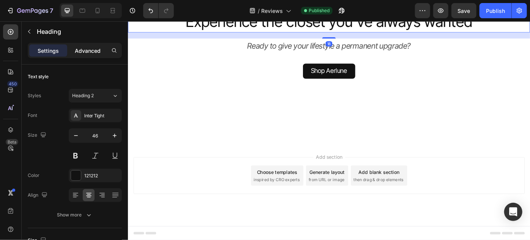
click at [91, 55] on div "Advanced" at bounding box center [88, 50] width 38 height 12
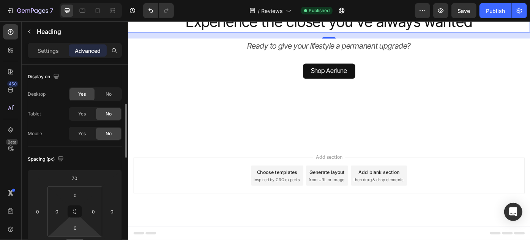
scroll to position [31, 0]
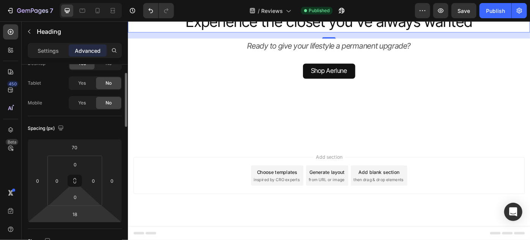
click at [75, 214] on input "18" at bounding box center [74, 213] width 15 height 11
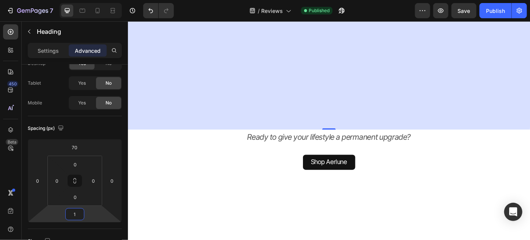
type input "15"
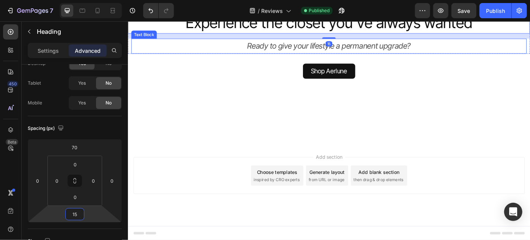
click at [311, 57] on p "Ready to give your lifestyle a permanent upgrade?" at bounding box center [355, 49] width 446 height 16
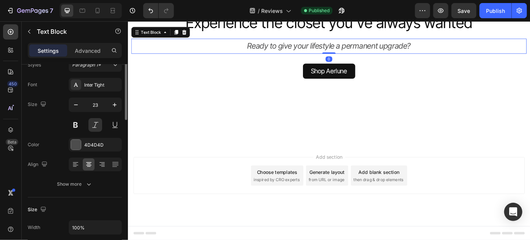
scroll to position [0, 0]
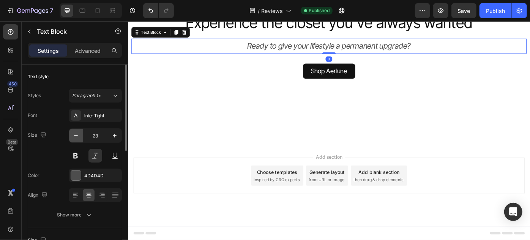
click at [71, 135] on button "button" at bounding box center [76, 136] width 14 height 14
type input "21"
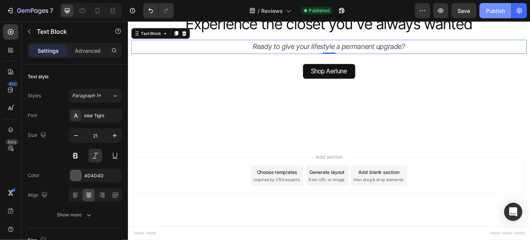
click at [496, 13] on div "Publish" at bounding box center [495, 11] width 19 height 8
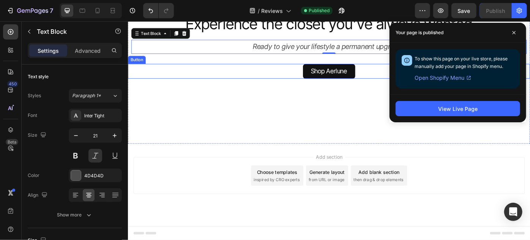
click at [409, 86] on div "Shop Aerlune Button" at bounding box center [356, 77] width 456 height 17
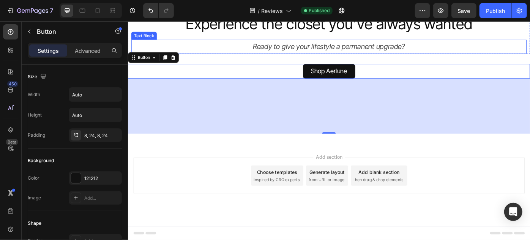
click at [378, 34] on span "Experience the closet you’ve always wanted" at bounding box center [355, 23] width 325 height 21
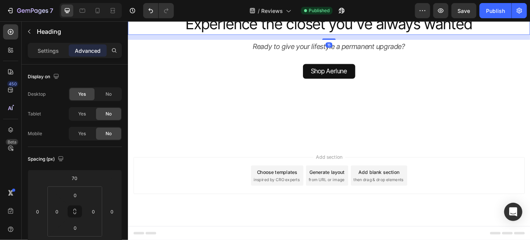
drag, startPoint x: 354, startPoint y: 123, endPoint x: 356, endPoint y: 118, distance: 4.6
click at [356, 42] on div "15" at bounding box center [356, 39] width 456 height 6
click at [356, 42] on div at bounding box center [355, 40] width 15 height 2
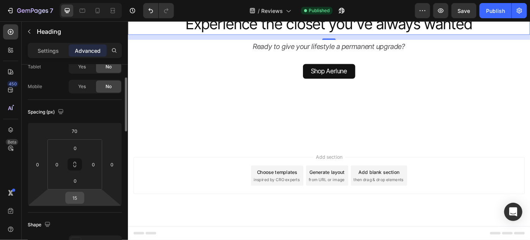
click at [74, 200] on input "15" at bounding box center [74, 197] width 15 height 11
type input "10"
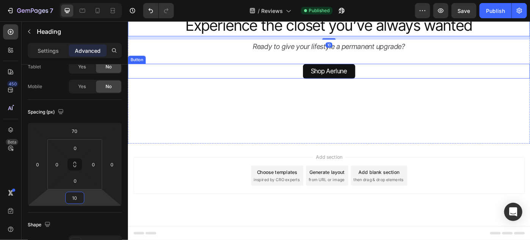
click at [383, 86] on div "Shop Aerlune Button" at bounding box center [356, 77] width 456 height 17
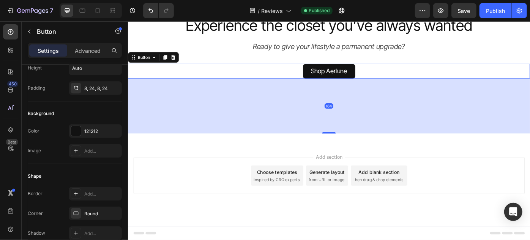
scroll to position [0, 0]
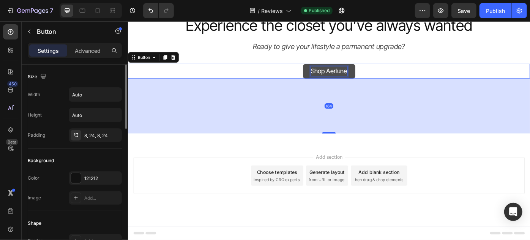
click at [341, 83] on p "Shop Aerlune" at bounding box center [355, 77] width 41 height 11
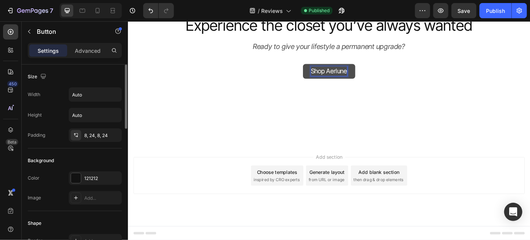
click at [341, 83] on p "Shop Aerlune" at bounding box center [355, 77] width 41 height 11
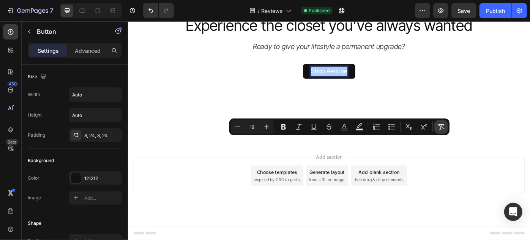
click at [438, 128] on icon "Editor contextual toolbar" at bounding box center [441, 127] width 8 height 8
type input "16"
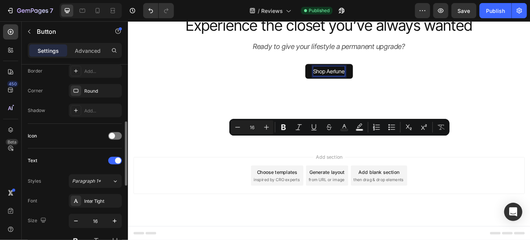
scroll to position [171, 0]
click at [115, 218] on icon "button" at bounding box center [115, 220] width 4 height 4
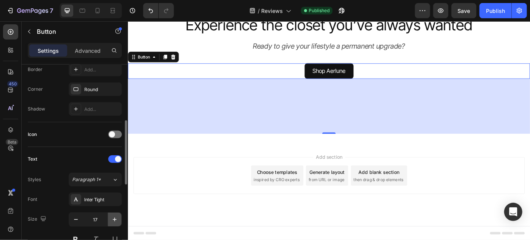
click at [115, 218] on icon "button" at bounding box center [115, 220] width 4 height 4
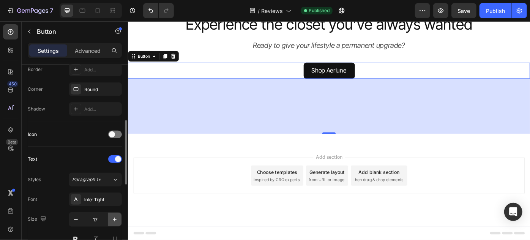
click at [115, 218] on icon "button" at bounding box center [115, 220] width 4 height 4
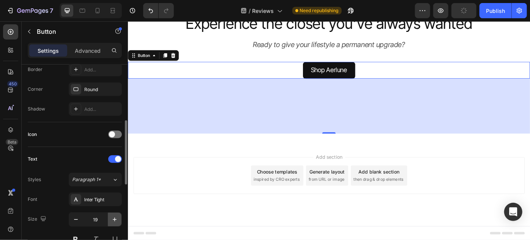
click at [115, 218] on icon "button" at bounding box center [115, 220] width 4 height 4
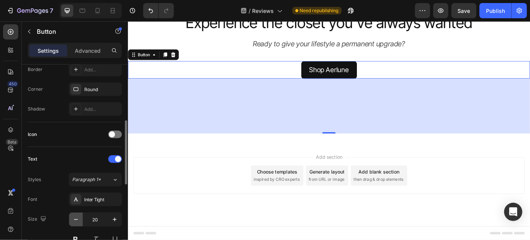
click at [77, 219] on icon "button" at bounding box center [76, 219] width 4 height 1
type input "19"
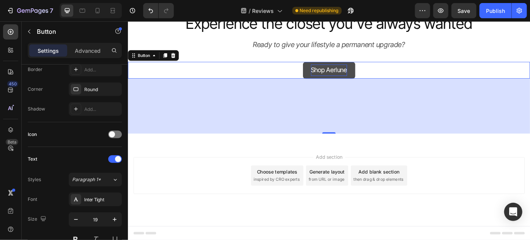
click at [352, 83] on p "Shop Aerlune" at bounding box center [355, 76] width 41 height 13
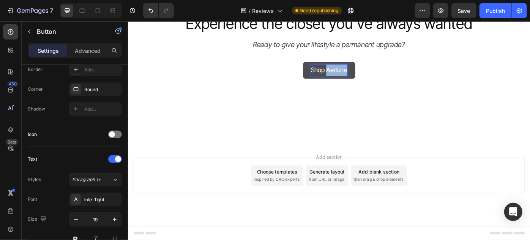
click at [352, 83] on p "Shop Aerlune" at bounding box center [355, 76] width 41 height 13
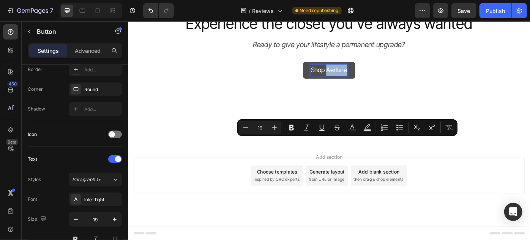
click at [352, 83] on p "Shop Aerlune" at bounding box center [355, 76] width 41 height 13
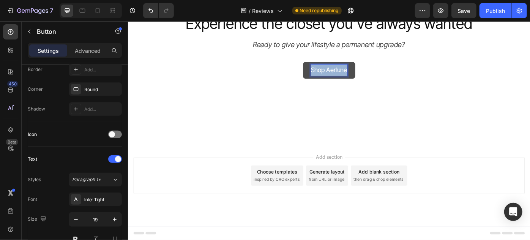
click at [352, 83] on p "Shop Aerlune" at bounding box center [355, 76] width 41 height 13
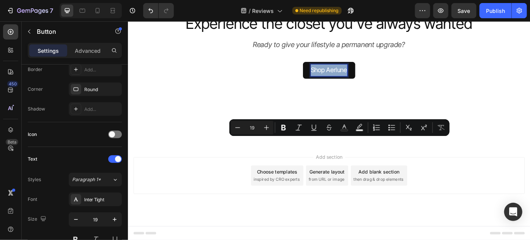
click at [267, 148] on div "Shop Aerlune Button 164" at bounding box center [356, 101] width 456 height 93
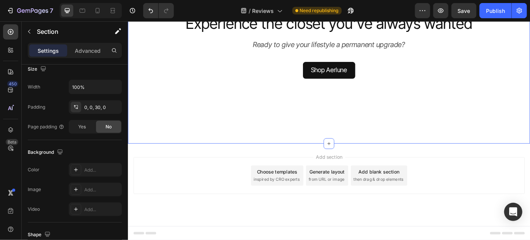
scroll to position [0, 0]
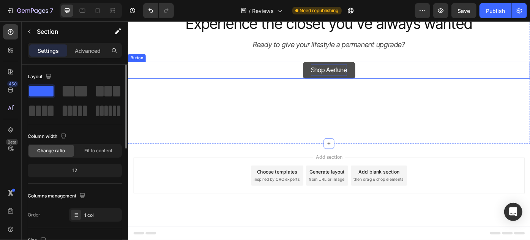
click at [351, 83] on p "Shop Aerlune" at bounding box center [355, 76] width 41 height 13
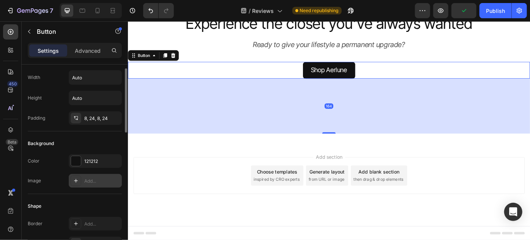
scroll to position [17, 0]
click at [76, 115] on icon at bounding box center [76, 118] width 6 height 6
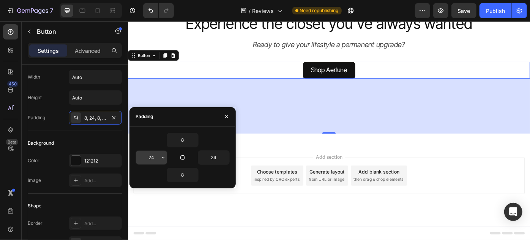
click at [148, 156] on input "24" at bounding box center [151, 158] width 31 height 14
type input "22"
click at [214, 160] on input "24" at bounding box center [213, 158] width 31 height 14
type input "22"
click at [184, 140] on input "8" at bounding box center [182, 140] width 31 height 14
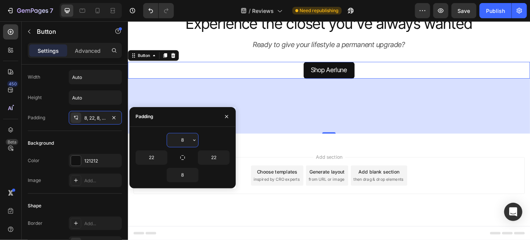
type input "7"
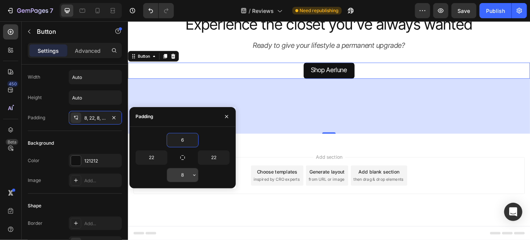
type input "6"
click at [182, 173] on input "8" at bounding box center [182, 175] width 31 height 14
type input "6"
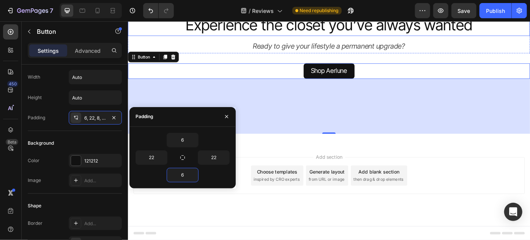
click at [357, 37] on h2 "Experience the closet you’ve always wanted" at bounding box center [356, 25] width 456 height 24
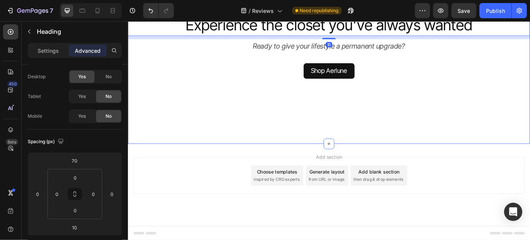
scroll to position [0, 0]
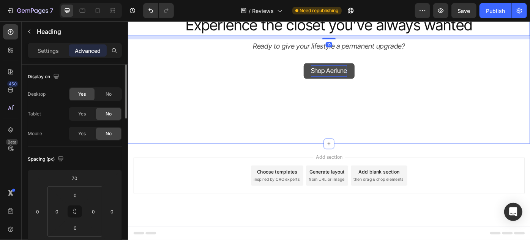
click at [359, 84] on p "Shop Aerlune" at bounding box center [355, 77] width 41 height 13
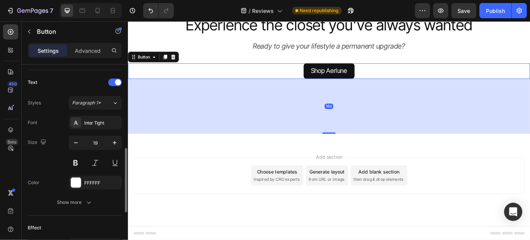
scroll to position [250, 0]
click at [116, 140] on icon "button" at bounding box center [115, 141] width 8 height 8
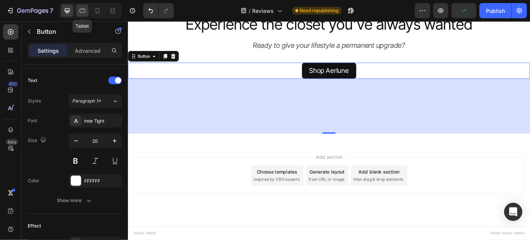
click at [83, 9] on icon at bounding box center [83, 11] width 6 height 4
type input "16"
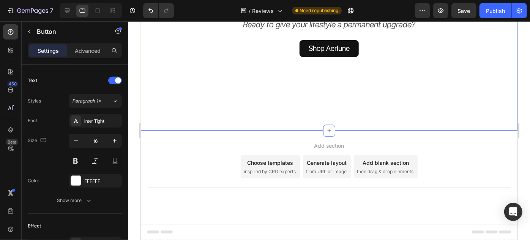
scroll to position [2625, 0]
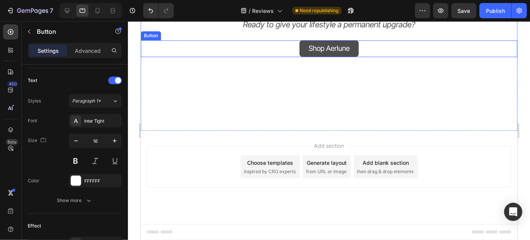
click at [352, 57] on link "Shop Aerlune" at bounding box center [328, 48] width 59 height 17
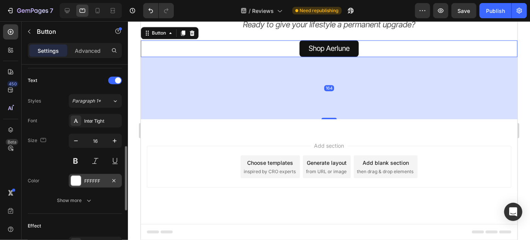
click at [107, 183] on div "FFFFFF" at bounding box center [95, 181] width 53 height 14
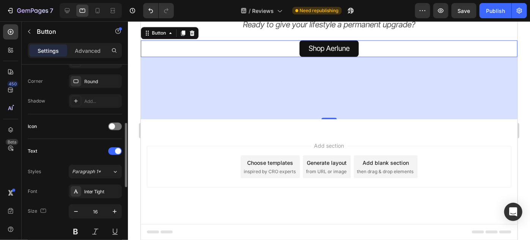
click at [90, 142] on div "Text Styles Paragraph 1* Font Inter Tight Size 16 Color FFFFFF Show more" at bounding box center [75, 211] width 94 height 145
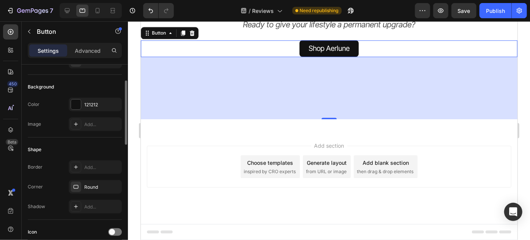
scroll to position [0, 0]
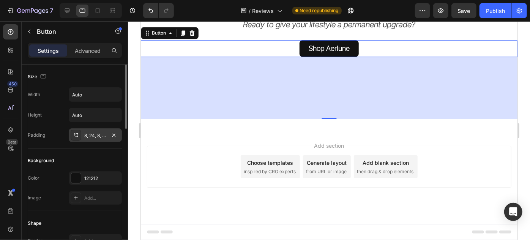
click at [96, 137] on div "8, 24, 8, 24" at bounding box center [95, 135] width 22 height 7
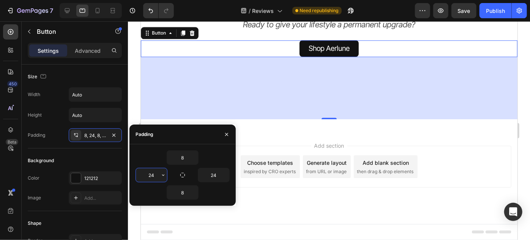
click at [147, 173] on input "24" at bounding box center [151, 175] width 31 height 14
type input "22"
click at [216, 175] on input "24" at bounding box center [213, 175] width 31 height 14
type input "22"
click at [187, 156] on input "8" at bounding box center [182, 158] width 31 height 14
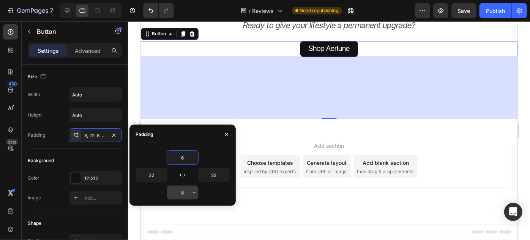
type input "6"
click at [178, 194] on input "8" at bounding box center [182, 193] width 31 height 14
type input "6"
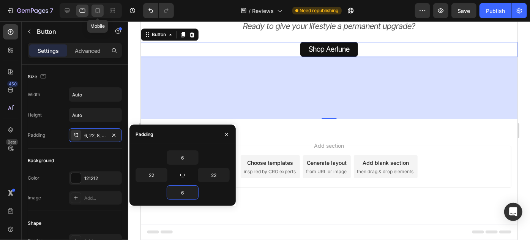
click at [96, 13] on icon at bounding box center [98, 10] width 4 height 5
type input "14"
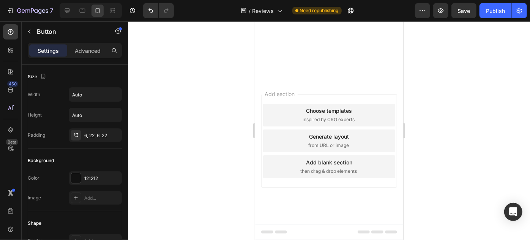
scroll to position [3018, 0]
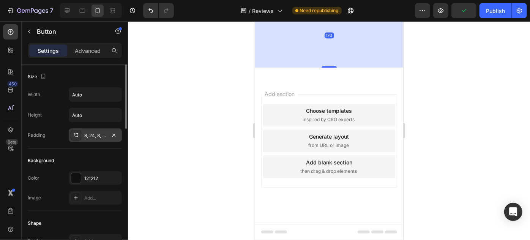
click at [96, 133] on div "8, 24, 8, 24" at bounding box center [95, 135] width 22 height 7
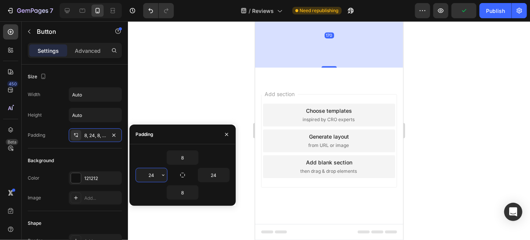
click at [148, 175] on input "24" at bounding box center [151, 175] width 31 height 14
type input "20"
click at [210, 174] on input "24" at bounding box center [213, 175] width 31 height 14
type input "20"
click at [179, 159] on input "8" at bounding box center [182, 158] width 31 height 14
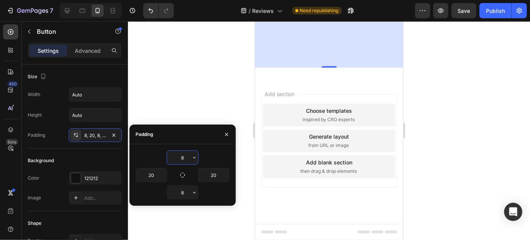
scroll to position [3133, 0]
type input "10"
click at [180, 194] on input "8" at bounding box center [182, 193] width 31 height 14
type input "8"
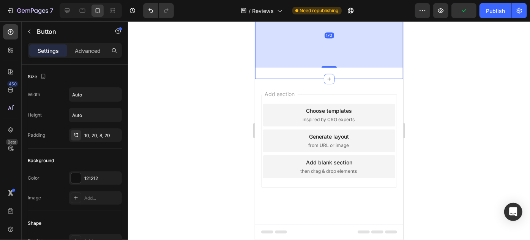
click at [381, 67] on div "Shop Aerlune Button 170" at bounding box center [329, 21] width 148 height 93
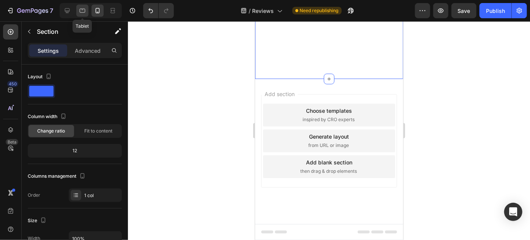
click at [83, 12] on icon at bounding box center [83, 11] width 8 height 8
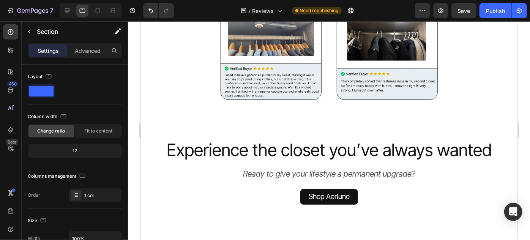
scroll to position [2478, 0]
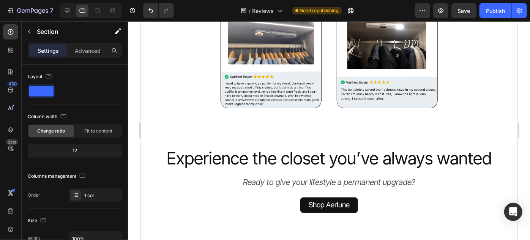
click at [314, 175] on p "Ready to give your lifestyle a permanent upgrade?" at bounding box center [328, 182] width 367 height 14
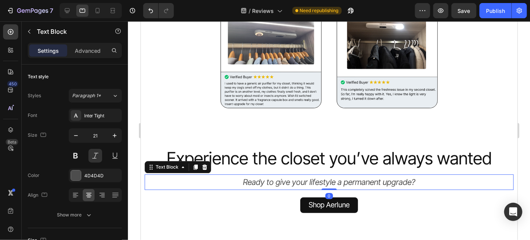
click at [314, 175] on p "Ready to give your lifestyle a permanent upgrade?" at bounding box center [328, 182] width 367 height 14
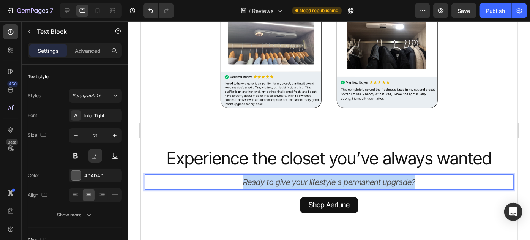
click at [314, 175] on p "Ready to give your lifestyle a permanent upgrade?" at bounding box center [328, 182] width 367 height 14
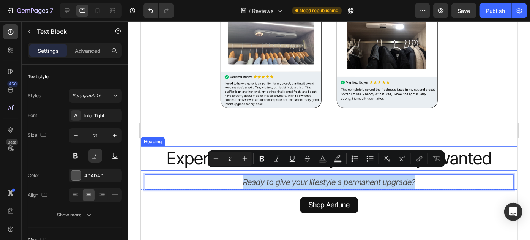
click at [175, 152] on span "Experience the closet you’ve always wanted" at bounding box center [328, 157] width 325 height 21
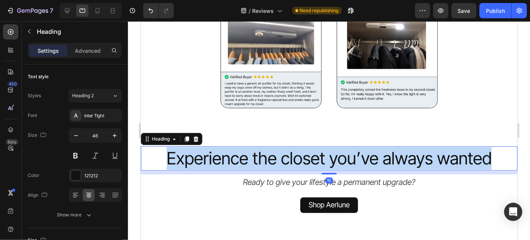
click at [175, 152] on span "Experience the closet you’ve always wanted" at bounding box center [328, 157] width 325 height 21
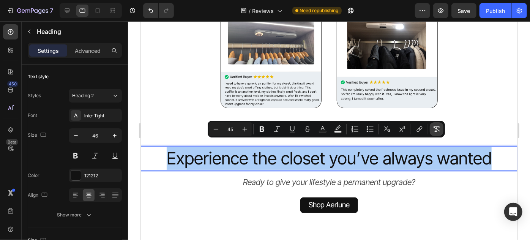
click at [436, 127] on icon "Editor contextual toolbar" at bounding box center [437, 129] width 8 height 8
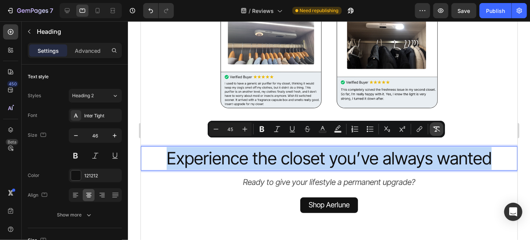
type input "46"
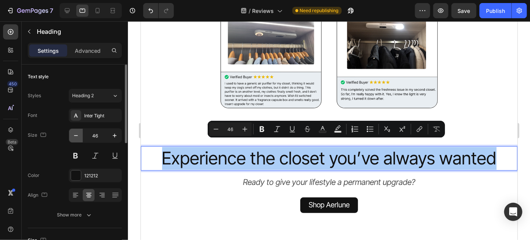
click at [77, 133] on icon "button" at bounding box center [76, 136] width 8 height 8
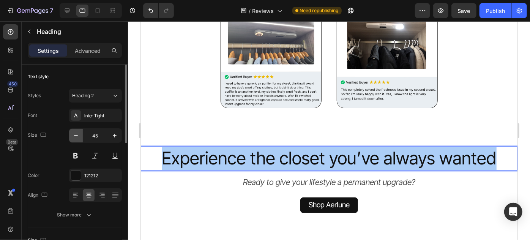
click at [77, 133] on icon "button" at bounding box center [76, 136] width 8 height 8
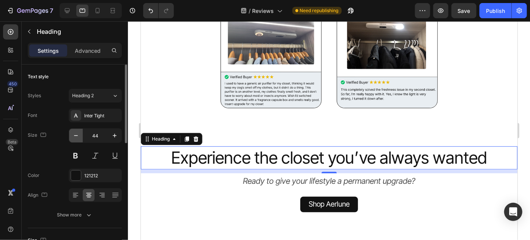
click at [77, 133] on icon "button" at bounding box center [76, 136] width 8 height 8
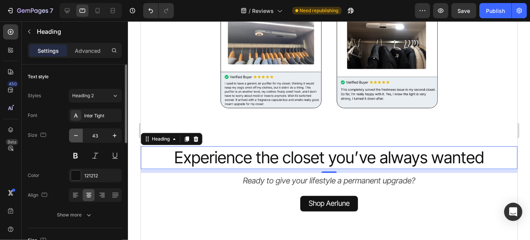
type input "42"
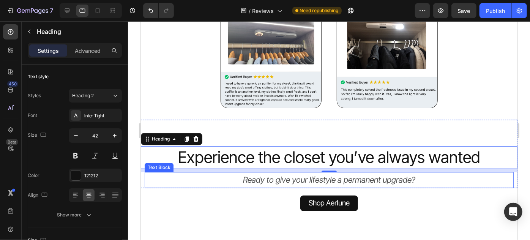
click at [289, 173] on p "Ready to give your lifestyle a permanent upgrade?" at bounding box center [328, 179] width 367 height 14
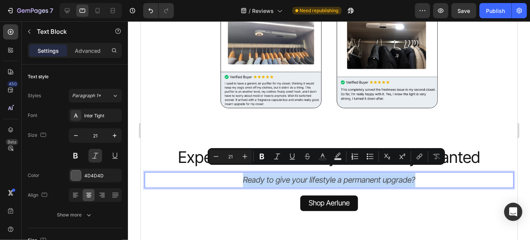
click at [289, 173] on p "Ready to give your lifestyle a permanent upgrade?" at bounding box center [328, 179] width 367 height 14
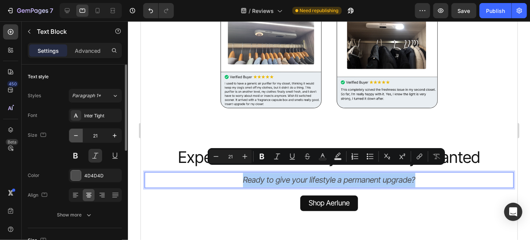
click at [71, 136] on button "button" at bounding box center [76, 136] width 14 height 14
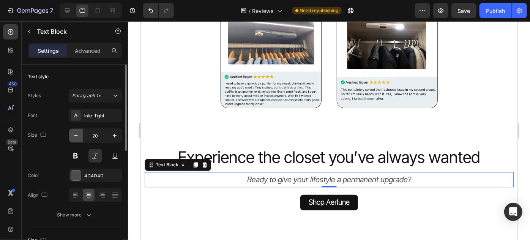
click at [73, 136] on icon "button" at bounding box center [76, 136] width 8 height 8
type input "19"
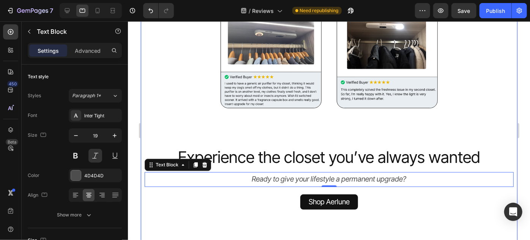
click at [364, 150] on p "Experience the closet you’ve always wanted" at bounding box center [328, 157] width 375 height 21
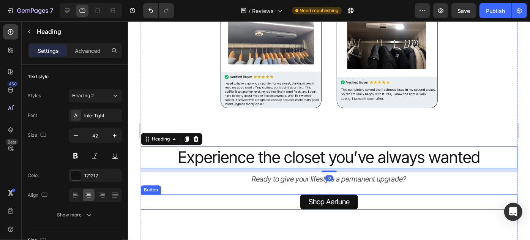
click at [388, 202] on div "Shop Aerlune Button" at bounding box center [328, 202] width 377 height 16
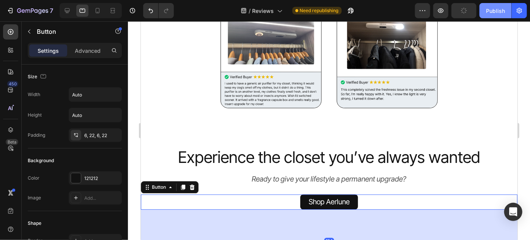
click at [496, 11] on div "Publish" at bounding box center [495, 11] width 19 height 8
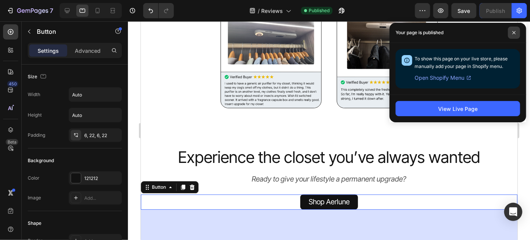
click at [514, 30] on span at bounding box center [514, 33] width 12 height 12
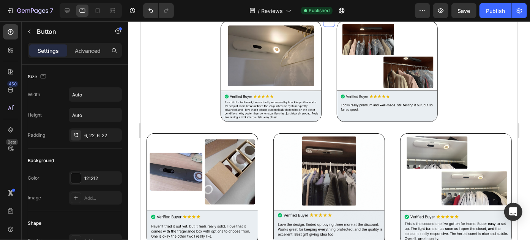
scroll to position [325, 0]
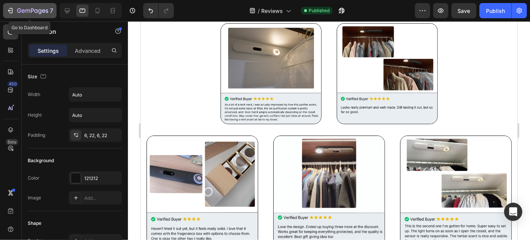
click at [16, 11] on div "7" at bounding box center [29, 10] width 47 height 9
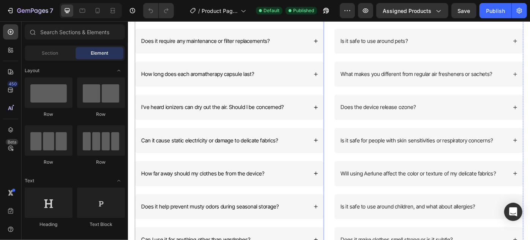
scroll to position [1691, 0]
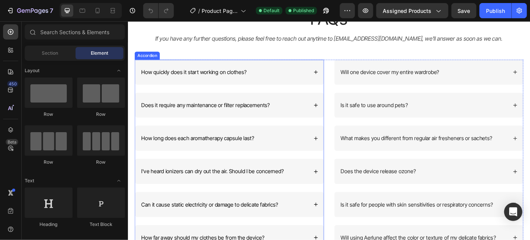
click at [284, 72] on div "How quickly does it start working on clothes?" at bounding box center [243, 78] width 214 height 28
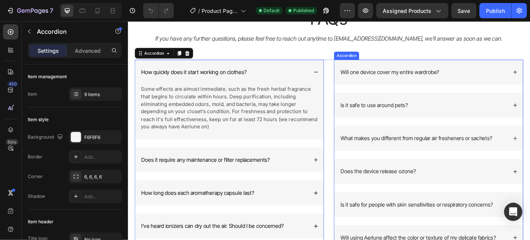
click at [493, 73] on div "Will one device cover my entire wardrobe?" at bounding box center [462, 78] width 190 height 10
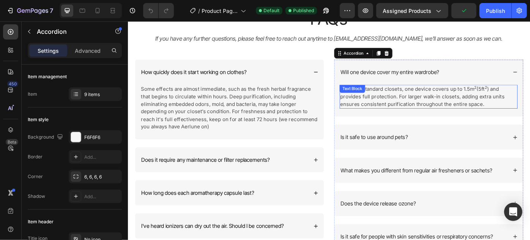
click at [433, 110] on p "For most standard closets, one device covers up to 1.5m 2 (5ft 2 ) and provides…" at bounding box center [468, 106] width 200 height 26
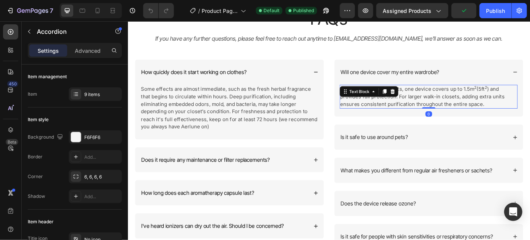
click at [433, 110] on p "For most standard closets, one device covers up to 1.5m 2 (5ft 2 ) and provides…" at bounding box center [468, 106] width 200 height 26
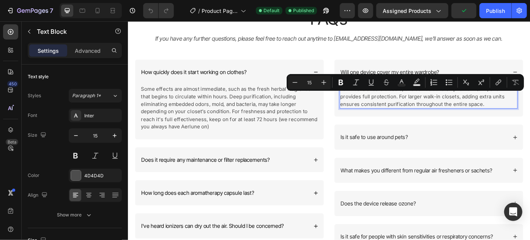
click at [409, 110] on p "For most standard closets, one device covers up to 1.5m 2 (5ft 2 ) and provides…" at bounding box center [468, 106] width 200 height 26
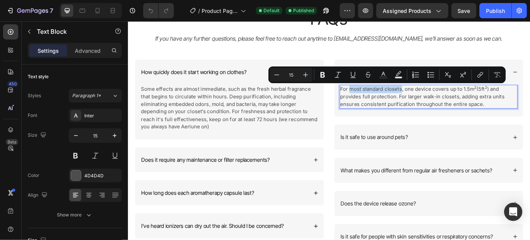
drag, startPoint x: 436, startPoint y: 97, endPoint x: 376, endPoint y: 101, distance: 60.1
click at [376, 101] on p "For most standard closets, one device covers up to 1.5m 2 (5ft 2 ) and provides…" at bounding box center [468, 106] width 200 height 26
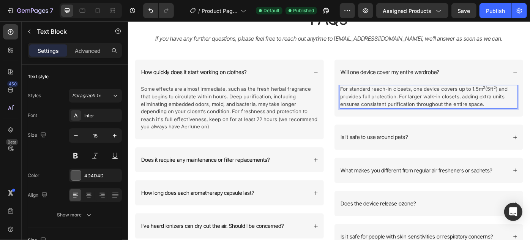
click at [391, 105] on p "For standard reach-in closets, one device covers up to 1.5m 2 (5ft 2 ) and prov…" at bounding box center [468, 106] width 200 height 26
click at [437, 108] on p "For standard reach-in closets, one device covers up to 1.5m 2 (5ft 2 ) and prov…" at bounding box center [468, 106] width 200 height 26
click at [447, 107] on p "For standard reach-in closets, one device covers up to 1.5m 2 (5ft 2 ) and prov…" at bounding box center [468, 106] width 200 height 26
click at [446, 107] on p "For standard reach-in closets, one device covers up to 1.5m 2 (5ft 2 ) and prov…" at bounding box center [468, 106] width 200 height 26
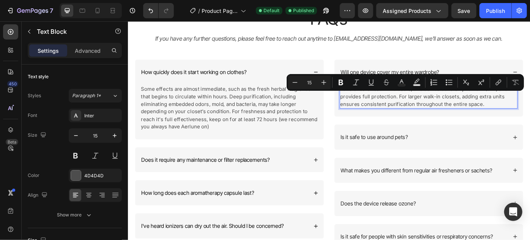
click at [462, 107] on p "For standard reach-in closets, one device covers up to 1.5m 2 (5ft 2 ) and prov…" at bounding box center [468, 106] width 200 height 26
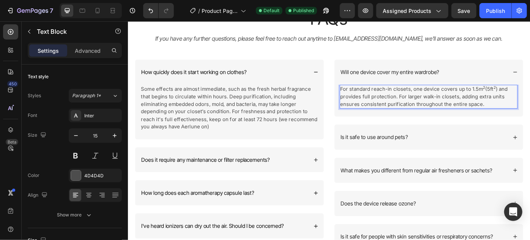
click at [451, 107] on p "For standard reach-in closets, one device covers up to 1.5m 2 (5ft 2 ) and prov…" at bounding box center [468, 106] width 200 height 26
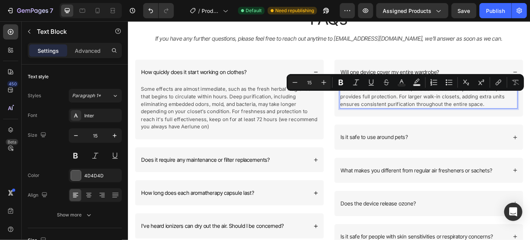
click at [478, 105] on p "For standard reach-in closets, one device covers up to 1.5m 2 (5ft 2 ) and prov…" at bounding box center [468, 106] width 200 height 26
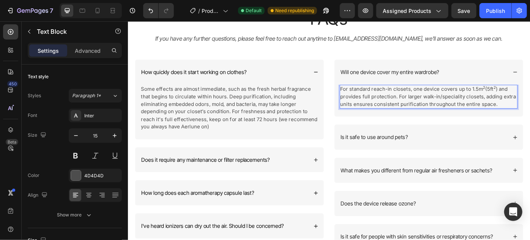
click at [493, 105] on p "For standard reach-in closets, one device covers up to 1.5m 2 (5ft 2 ) and prov…" at bounding box center [468, 106] width 200 height 26
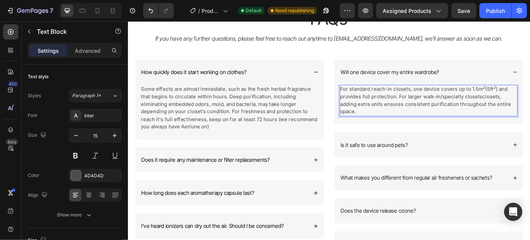
click at [512, 106] on p "For standard reach-in closets, one device covers up to 1.5m 2 (5ft 2 ) and prov…" at bounding box center [468, 110] width 200 height 34
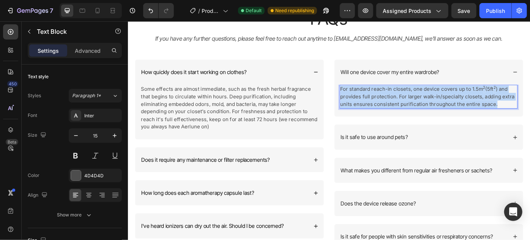
copy p "For standard reach-in closets, one device covers up to 1.5m 2 (5ft 2 ) and prov…"
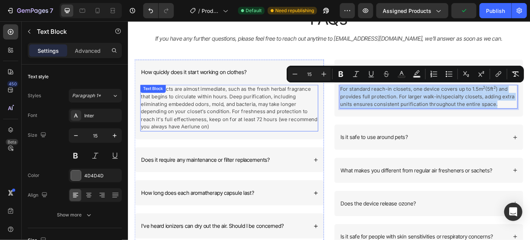
click at [211, 131] on p "Some effects are almost immediate, such as the fresh herbal fragrance that begi…" at bounding box center [242, 118] width 200 height 51
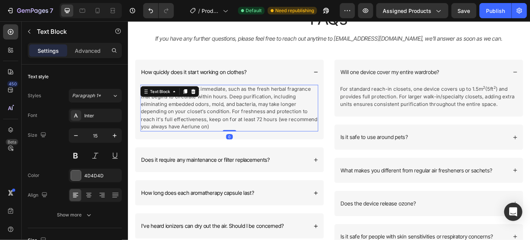
click at [247, 66] on div "How quickly does it start working on clothes?" at bounding box center [243, 78] width 214 height 28
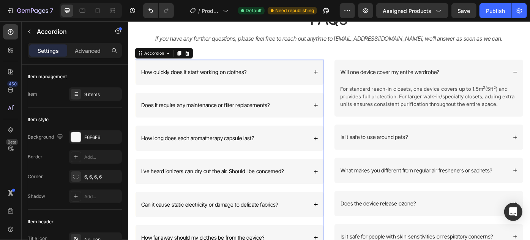
click at [302, 77] on div "How quickly does it start working on clothes?" at bounding box center [237, 78] width 190 height 10
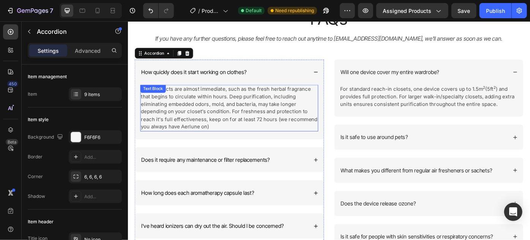
click at [259, 112] on p "Some effects are almost immediate, such as the fresh herbal fragrance that begi…" at bounding box center [242, 118] width 200 height 51
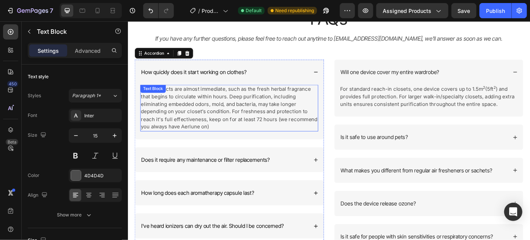
click at [259, 112] on p "Some effects are almost immediate, such as the fresh herbal fragrance that begi…" at bounding box center [242, 118] width 200 height 51
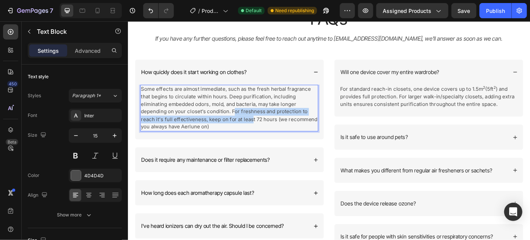
drag, startPoint x: 246, startPoint y: 122, endPoint x: 266, endPoint y: 130, distance: 21.6
click at [266, 130] on p "Some effects are almost immediate, such as the fresh herbal fragrance that begi…" at bounding box center [242, 118] width 200 height 51
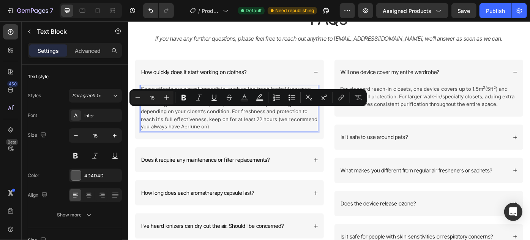
click at [257, 136] on p "Some effects are almost immediate, such as the fresh herbal fragrance that begi…" at bounding box center [242, 118] width 200 height 51
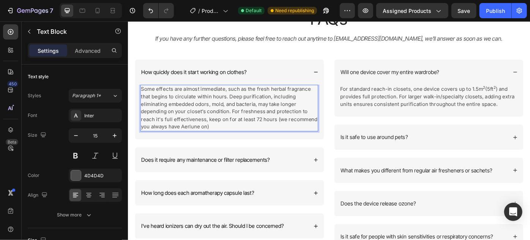
click at [175, 130] on p "Some effects are almost immediate, such as the fresh herbal fragrance that begi…" at bounding box center [242, 118] width 200 height 51
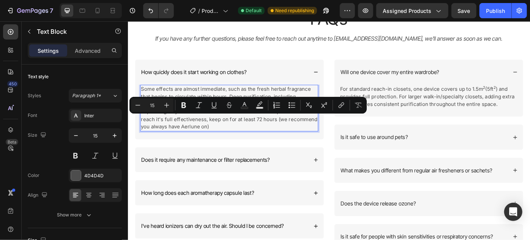
click at [237, 132] on p "Some effects are almost immediate, such as the fresh herbal fragrance that begi…" at bounding box center [242, 118] width 200 height 51
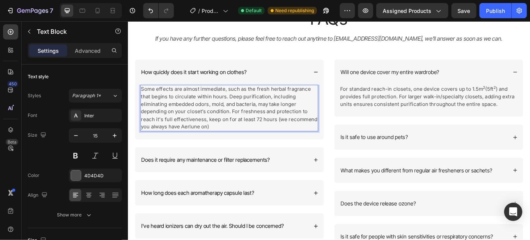
click at [276, 132] on p "Some effects are almost immediate, such as the fresh herbal fragrance that begi…" at bounding box center [242, 118] width 200 height 51
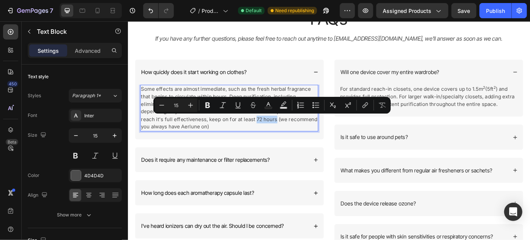
click at [286, 132] on p "Some effects are almost immediate, such as the fresh herbal fragrance that begi…" at bounding box center [242, 118] width 200 height 51
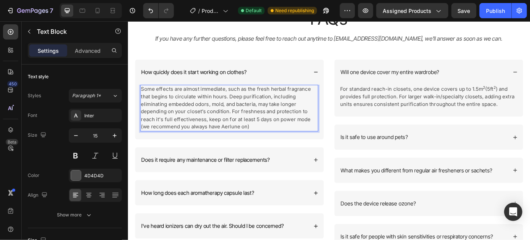
click at [219, 131] on p "Some effects are almost immediate, such as the fresh herbal fragrance that begi…" at bounding box center [242, 118] width 200 height 51
click at [237, 132] on p "Some effects are almost immediate, such as the fresh herbal fragrance that begi…" at bounding box center [242, 118] width 200 height 51
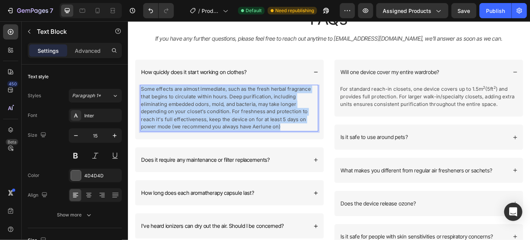
copy p "Some effects are almost immediate, such as the fresh herbal fragrance that begi…"
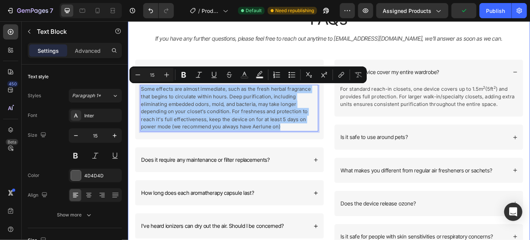
click at [174, 56] on div "FAQs Heading FAQs Heading FAQs Heading If you have any further questions, pleas…" at bounding box center [355, 233] width 440 height 456
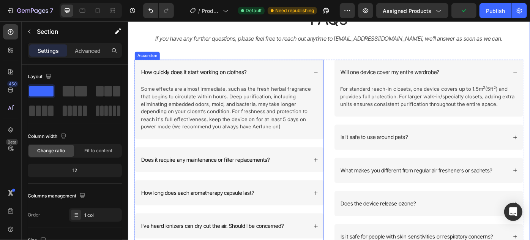
click at [335, 81] on div "How quickly does it start working on clothes?" at bounding box center [243, 78] width 214 height 28
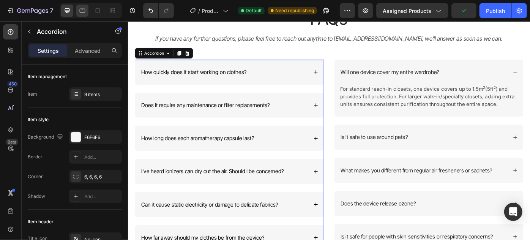
click at [83, 13] on icon at bounding box center [83, 11] width 8 height 8
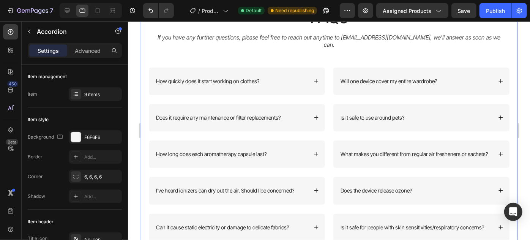
scroll to position [1664, 0]
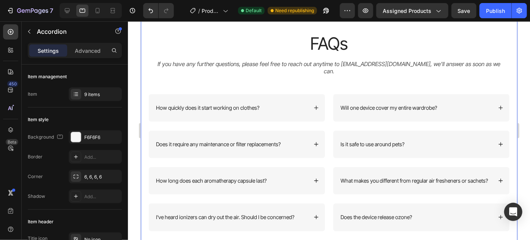
click at [288, 81] on div "FAQs Heading FAQs Heading FAQs Heading If you have any further questions, pleas…" at bounding box center [328, 229] width 361 height 394
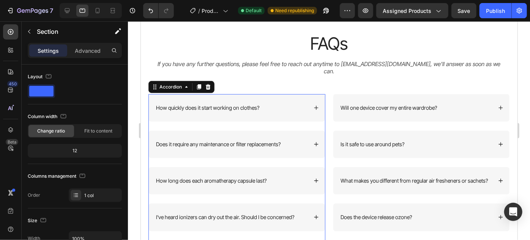
click at [284, 107] on div "How quickly does it start working on clothes?" at bounding box center [236, 107] width 176 height 27
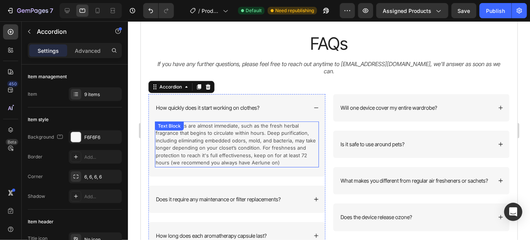
click at [247, 128] on p "Some effects are almost immediate, such as the fresh herbal fragrance that begi…" at bounding box center [236, 144] width 162 height 44
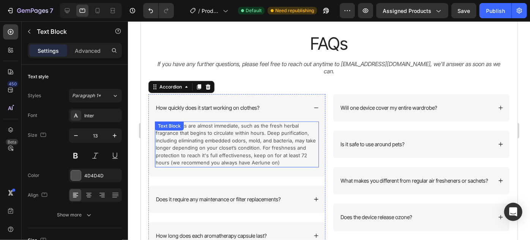
click at [247, 128] on p "Some effects are almost immediate, such as the fresh herbal fragrance that begi…" at bounding box center [236, 144] width 162 height 44
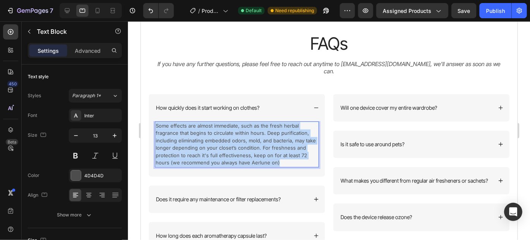
click at [247, 128] on p "Some effects are almost immediate, such as the fresh herbal fragrance that begi…" at bounding box center [236, 144] width 162 height 44
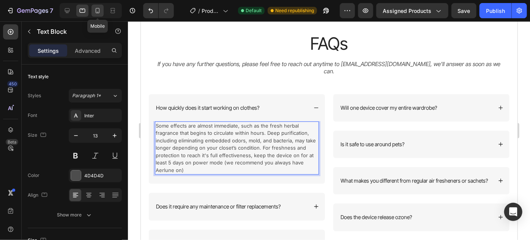
click at [96, 12] on icon at bounding box center [98, 11] width 8 height 8
type input "14"
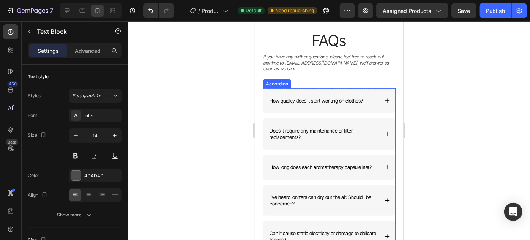
scroll to position [1638, 0]
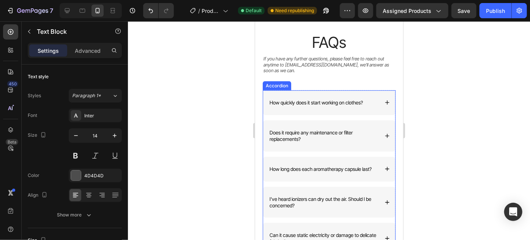
click at [372, 98] on div "How quickly does it start working on clothes?" at bounding box center [323, 102] width 110 height 9
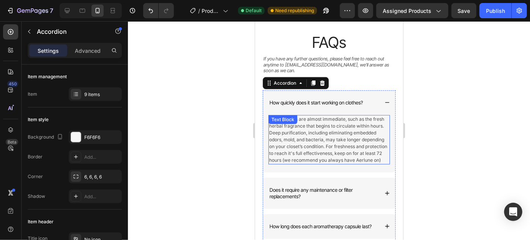
click at [314, 118] on p "Some effects are almost immediate, such as the fresh herbal fragrance that begi…" at bounding box center [329, 139] width 120 height 48
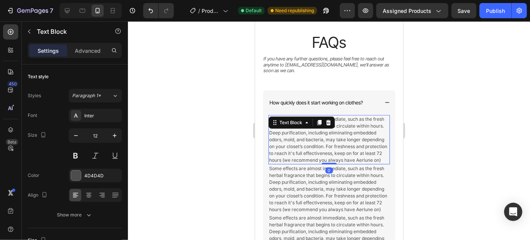
click at [321, 128] on p "Some effects are almost immediate, such as the fresh herbal fragrance that begi…" at bounding box center [329, 139] width 120 height 48
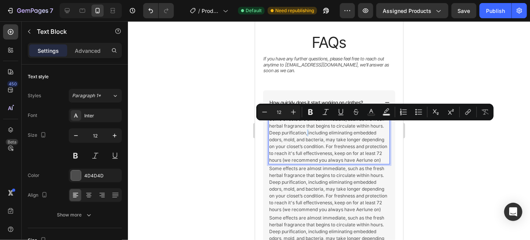
click at [385, 165] on div "Some effects are almost immediate, such as the fresh herbal fragrance that begi…" at bounding box center [329, 193] width 132 height 156
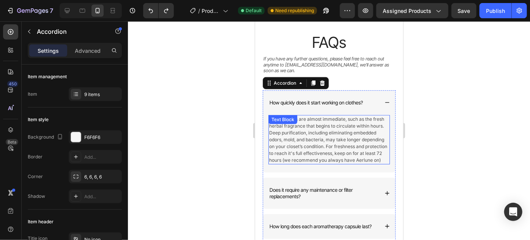
click at [337, 137] on p "Some effects are almost immediate, such as the fresh herbal fragrance that begi…" at bounding box center [329, 139] width 120 height 48
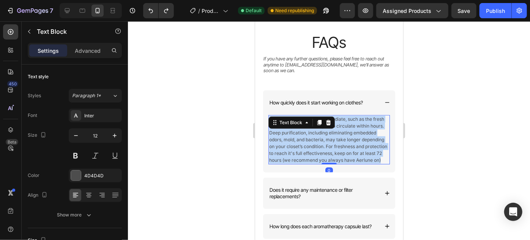
click at [337, 137] on p "Some effects are almost immediate, such as the fresh herbal fragrance that begi…" at bounding box center [329, 139] width 120 height 48
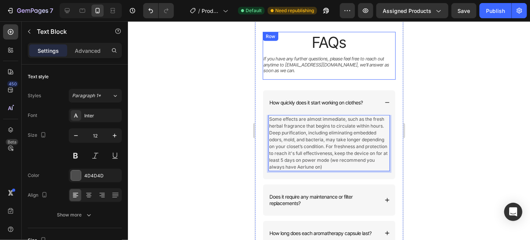
click at [269, 72] on div "FAQs Heading FAQs Heading FAQs Heading If you have any further questions, pleas…" at bounding box center [328, 56] width 133 height 48
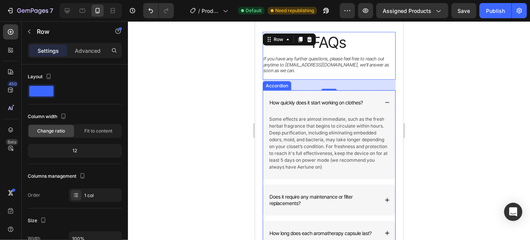
click at [377, 96] on div "How quickly does it start working on clothes?" at bounding box center [329, 102] width 132 height 25
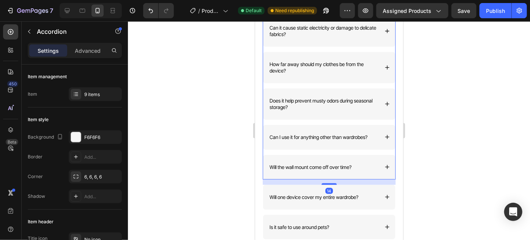
scroll to position [1949, 0]
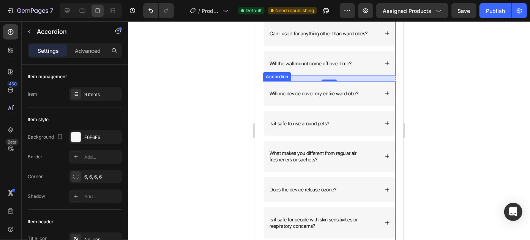
click at [374, 88] on div "Will one device cover my entire wardrobe?" at bounding box center [329, 93] width 132 height 25
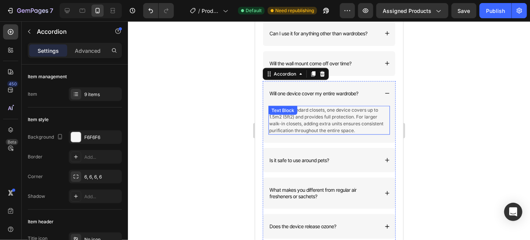
click at [324, 116] on p "For most standard closets, one device covers up to 1.5m2 (5ft2) and provides fu…" at bounding box center [329, 119] width 120 height 27
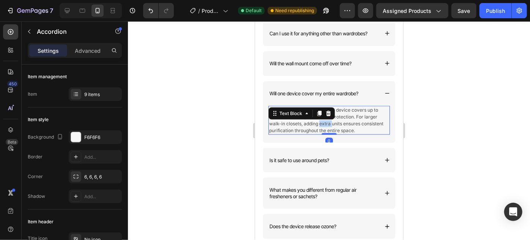
click at [324, 116] on p "For most standard closets, one device covers up to 1.5m2 (5ft2) and provides fu…" at bounding box center [329, 119] width 120 height 27
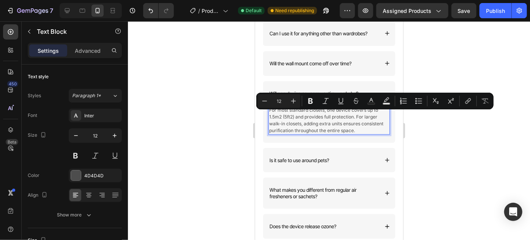
click at [312, 120] on p "For most standard closets, one device covers up to 1.5m2 (5ft2) and provides fu…" at bounding box center [329, 119] width 120 height 27
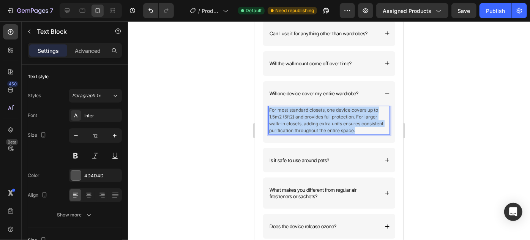
click at [312, 120] on p "For most standard closets, one device covers up to 1.5m2 (5ft2) and provides fu…" at bounding box center [329, 119] width 120 height 27
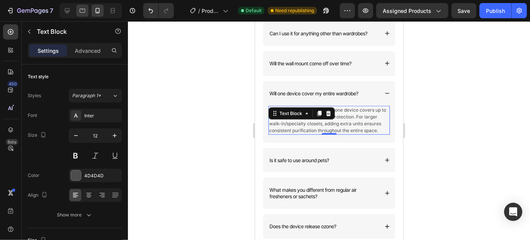
click at [81, 9] on icon at bounding box center [83, 11] width 6 height 4
type input "16"
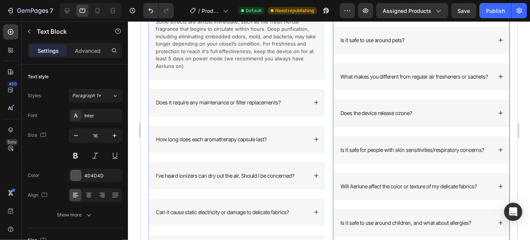
scroll to position [1665, 0]
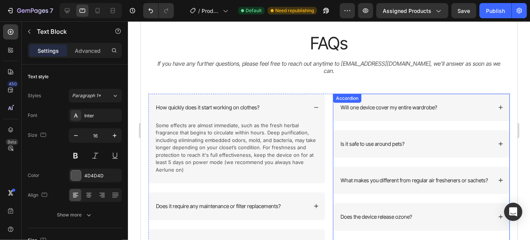
click at [321, 101] on div "How quickly does it start working on clothes?" at bounding box center [236, 106] width 176 height 27
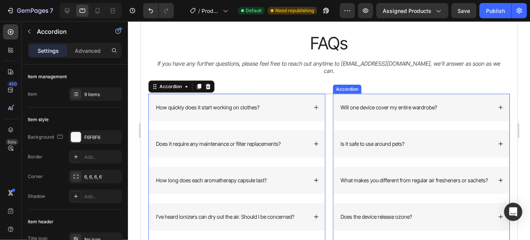
click at [417, 104] on p "Will one device cover my entire wardrobe?" at bounding box center [388, 107] width 96 height 7
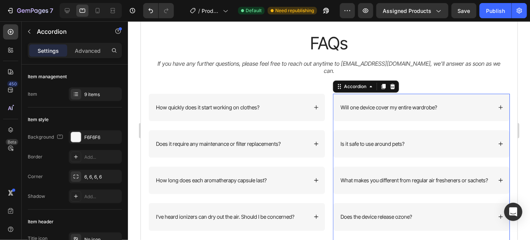
click at [465, 104] on div "Will one device cover my entire wardrobe?" at bounding box center [421, 106] width 176 height 27
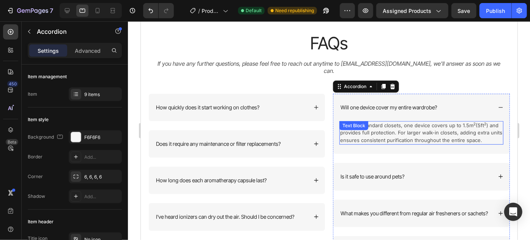
click at [388, 127] on p "For most standard closets, one device covers up to 1.5m 2 (5ft 2 ) and provides…" at bounding box center [421, 132] width 162 height 22
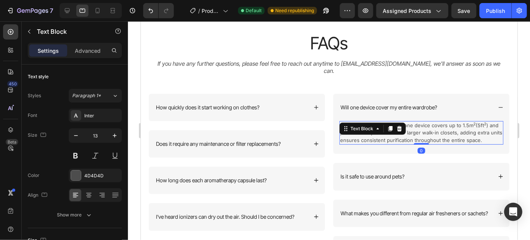
click at [388, 127] on p "For most standard closets, one device covers up to 1.5m 2 (5ft 2 ) and provides…" at bounding box center [421, 132] width 162 height 22
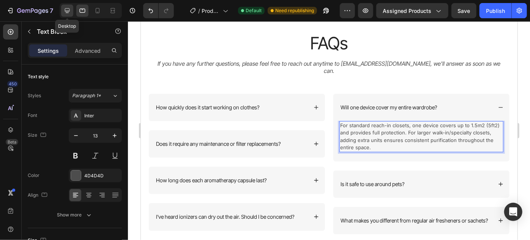
click at [64, 11] on icon at bounding box center [67, 11] width 8 height 8
type input "15"
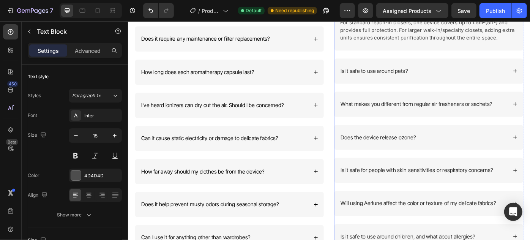
scroll to position [1534, 0]
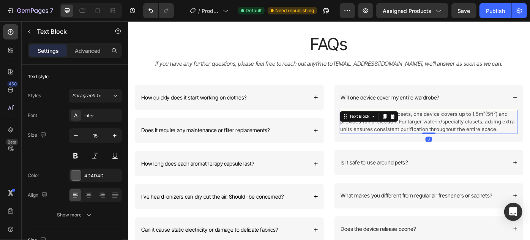
click at [425, 131] on div "For standard reach-in closets, one device covers up to 1.5m 2 (5ft 2 ) and prov…" at bounding box center [468, 134] width 202 height 27
click at [425, 131] on div at bounding box center [427, 128] width 9 height 9
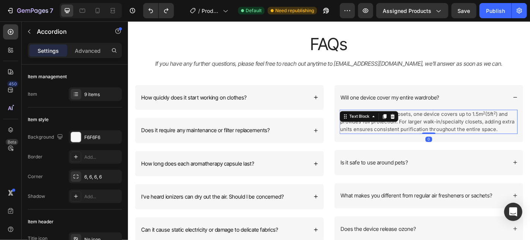
click at [483, 138] on p "For standard reach-in closets, one device covers up to 1.5m 2 (5ft 2 ) and prov…" at bounding box center [468, 135] width 200 height 26
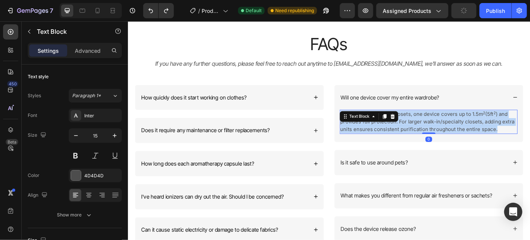
click at [483, 138] on p "For standard reach-in closets, one device covers up to 1.5m 2 (5ft 2 ) and prov…" at bounding box center [468, 135] width 200 height 26
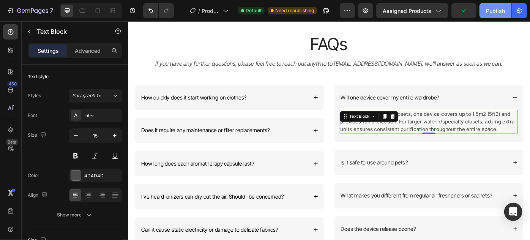
click at [500, 13] on div "Publish" at bounding box center [495, 11] width 19 height 8
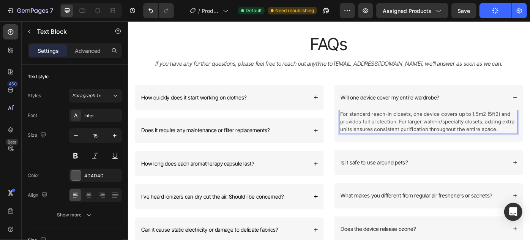
click at [389, 127] on p "For standard reach-in closets, one device covers up to 1.5m2 (5ft2) and provide…" at bounding box center [468, 135] width 200 height 26
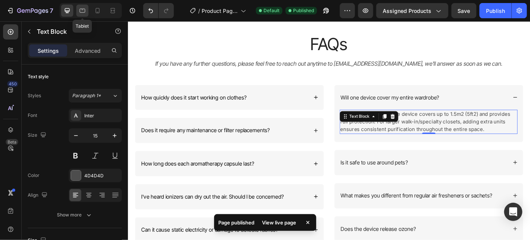
click at [86, 13] on div at bounding box center [82, 11] width 12 height 12
type input "16"
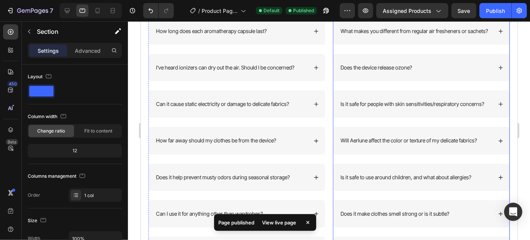
scroll to position [829, 0]
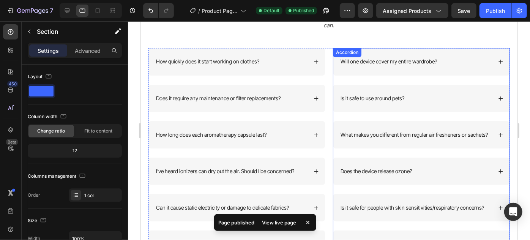
click at [460, 57] on div "Will one device cover my entire wardrobe?" at bounding box center [415, 61] width 153 height 9
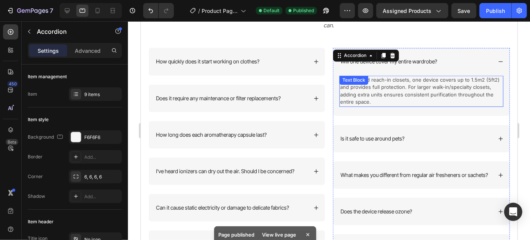
click at [388, 87] on p "For standard reach-in closets, one device covers up to 1.5m2 (5ft2) and provide…" at bounding box center [421, 91] width 162 height 30
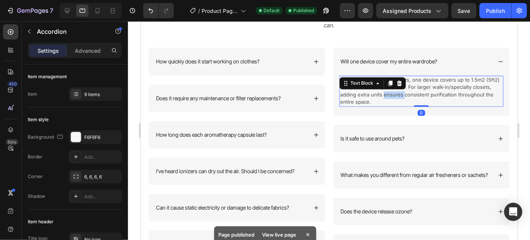
click at [388, 87] on p "For standard reach-in closets, one device covers up to 1.5m2 (5ft2) and provide…" at bounding box center [421, 91] width 162 height 30
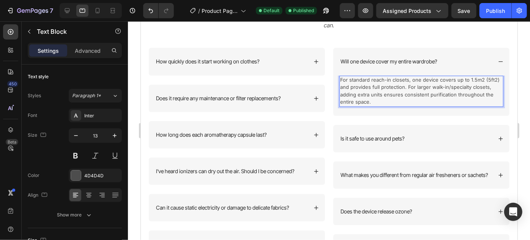
click at [374, 81] on p "For standard reach-in closets, one device covers up to 1.5m2 (5ft2) and provide…" at bounding box center [421, 91] width 162 height 30
click at [376, 76] on p "For standard reach-in closets, one device covers up to 1.5m2 (5ft2) and provide…" at bounding box center [421, 91] width 162 height 30
click at [387, 76] on p "For standard reach-in closets, one device covers up to 1.5m2 (5ft2) and provide…" at bounding box center [421, 91] width 162 height 30
click at [351, 76] on p "For standard reach-in closets, one device covers up to 1.5m2 (5ft2) and provide…" at bounding box center [421, 91] width 162 height 30
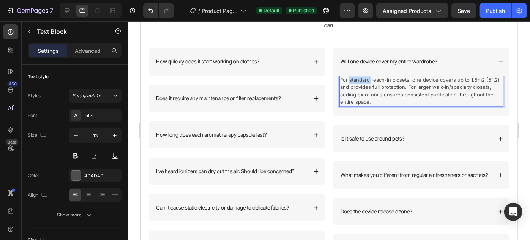
click at [351, 76] on p "For standard reach-in closets, one device covers up to 1.5m2 (5ft2) and provide…" at bounding box center [421, 91] width 162 height 30
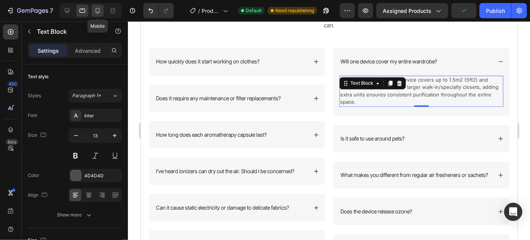
click at [98, 11] on icon at bounding box center [98, 11] width 8 height 8
type input "14"
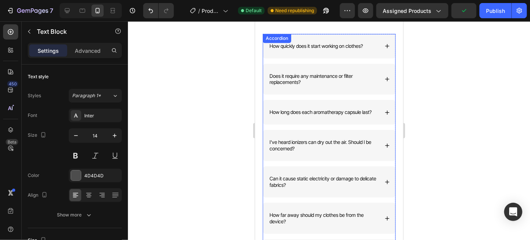
scroll to position [808, 0]
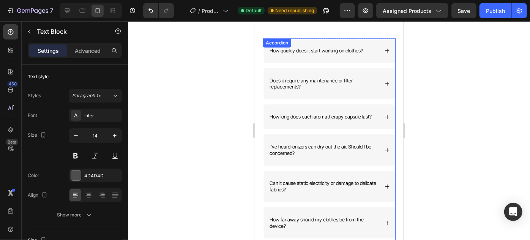
click at [379, 47] on div "How quickly does it start working on clothes?" at bounding box center [329, 50] width 132 height 25
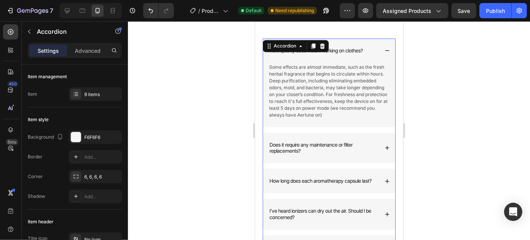
click at [379, 47] on div "How quickly does it start working on clothes?" at bounding box center [329, 50] width 132 height 25
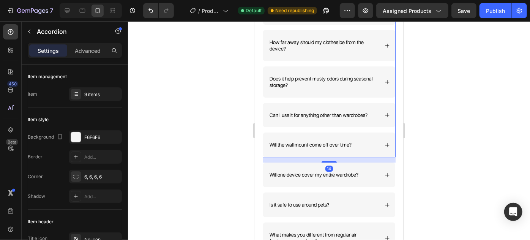
scroll to position [1015, 0]
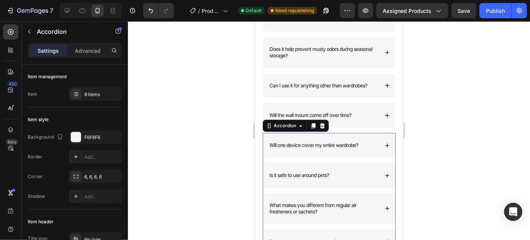
click at [374, 132] on div "Will one device cover my entire wardrobe?" at bounding box center [329, 144] width 132 height 25
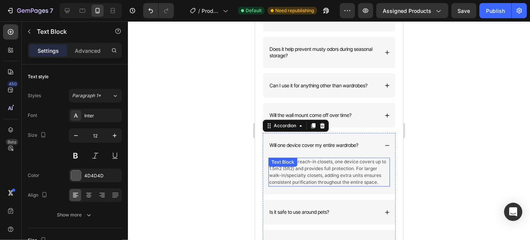
click at [308, 158] on div "For standard reach-in closets, one device covers up to 1.5m2 (5ft2) and provide…" at bounding box center [328, 171] width 121 height 29
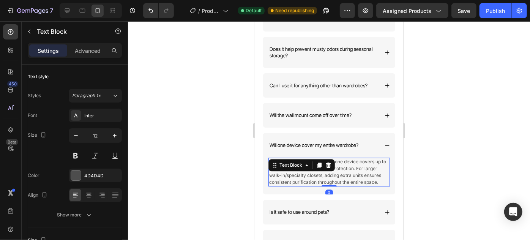
click at [308, 162] on icon at bounding box center [306, 165] width 6 height 6
click at [315, 169] on p "For standard reach-in closets, one device covers up to 1.5m2 (5ft2) and provide…" at bounding box center [329, 171] width 120 height 27
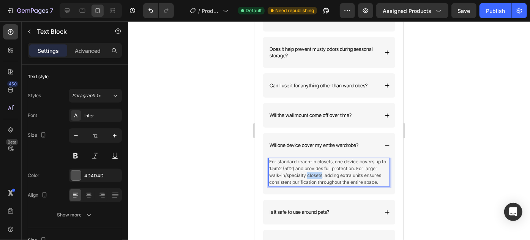
click at [315, 169] on p "For standard reach-in closets, one device covers up to 1.5m2 (5ft2) and provide…" at bounding box center [329, 171] width 120 height 27
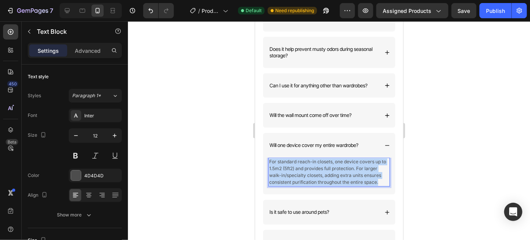
click at [315, 169] on p "For standard reach-in closets, one device covers up to 1.5m2 (5ft2) and provide…" at bounding box center [329, 171] width 120 height 27
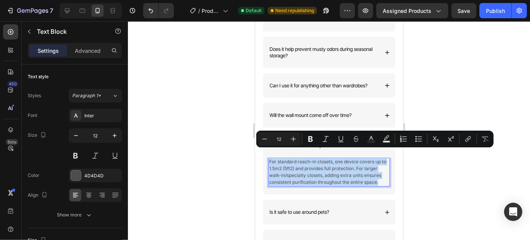
click at [303, 158] on p "For standard reach-in closets, one device covers up to 1.5m2 (5ft2) and provide…" at bounding box center [329, 171] width 120 height 27
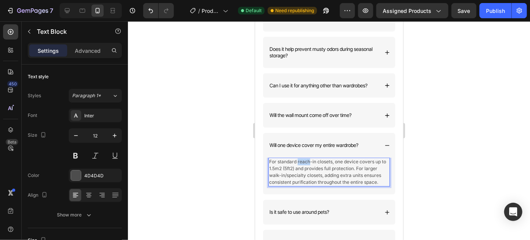
click at [303, 158] on p "For standard reach-in closets, one device covers up to 1.5m2 (5ft2) and provide…" at bounding box center [329, 171] width 120 height 27
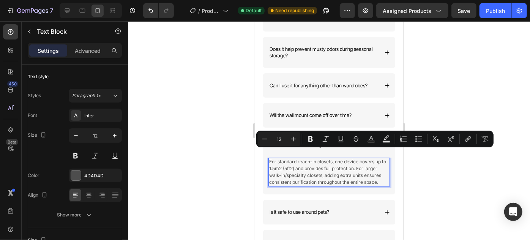
click at [287, 158] on p "For standard reach-in closets, one device covers up to 1.5m2 (5ft2) and provide…" at bounding box center [329, 171] width 120 height 27
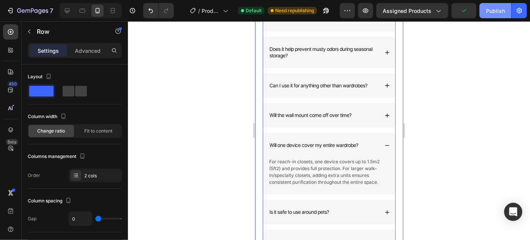
click at [497, 7] on div "Publish" at bounding box center [495, 11] width 19 height 8
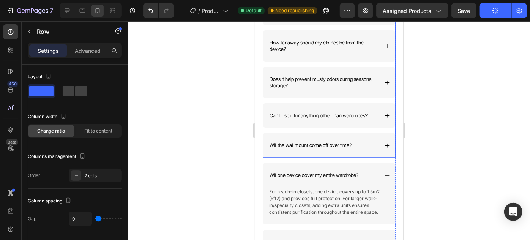
scroll to position [986, 0]
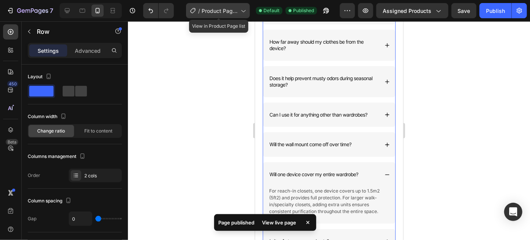
click at [227, 13] on span "Product Page - G" at bounding box center [220, 11] width 36 height 8
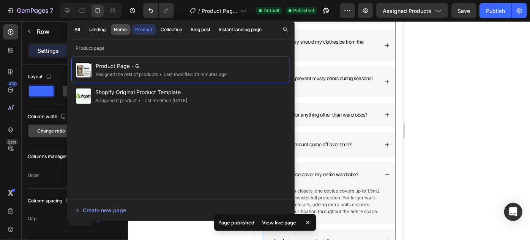
click at [119, 31] on div "Home" at bounding box center [120, 29] width 13 height 7
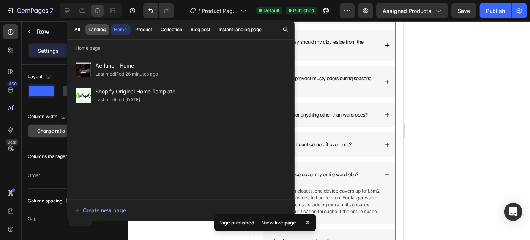
click at [99, 31] on div "Landing" at bounding box center [97, 29] width 17 height 7
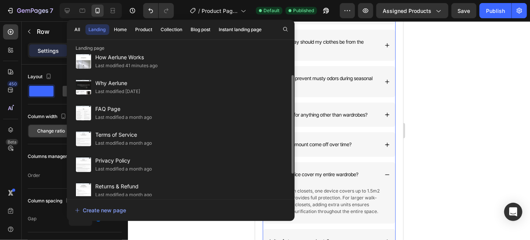
scroll to position [67, 0]
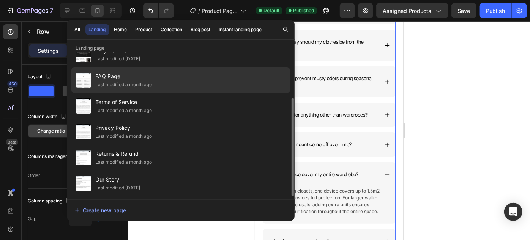
click at [145, 81] on div "Last modified a month ago" at bounding box center [124, 85] width 57 height 8
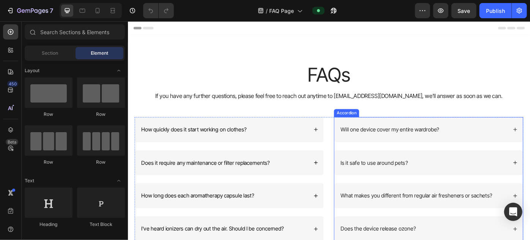
click at [475, 148] on div "Will one device cover my entire wardrobe?" at bounding box center [424, 144] width 114 height 10
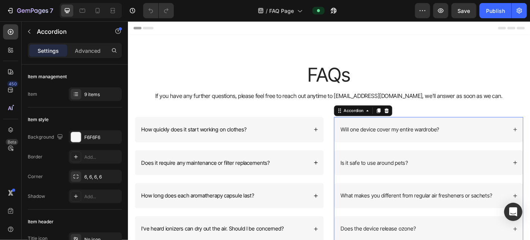
click at [505, 148] on div "Will one device cover my entire wardrobe?" at bounding box center [462, 144] width 190 height 10
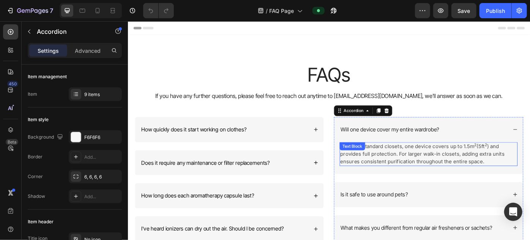
click at [452, 170] on p "For most standard closets, one device covers up to 1.5m 2 (5ft 2 ) and provides…" at bounding box center [468, 172] width 200 height 26
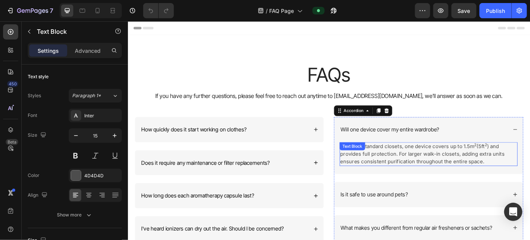
click at [452, 170] on p "For most standard closets, one device covers up to 1.5m 2 (5ft 2 ) and provides…" at bounding box center [468, 172] width 200 height 26
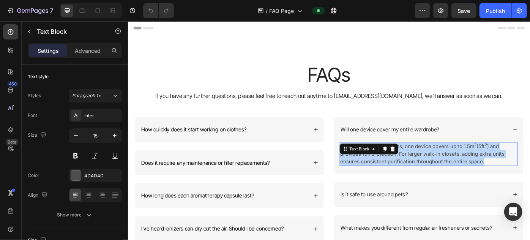
click at [452, 170] on p "For most standard closets, one device covers up to 1.5m 2 (5ft 2 ) and provides…" at bounding box center [468, 172] width 200 height 26
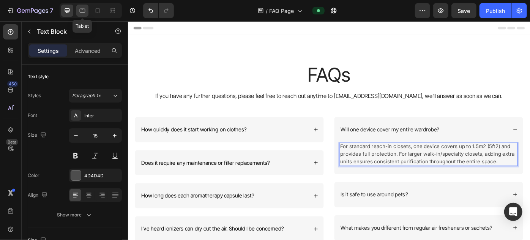
click at [81, 9] on icon at bounding box center [83, 11] width 6 height 4
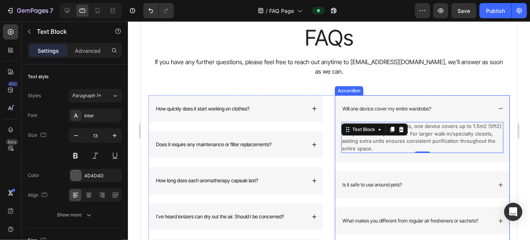
scroll to position [40, 0]
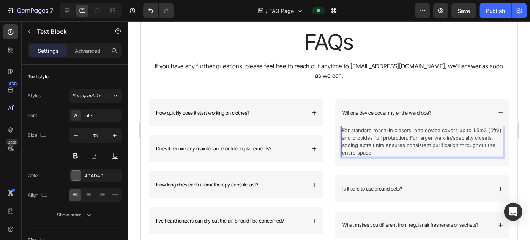
click at [453, 130] on p "For standard reach-in closets, one device covers up to 1.5m2 (5ft2) and provide…" at bounding box center [422, 141] width 161 height 30
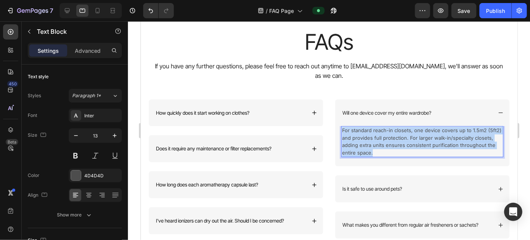
click at [453, 130] on p "For standard reach-in closets, one device covers up to 1.5m2 (5ft2) and provide…" at bounding box center [422, 141] width 161 height 30
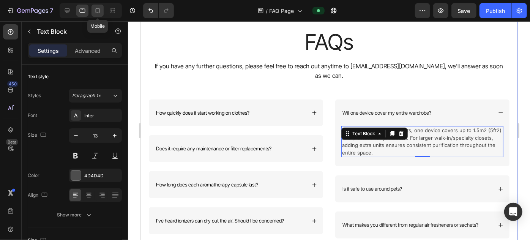
click at [100, 9] on icon at bounding box center [98, 11] width 8 height 8
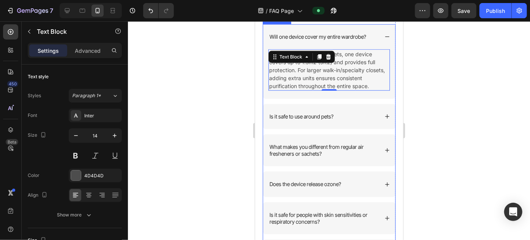
scroll to position [436, 0]
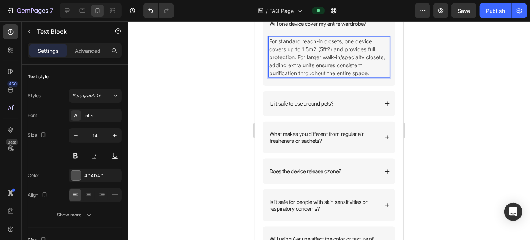
click at [345, 75] on p "For standard reach-in closets, one device covers up to 1.5m2 (5ft2) and provide…" at bounding box center [329, 57] width 120 height 40
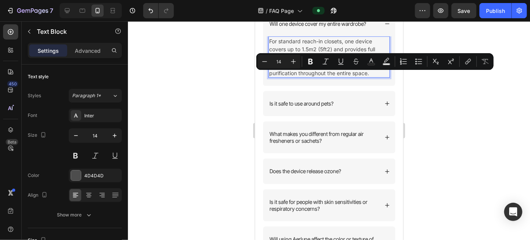
click at [324, 77] on p "For standard reach-in closets, one device covers up to 1.5m2 (5ft2) and provide…" at bounding box center [329, 57] width 120 height 40
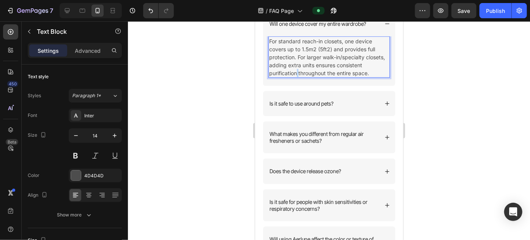
click at [324, 77] on p "For standard reach-in closets, one device covers up to 1.5m2 (5ft2) and provide…" at bounding box center [329, 57] width 120 height 40
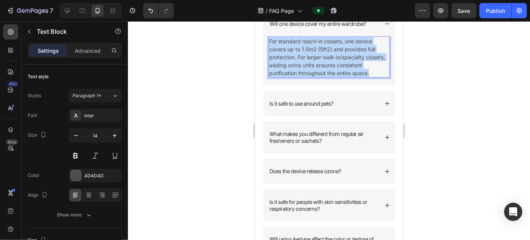
click at [324, 77] on p "For standard reach-in closets, one device covers up to 1.5m2 (5ft2) and provide…" at bounding box center [329, 57] width 120 height 40
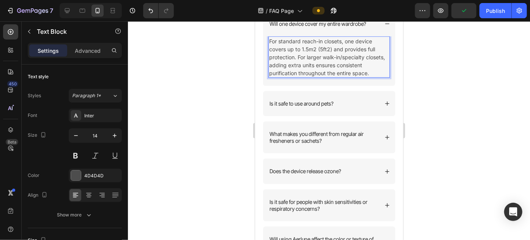
click at [288, 51] on p "For standard reach-in closets, one device covers up to 1.5m2 (5ft2) and provide…" at bounding box center [329, 57] width 120 height 40
click at [82, 6] on div at bounding box center [82, 11] width 12 height 12
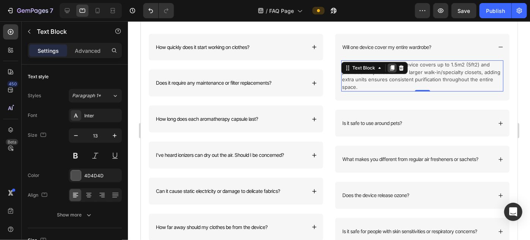
scroll to position [68, 0]
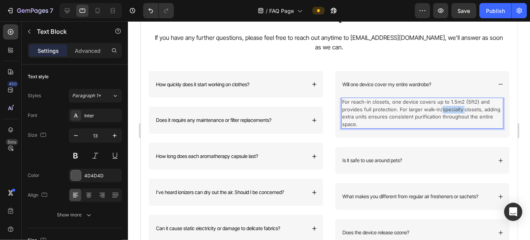
click at [438, 102] on p "For reach-in closets, one device covers up to 1.5m2 (5ft2) and provides full pr…" at bounding box center [422, 113] width 161 height 30
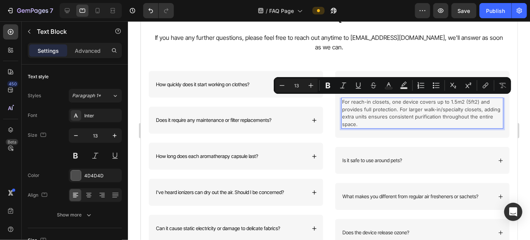
click at [357, 98] on p "For reach-in closets, one device covers up to 1.5m2 (5ft2) and provides full pr…" at bounding box center [422, 113] width 161 height 30
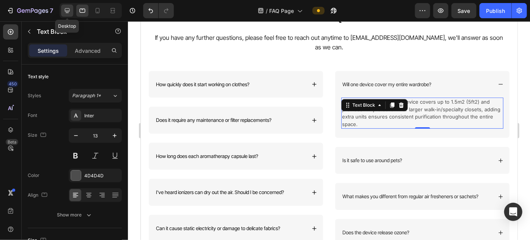
click at [70, 11] on icon at bounding box center [67, 11] width 8 height 8
type input "15"
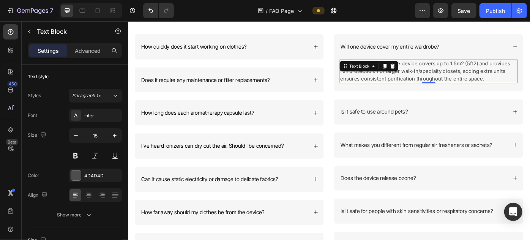
scroll to position [110, 0]
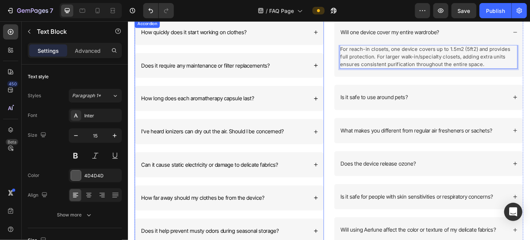
click at [336, 77] on div "Does it require any maintenance or filter replacements?" at bounding box center [243, 71] width 214 height 28
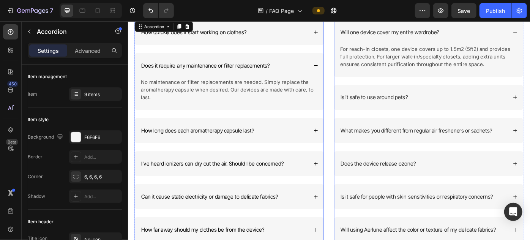
scroll to position [41, 0]
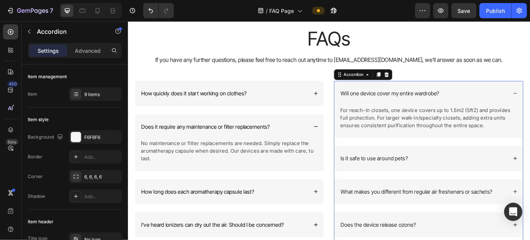
drag, startPoint x: 504, startPoint y: 102, endPoint x: 520, endPoint y: 21, distance: 82.8
click at [504, 102] on div "Will one device cover my entire wardrobe?" at bounding box center [462, 103] width 190 height 10
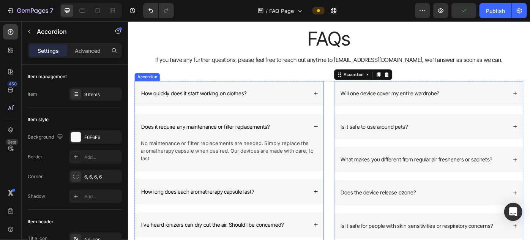
click at [295, 96] on div "How quickly does it start working on clothes?" at bounding box center [243, 102] width 214 height 28
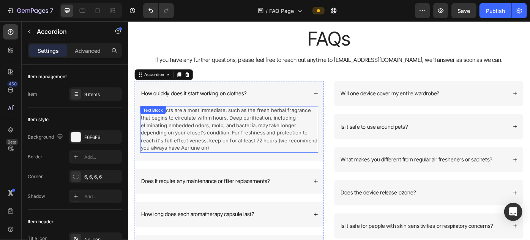
click at [226, 147] on p "Some effects are almost immediate, such as the fresh herbal fragrance that begi…" at bounding box center [242, 143] width 200 height 51
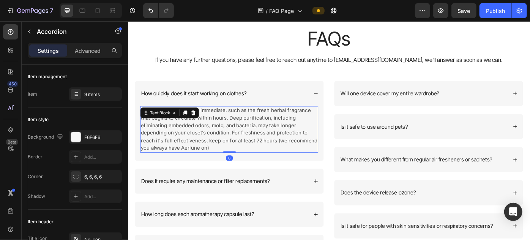
click at [226, 147] on p "Some effects are almost immediate, such as the fresh herbal fragrance that begi…" at bounding box center [242, 143] width 200 height 51
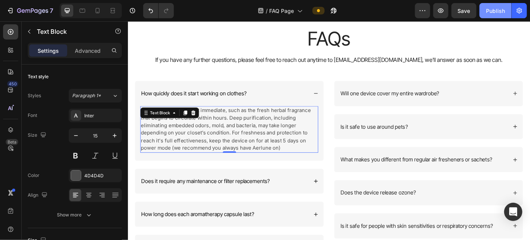
click at [490, 11] on div "Publish" at bounding box center [495, 11] width 19 height 8
click at [151, 163] on p "Some effects are almost immediate, such as the fresh herbal fragrance that begi…" at bounding box center [242, 143] width 200 height 51
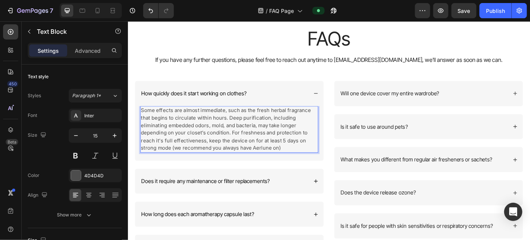
click at [152, 165] on p "Some effects are almost immediate, such as the fresh herbal fragrance that begi…" at bounding box center [242, 143] width 200 height 51
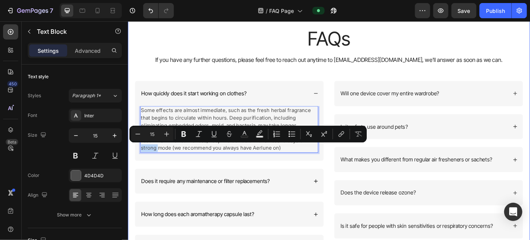
copy p "strong"
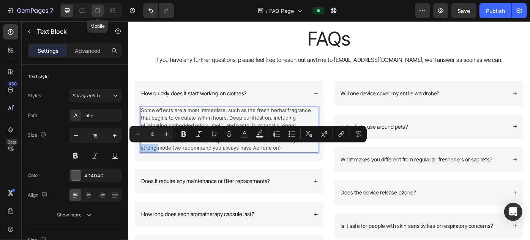
click at [96, 12] on icon at bounding box center [98, 10] width 4 height 5
type input "14"
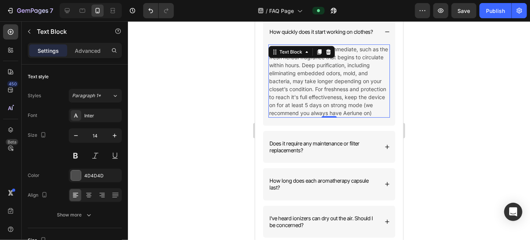
scroll to position [115, 0]
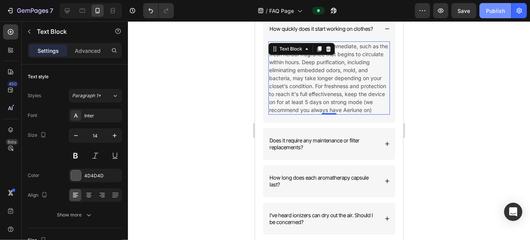
click at [487, 14] on div "Publish" at bounding box center [495, 11] width 19 height 8
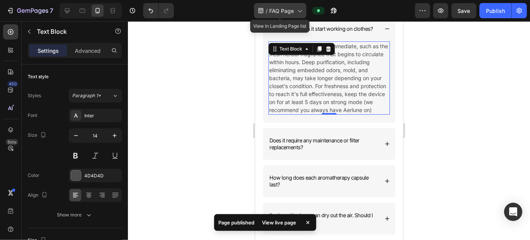
click at [282, 15] on div "/ FAQ Page" at bounding box center [280, 10] width 52 height 15
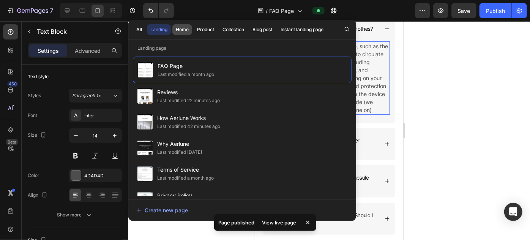
click at [185, 27] on div "Home" at bounding box center [182, 29] width 13 height 7
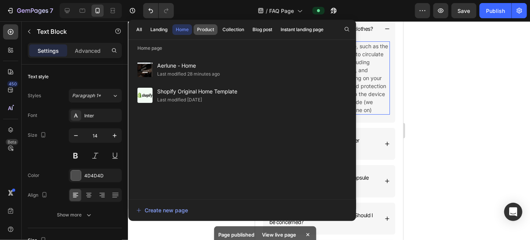
click at [203, 27] on div "Product" at bounding box center [205, 29] width 17 height 7
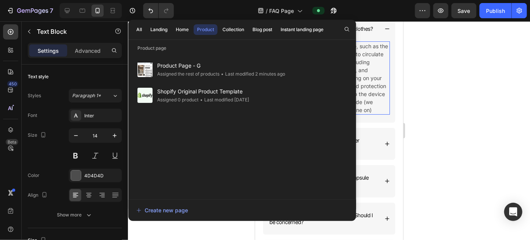
click at [201, 69] on span "Product Page - G" at bounding box center [221, 65] width 128 height 9
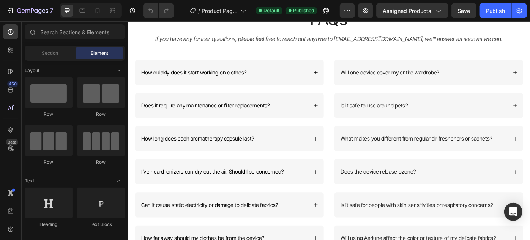
scroll to position [1691, 0]
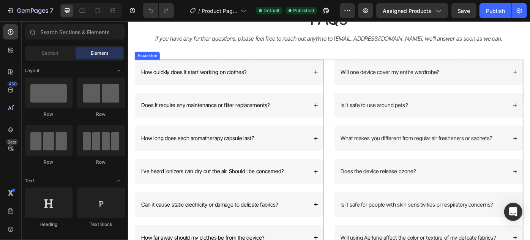
click at [275, 80] on div "How quickly does it start working on clothes?" at bounding box center [237, 78] width 190 height 10
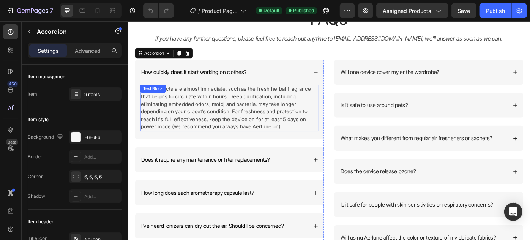
click at [153, 139] on p "Some effects are almost immediate, such as the fresh herbal fragrance that begi…" at bounding box center [242, 118] width 200 height 51
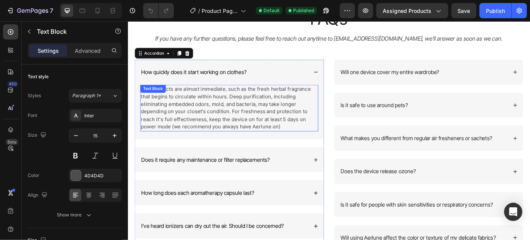
click at [153, 139] on p "Some effects are almost immediate, such as the fresh herbal fragrance that begi…" at bounding box center [242, 118] width 200 height 51
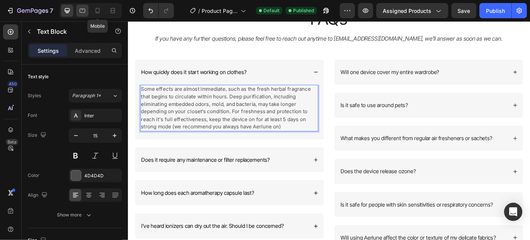
click at [82, 9] on icon at bounding box center [83, 11] width 6 height 4
type input "16"
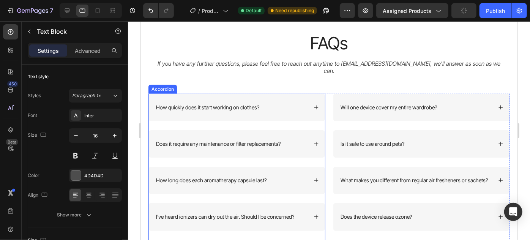
scroll to position [1664, 0]
click at [293, 103] on div "How quickly does it start working on clothes?" at bounding box center [231, 107] width 153 height 9
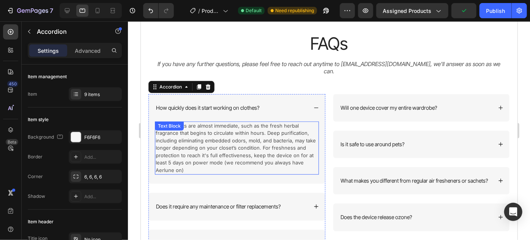
click at [167, 161] on p "Some effects are almost immediate, such as the fresh herbal fragrance that begi…" at bounding box center [236, 148] width 162 height 52
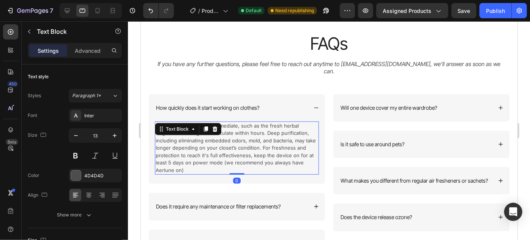
click at [209, 150] on p "Some effects are almost immediate, such as the fresh herbal fragrance that begi…" at bounding box center [236, 148] width 162 height 52
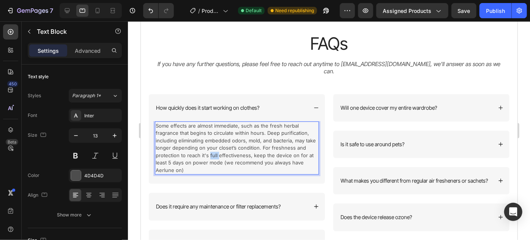
click at [209, 150] on p "Some effects are almost immediate, such as the fresh herbal fragrance that begi…" at bounding box center [236, 148] width 162 height 52
click at [199, 157] on p "Some effects are almost immediate, such as the fresh herbal fragrance that begi…" at bounding box center [236, 148] width 162 height 52
click at [109, 10] on icon at bounding box center [113, 11] width 8 height 8
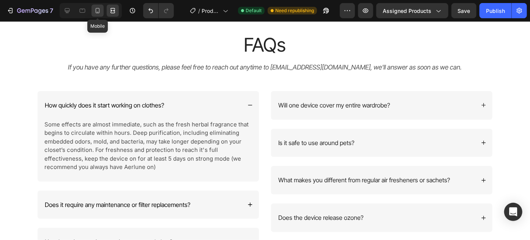
click at [102, 10] on div at bounding box center [97, 11] width 12 height 12
type input "14"
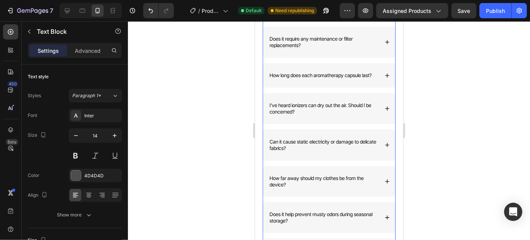
scroll to position [1784, 0]
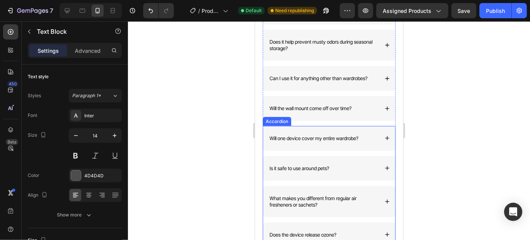
click at [364, 134] on div "Will one device cover my entire wardrobe?" at bounding box center [323, 138] width 110 height 9
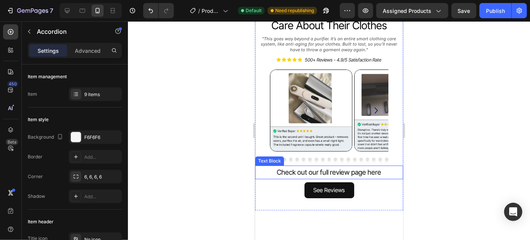
scroll to position [1577, 0]
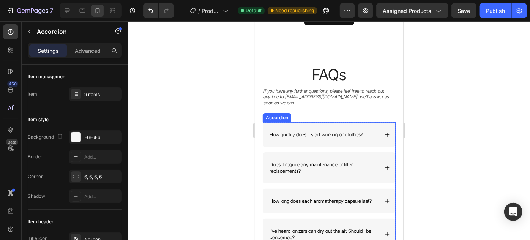
click at [374, 126] on div "How quickly does it start working on clothes?" at bounding box center [329, 134] width 132 height 25
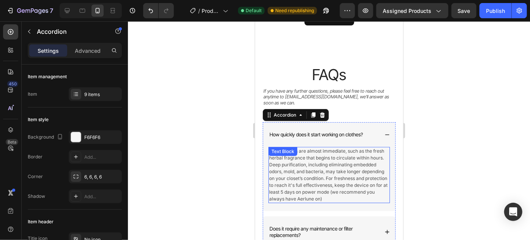
click at [293, 196] on p "Some effects are almost immediate, such as the fresh herbal fragrance that begi…" at bounding box center [329, 174] width 120 height 55
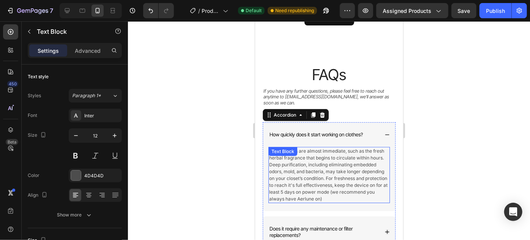
click at [293, 196] on p "Some effects are almost immediate, such as the fresh herbal fragrance that begi…" at bounding box center [329, 174] width 120 height 55
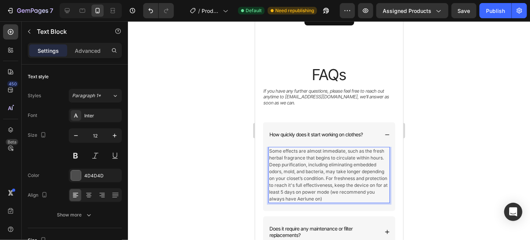
click at [279, 193] on p "Some effects are almost immediate, such as the fresh herbal fragrance that begi…" at bounding box center [329, 174] width 120 height 55
click at [500, 11] on div "Publish" at bounding box center [495, 11] width 19 height 8
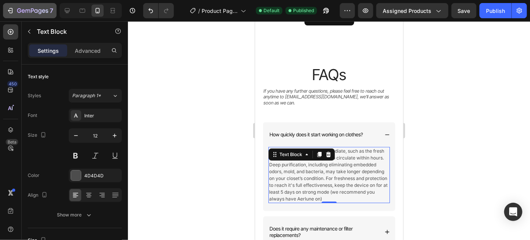
click at [11, 6] on button "7" at bounding box center [30, 10] width 54 height 15
